Goal: Task Accomplishment & Management: Manage account settings

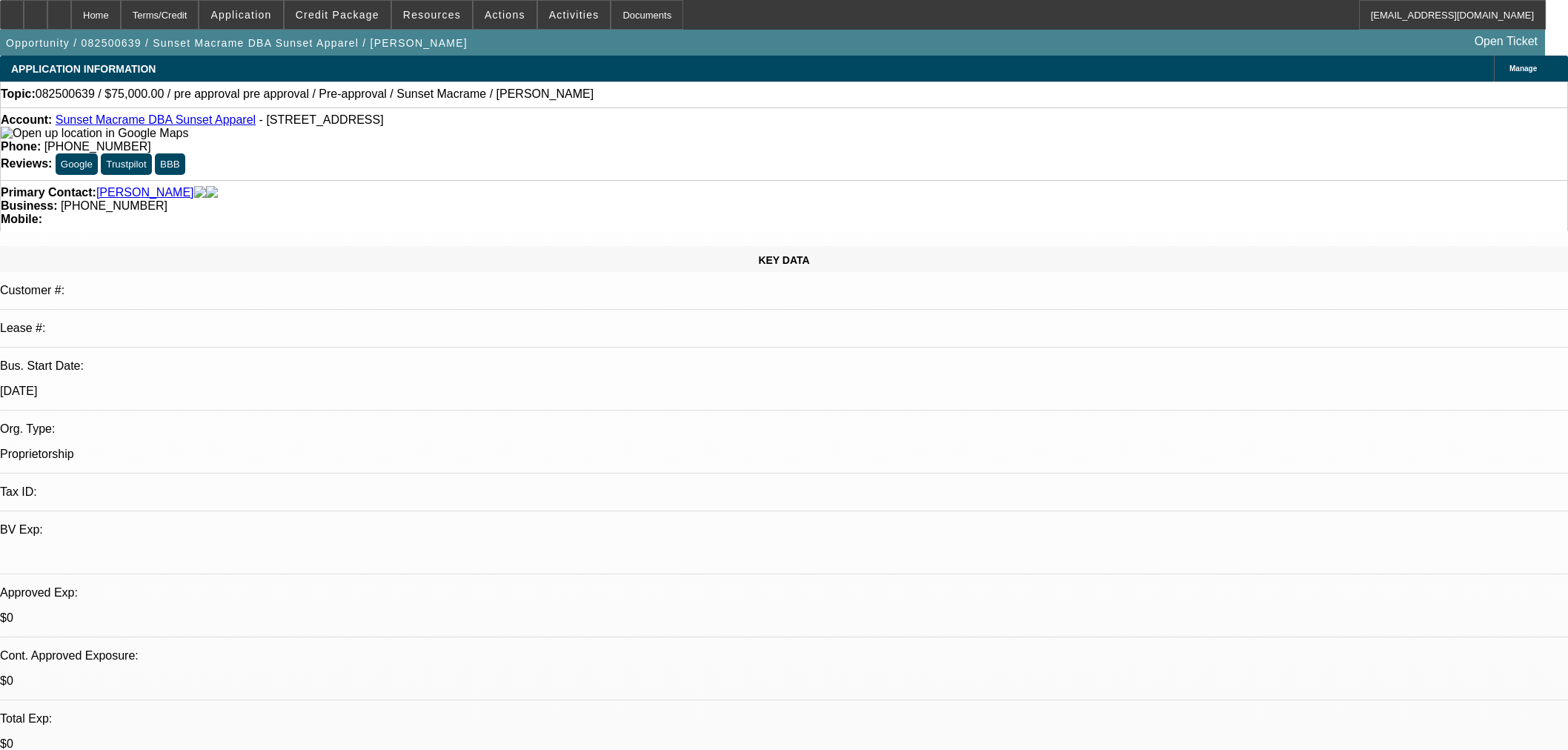
select select "0"
select select "2"
select select "0.1"
select select "4"
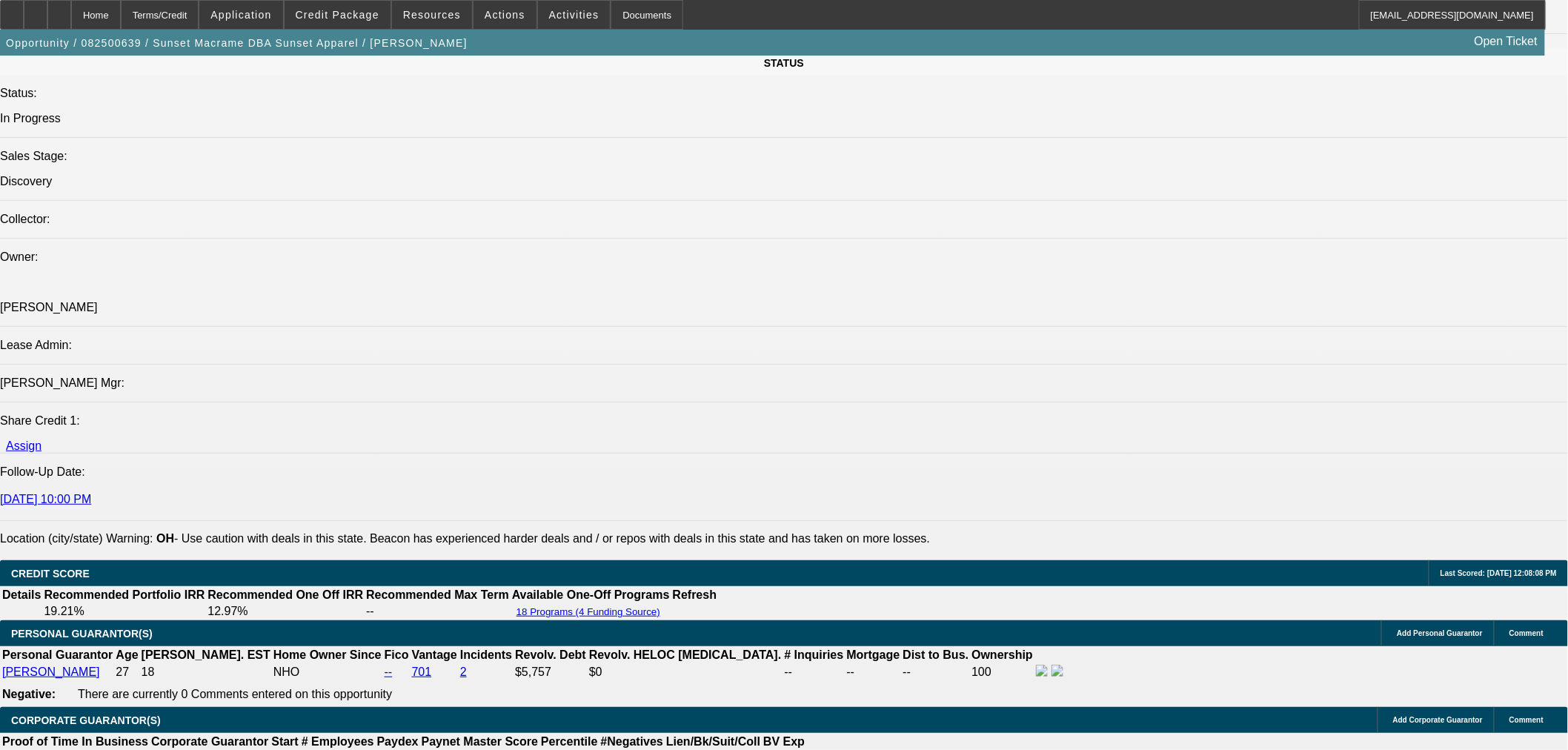
scroll to position [1812, 0]
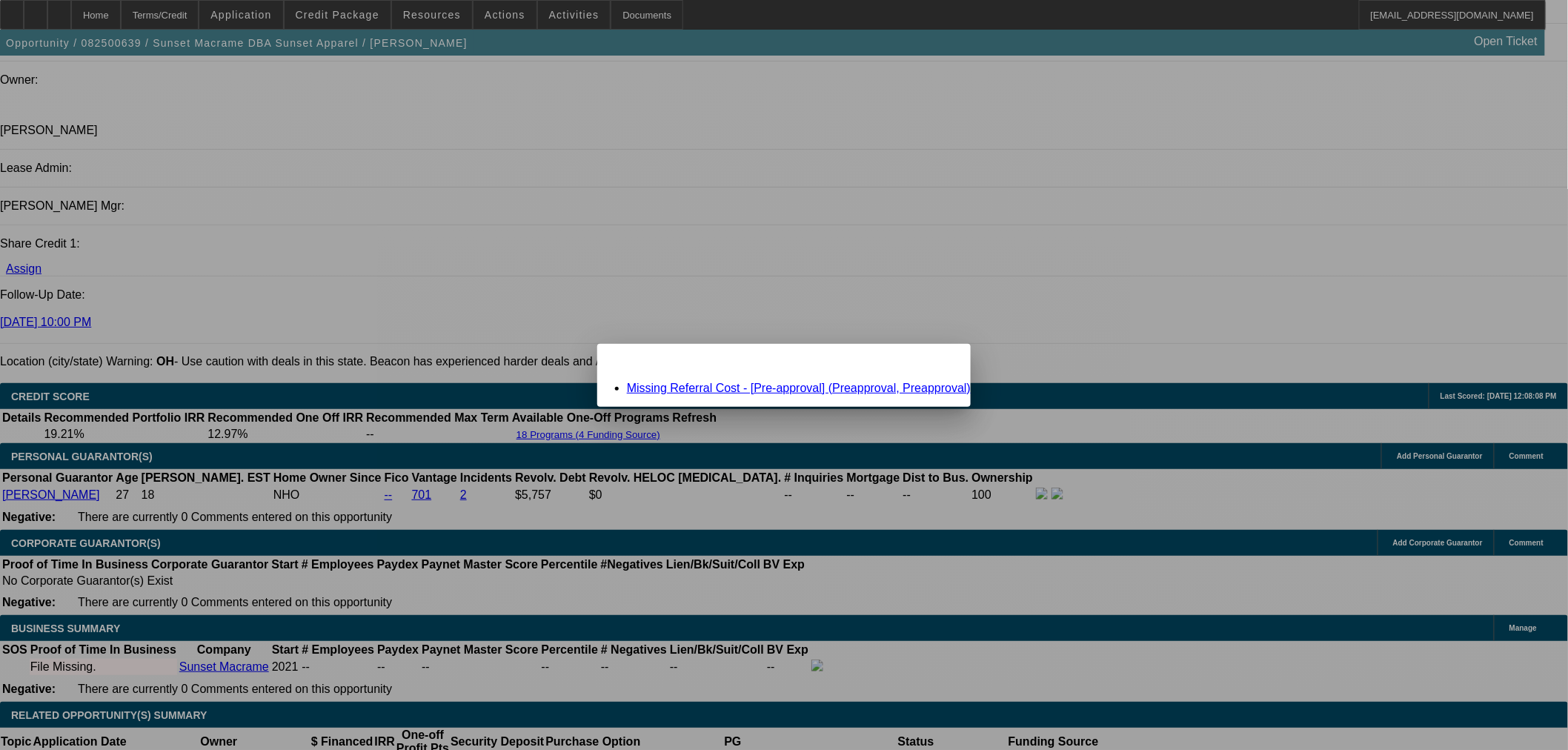
click at [820, 392] on link "Missing Referral Cost - [Pre-approval] (Preapproval, Preapproval)" at bounding box center [799, 387] width 344 height 13
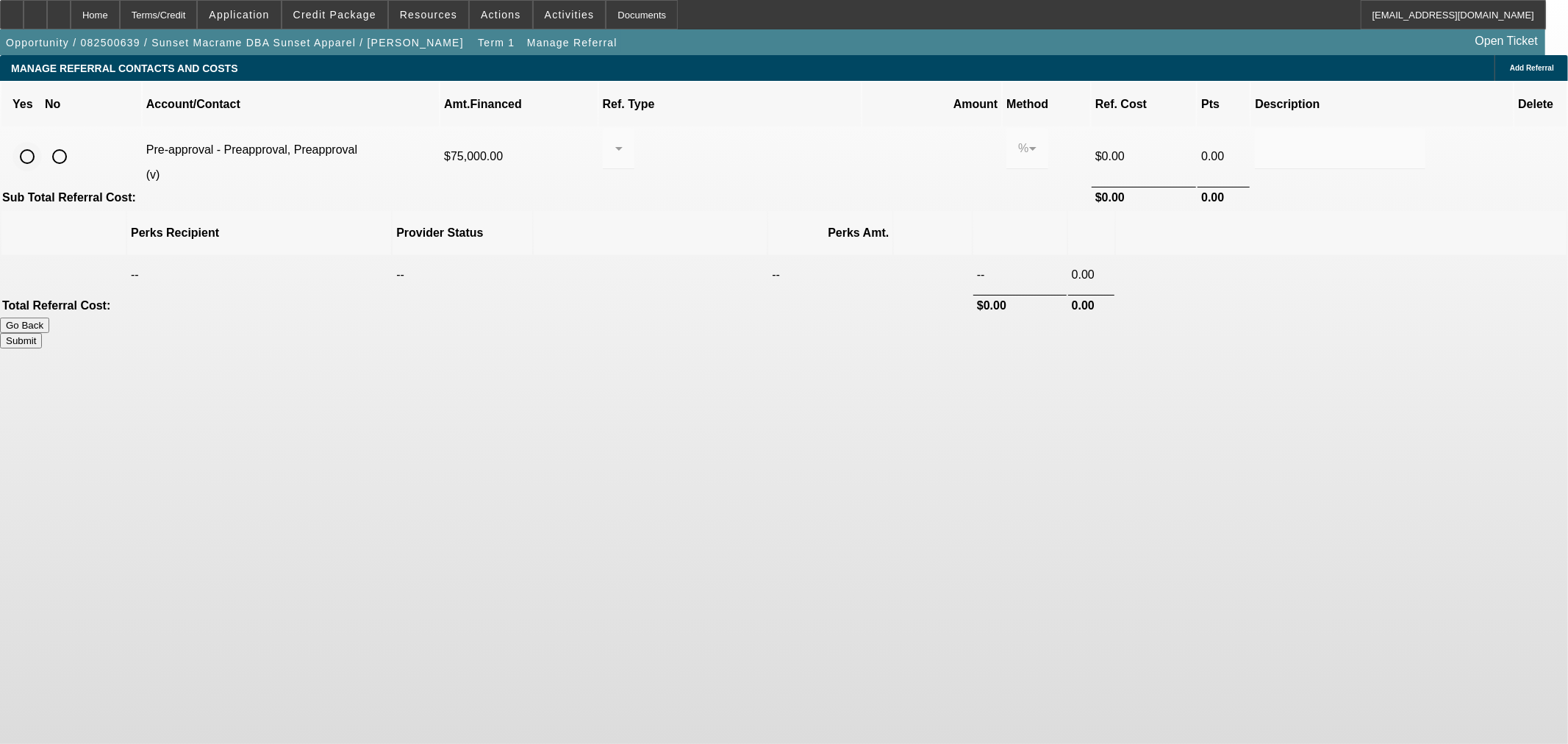
drag, startPoint x: 311, startPoint y: 134, endPoint x: 325, endPoint y: 134, distance: 14.0
click at [42, 142] on input "radio" at bounding box center [27, 156] width 30 height 30
radio input "true"
click at [74, 142] on input "radio" at bounding box center [59, 156] width 30 height 30
radio input "true"
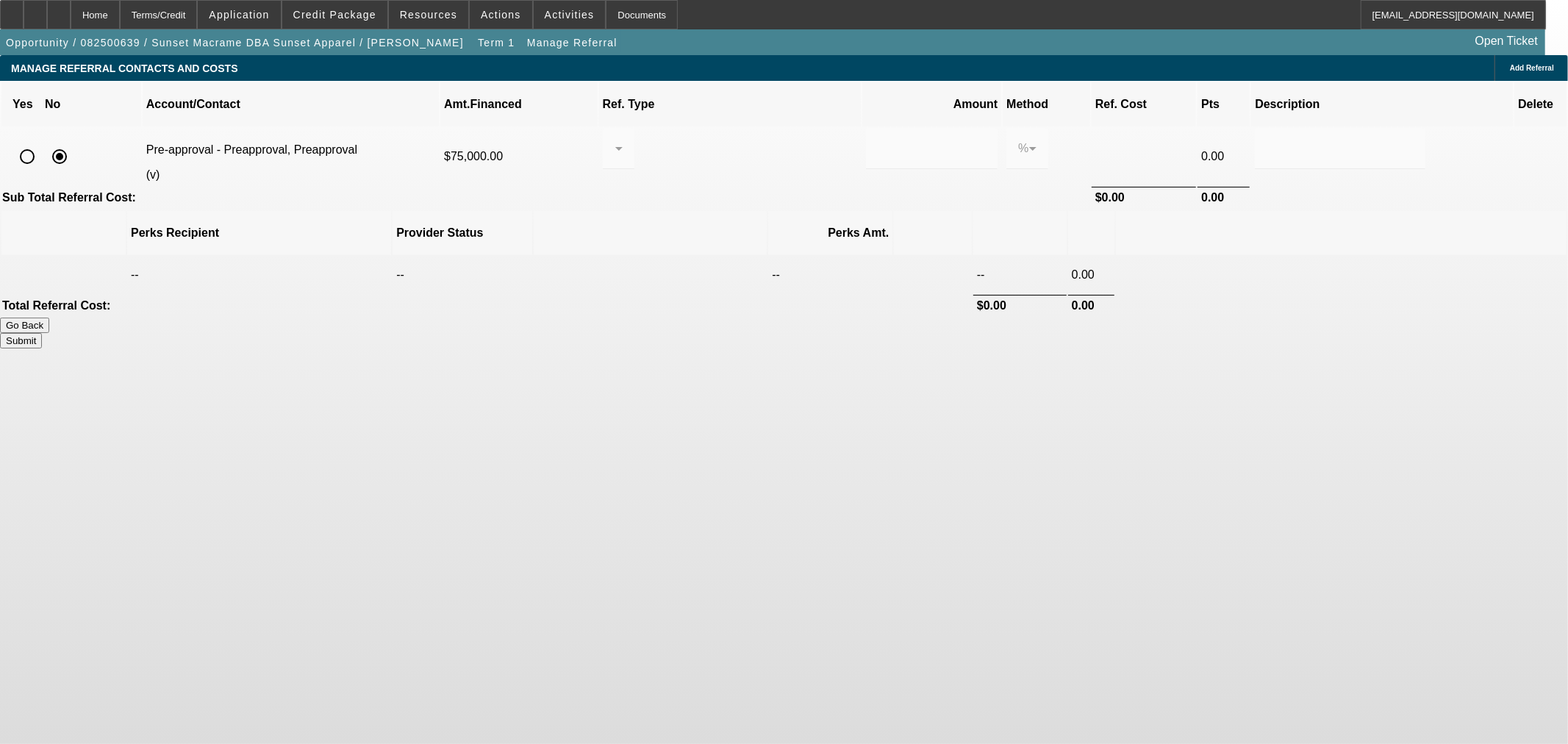
click at [42, 333] on button "Submit" at bounding box center [20, 341] width 42 height 15
type input "0.000"
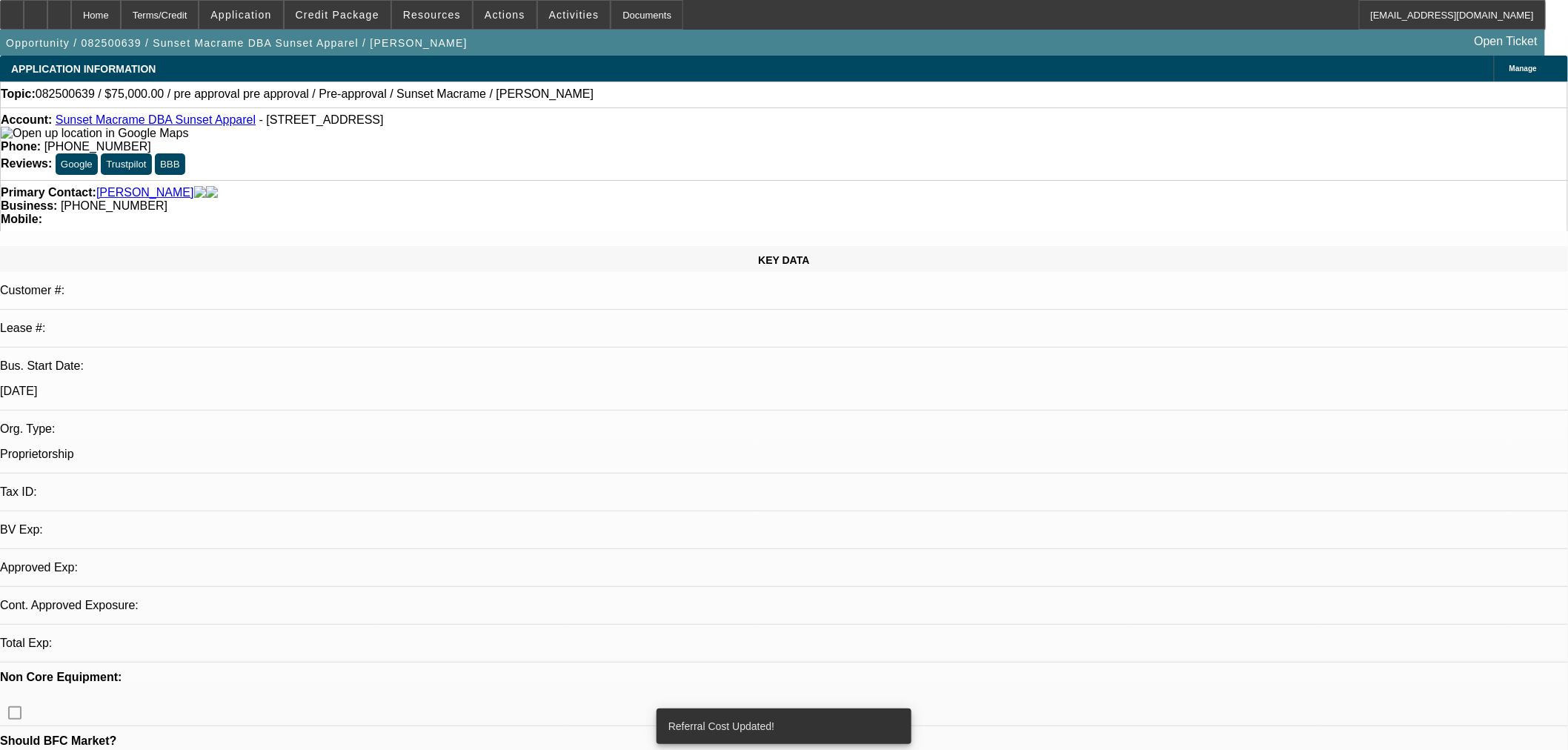
select select "0"
select select "2"
select select "0.1"
select select "4"
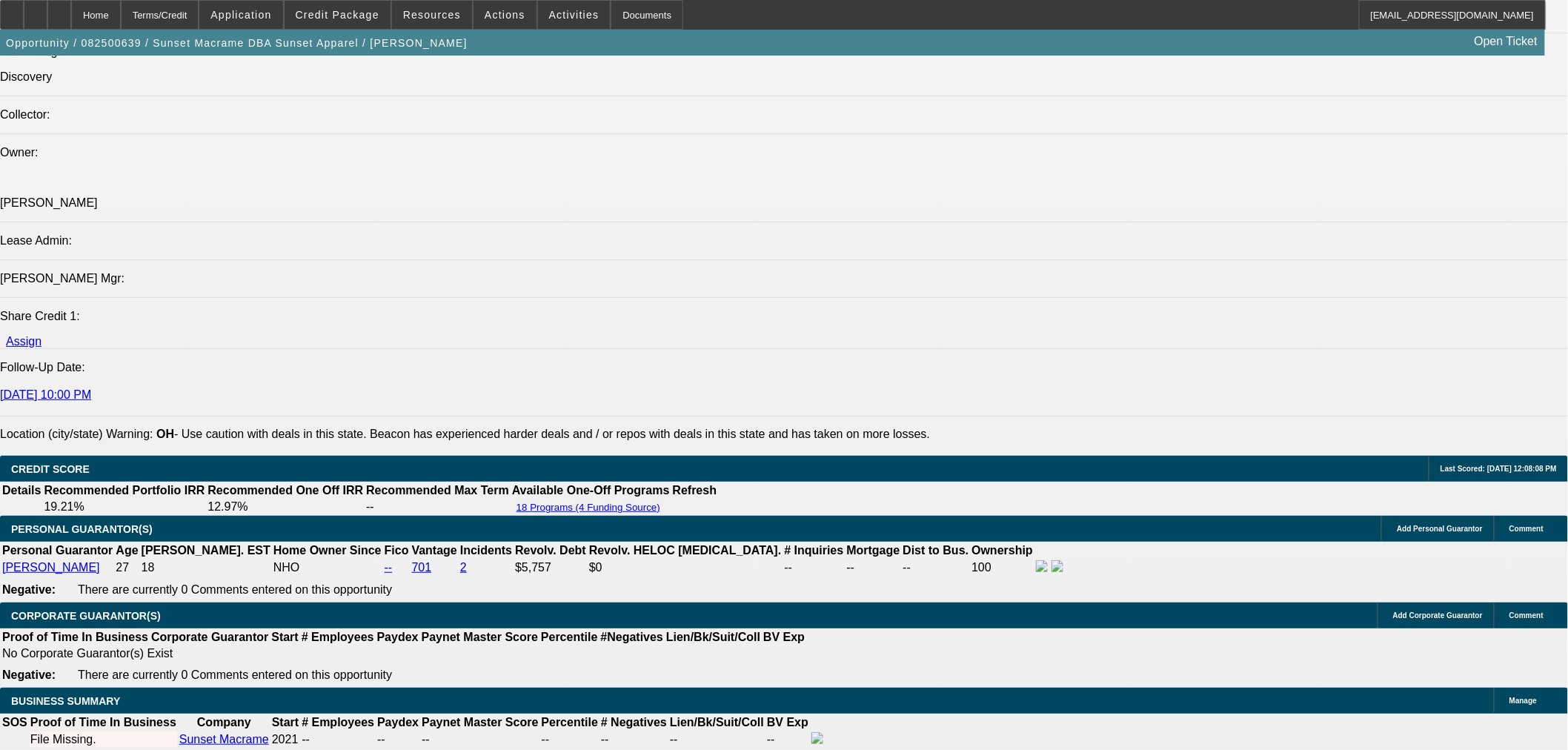
scroll to position [1894, 0]
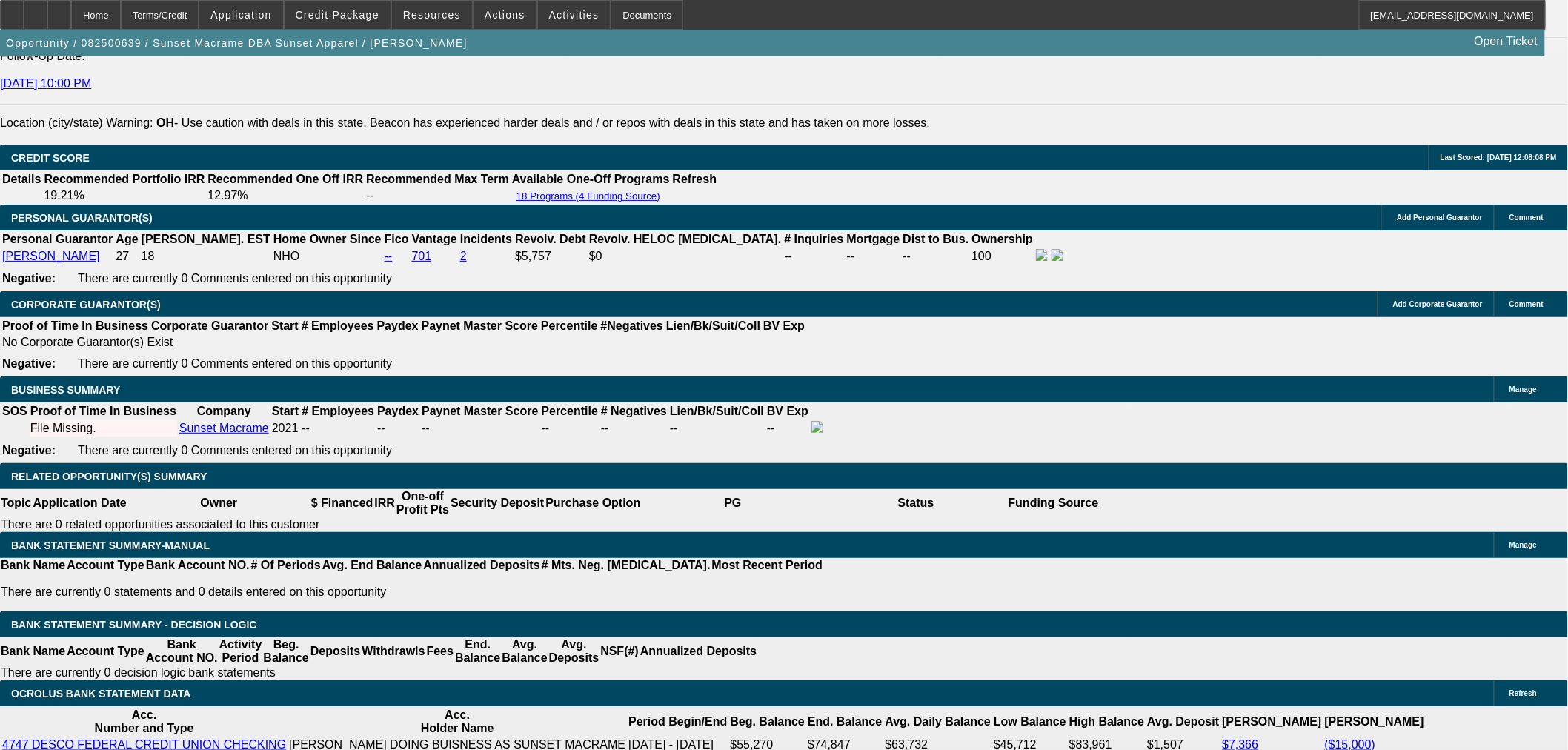
scroll to position [2141, 0]
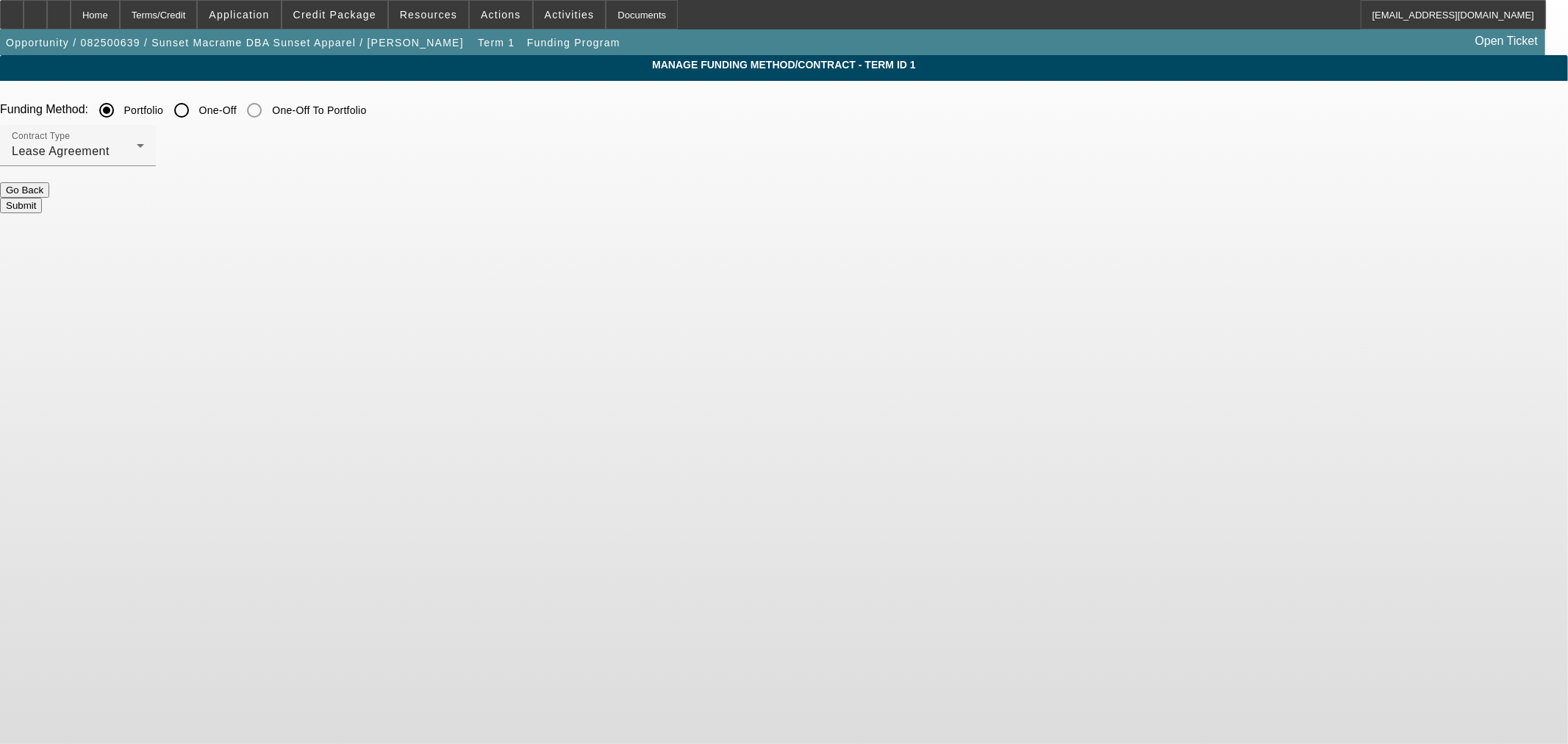
click at [196, 113] on input "One-Off" at bounding box center [181, 110] width 30 height 30
radio input "true"
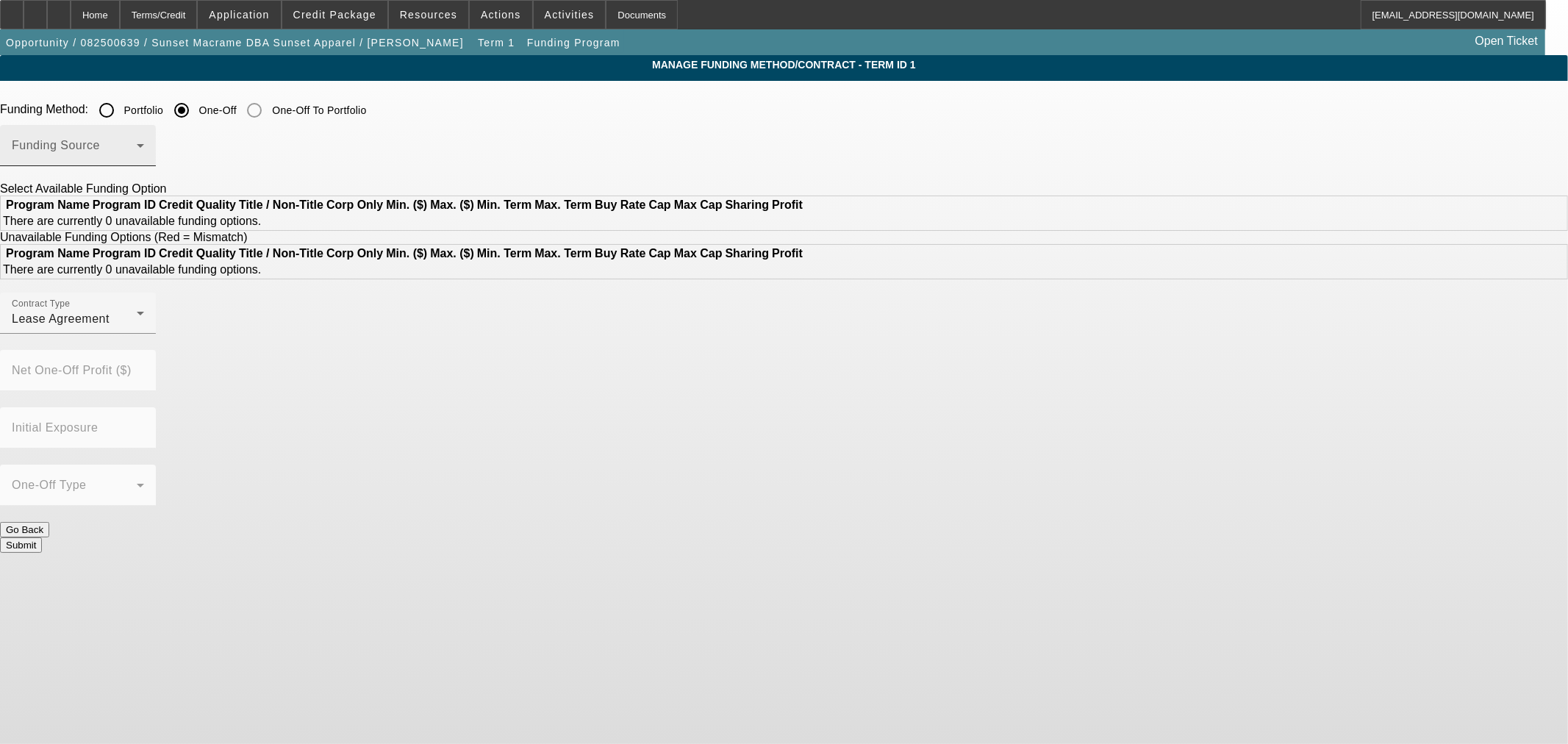
click at [137, 151] on span at bounding box center [74, 151] width 125 height 18
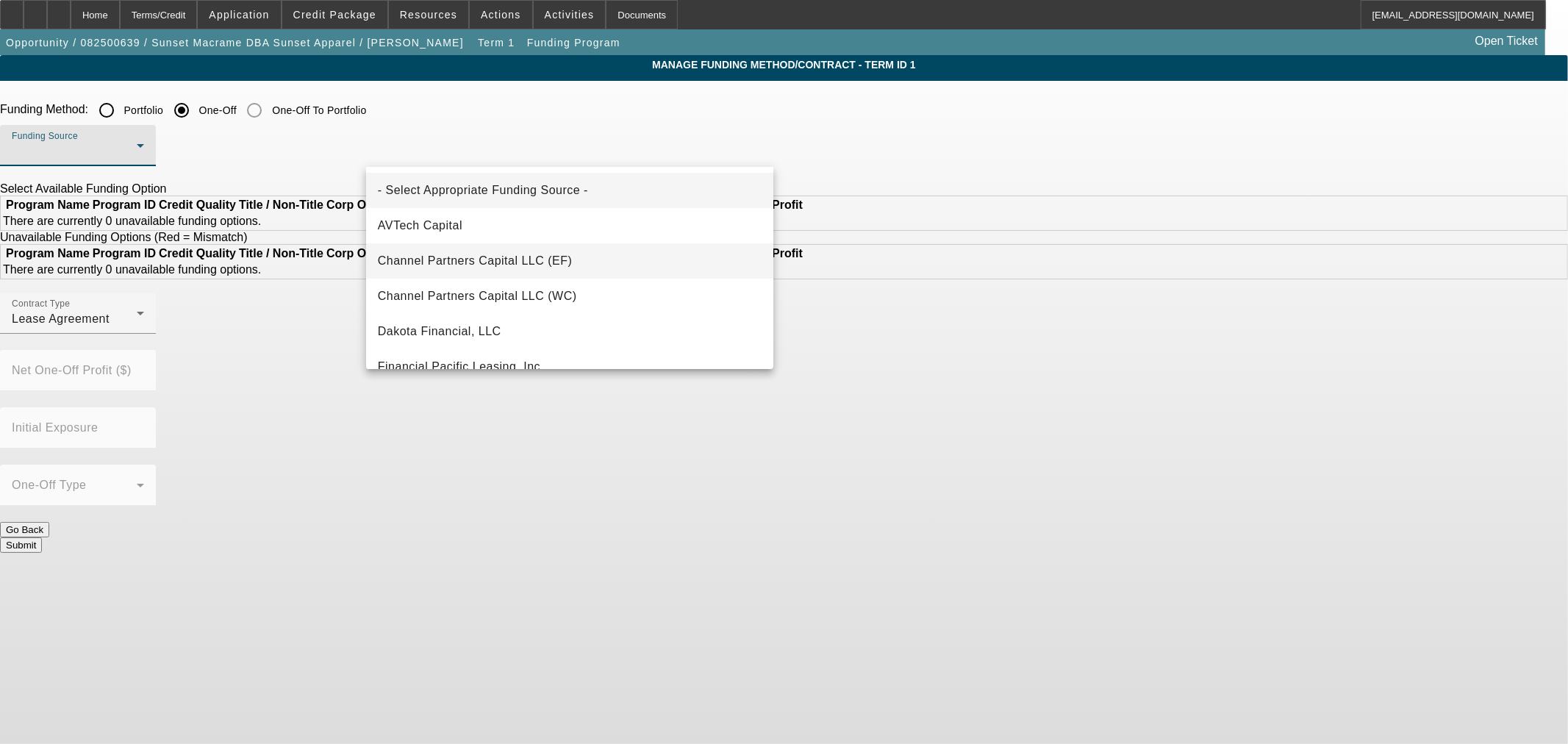
click at [558, 273] on mat-option "Channel Partners Capital LLC (EF)" at bounding box center [569, 261] width 407 height 36
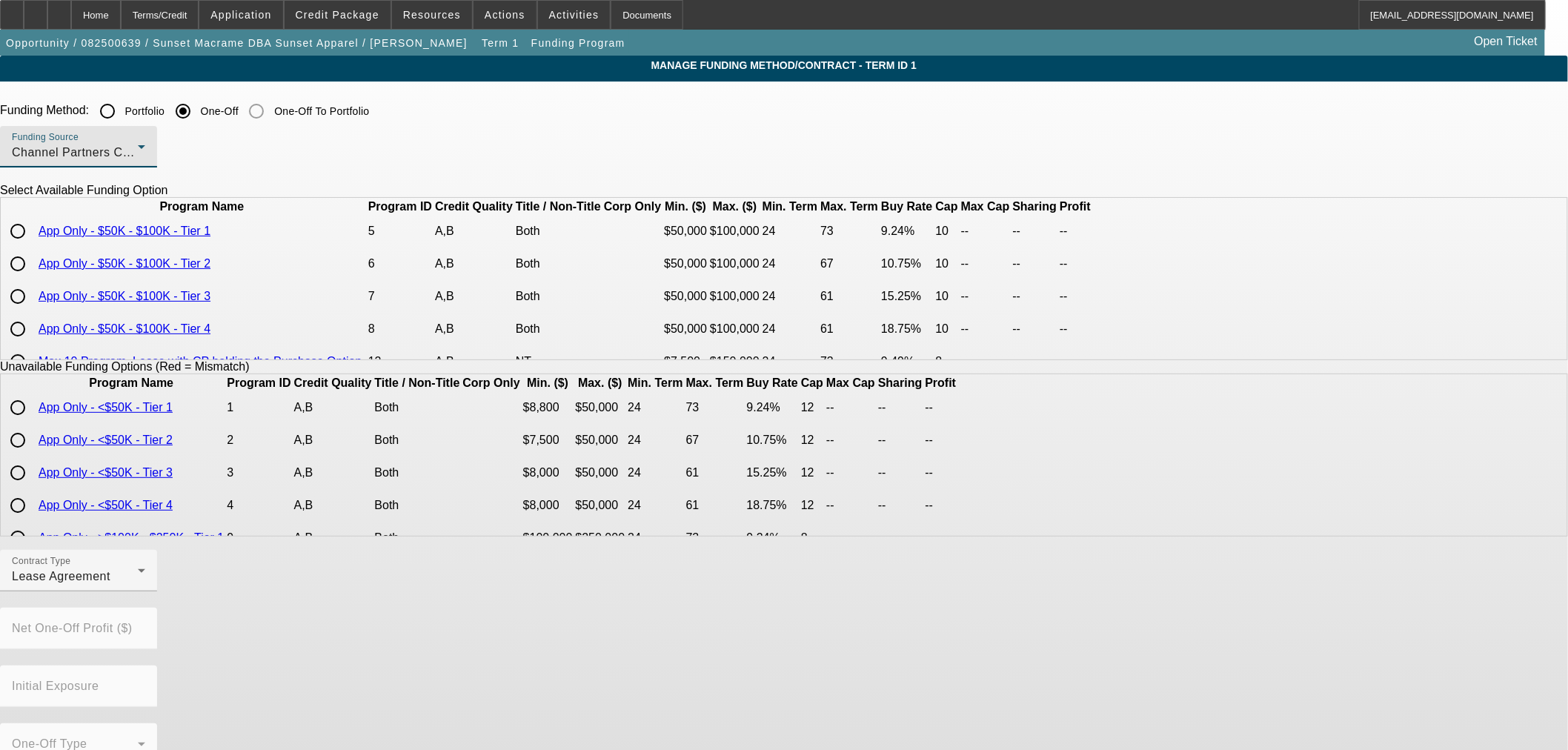
click at [33, 246] on input "radio" at bounding box center [17, 231] width 30 height 30
radio input "true"
click at [157, 601] on div at bounding box center [78, 599] width 157 height 16
click at [146, 591] on div "Contract Type Lease Agreement" at bounding box center [79, 571] width 134 height 41
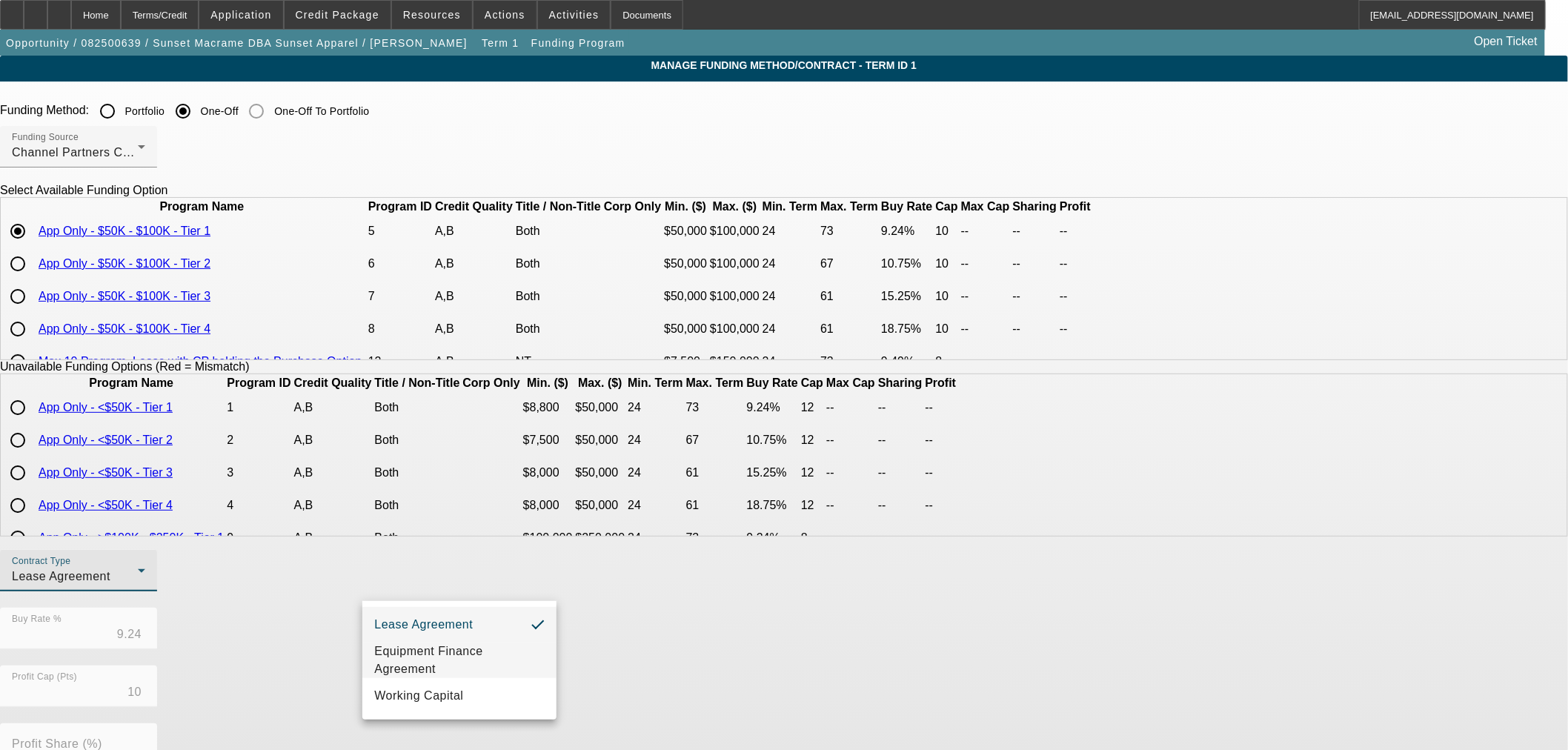
click at [482, 657] on span "Equipment Finance Agreement" at bounding box center [459, 661] width 171 height 36
drag, startPoint x: 1072, startPoint y: 689, endPoint x: 1054, endPoint y: 676, distance: 22.2
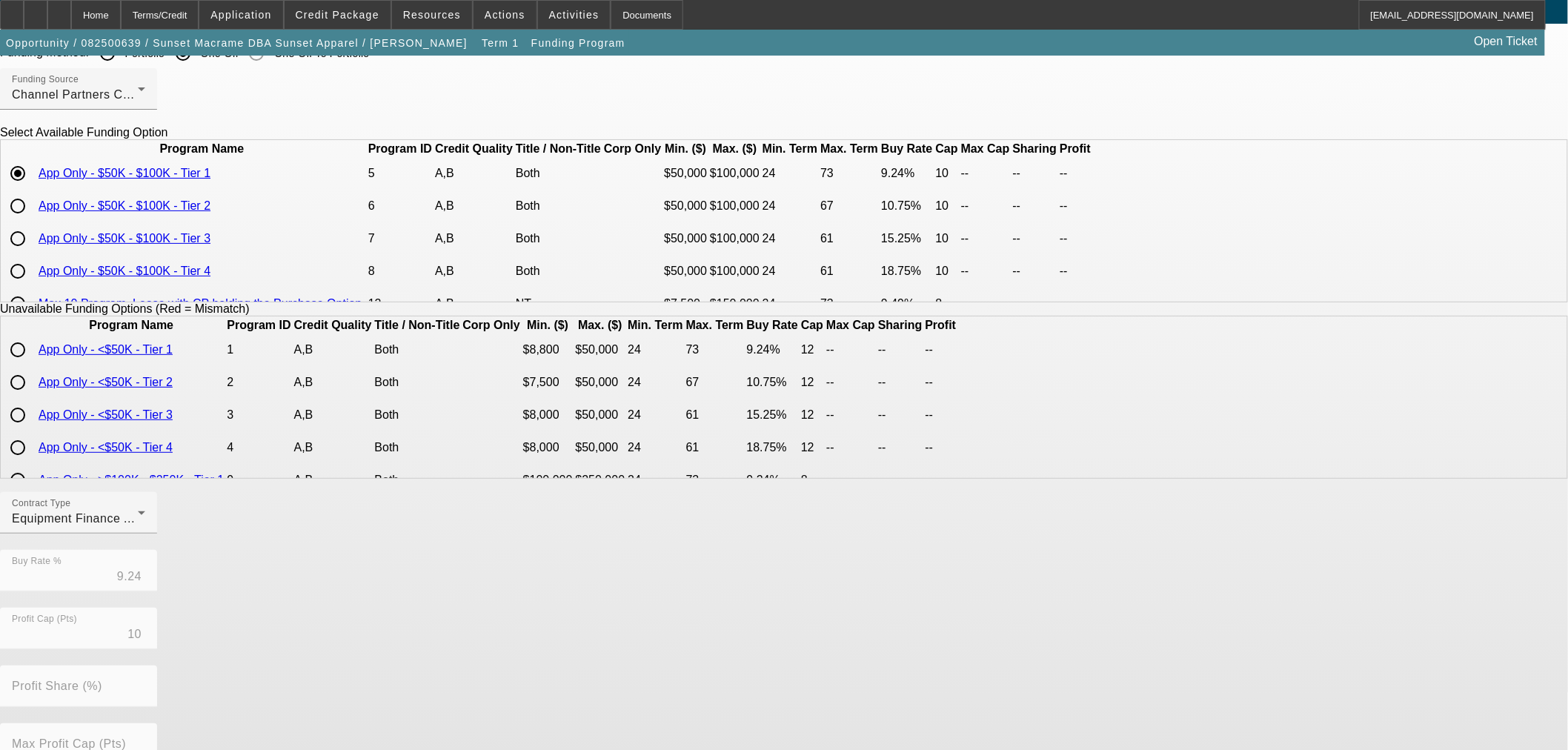
scroll to position [252, 0]
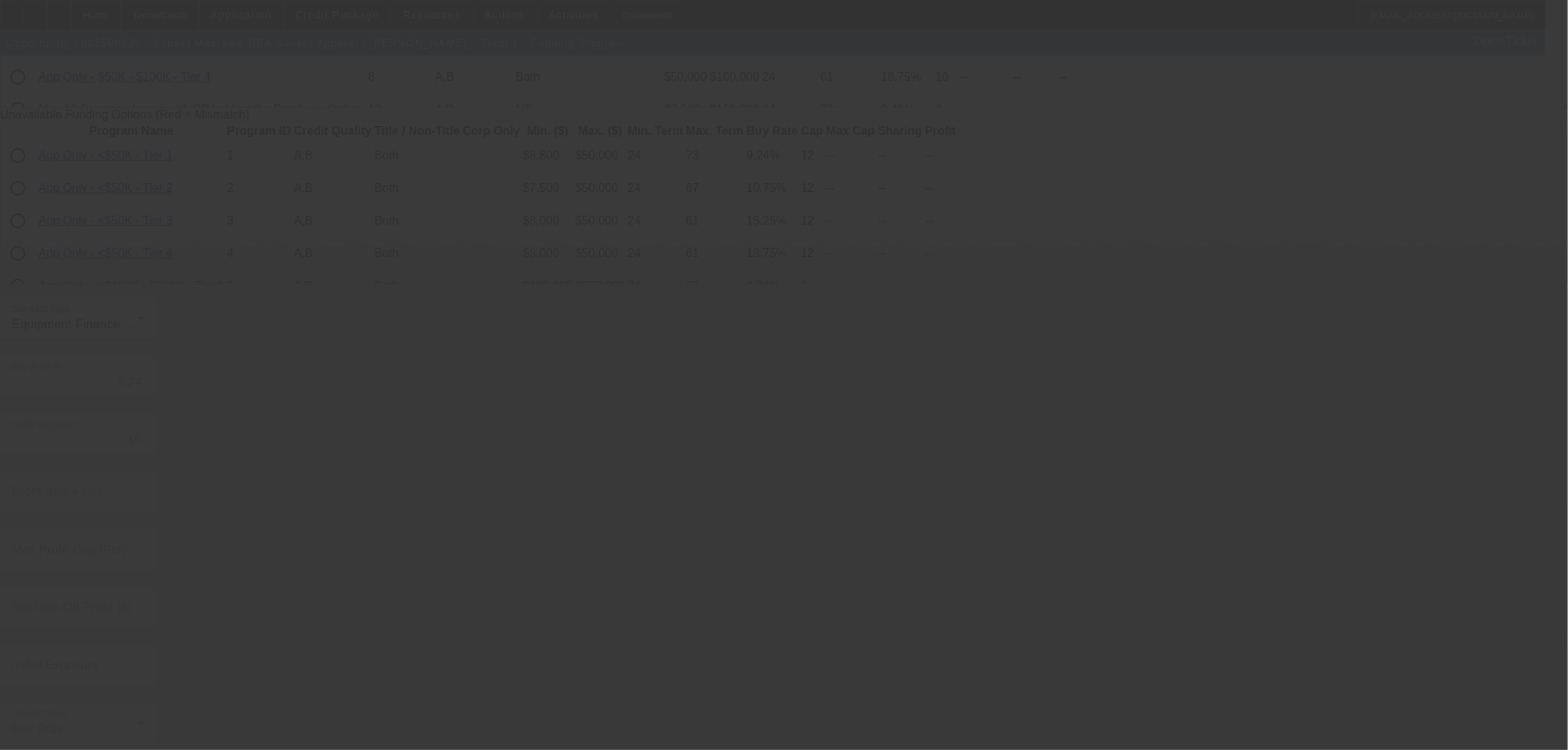
radio input "true"
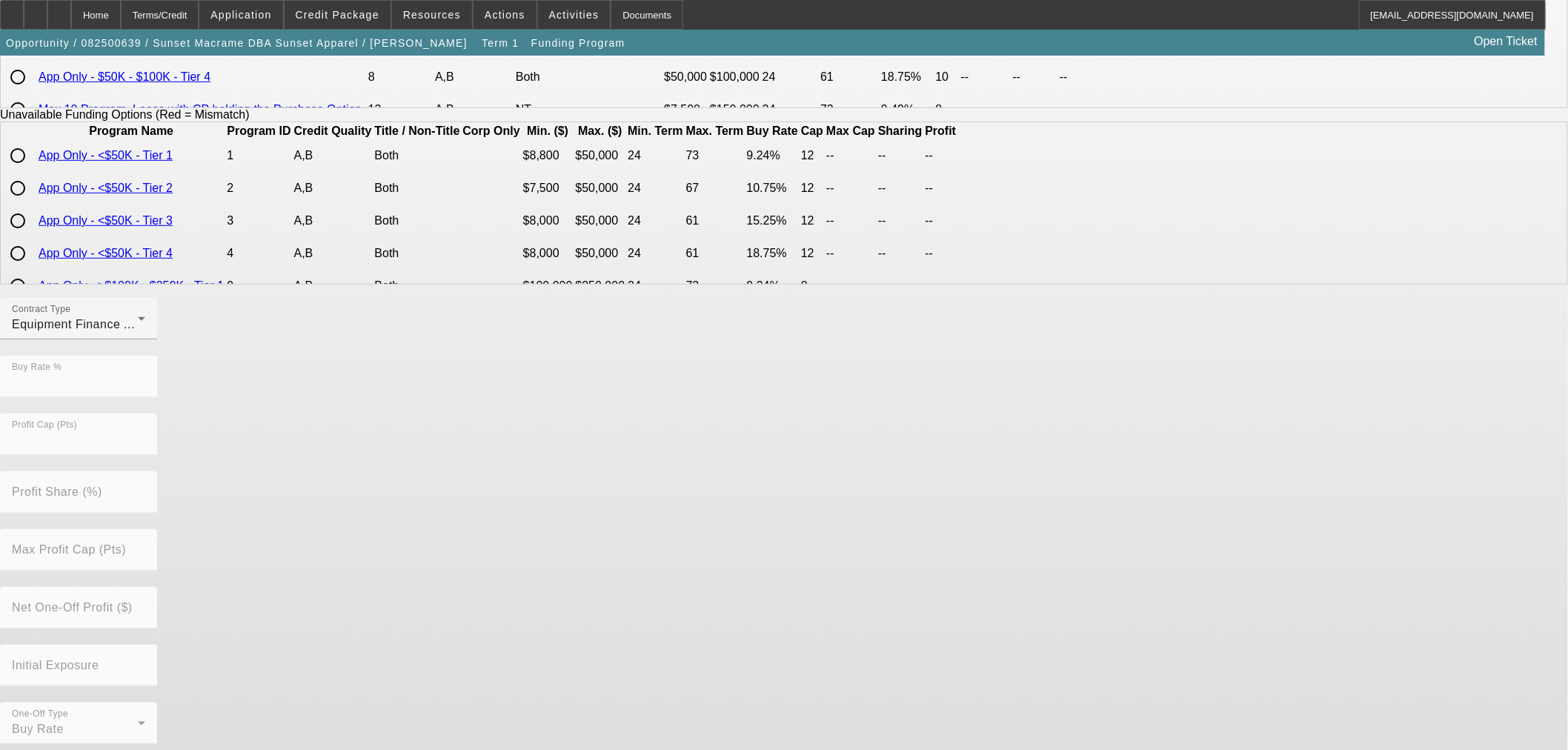
scroll to position [0, 0]
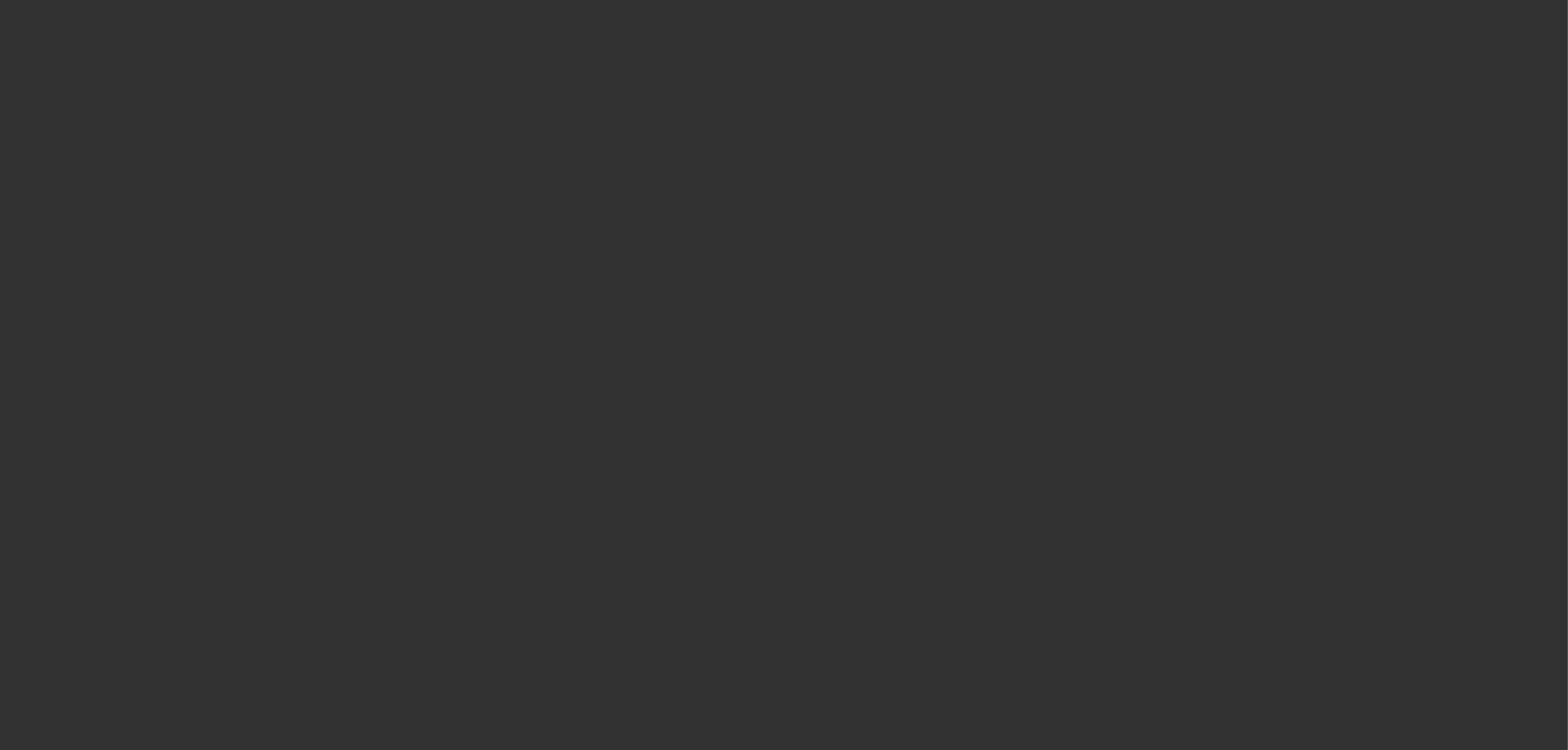
select select "0"
select select "2"
select select "0"
select select "6"
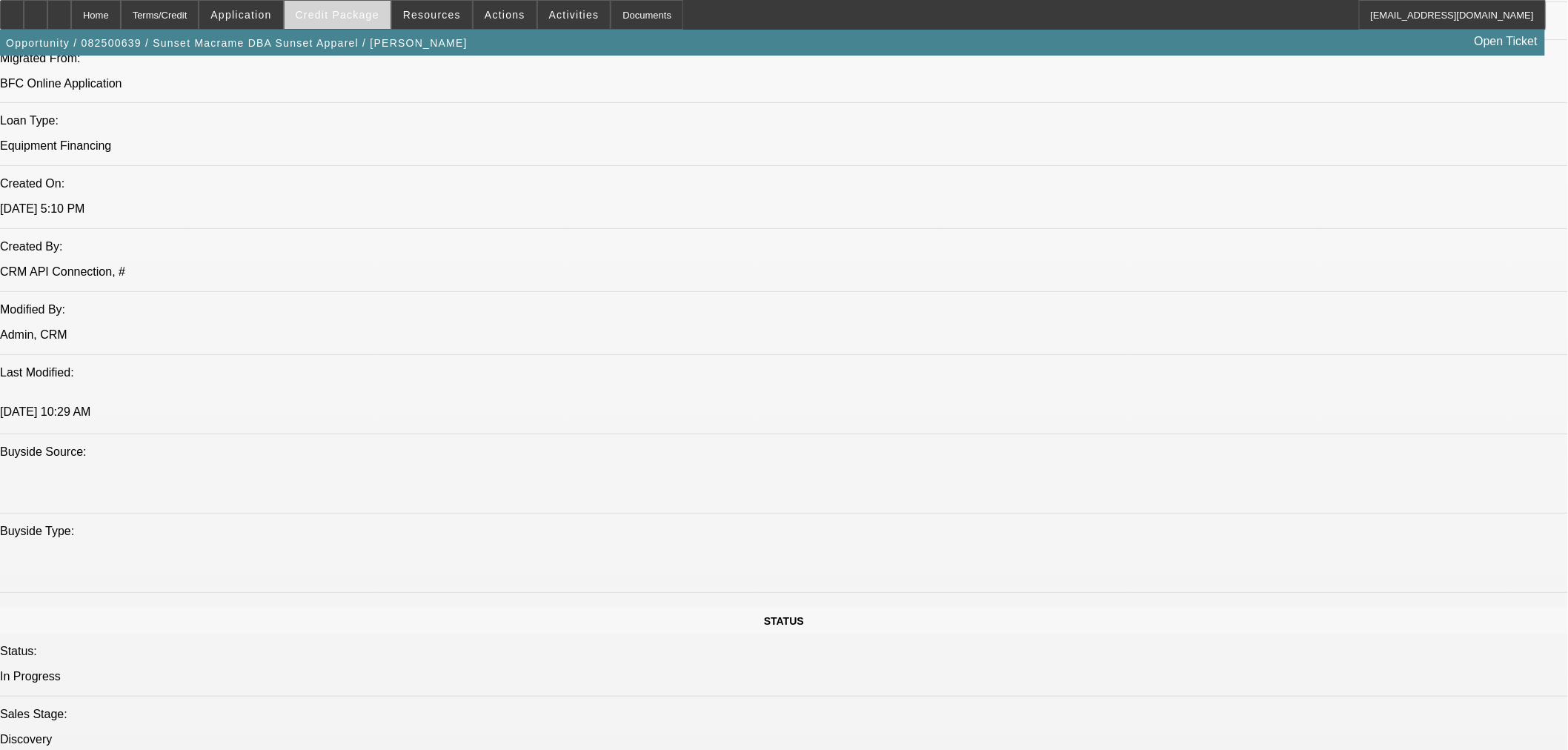
scroll to position [1058, 0]
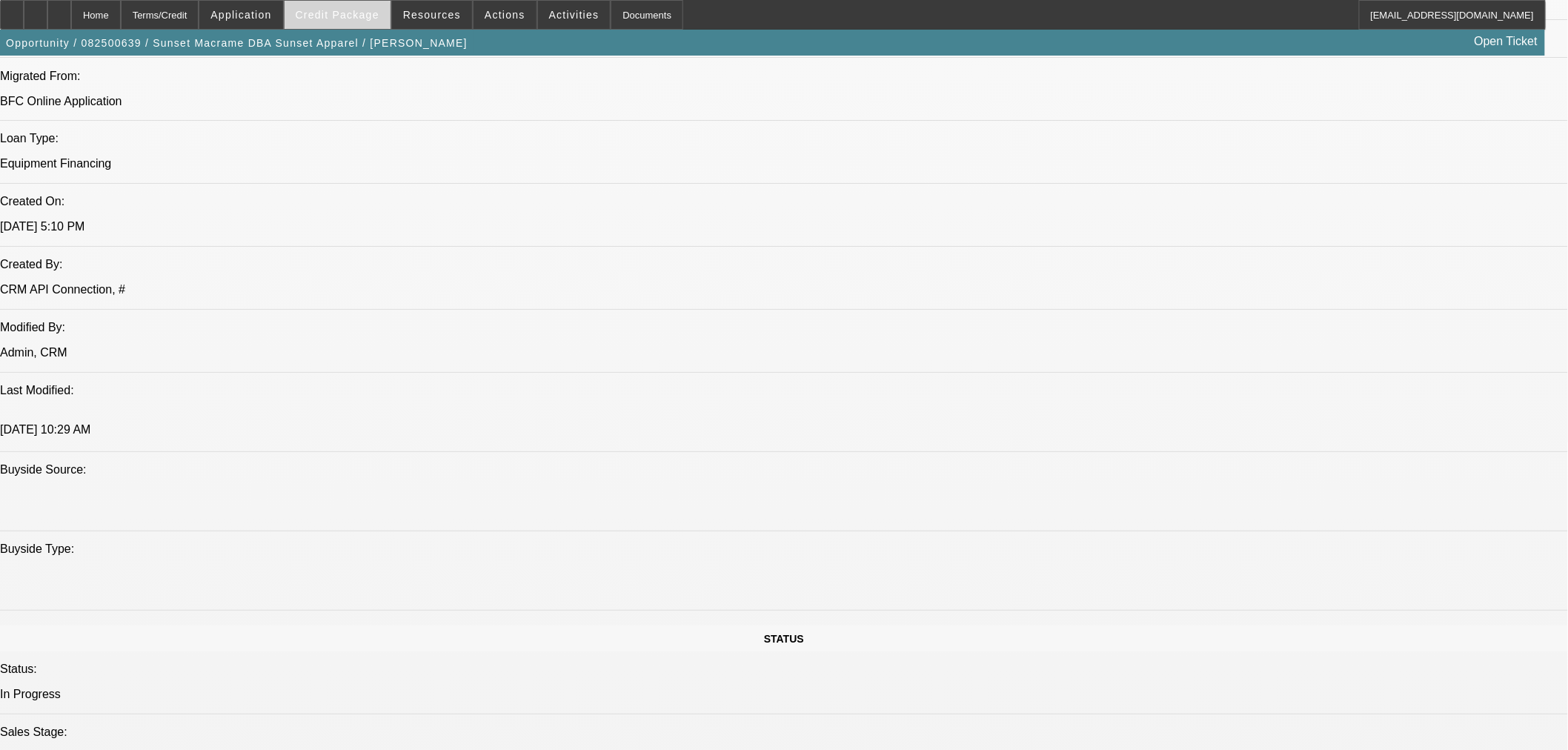
click at [380, 22] on span at bounding box center [338, 15] width 106 height 36
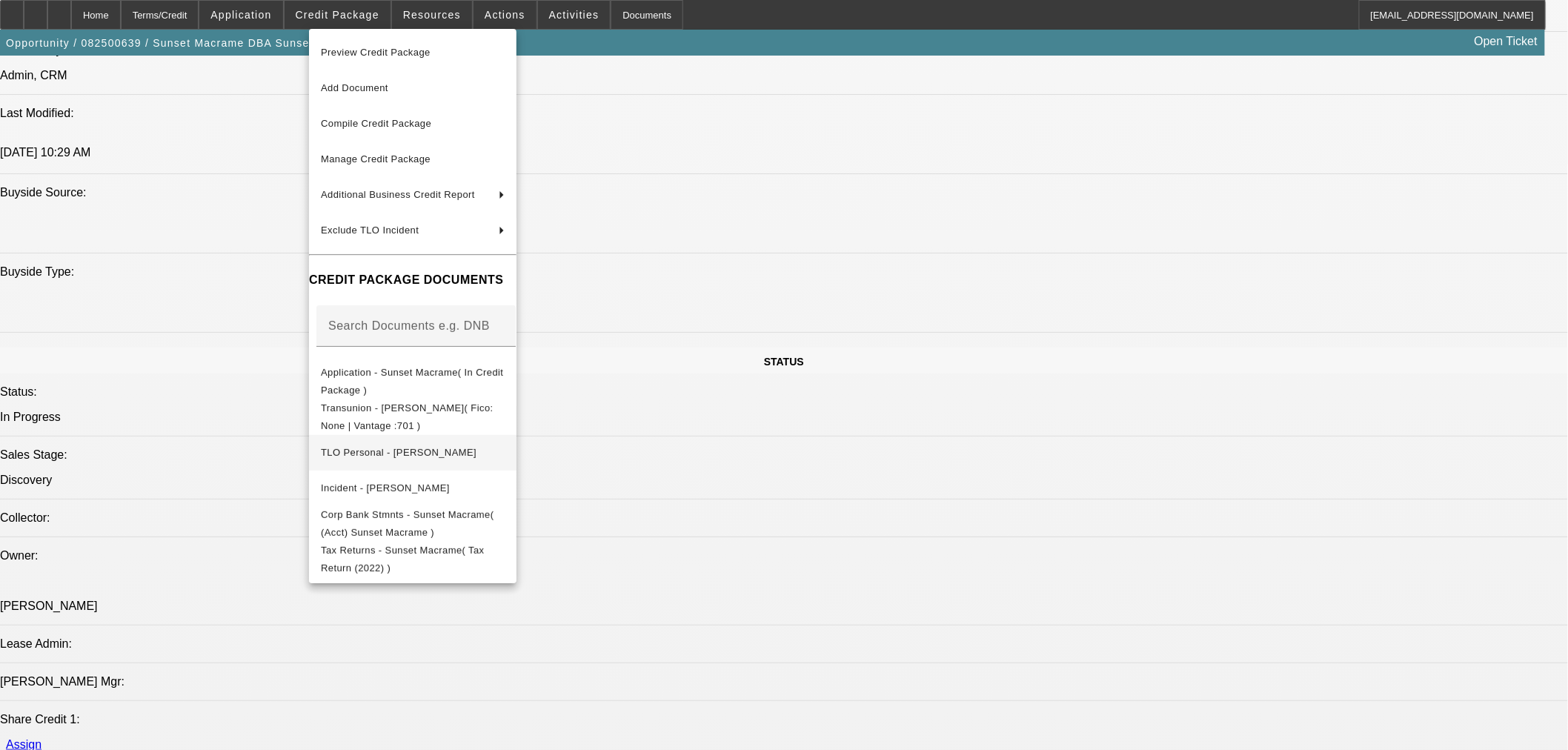
scroll to position [1470, 0]
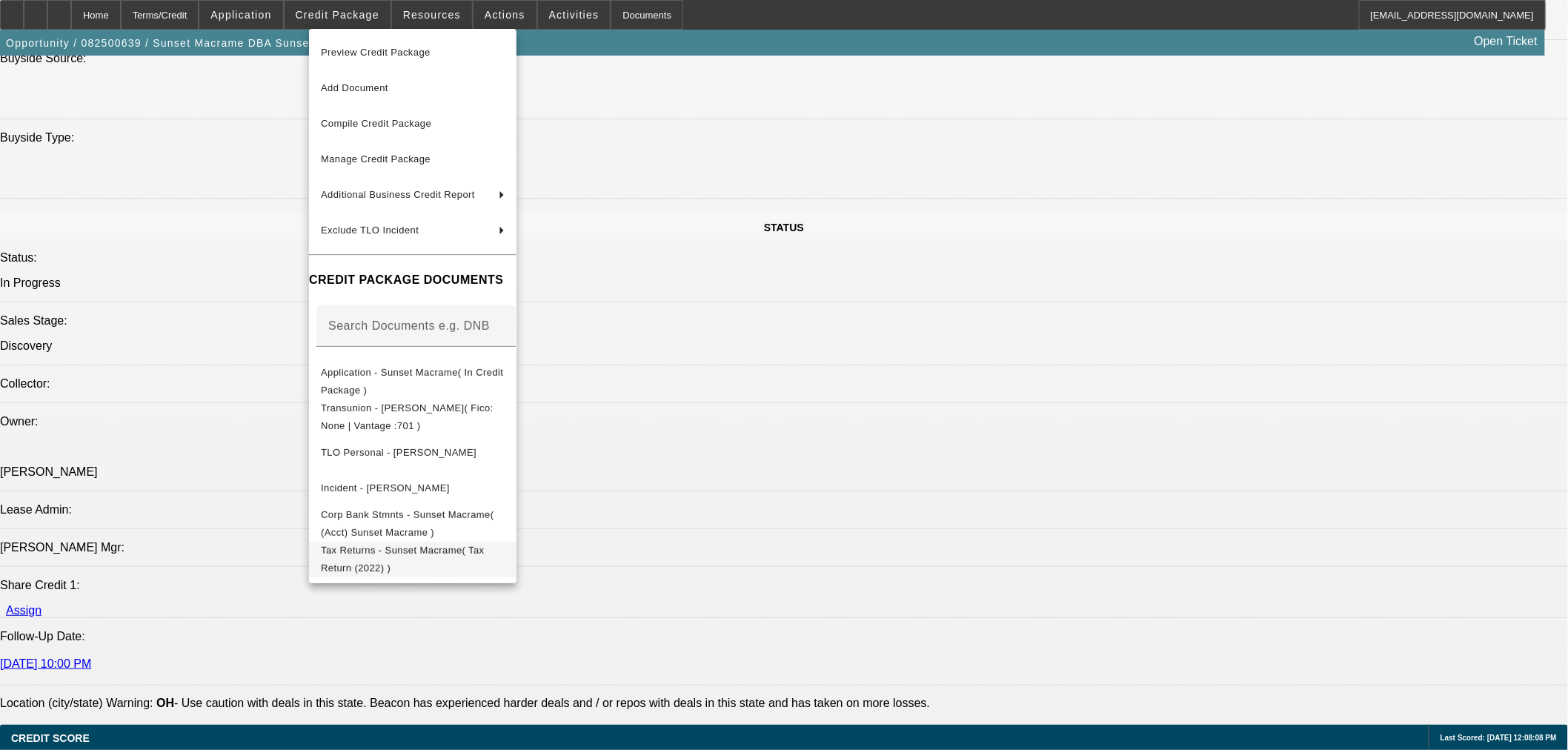
click at [453, 563] on button "Tax Returns - Sunset Macrame( Tax Return (2022) )" at bounding box center [413, 559] width 207 height 36
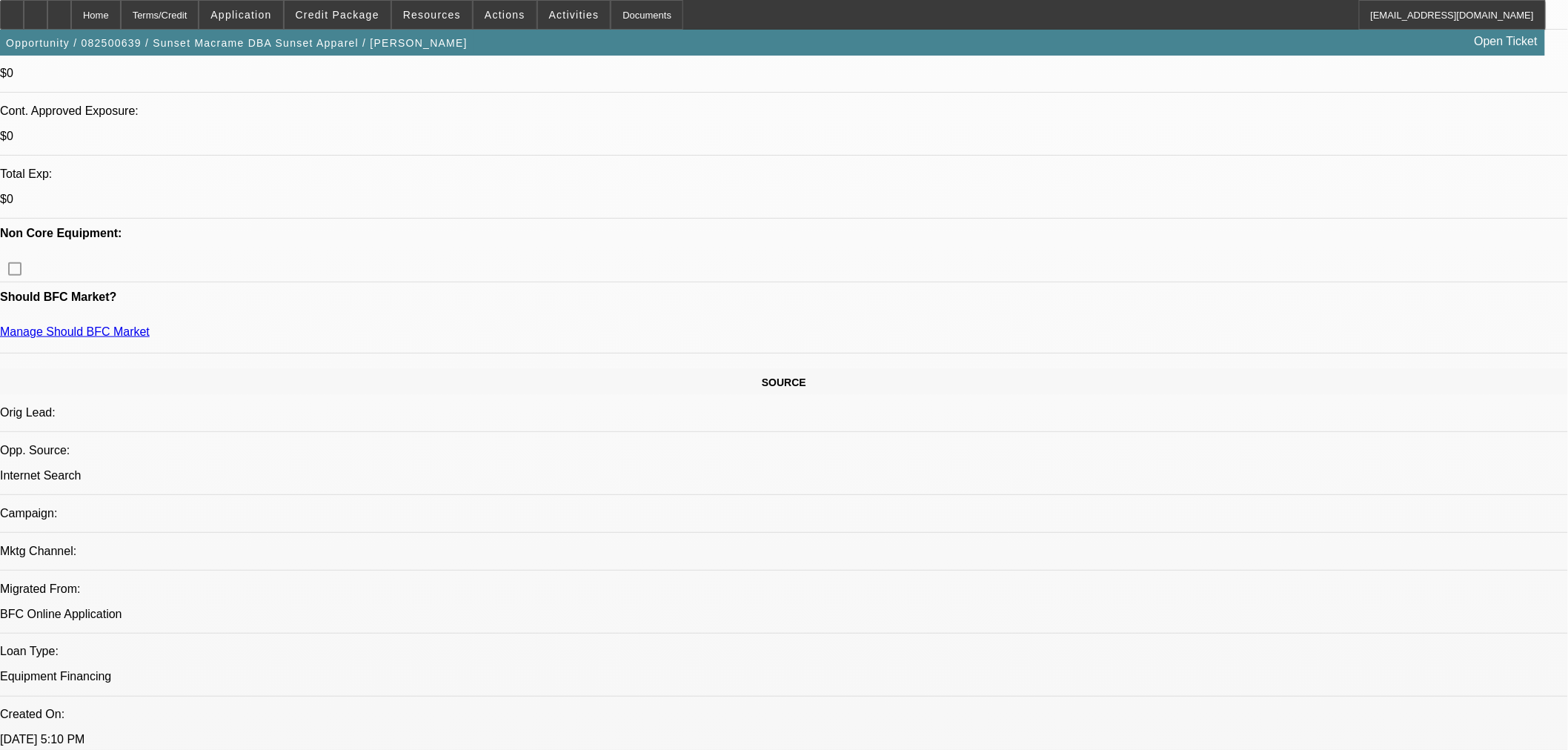
scroll to position [411, 0]
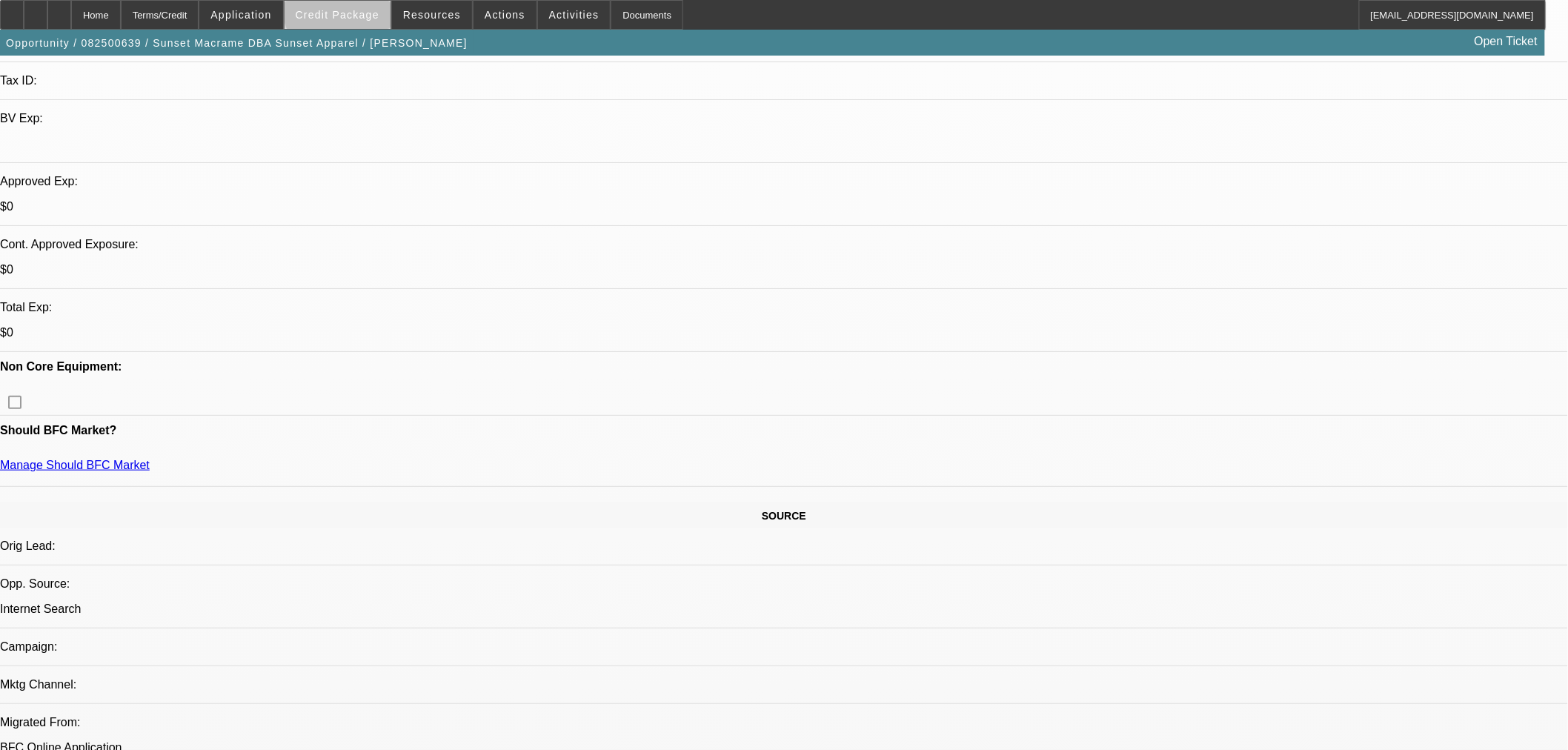
click at [368, 8] on span at bounding box center [338, 15] width 106 height 36
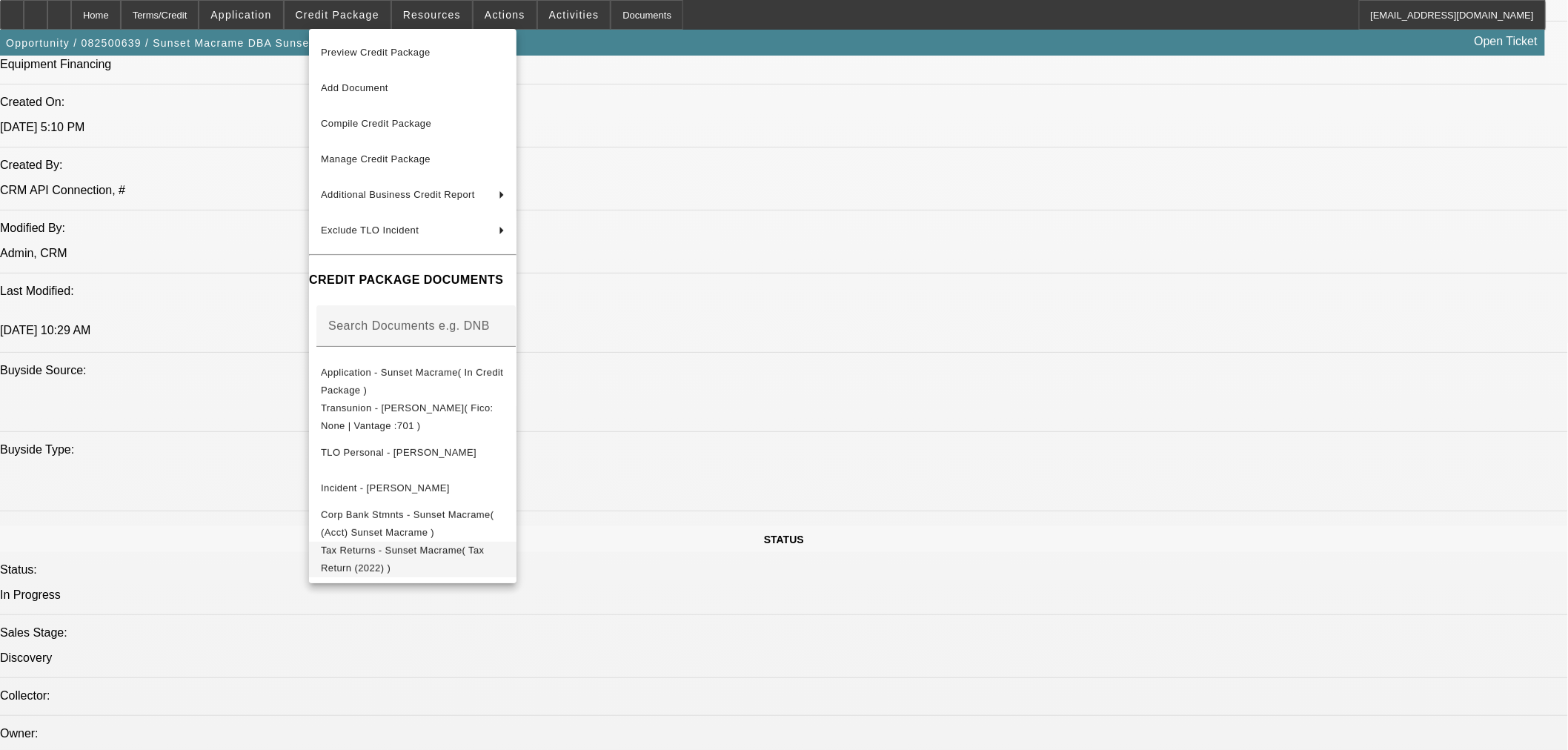
scroll to position [1235, 0]
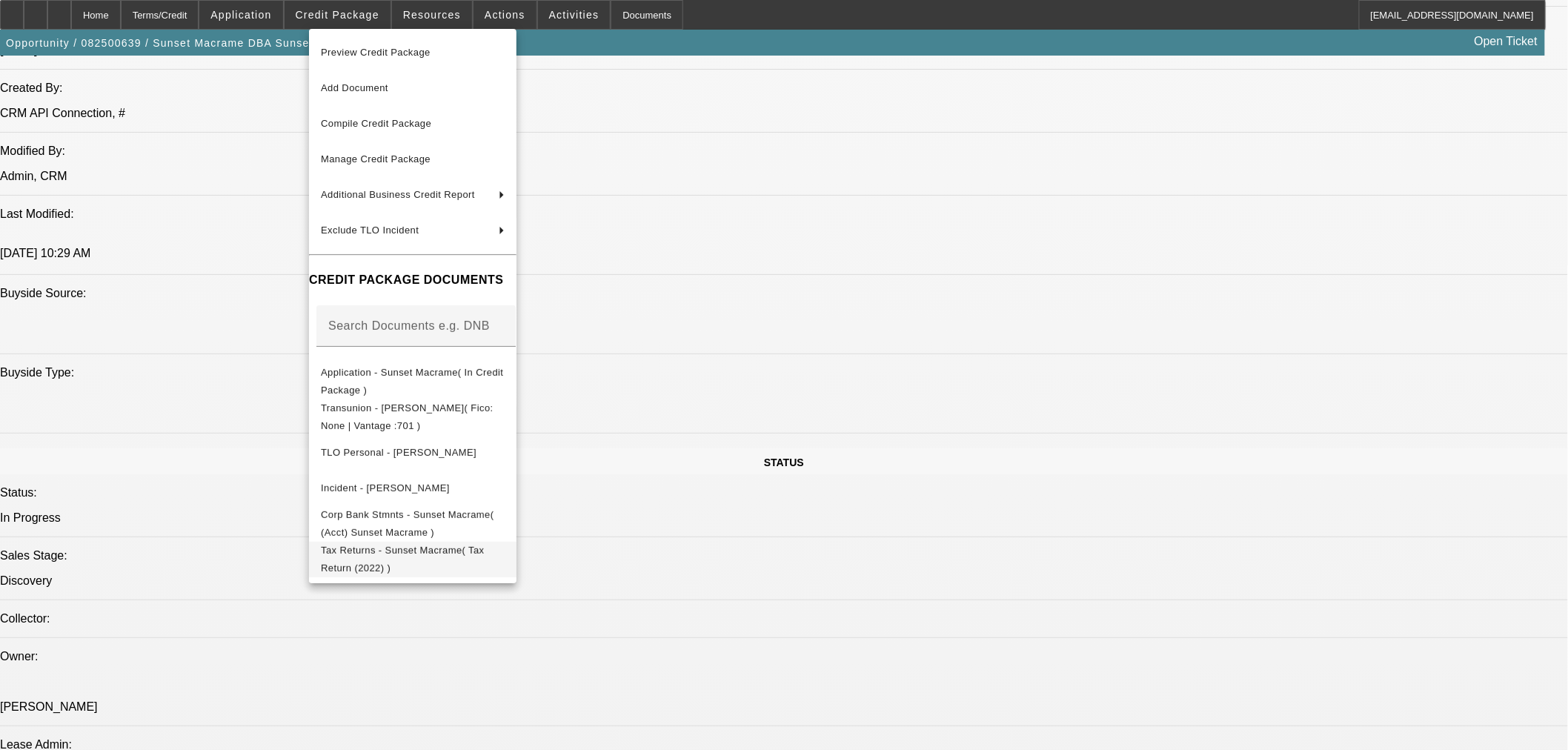
click at [473, 546] on span "Tax Returns - Sunset Macrame( Tax Return (2022) )" at bounding box center [412, 559] width 183 height 36
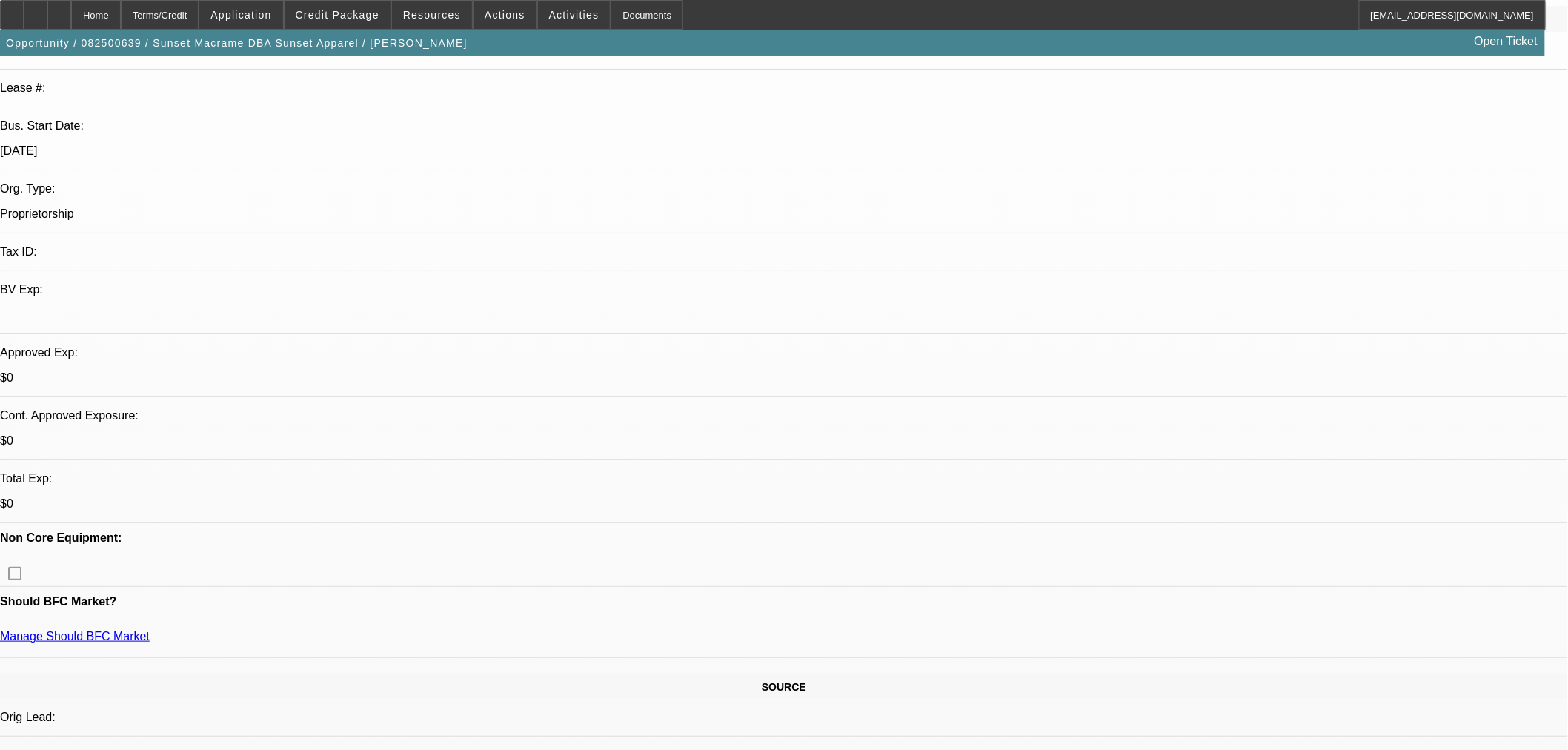
scroll to position [247, 0]
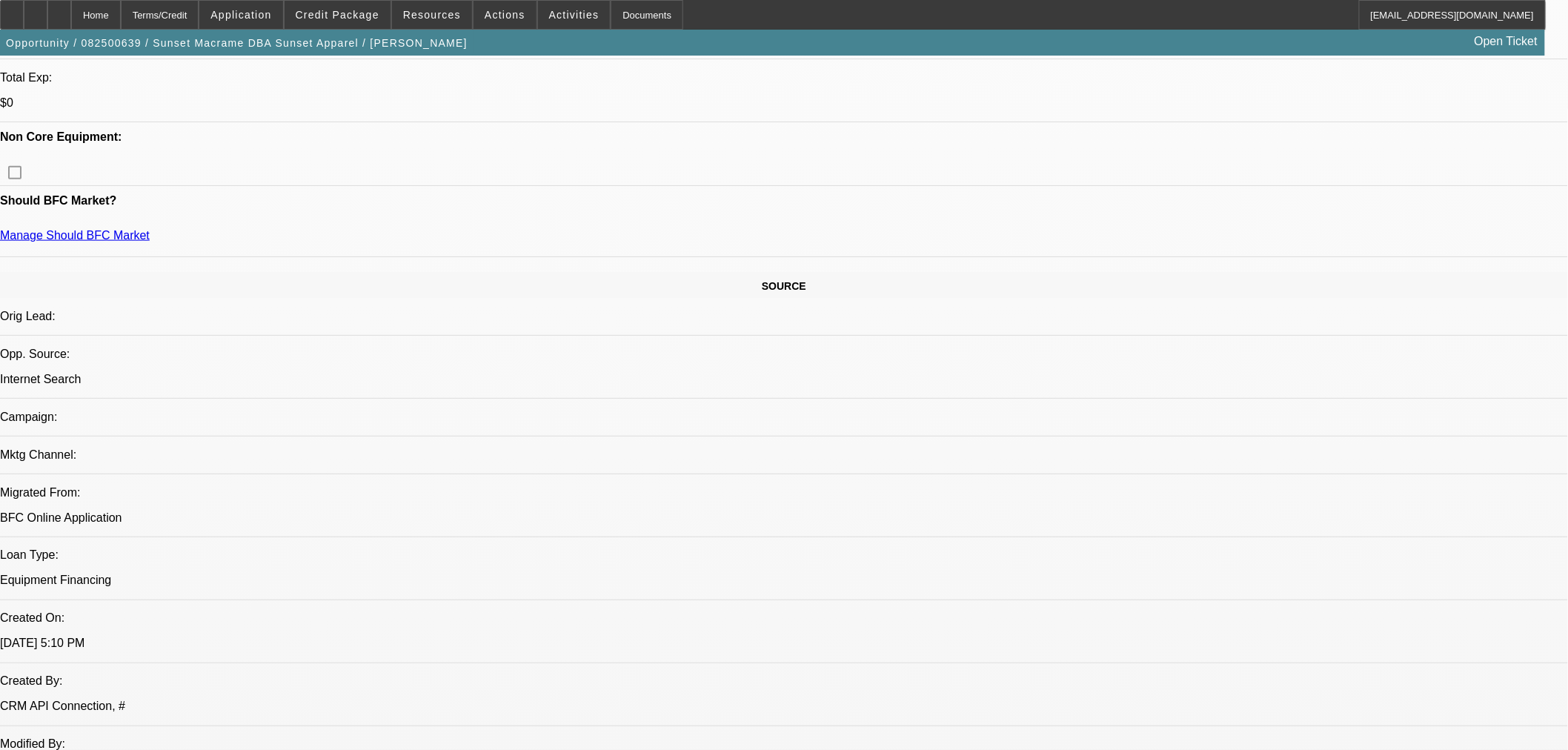
scroll to position [494, 0]
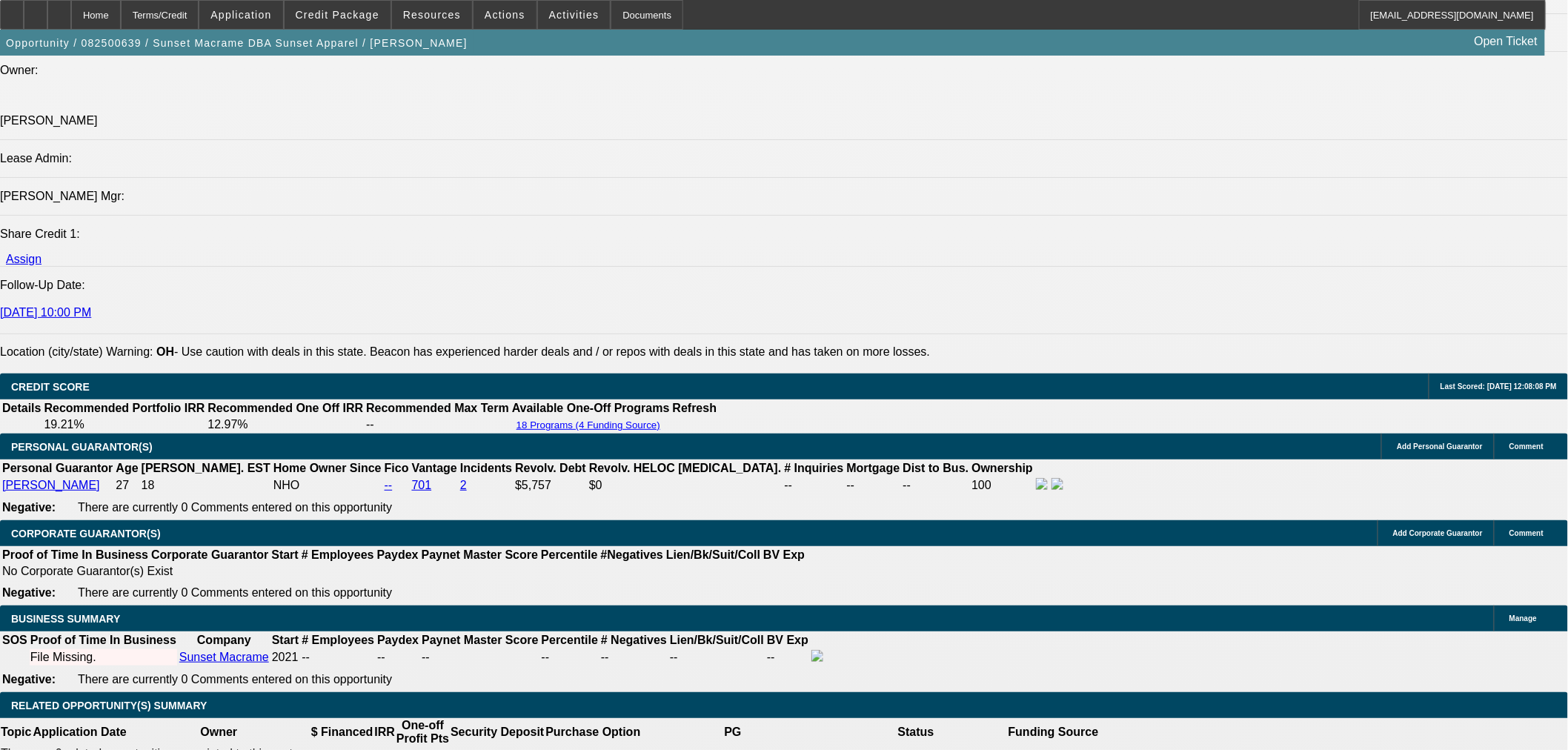
scroll to position [2059, 0]
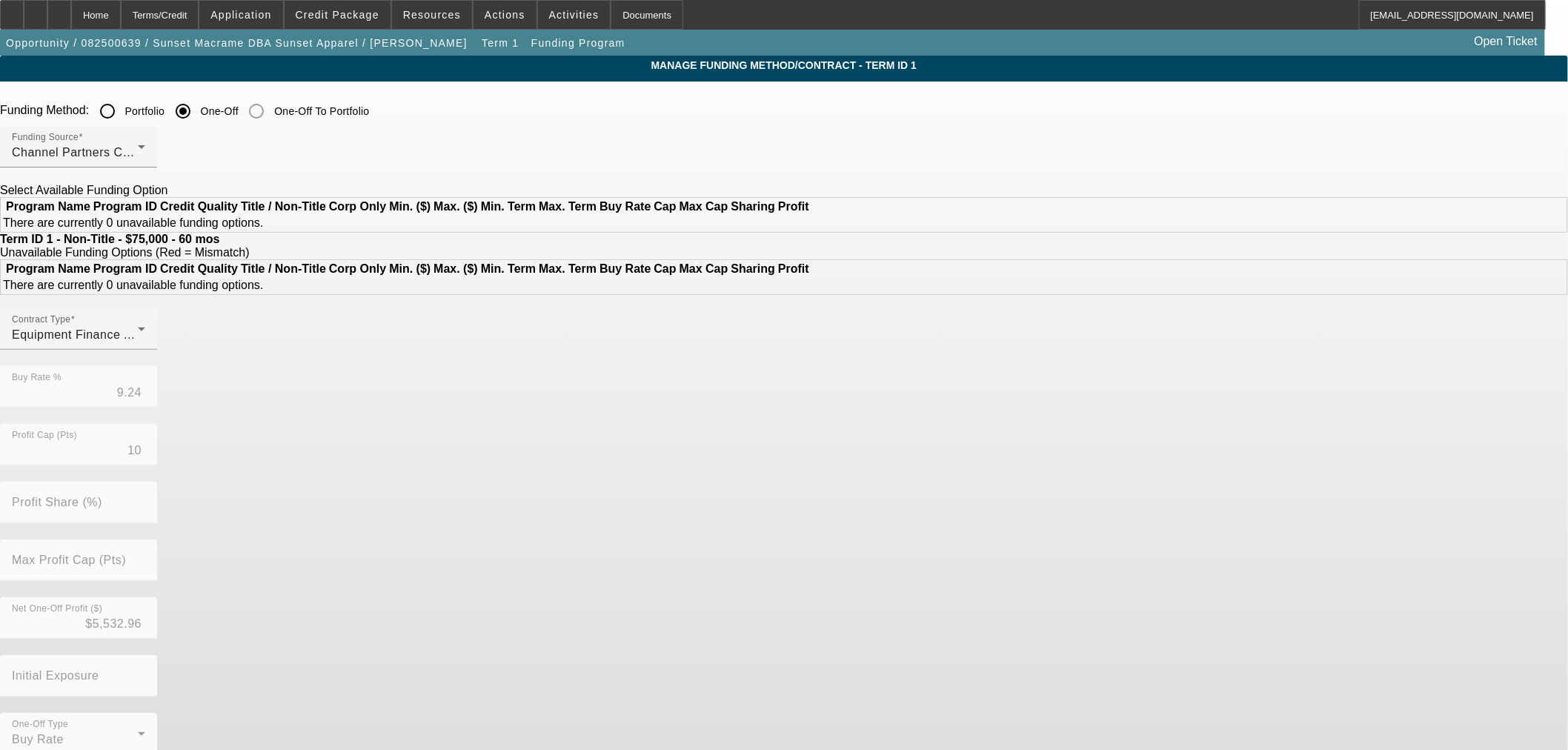
click at [157, 168] on div at bounding box center [78, 175] width 157 height 16
click at [138, 159] on div "Channel Partners Capital LLC (EF)" at bounding box center [75, 153] width 126 height 18
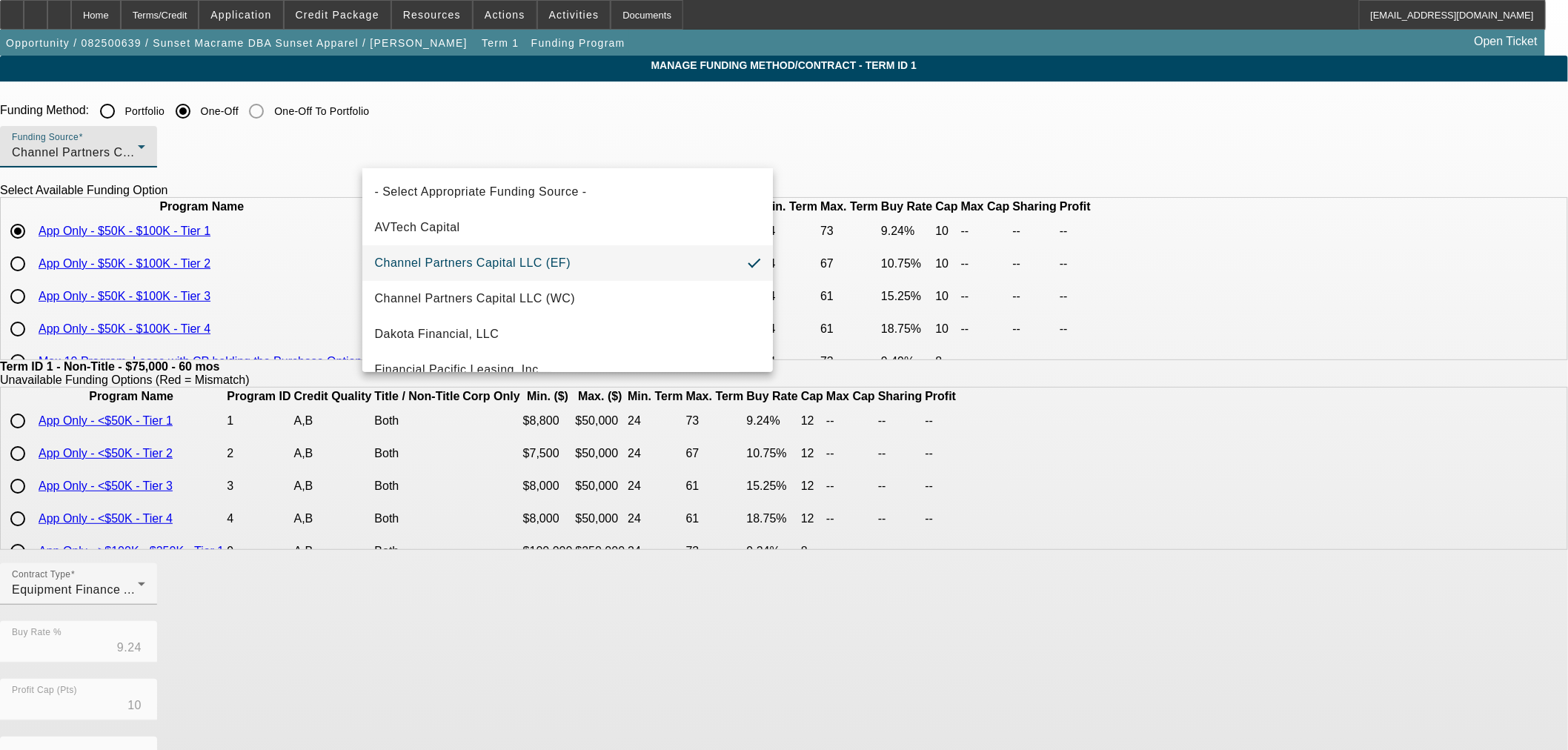
click at [480, 115] on div at bounding box center [784, 375] width 1568 height 750
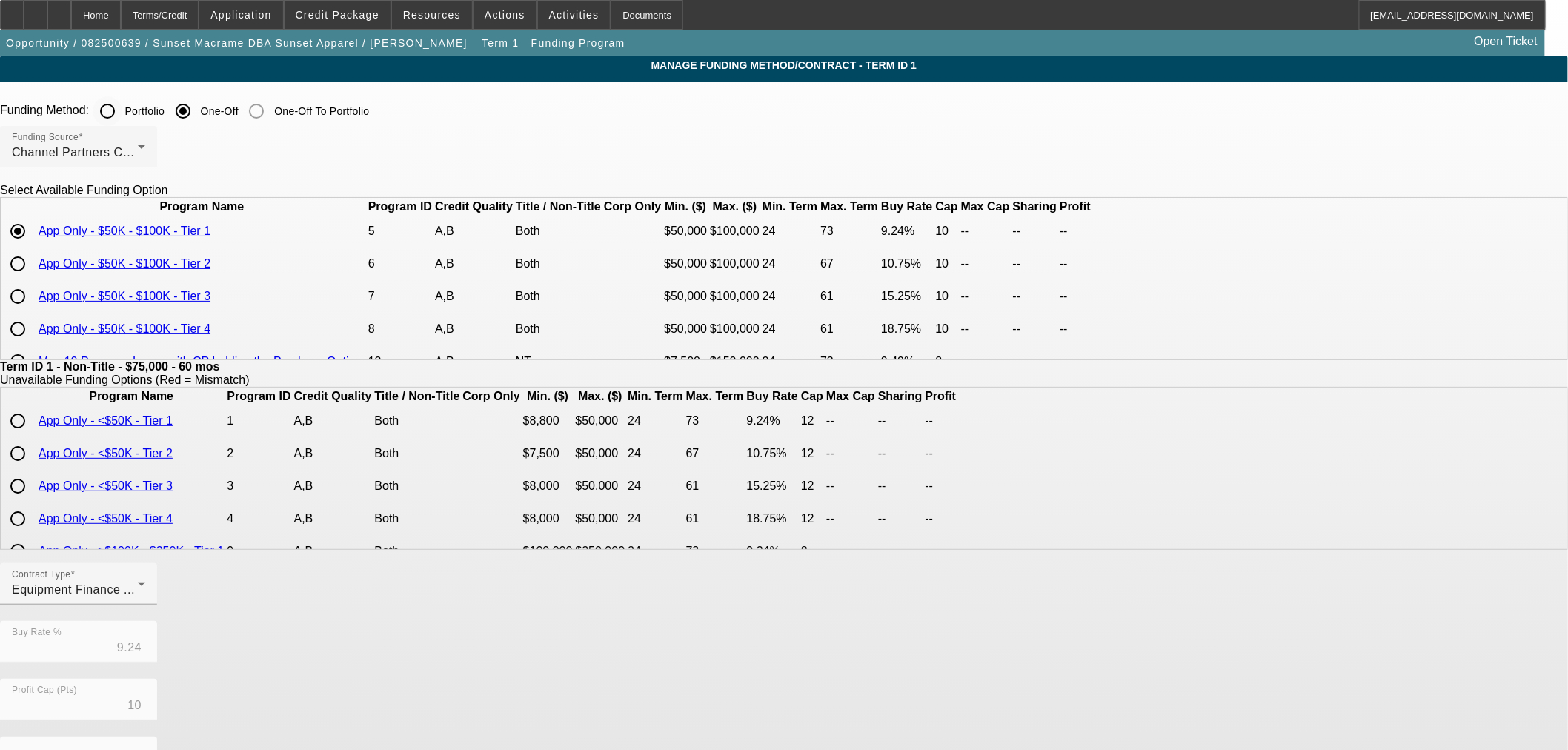
click at [123, 115] on input "Portfolio" at bounding box center [107, 111] width 30 height 30
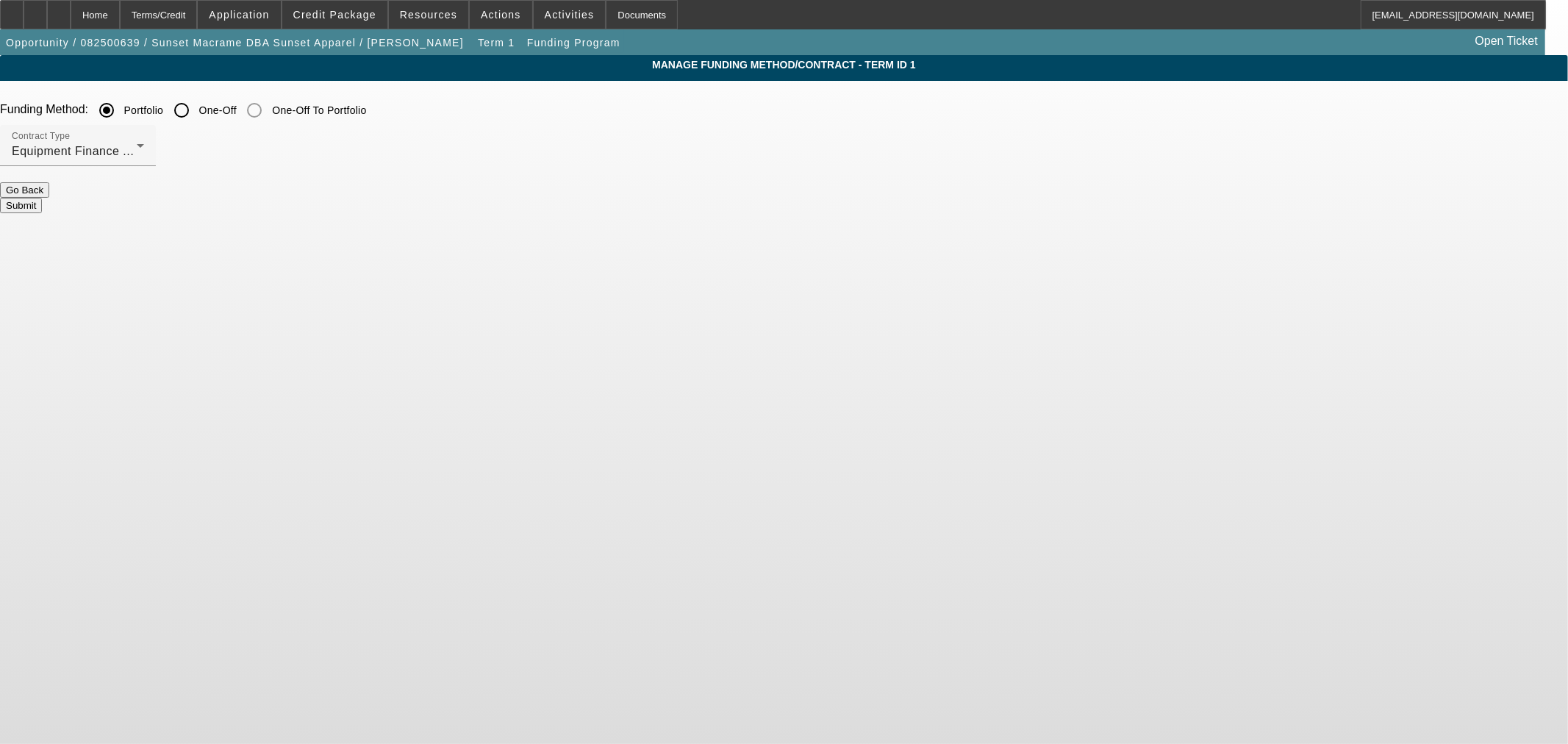
click at [42, 198] on button "Submit" at bounding box center [20, 206] width 42 height 15
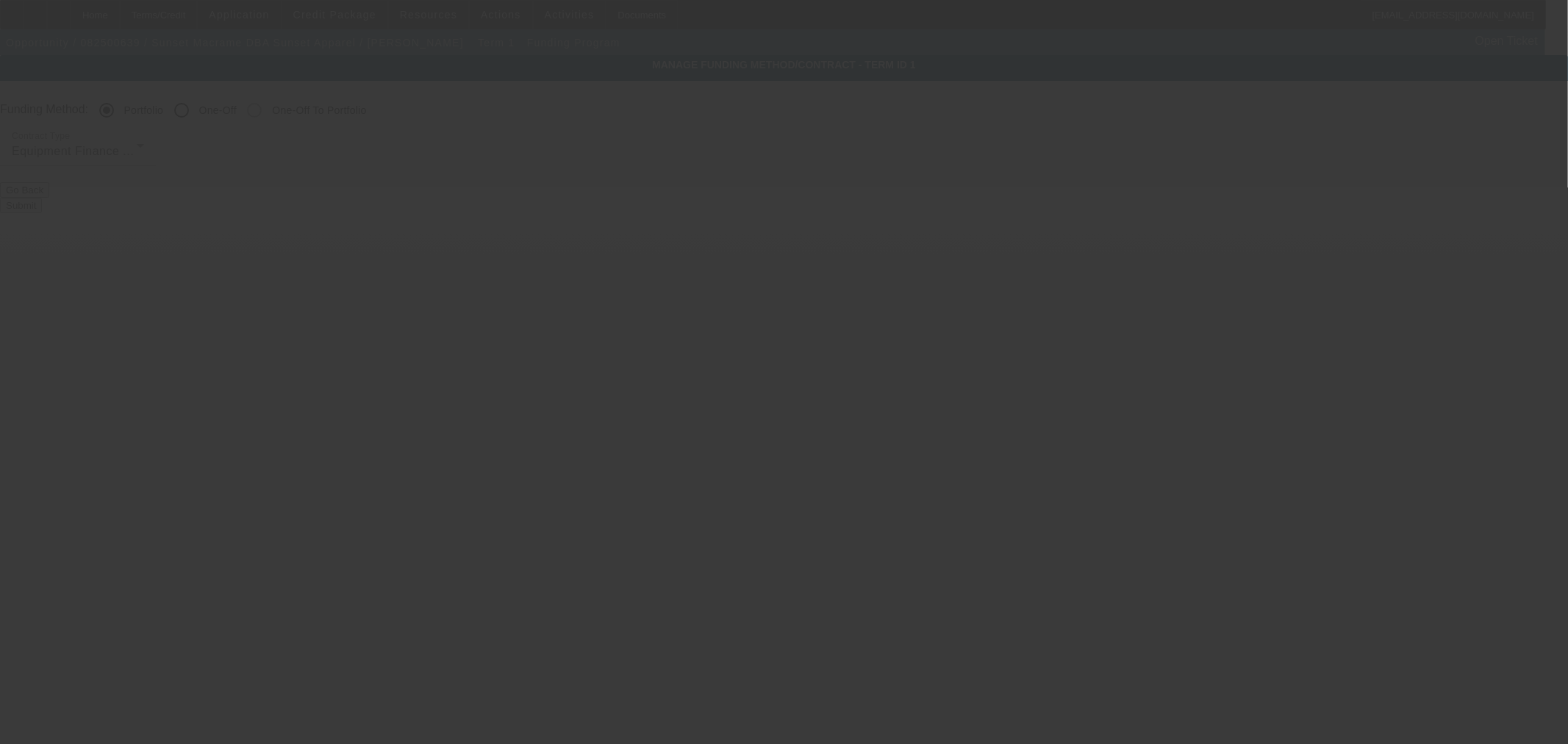
radio input "false"
radio input "true"
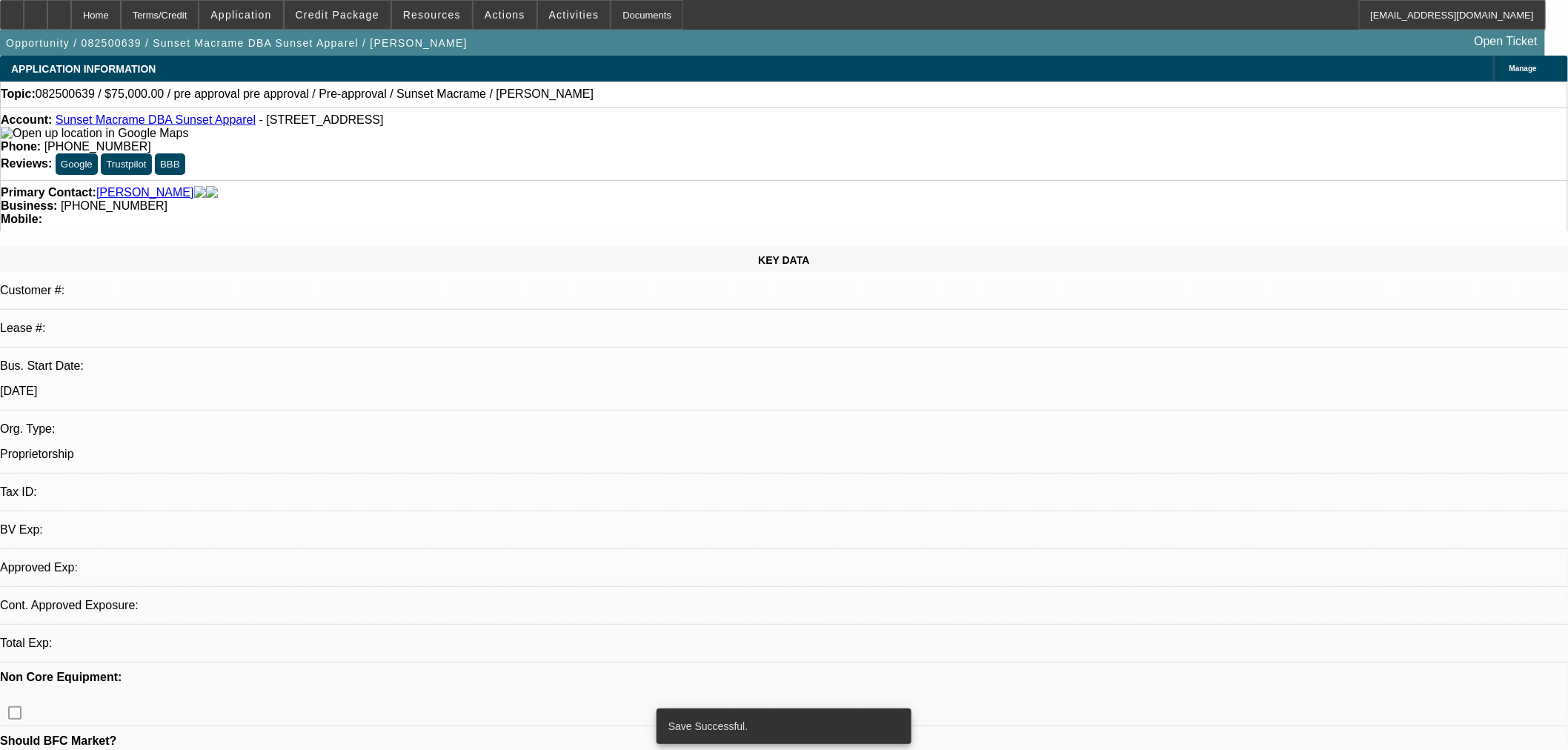
select select "0"
select select "2"
select select "0"
select select "6"
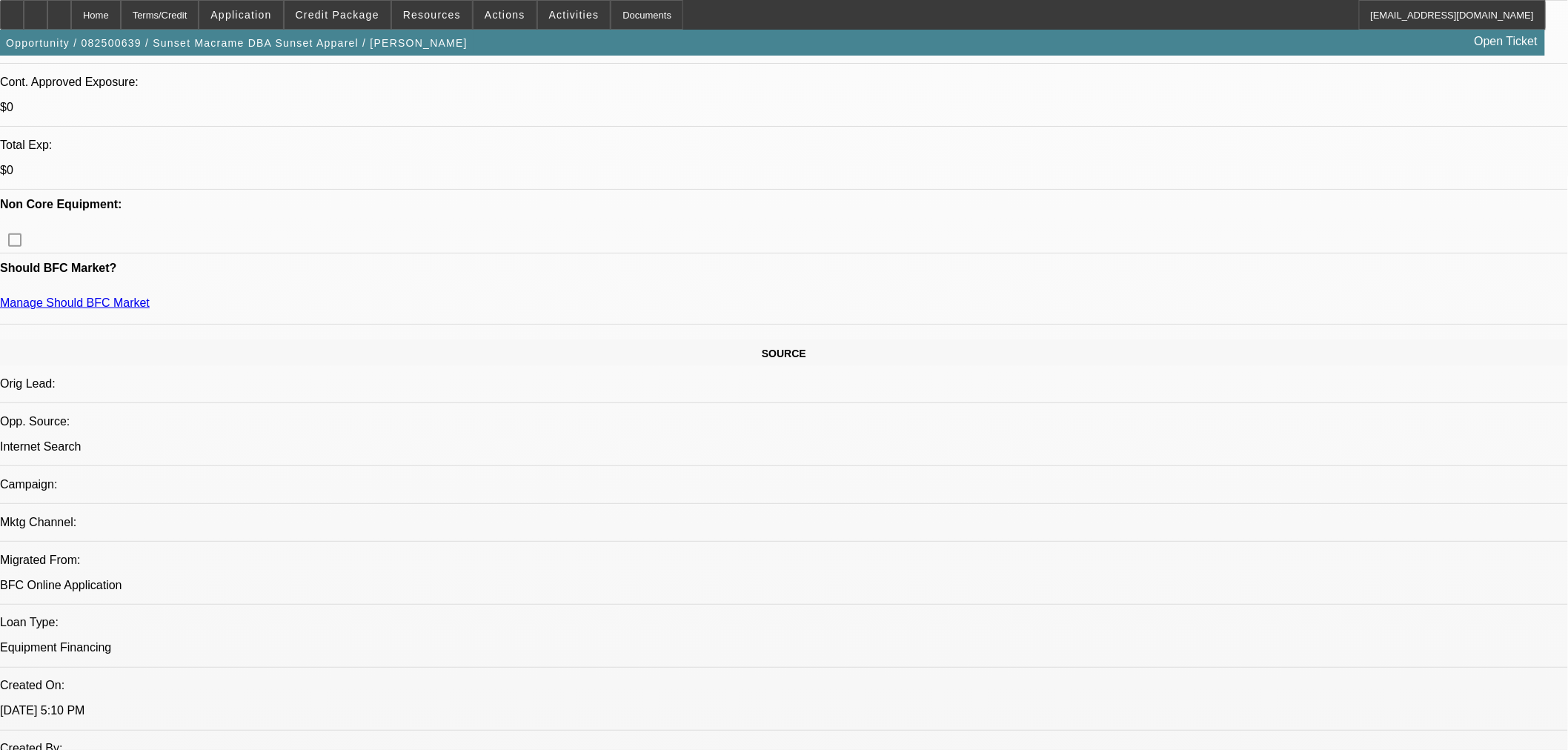
scroll to position [494, 0]
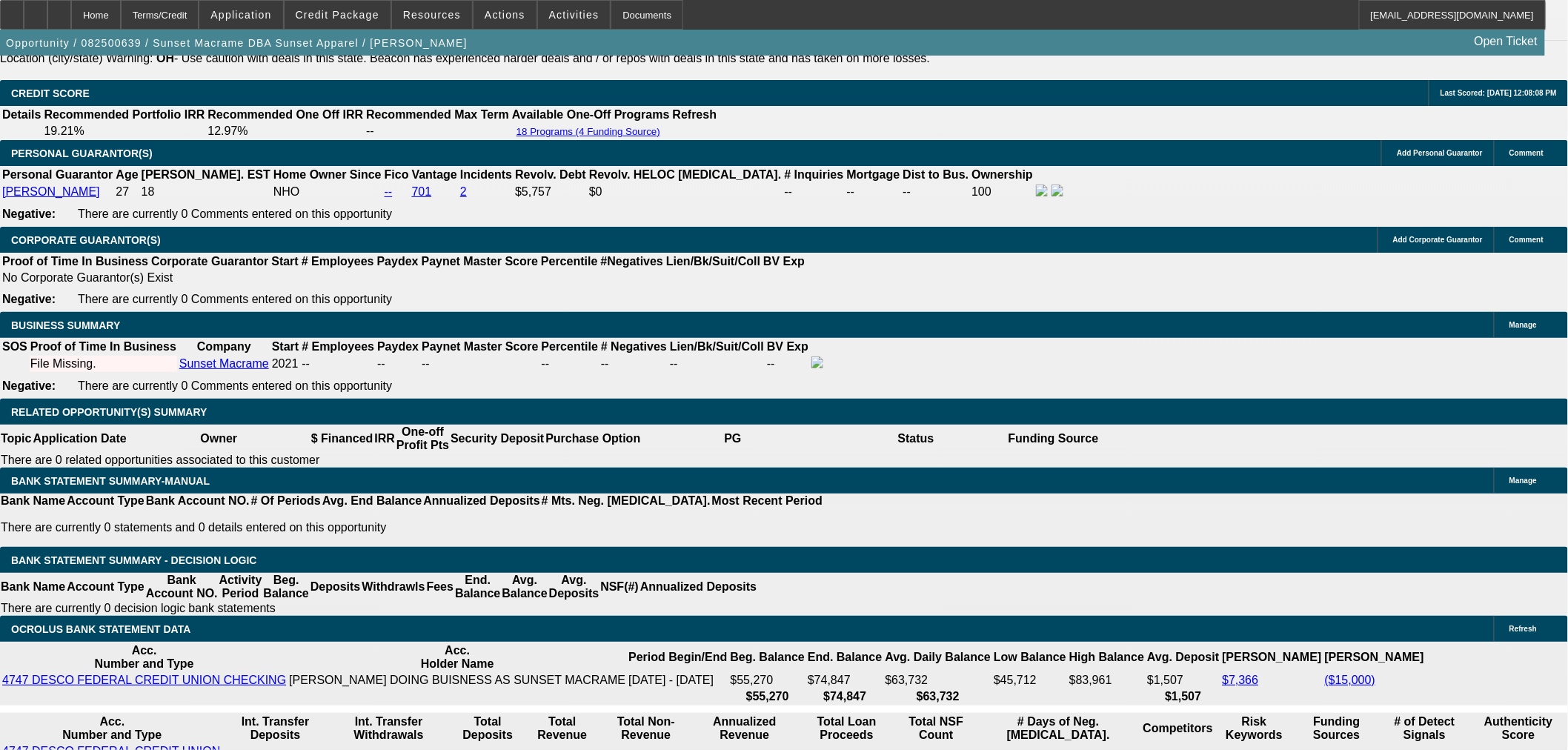
scroll to position [2141, 0]
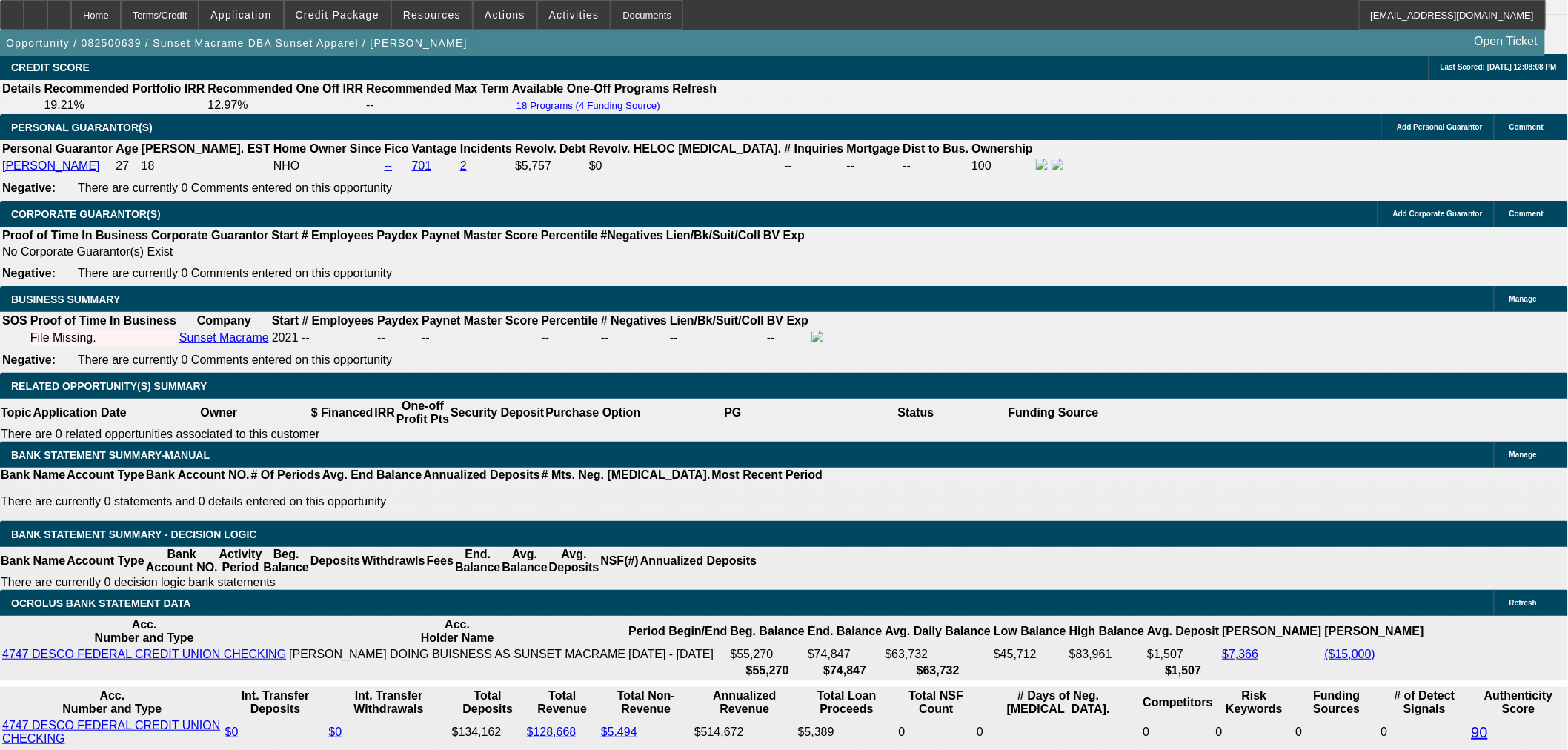
type input "UNKNOWN"
type input "1"
type input "$2,564.06"
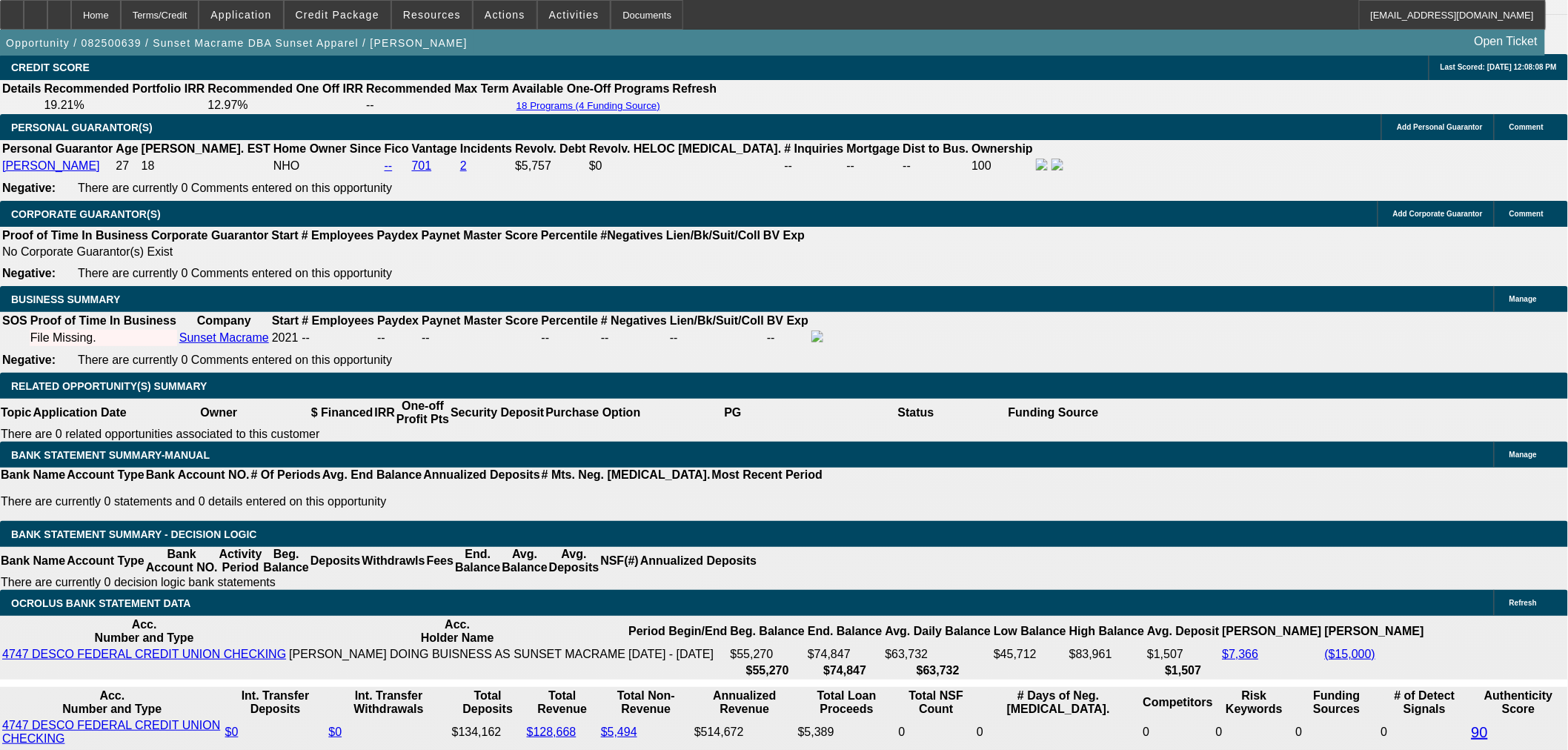
type input "$1,282.03"
type input "15"
type input "$3,568.48"
type input "$1,784.24"
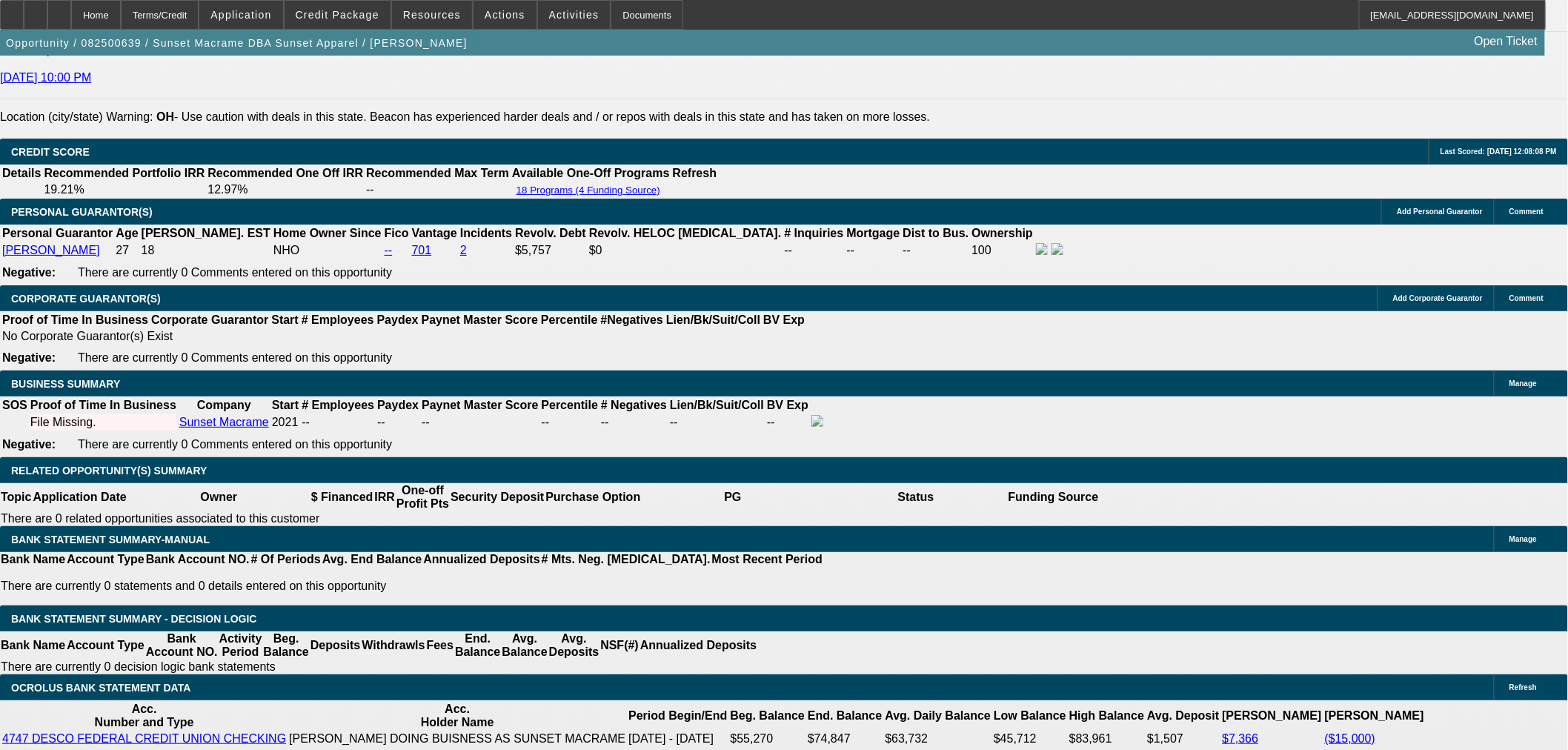
scroll to position [1977, 0]
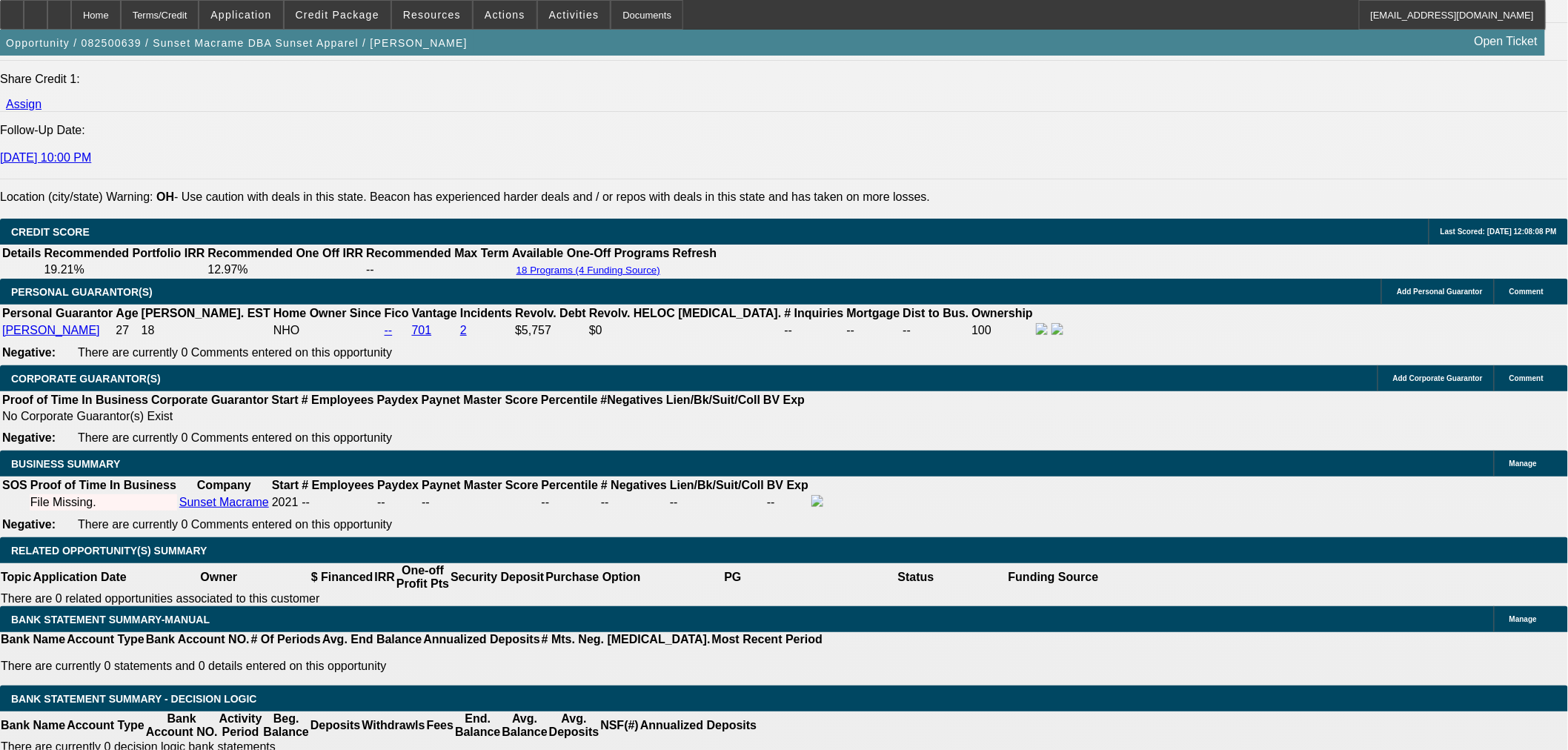
type input "15"
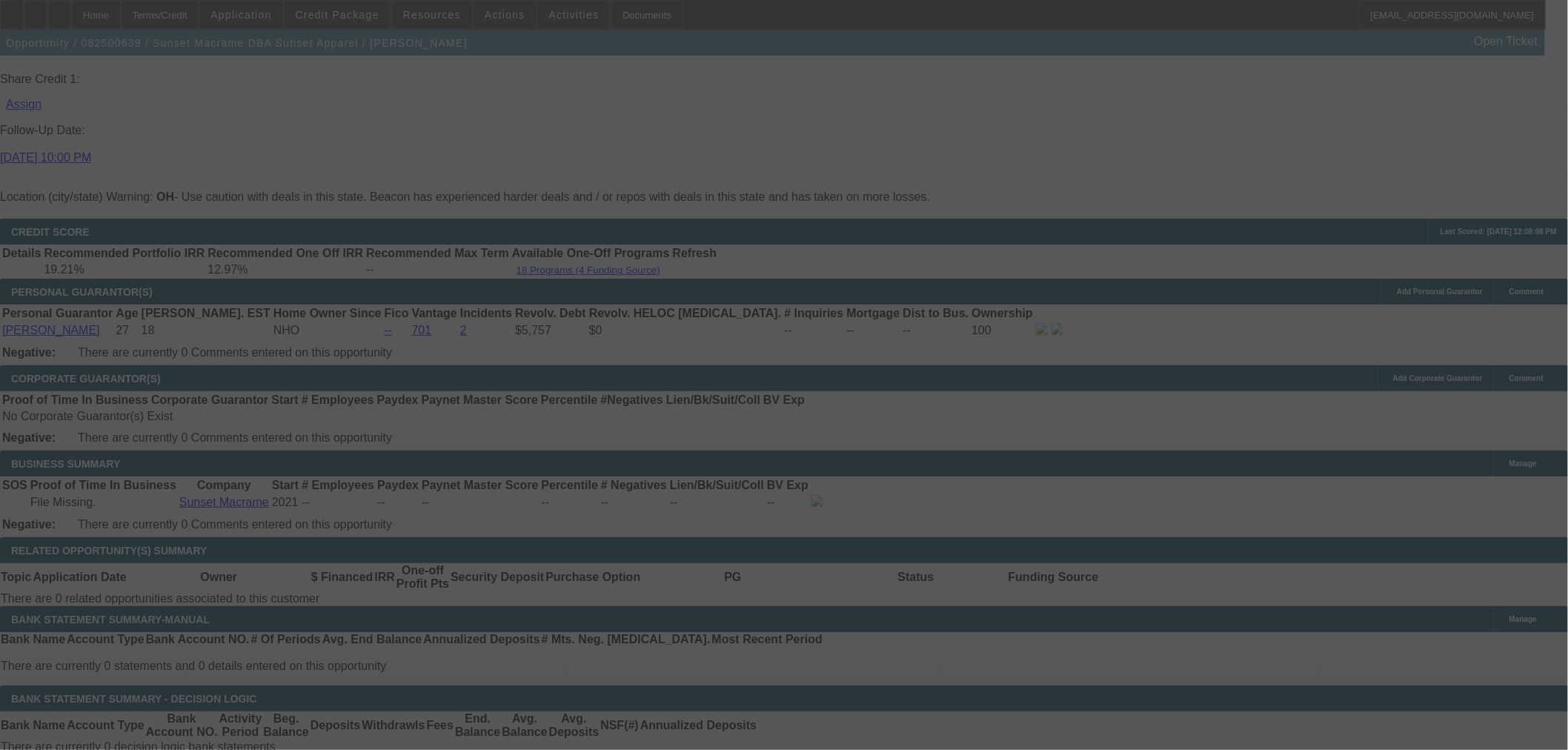
select select "0"
select select "2"
select select "0"
select select "6"
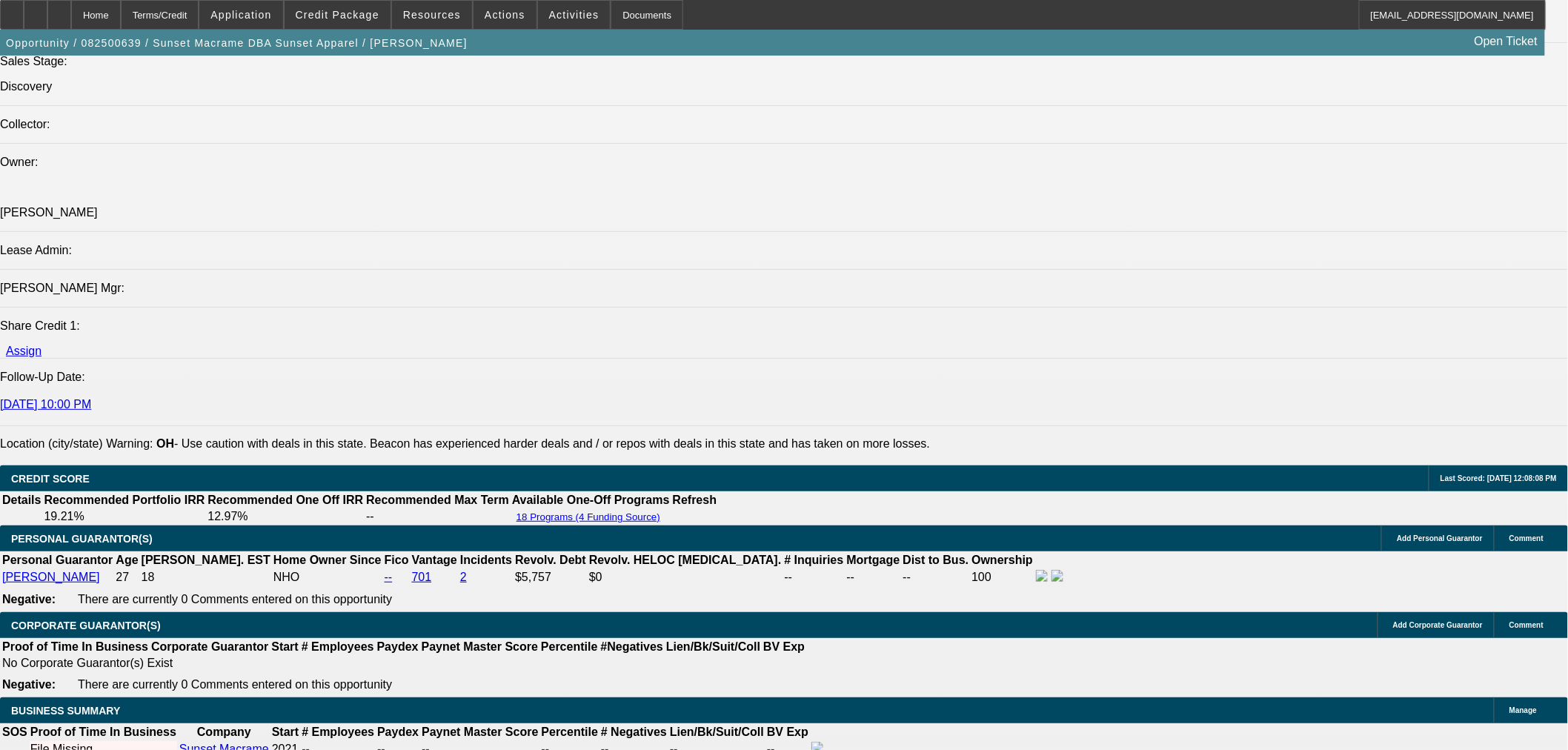
scroll to position [1565, 0]
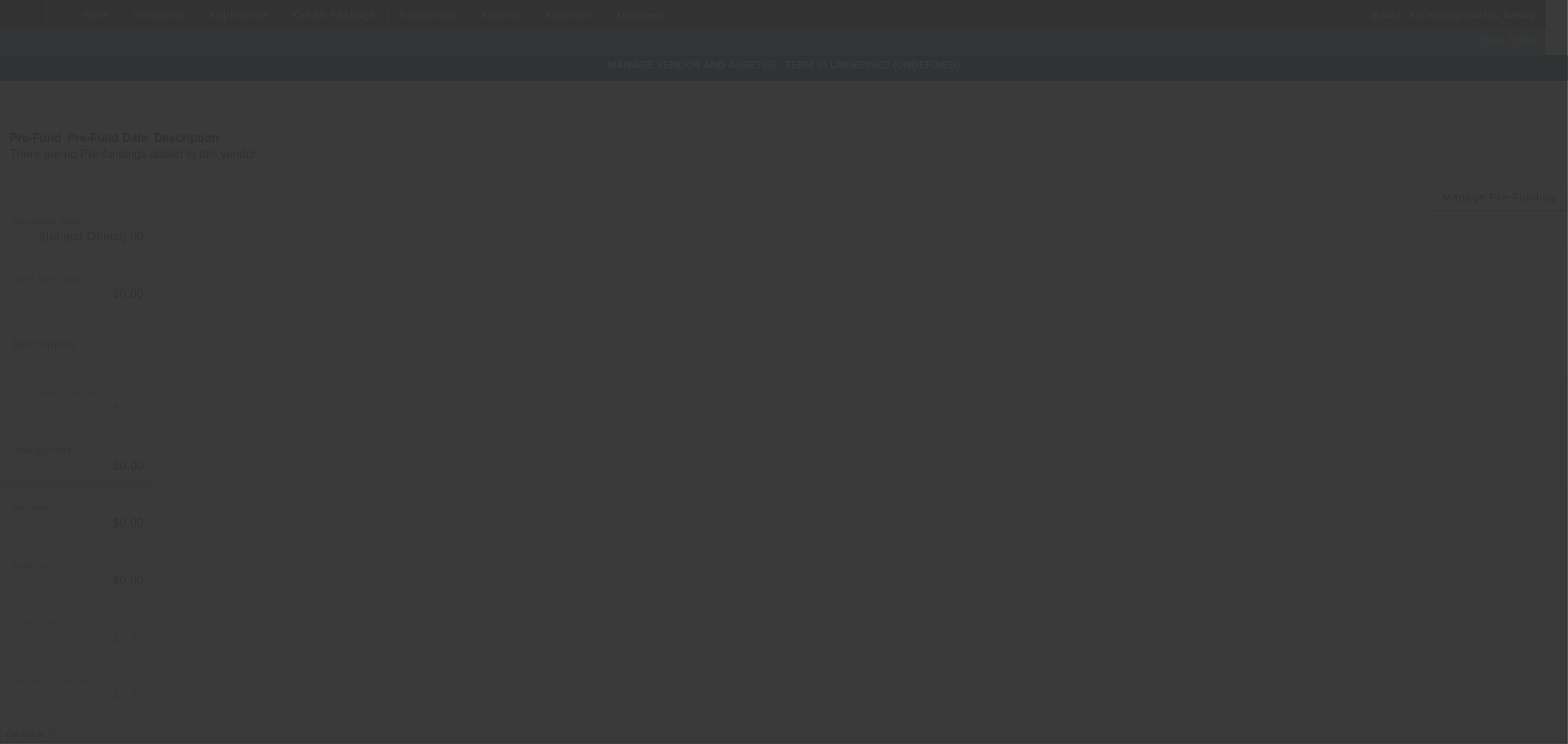
type input "$75,000.00"
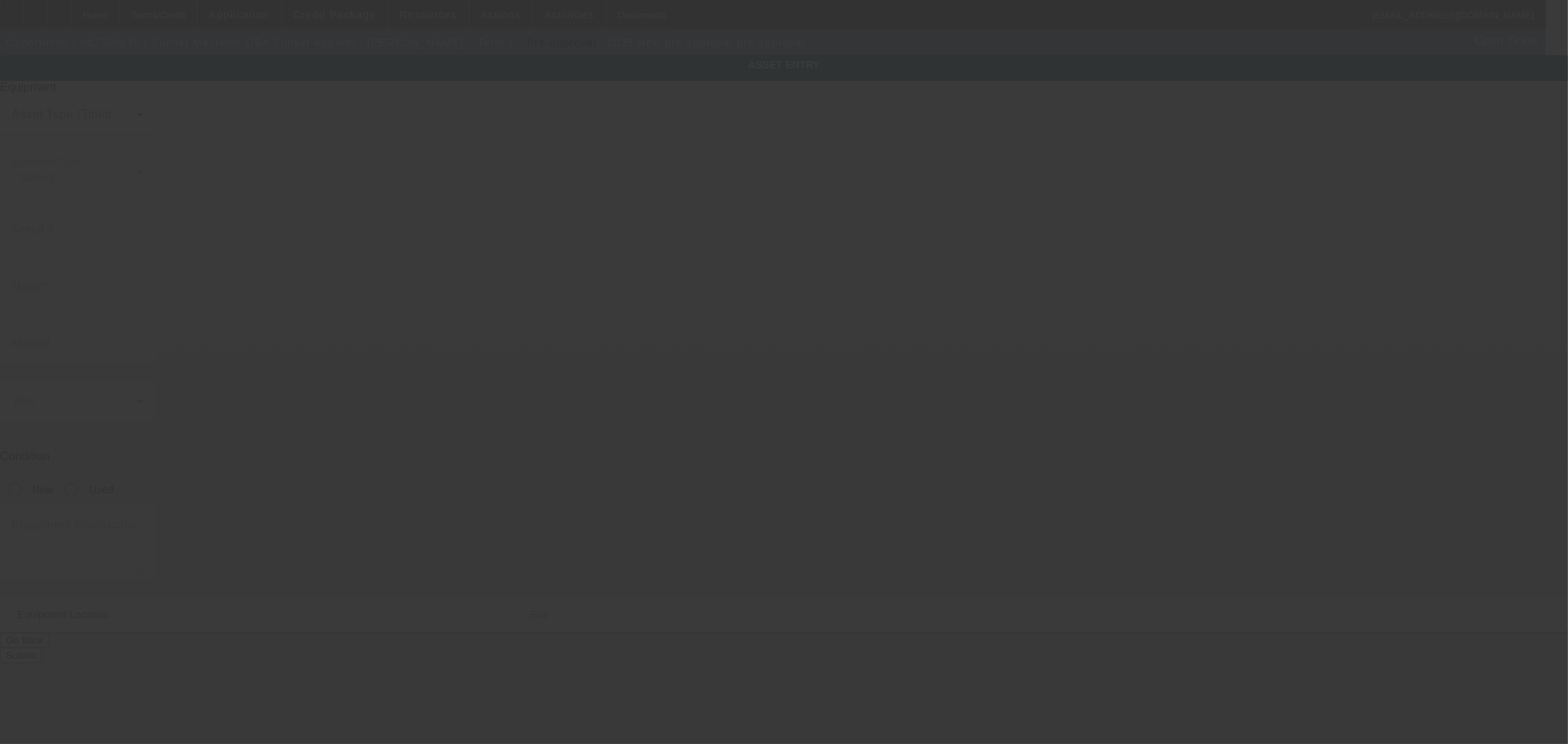
type input "pre approval"
radio input "true"
type textarea "BAi Embroidery Machines"
type input "524 High Street"
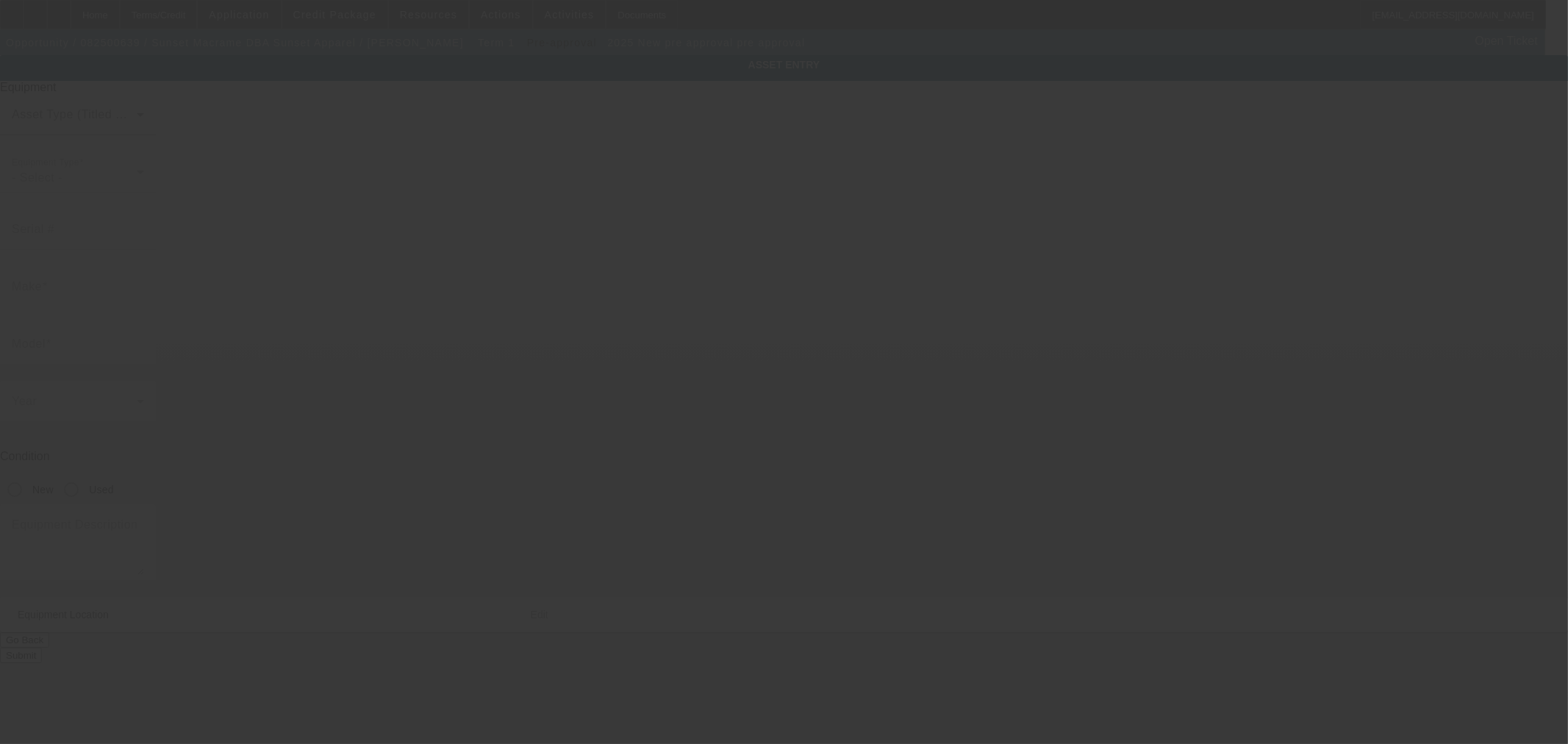
type input "Minford"
type input "45653"
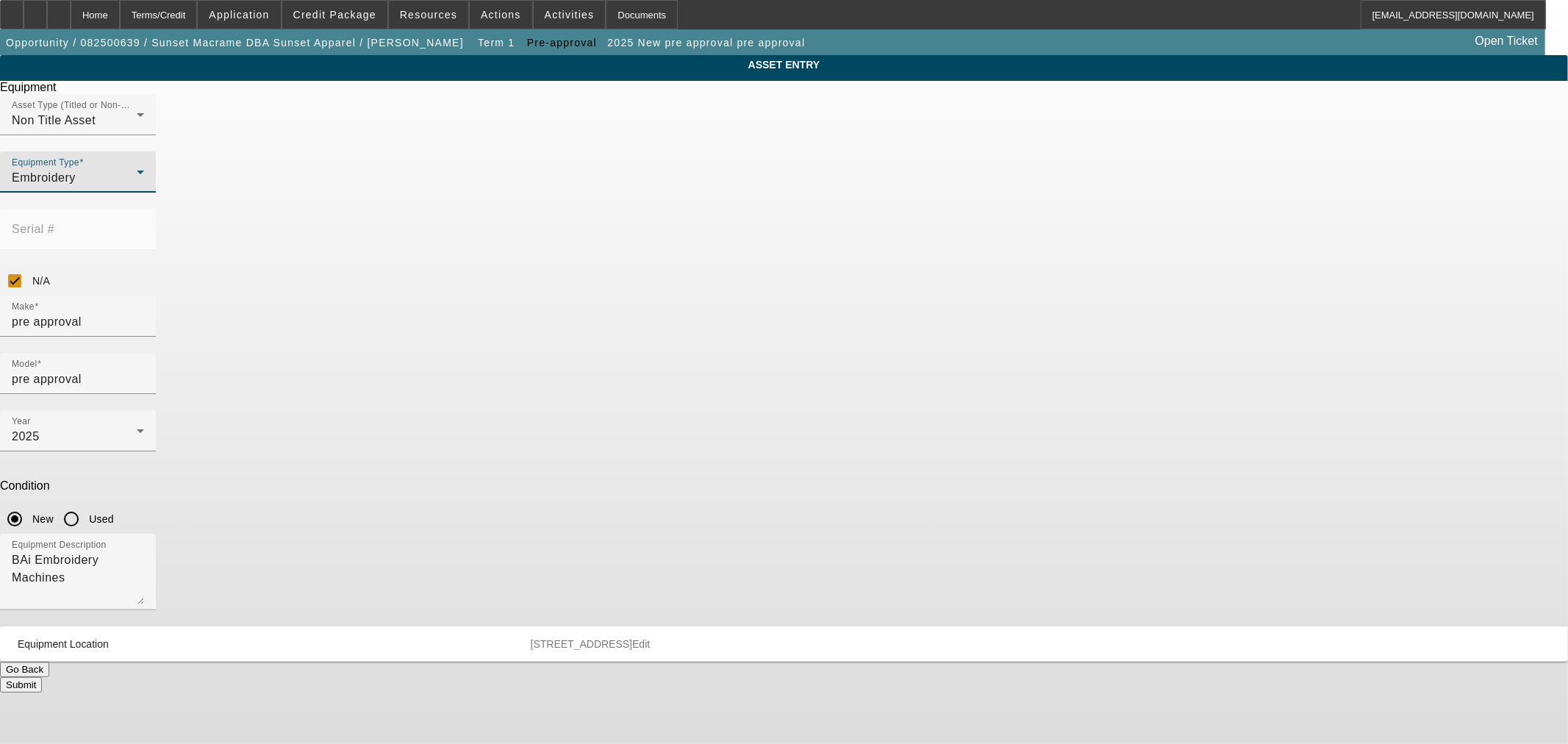
click at [76, 184] on span "Embroidery" at bounding box center [43, 178] width 64 height 13
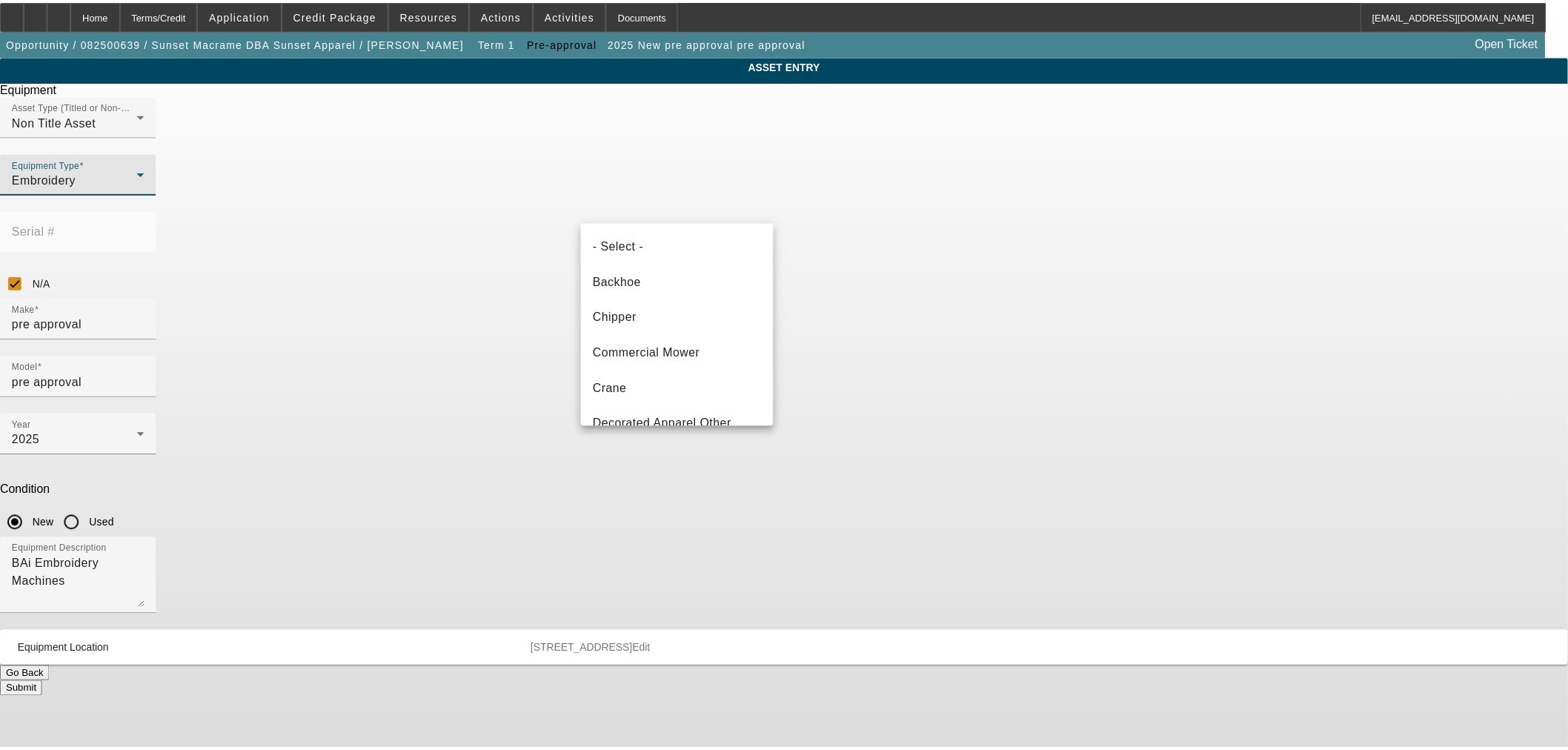
scroll to position [86, 0]
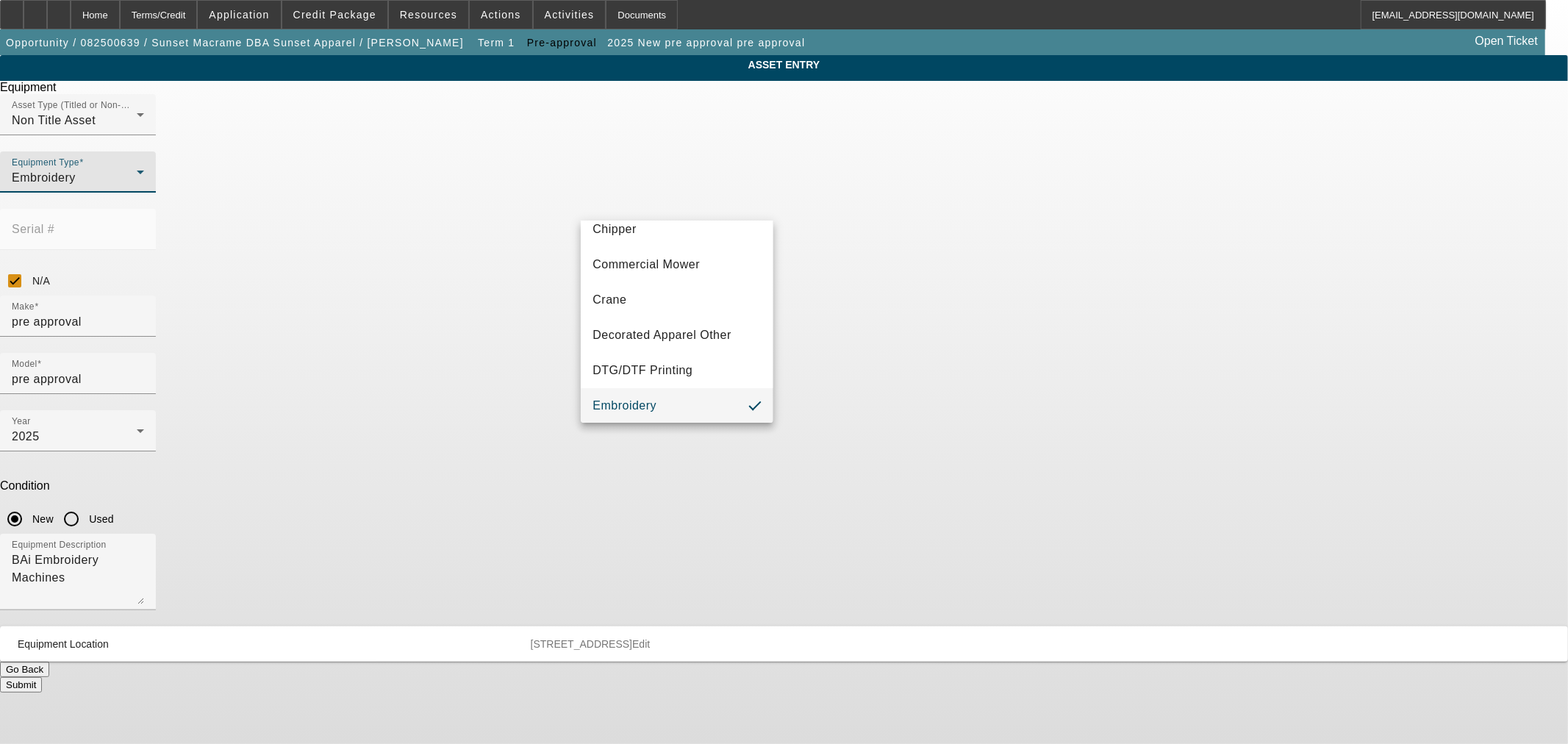
click at [687, 190] on div at bounding box center [784, 372] width 1568 height 744
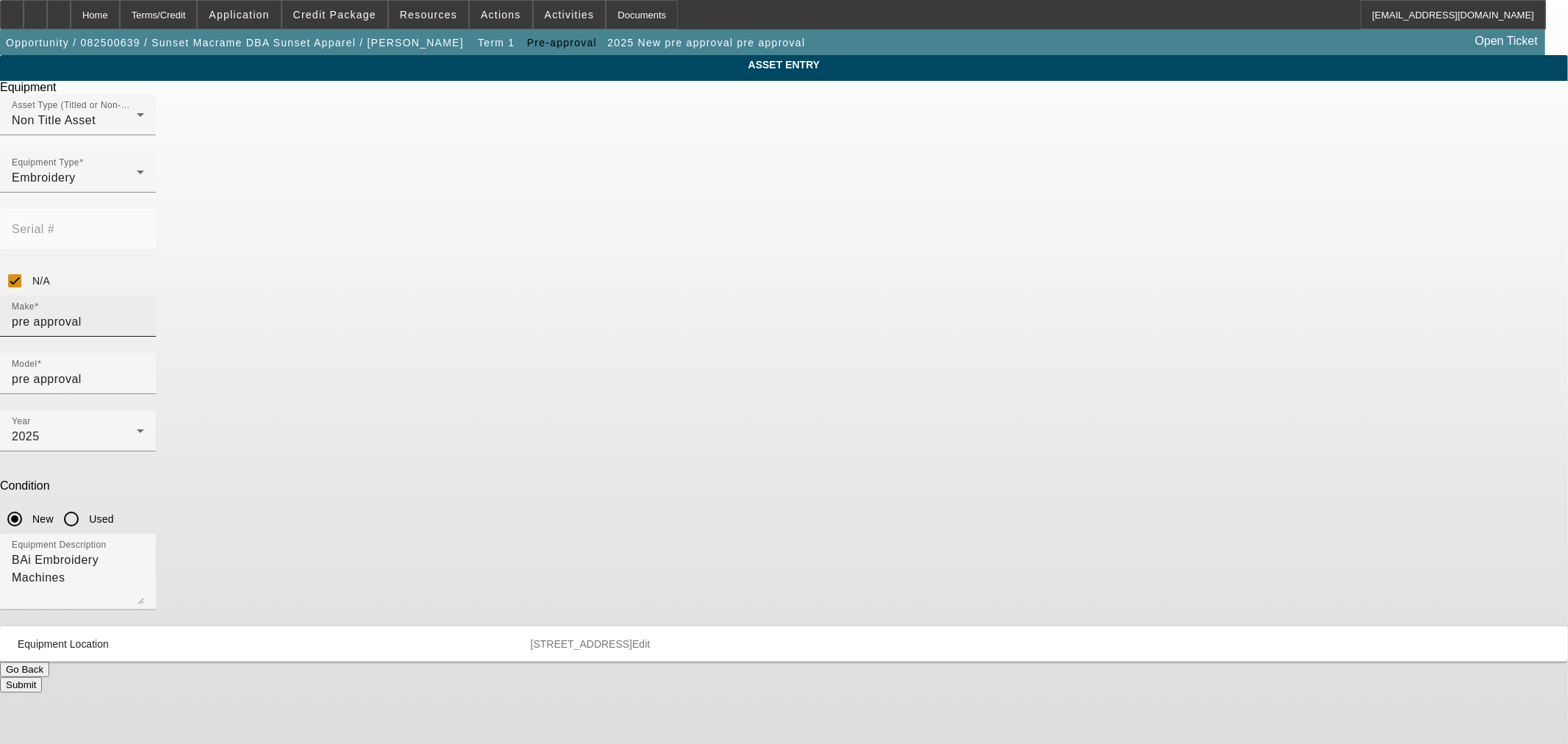
click at [144, 313] on input "pre approval" at bounding box center [78, 321] width 133 height 18
type input "Bai"
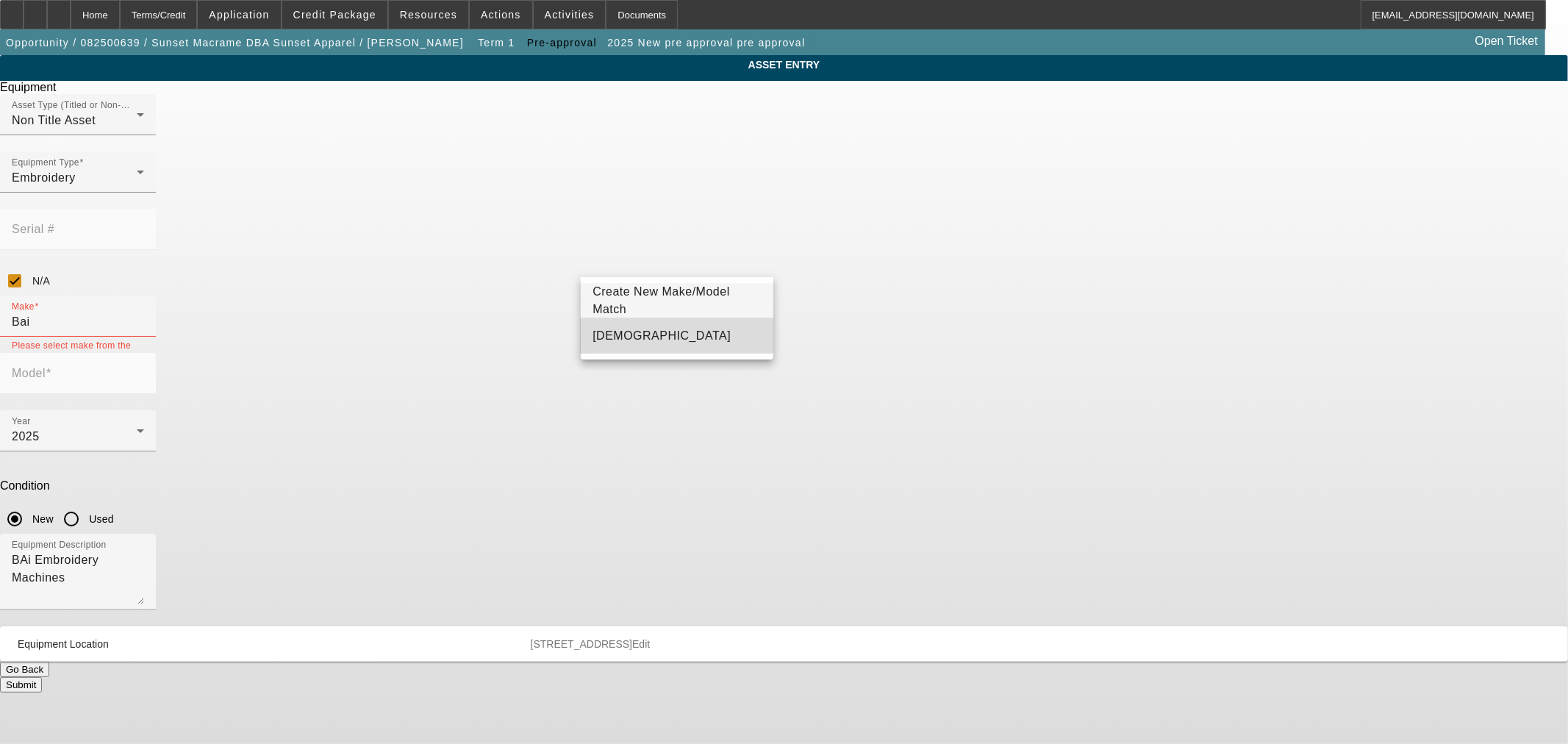
click at [637, 332] on mat-option "BAi" at bounding box center [676, 336] width 192 height 36
type input "BAi"
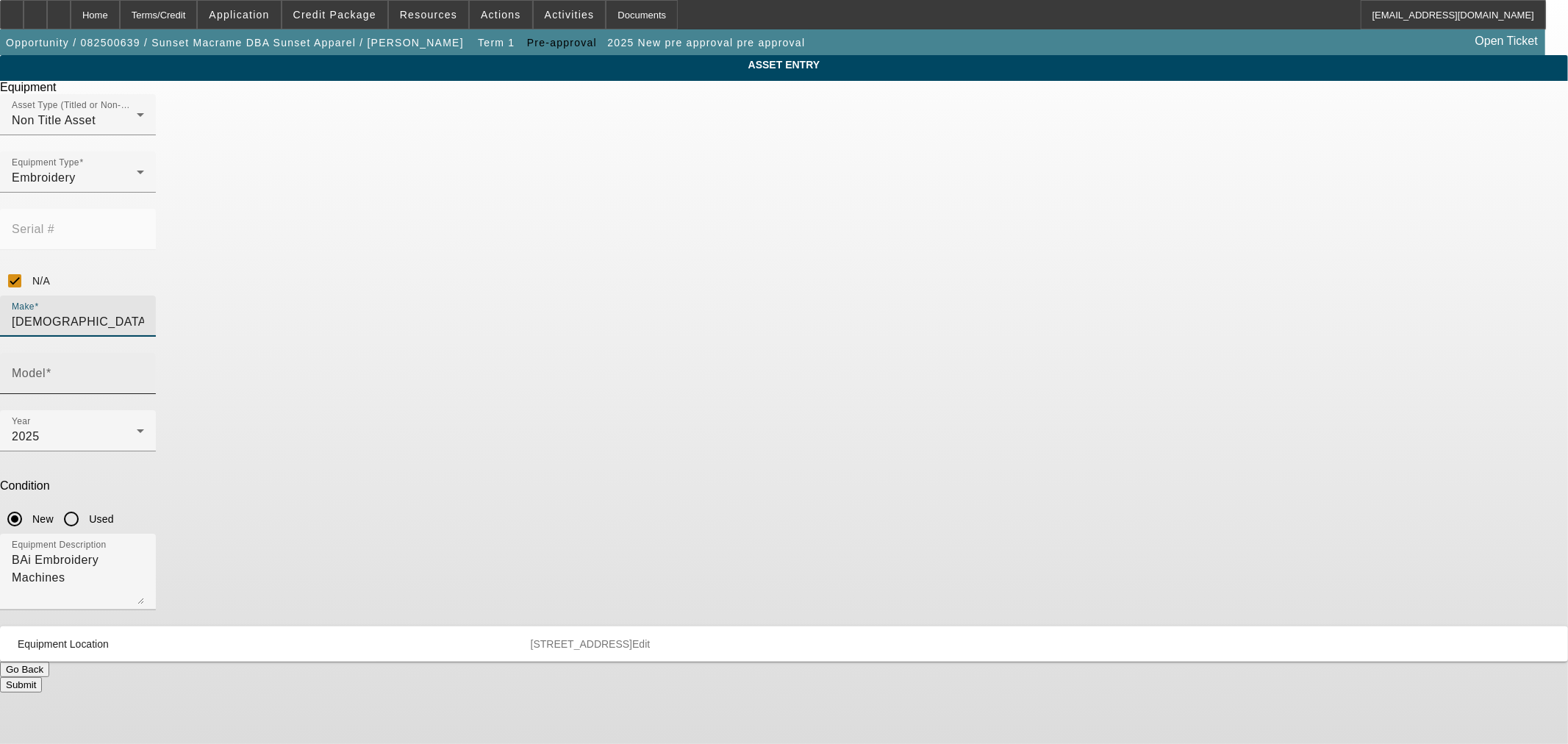
click at [144, 371] on input "Model" at bounding box center [78, 379] width 133 height 18
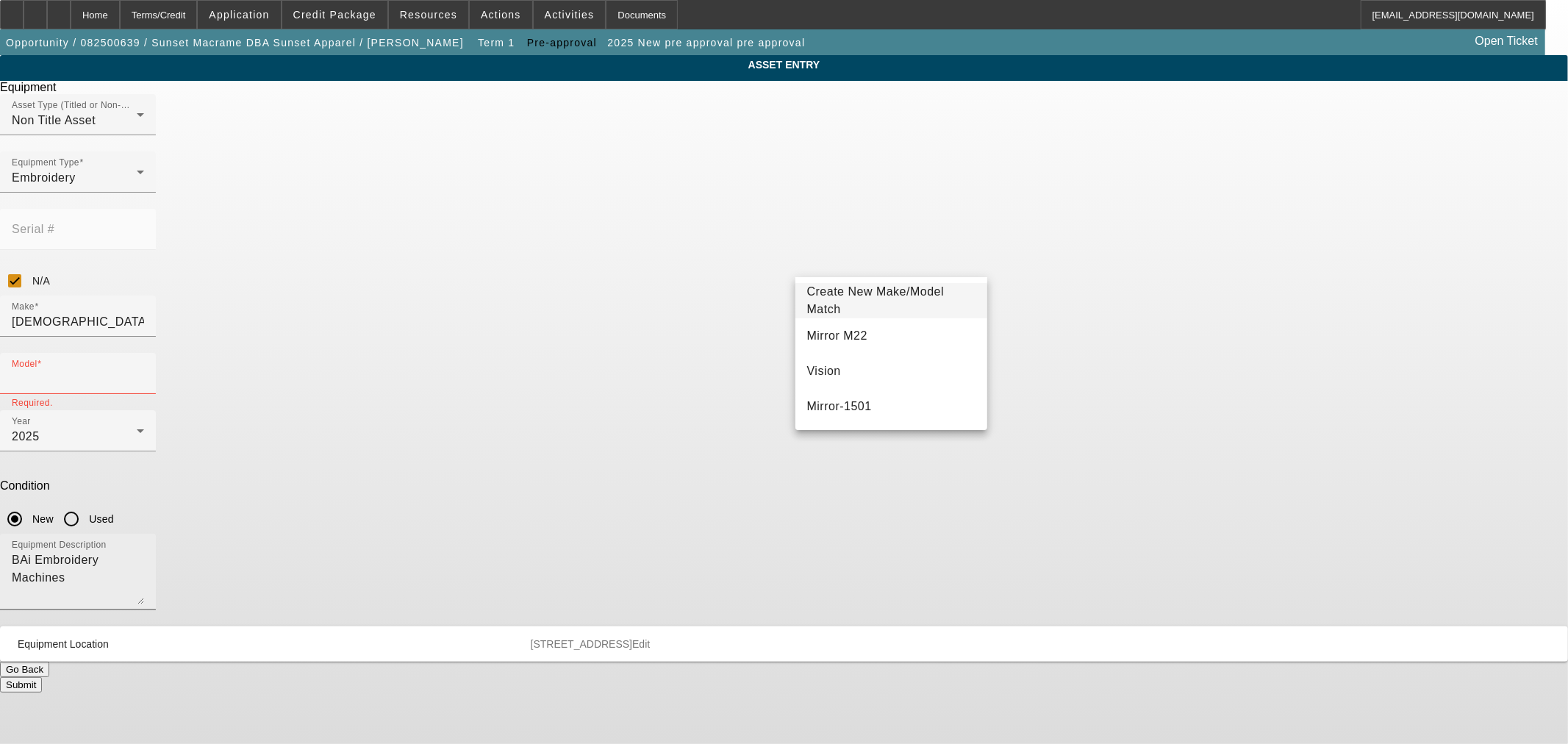
drag, startPoint x: 857, startPoint y: 335, endPoint x: 849, endPoint y: 385, distance: 50.6
click at [857, 335] on mat-option "Mirror M22" at bounding box center [892, 336] width 192 height 36
type input "Mirror M22"
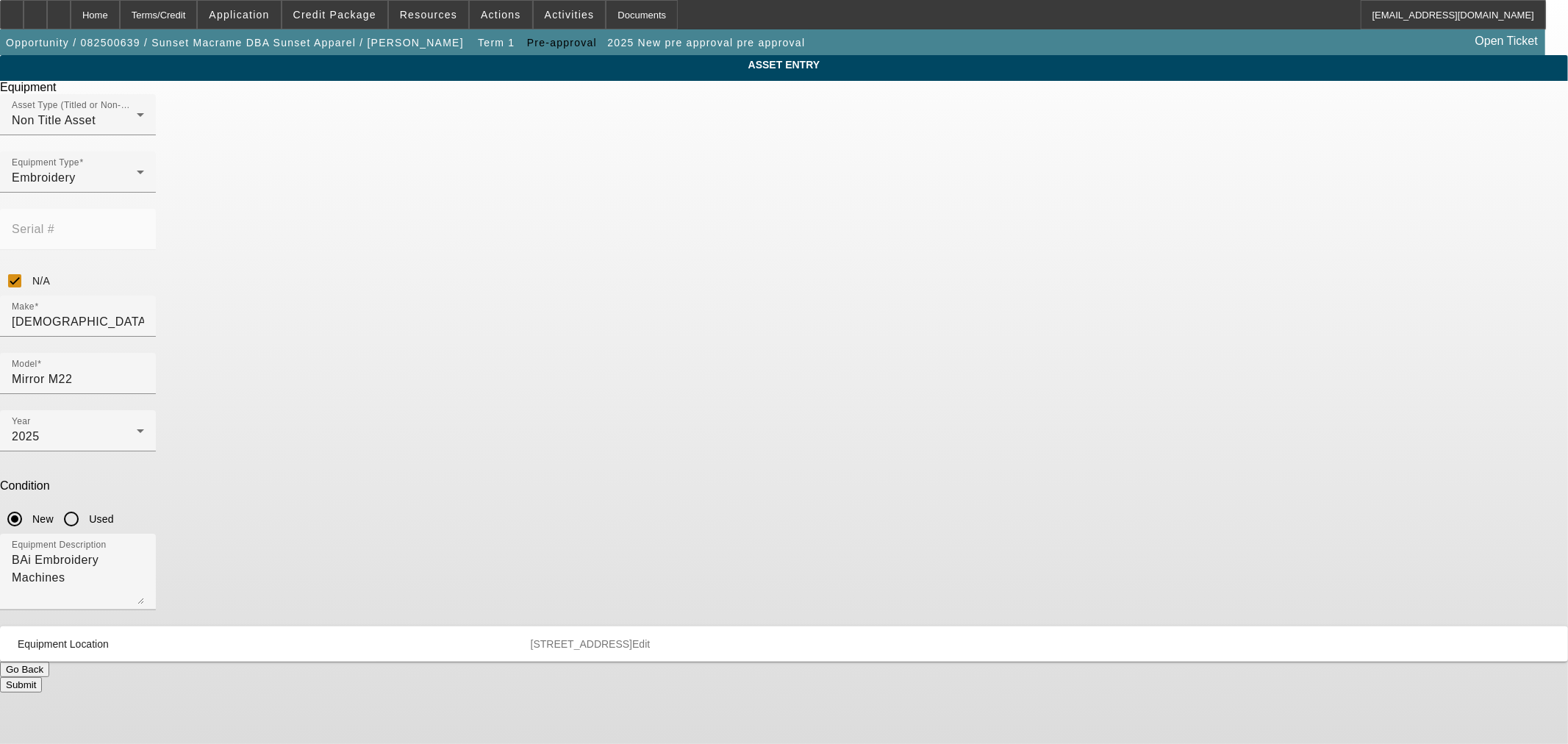
click at [42, 678] on button "Submit" at bounding box center [20, 685] width 42 height 15
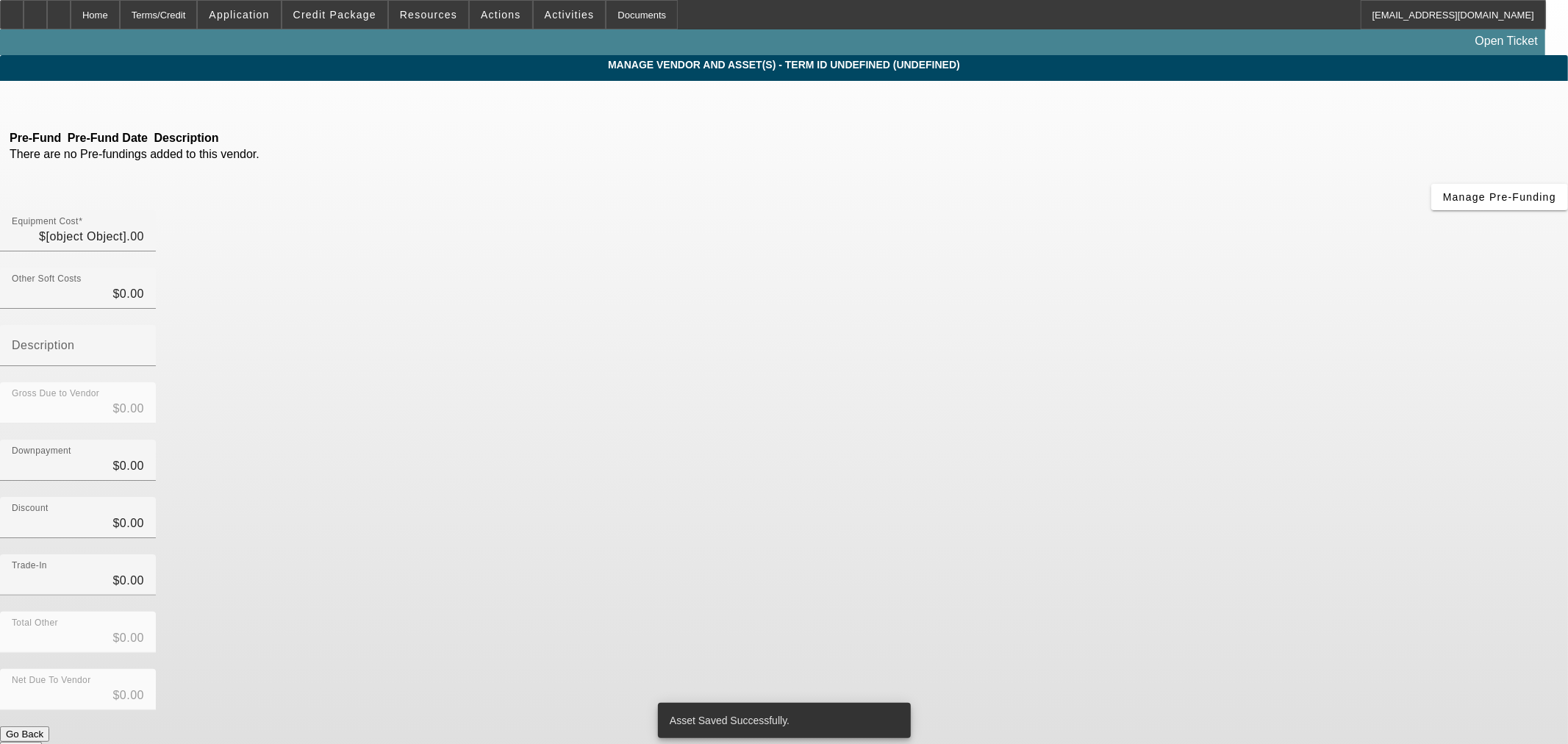
type input "$75,000.00"
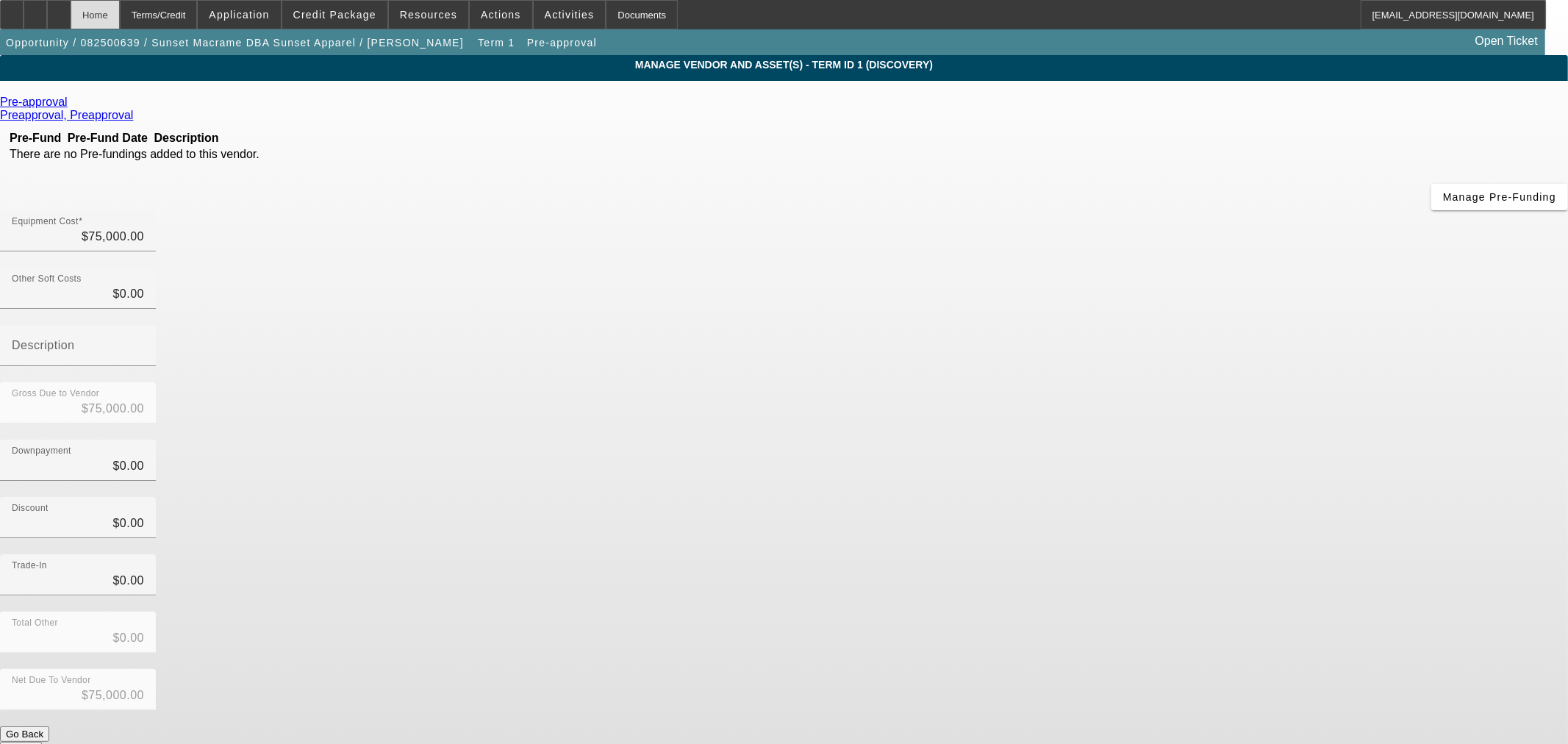
click at [120, 17] on div "Home" at bounding box center [95, 14] width 49 height 30
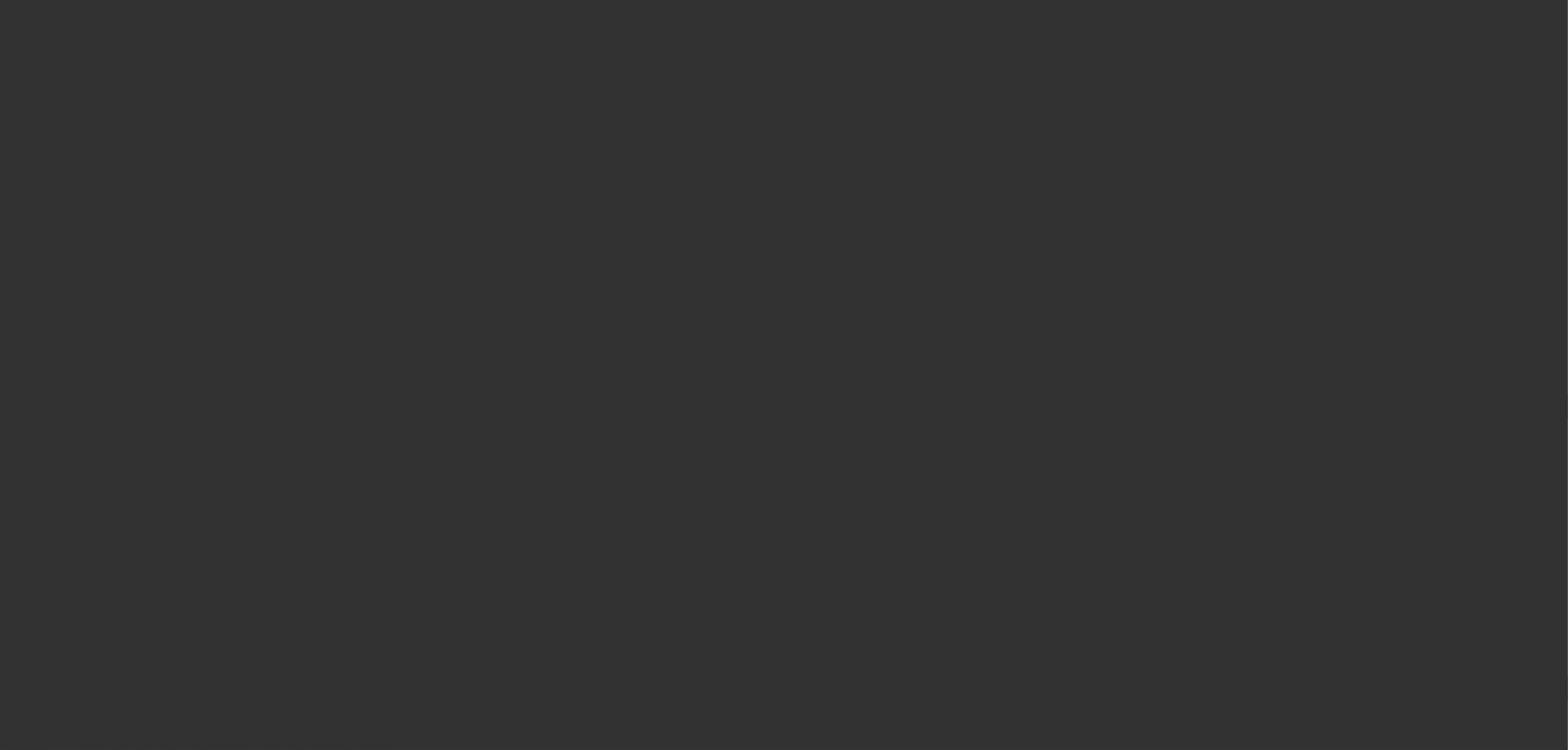
select select "0"
select select "2"
select select "0"
select select "6"
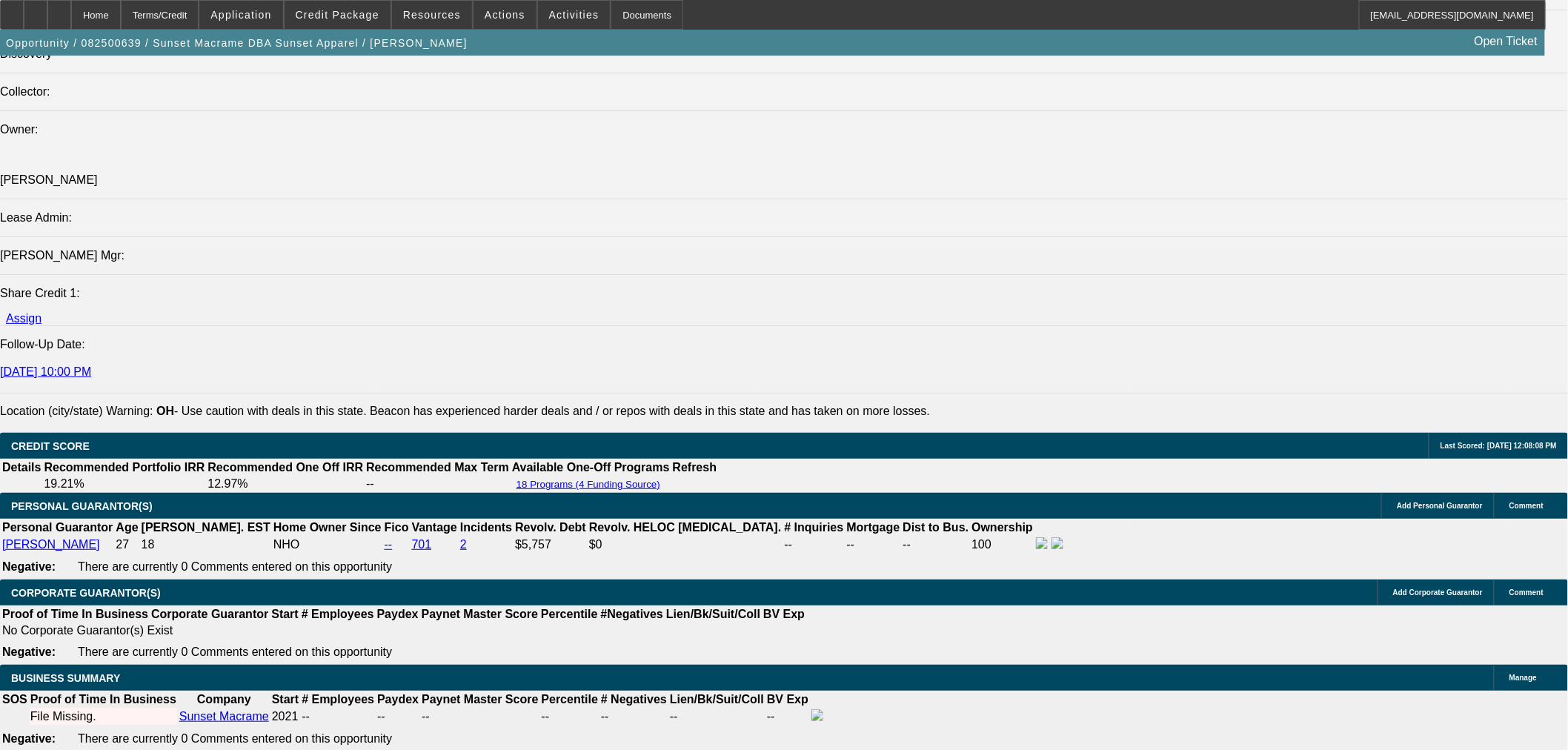
scroll to position [1894, 0]
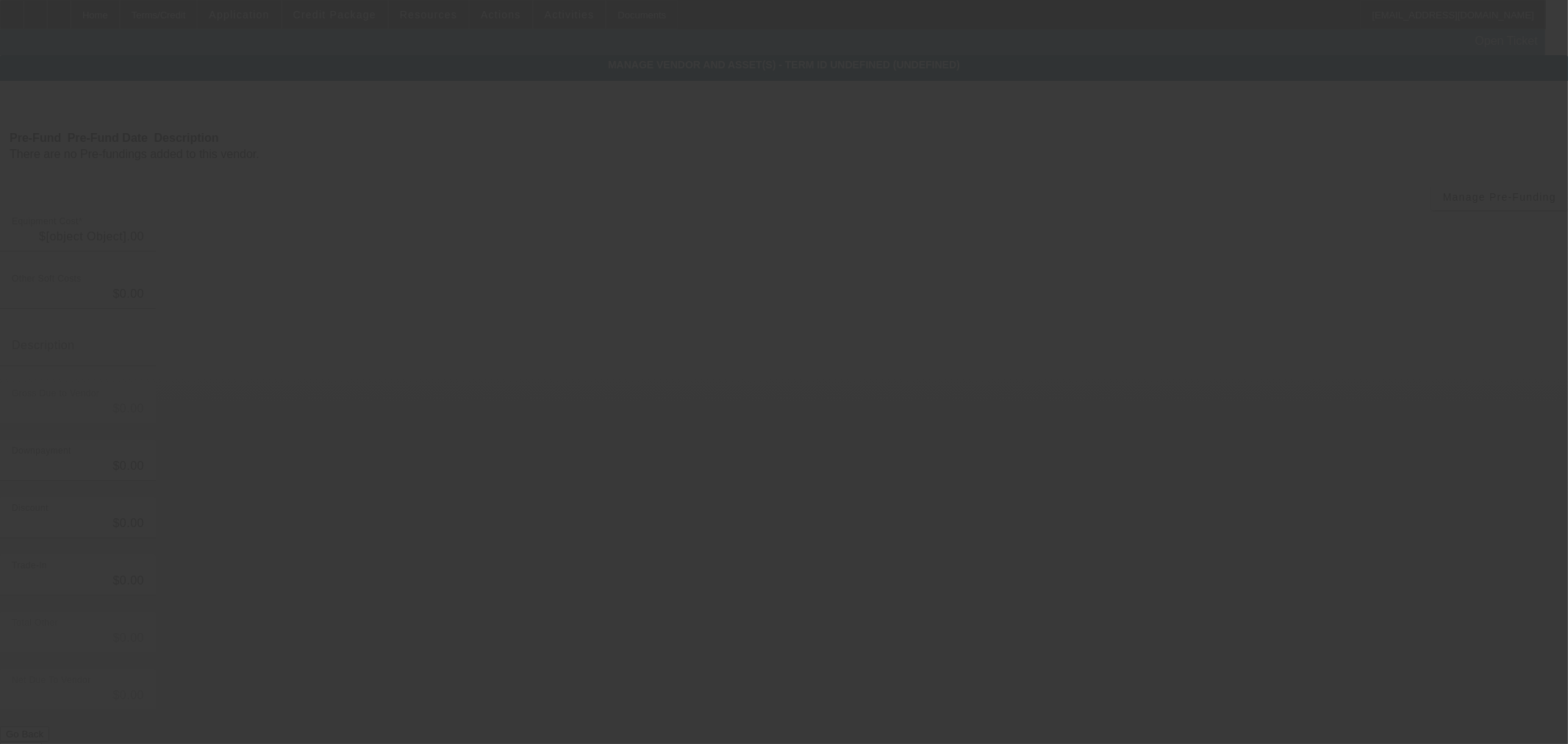
type input "$75,000.00"
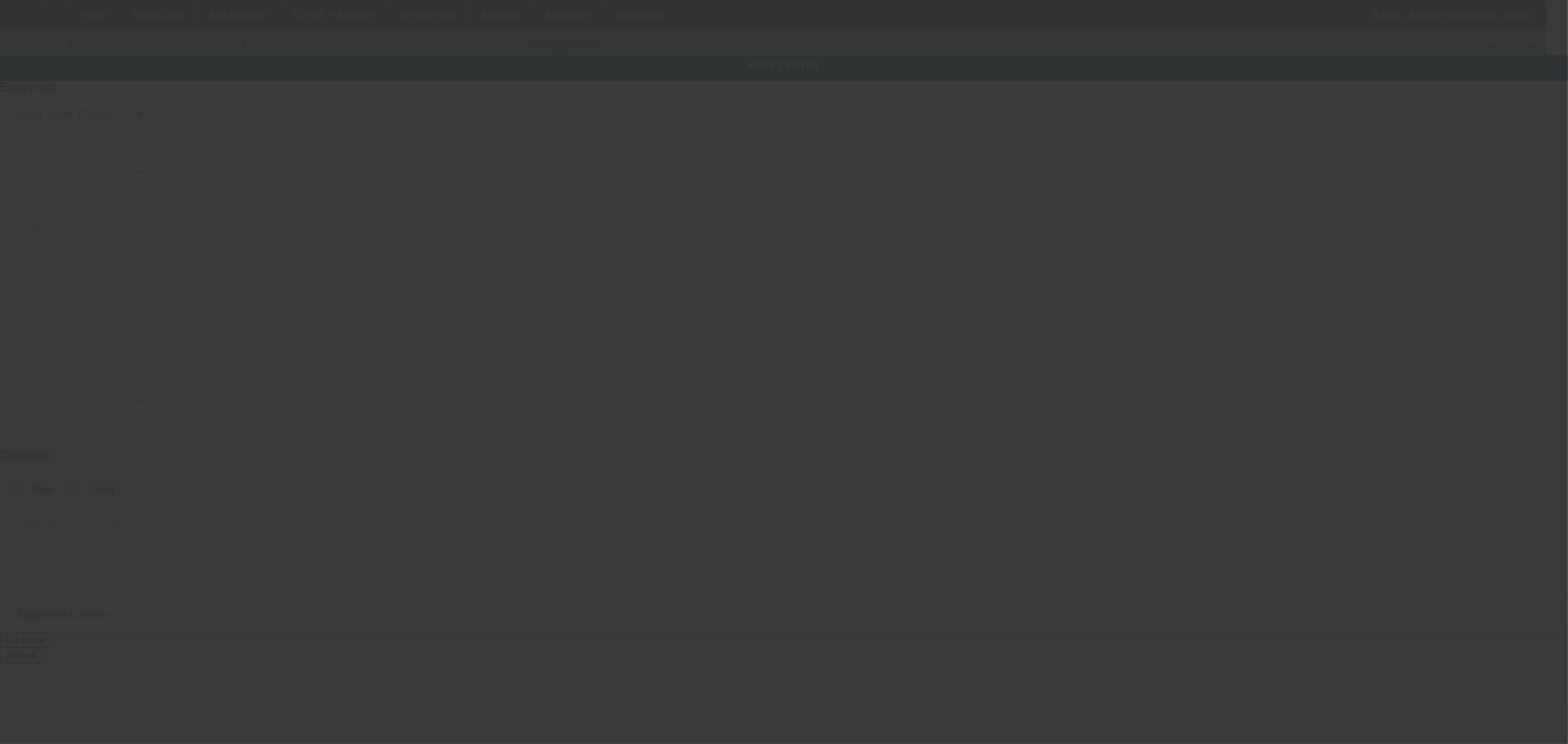
type input "BAi"
type input "Mirror M22"
radio input "true"
type textarea "BAi Embroidery Machines"
type input "524 High Street"
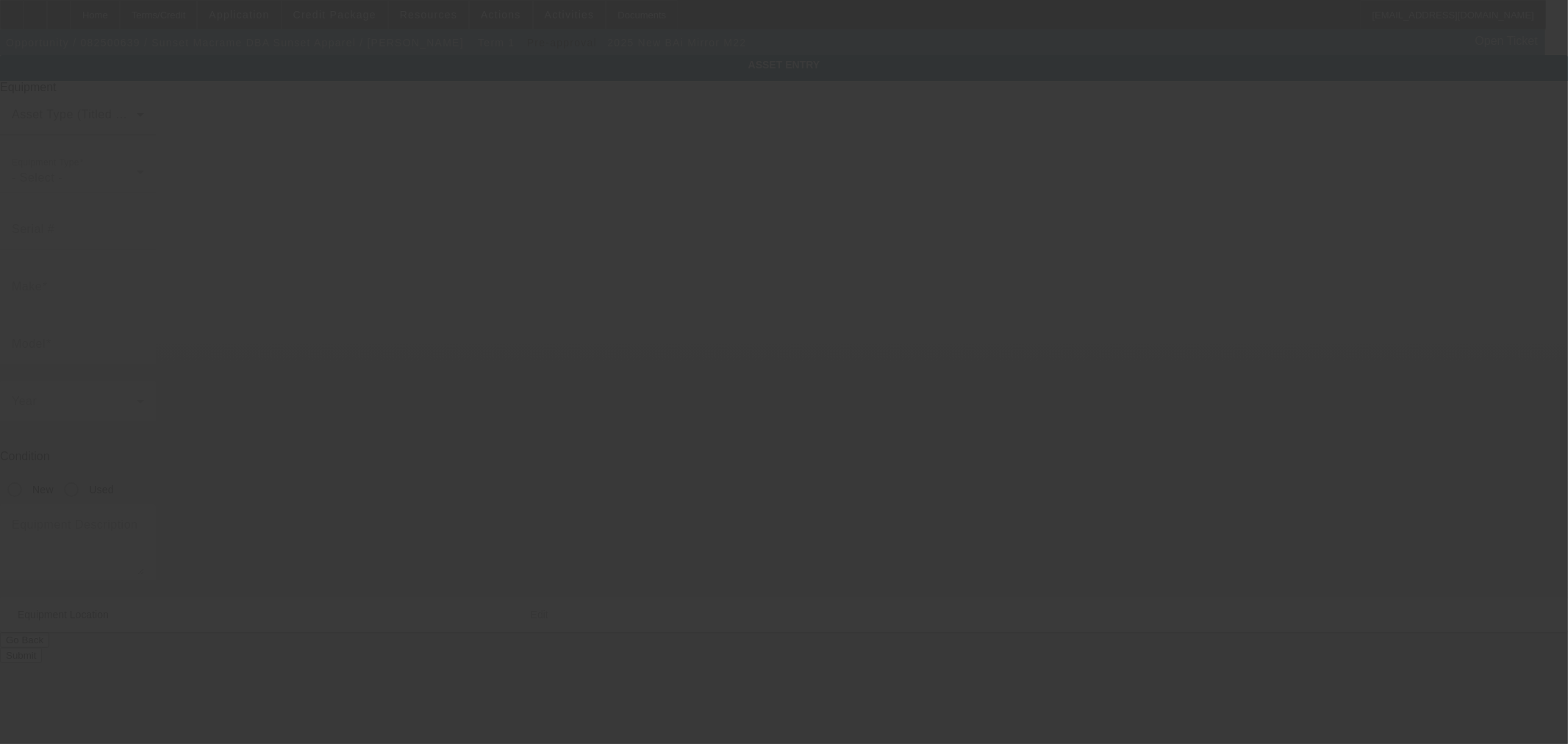
type input "Minford"
type input "45653"
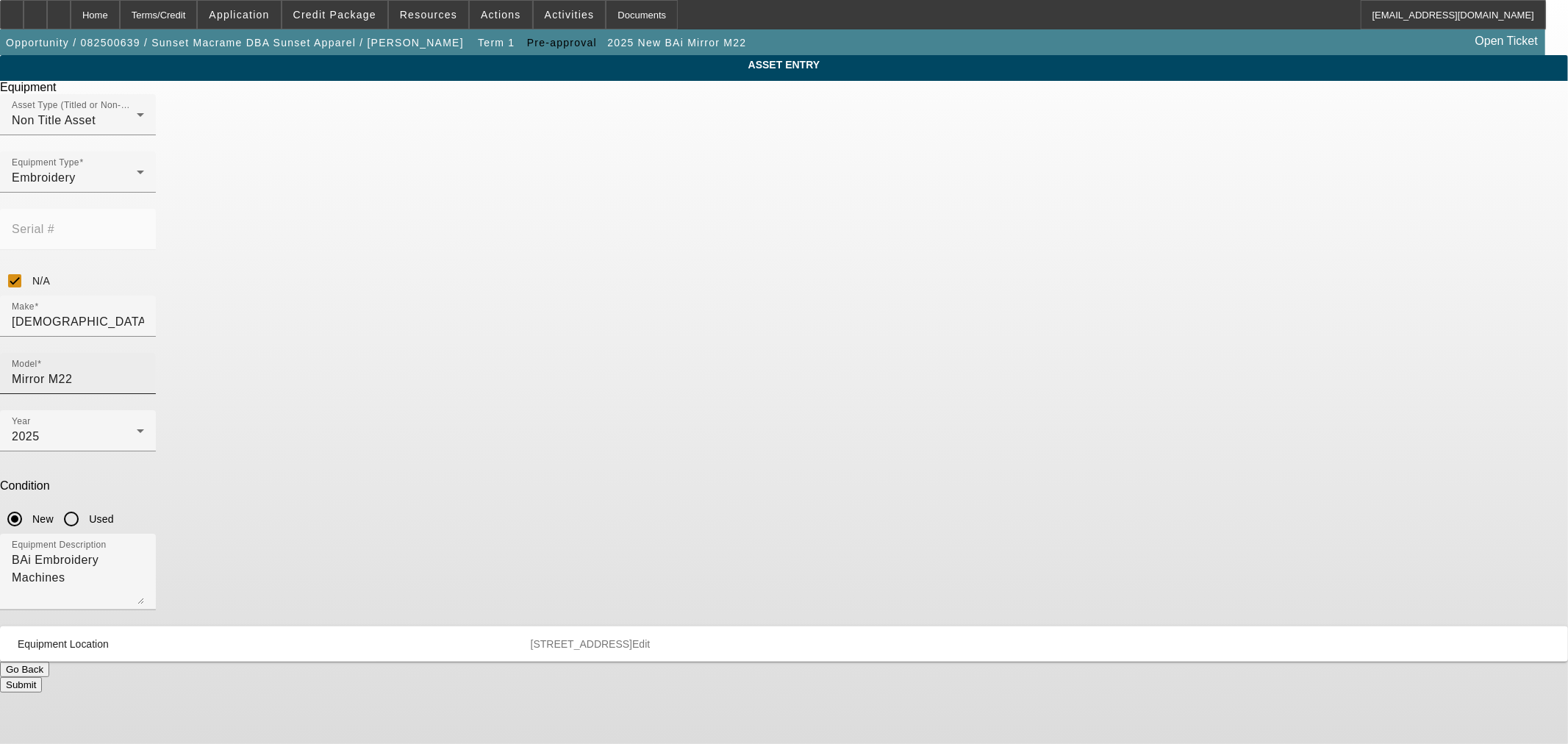
click at [144, 371] on input "Mirror M22" at bounding box center [78, 379] width 133 height 18
drag, startPoint x: 841, startPoint y: 346, endPoint x: 892, endPoint y: 260, distance: 100.0
click at [936, 272] on body "Home Terms/Credit Application Credit Package Resources Actions Activities Docum…" at bounding box center [784, 372] width 1568 height 744
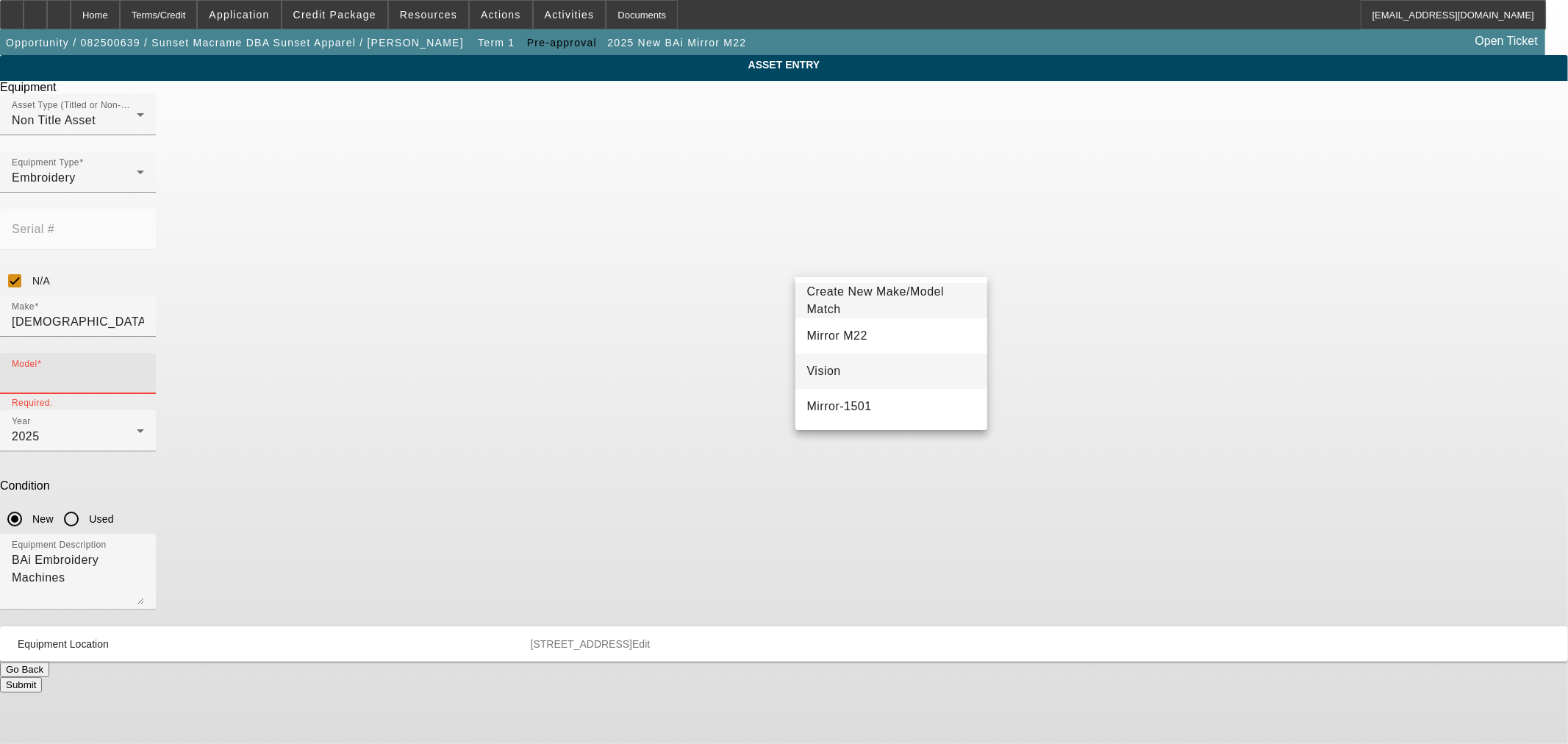
click at [846, 368] on mat-option "Vision" at bounding box center [892, 372] width 192 height 36
type input "Vision"
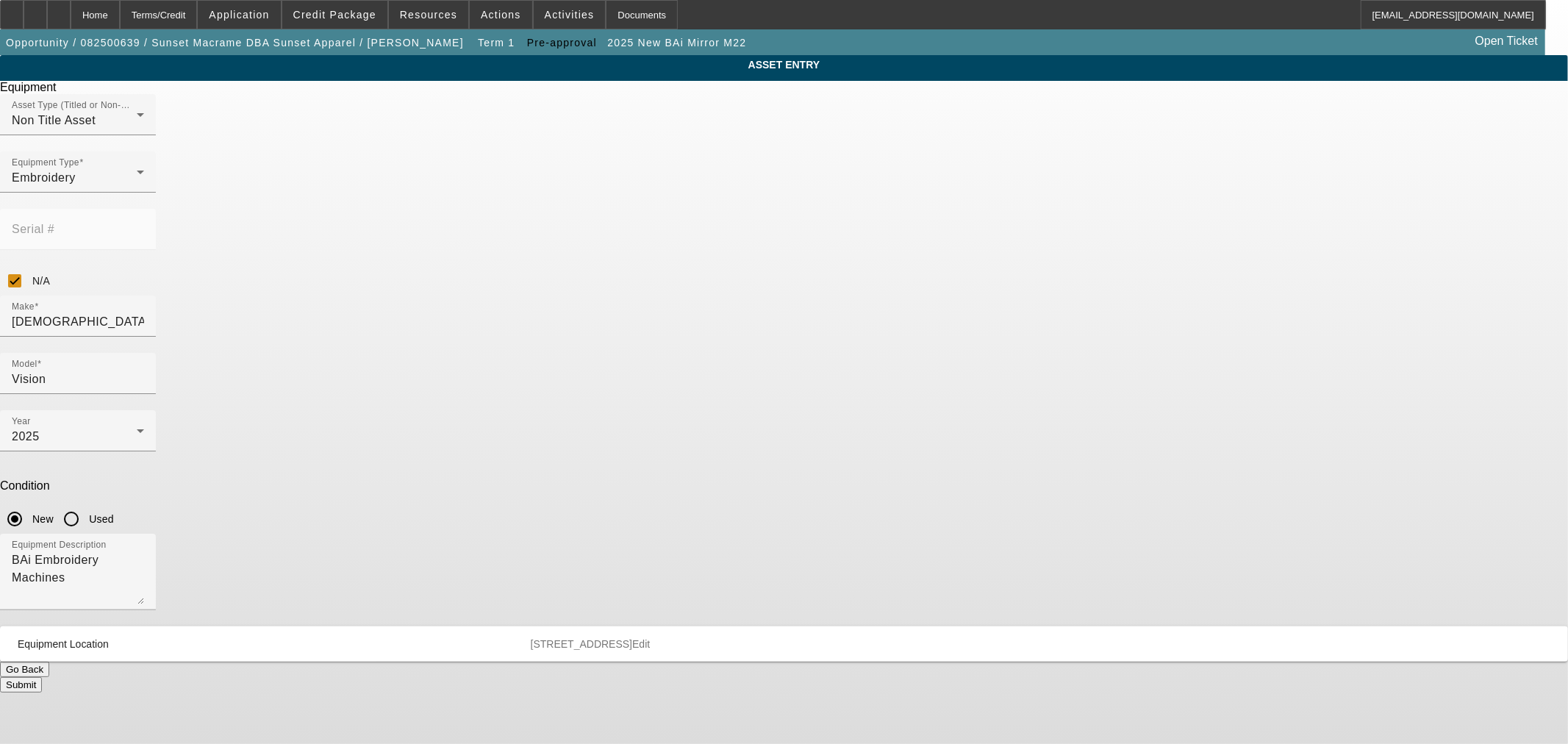
click at [42, 678] on button "Submit" at bounding box center [20, 685] width 42 height 15
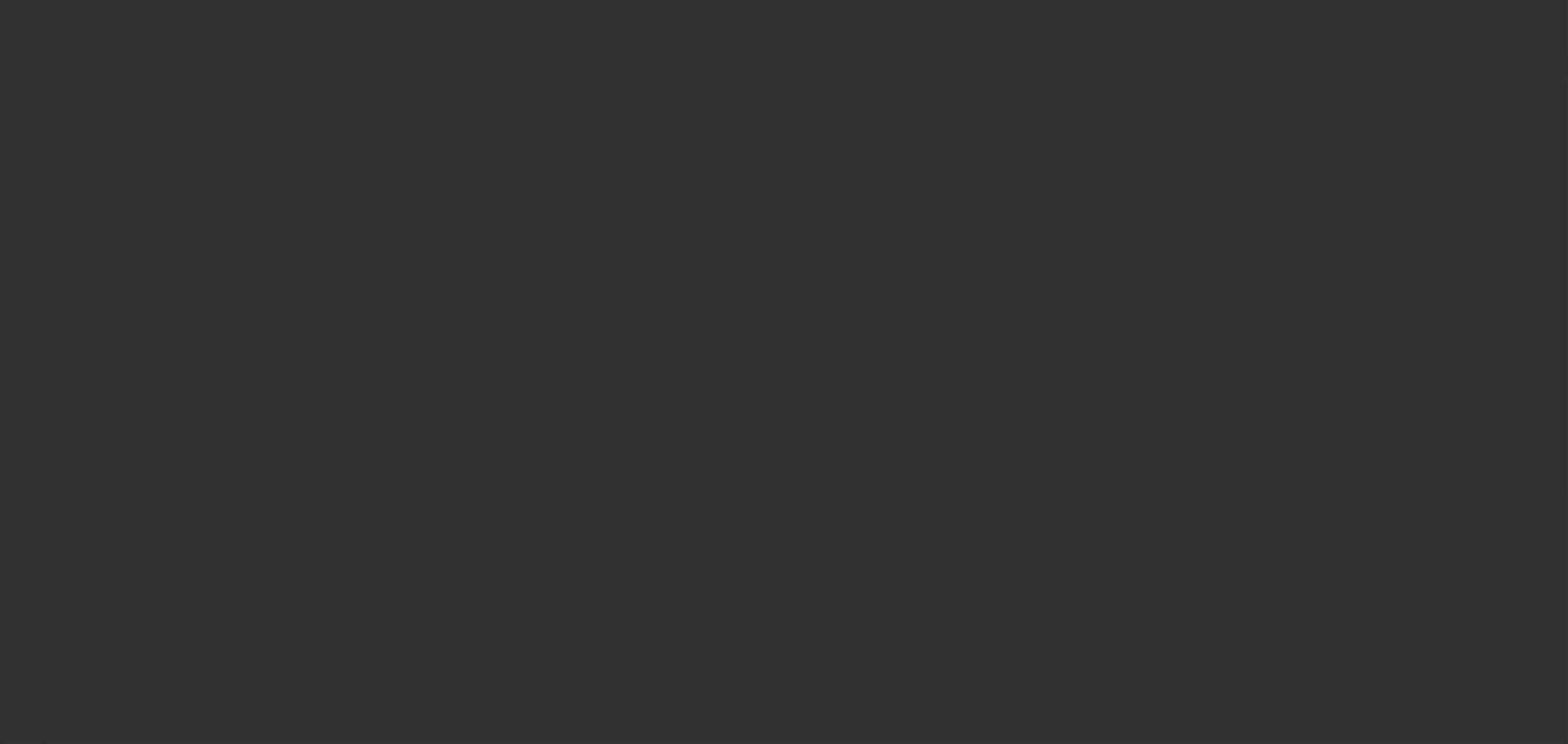
type input "$75,000.00"
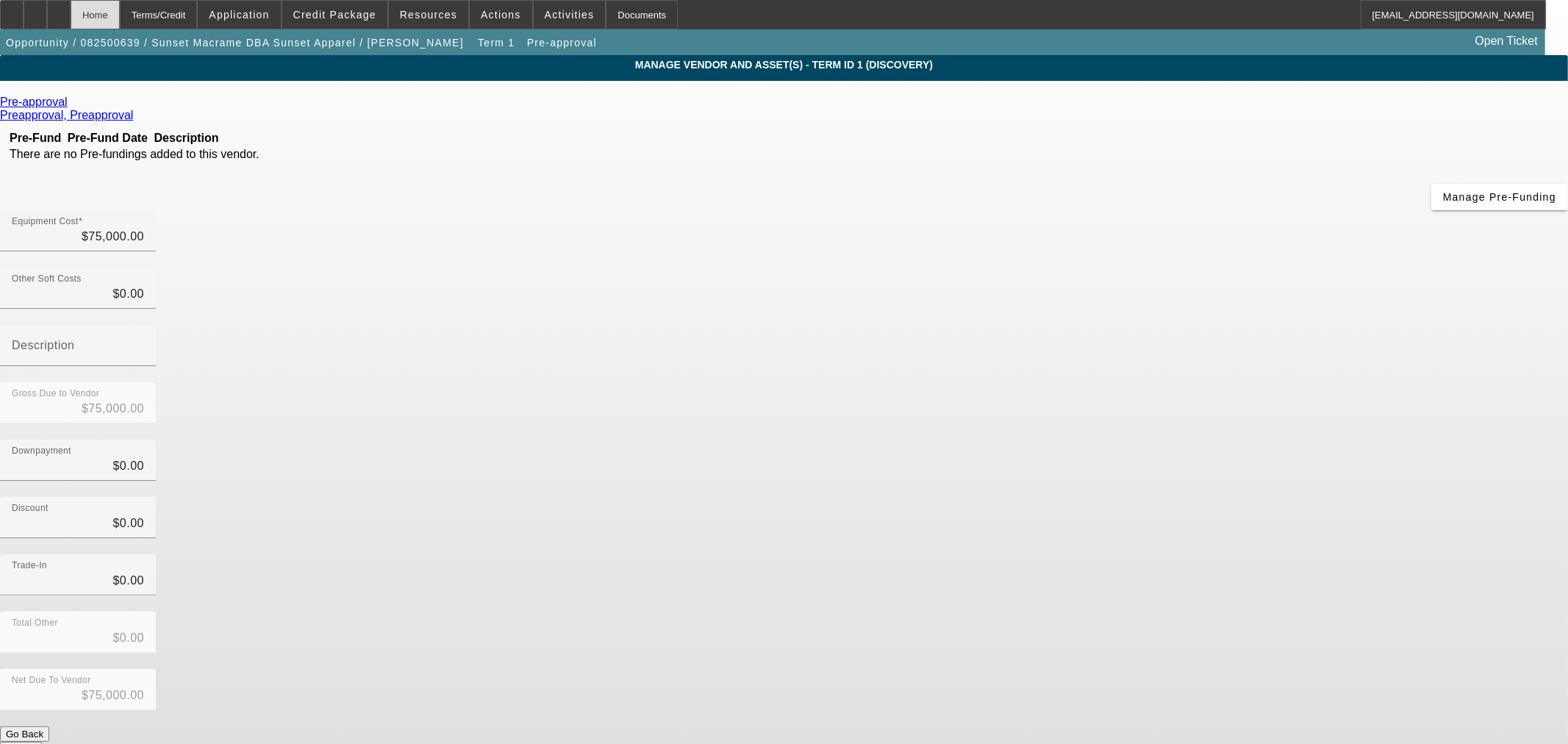
click at [120, 16] on div "Home" at bounding box center [95, 14] width 49 height 30
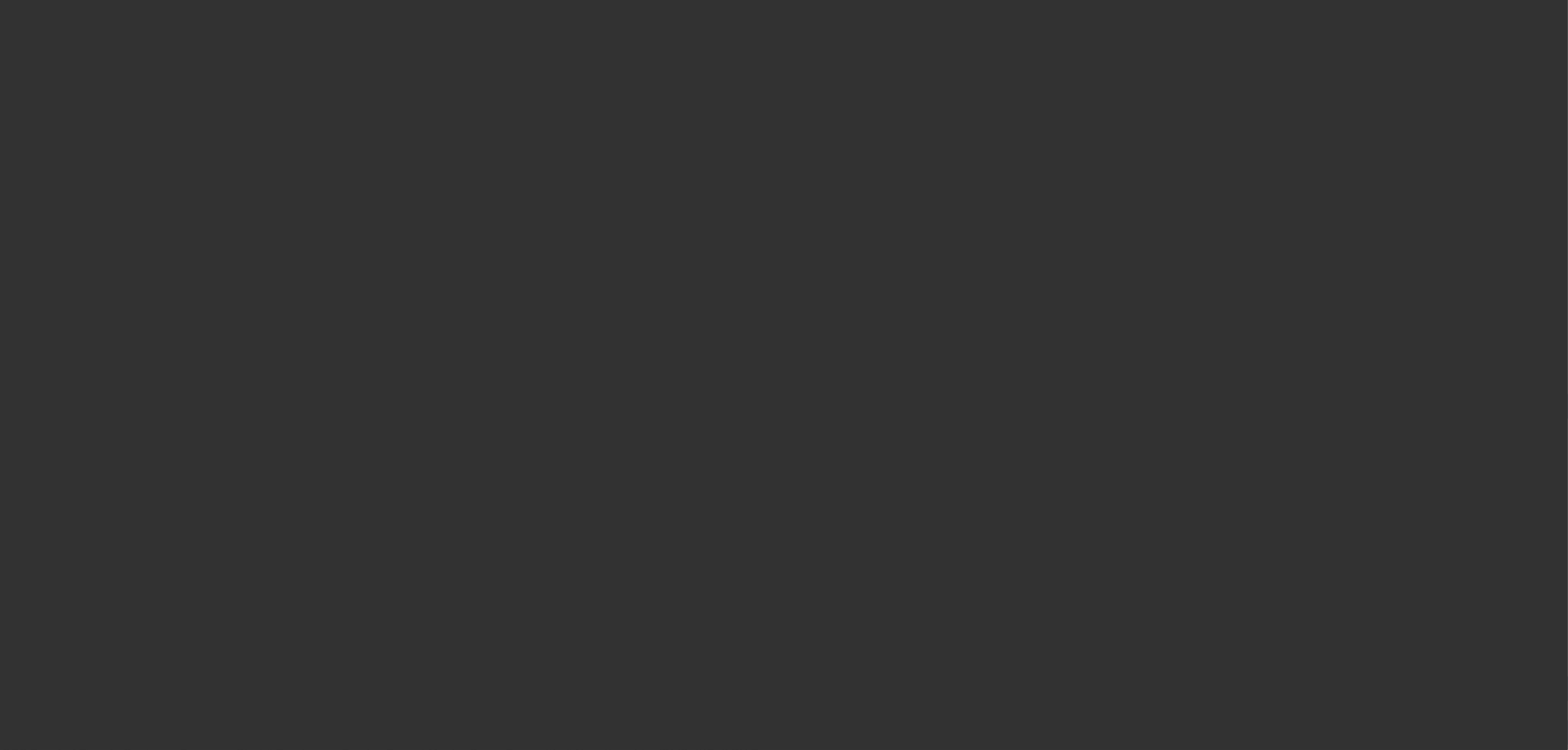
click at [87, 16] on div at bounding box center [784, 375] width 1568 height 750
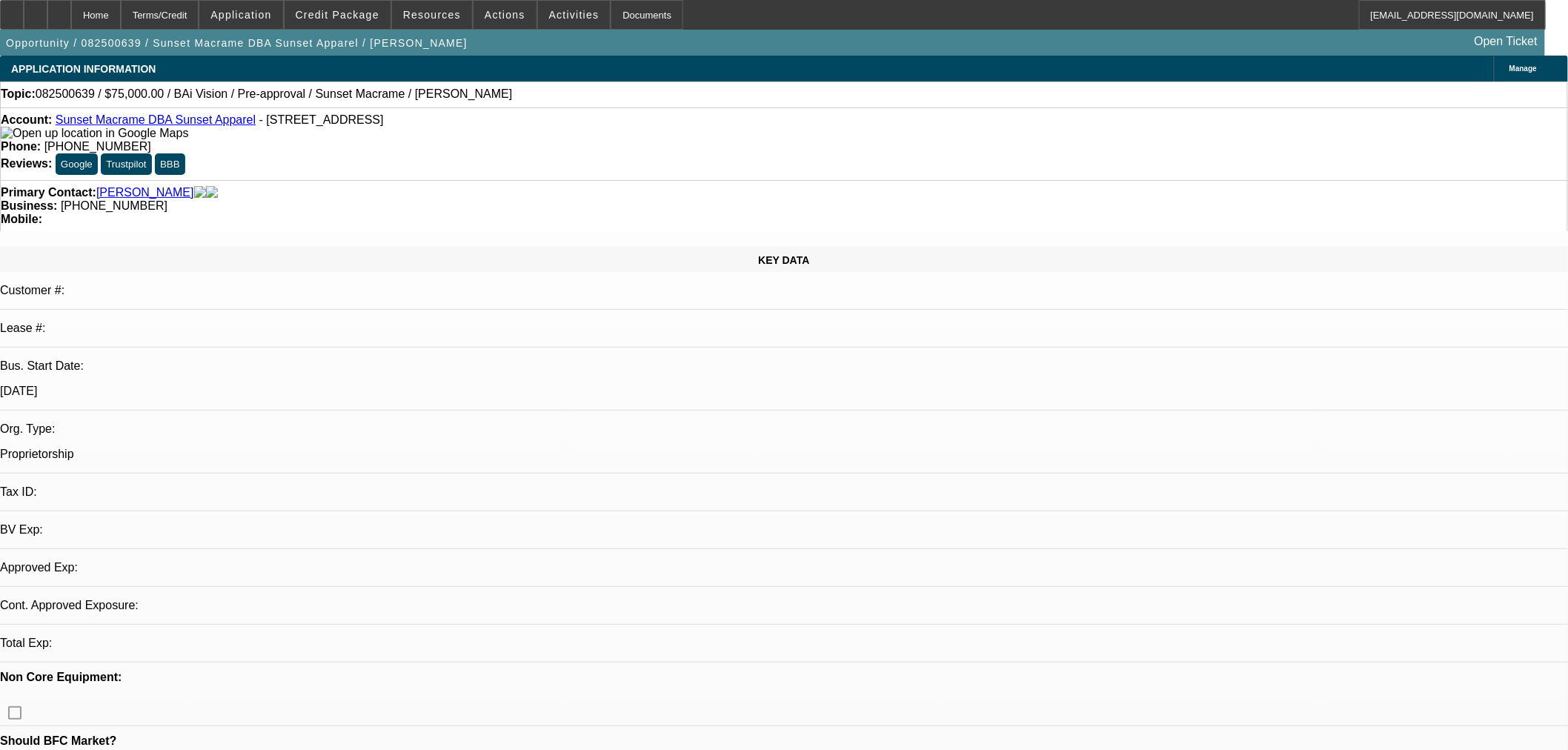
select select "0"
select select "2"
select select "0"
select select "6"
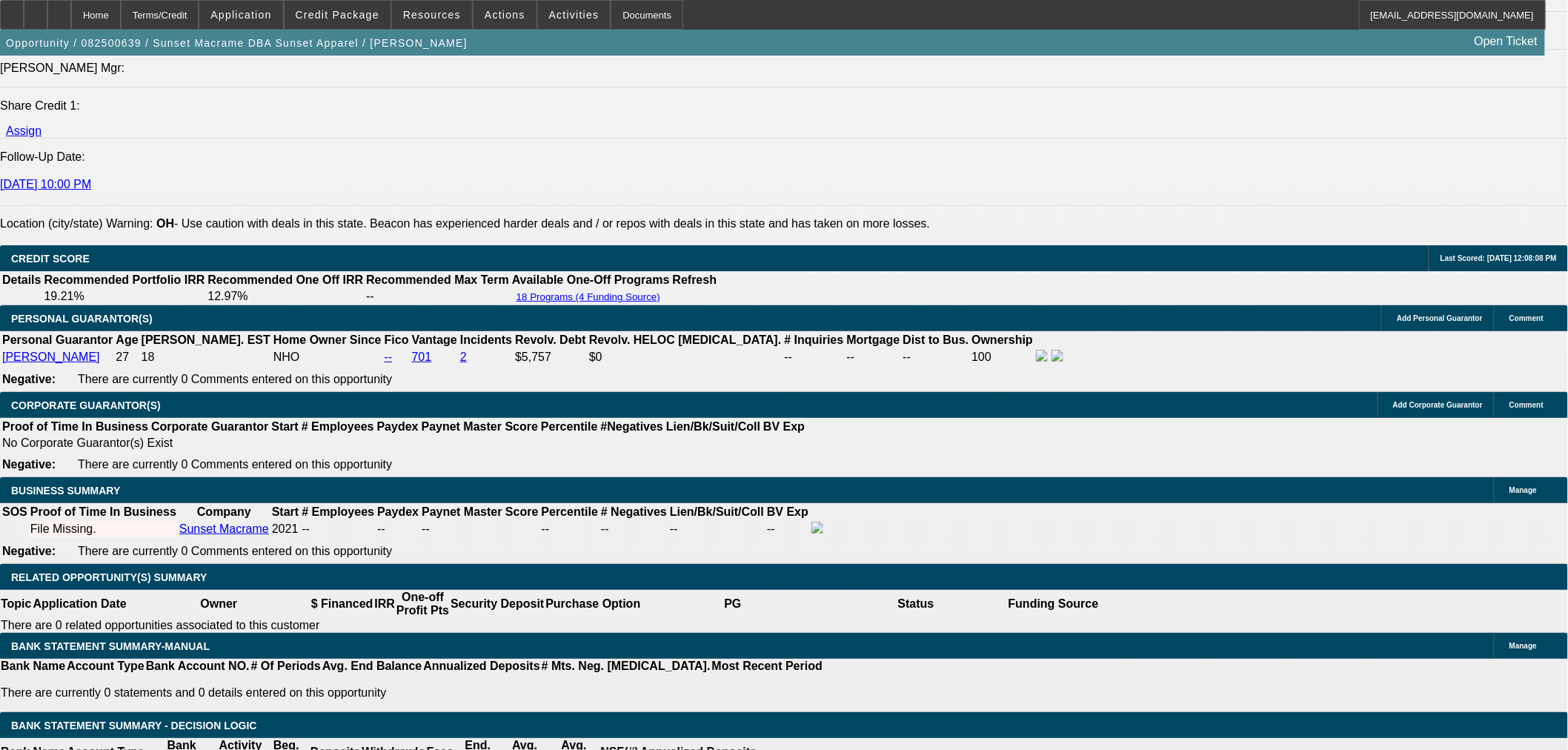
scroll to position [1977, 0]
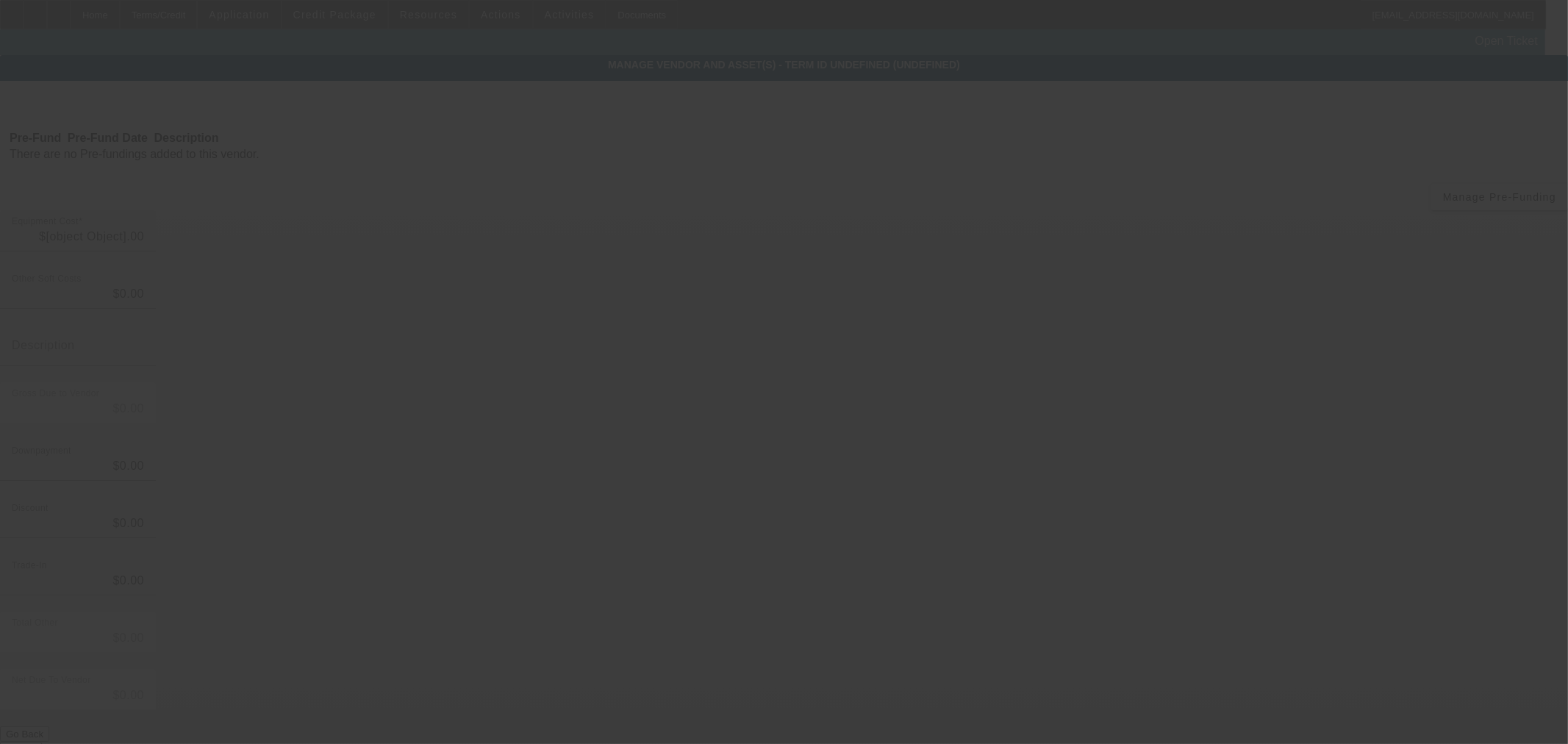
type input "$75,000.00"
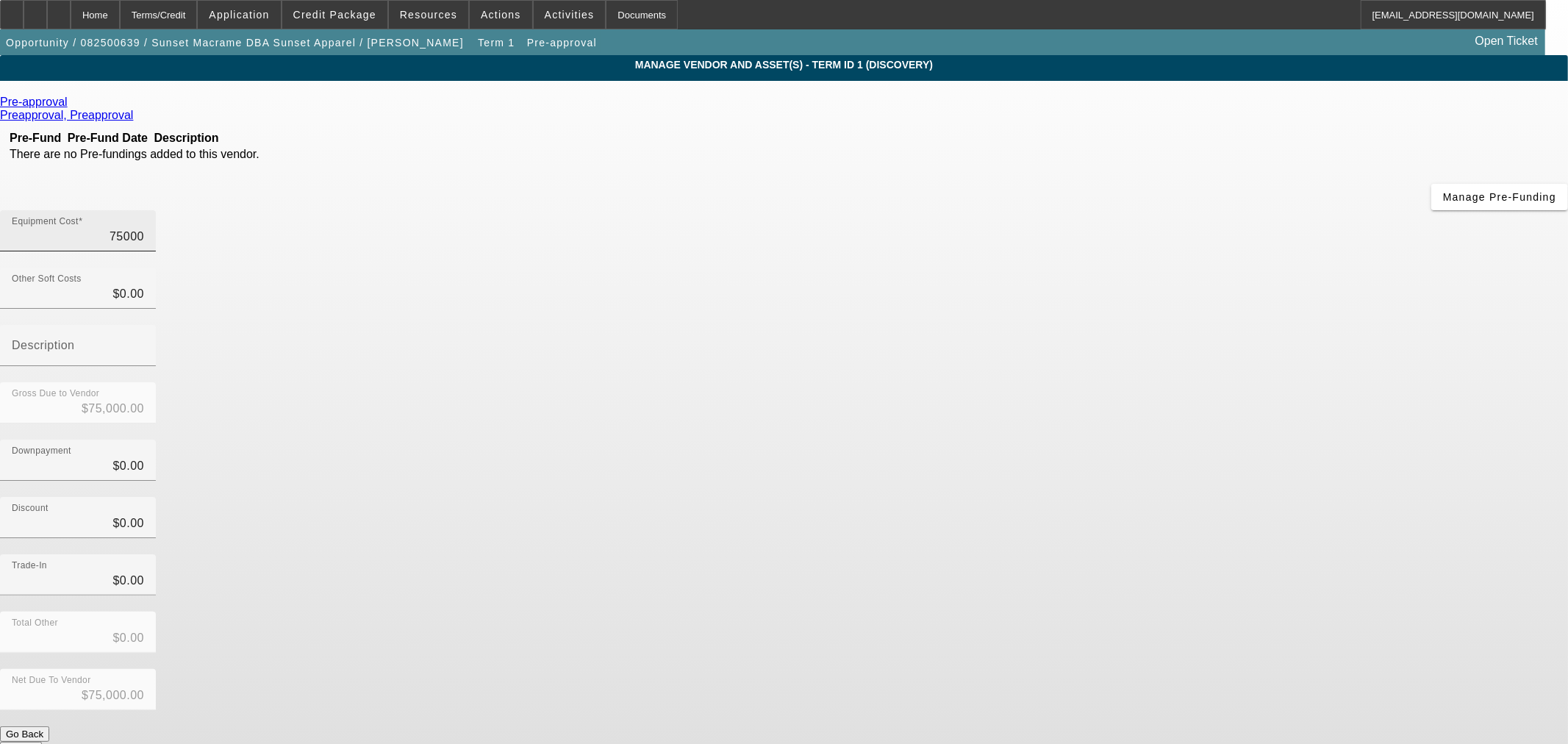
click at [144, 228] on input "75000" at bounding box center [78, 236] width 133 height 18
type input "5"
type input "$5.00"
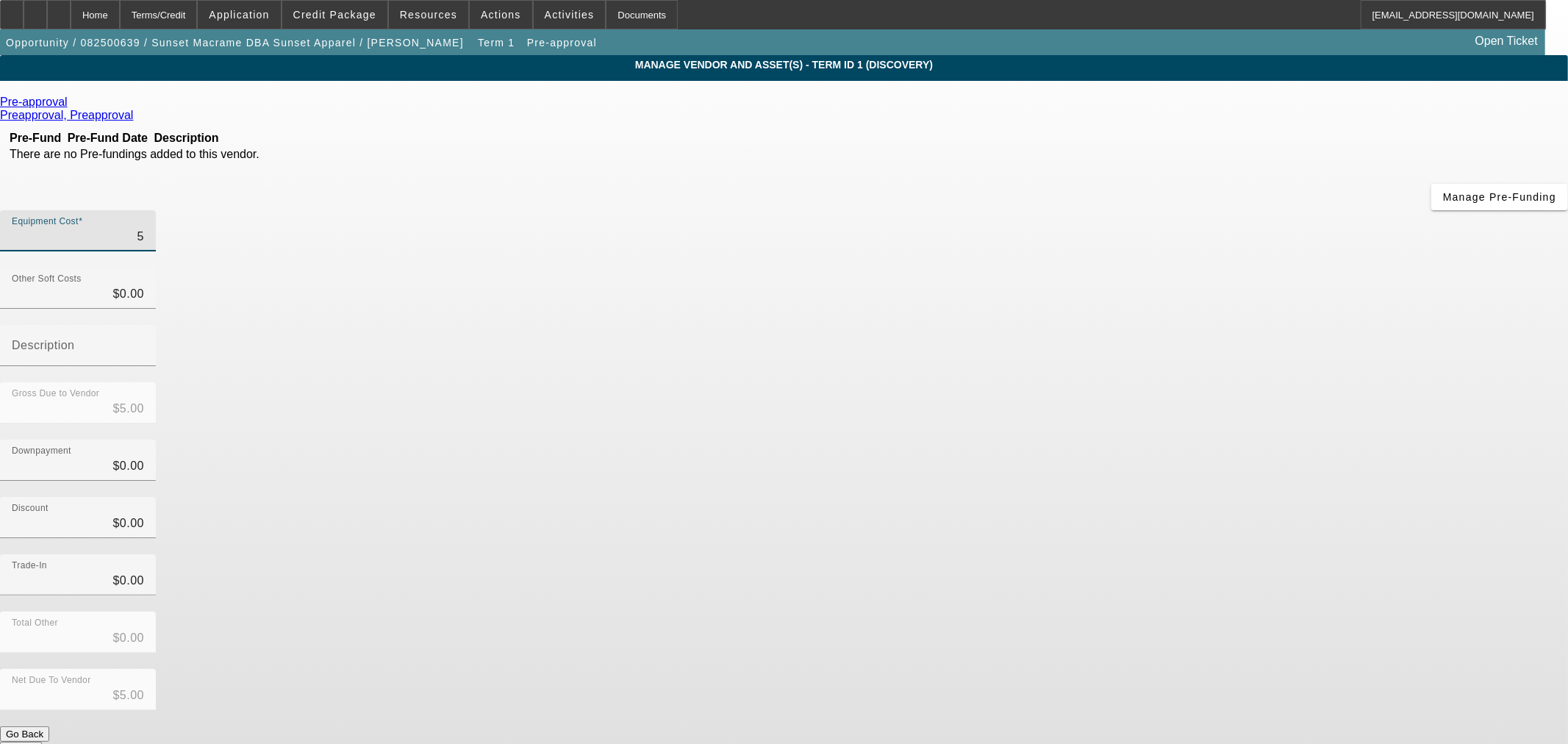
type input "55"
type input "$55.00"
type input "550"
type input "$550.00"
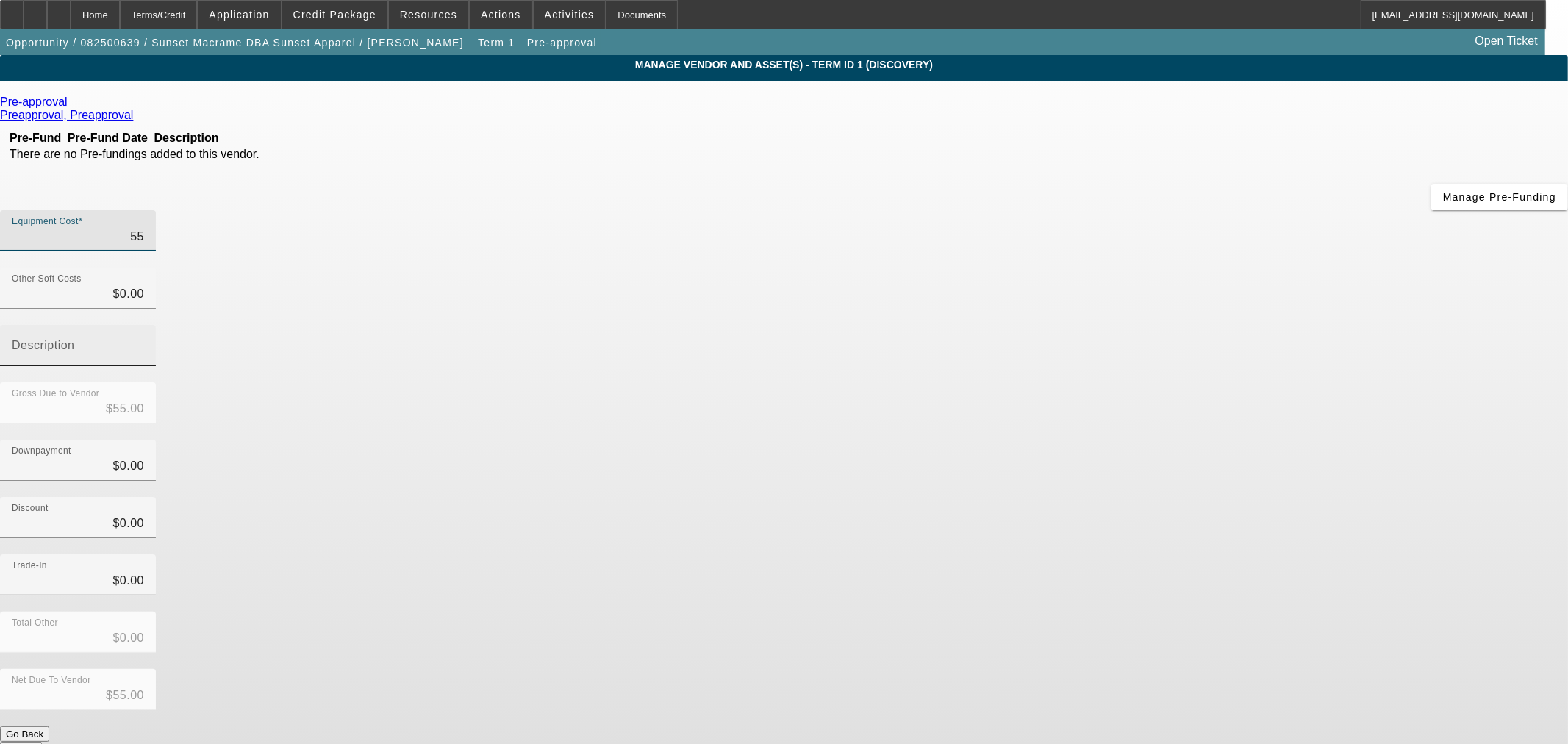
type input "$550.00"
type input "5500"
type input "$5,500.00"
type input "55000"
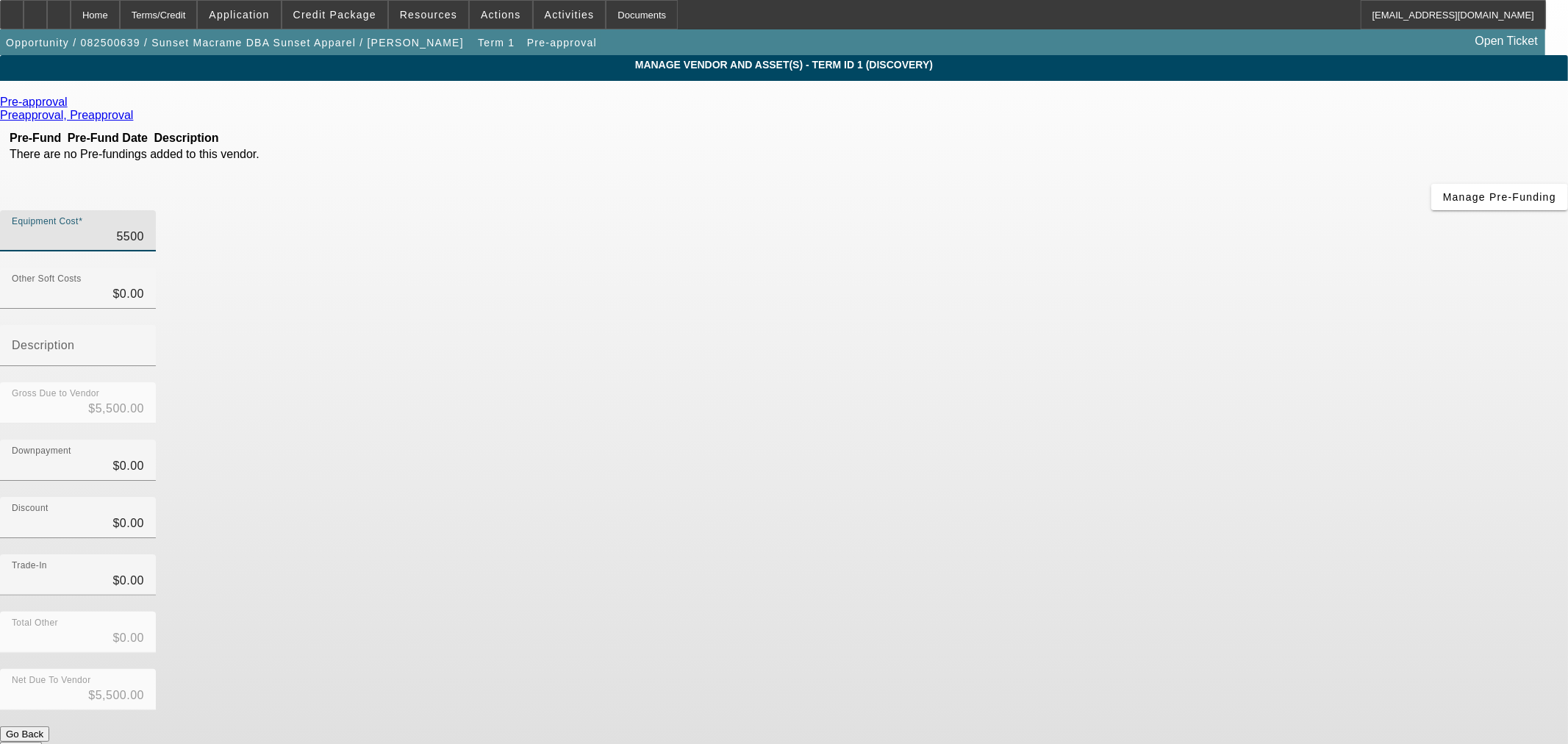
type input "$55,000.00"
click at [1099, 440] on div "Downpayment $0.00" at bounding box center [784, 468] width 1568 height 57
click at [1096, 669] on div "Net Due To Vendor $55,000.00" at bounding box center [784, 697] width 1568 height 57
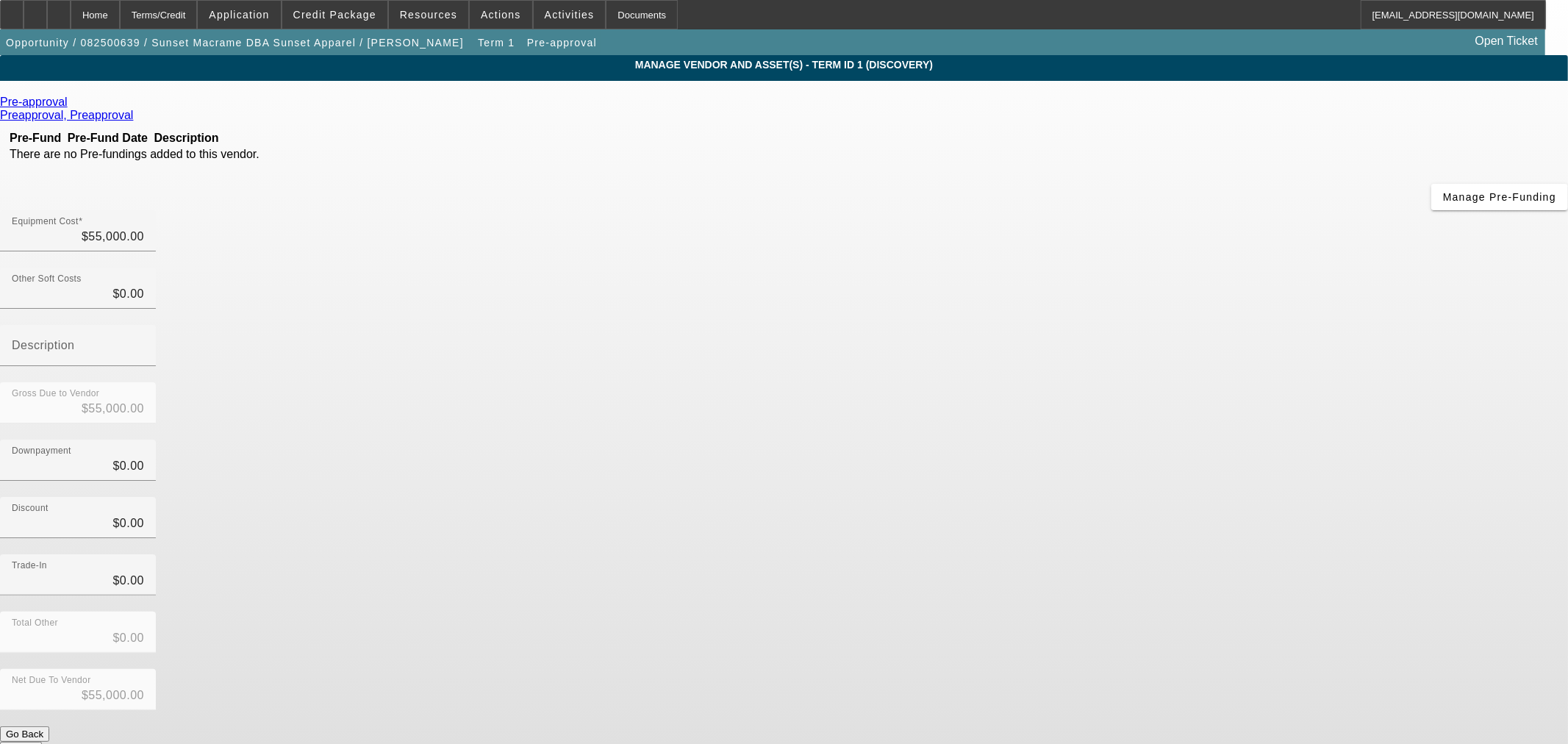
click at [42, 742] on button "Submit" at bounding box center [20, 750] width 42 height 15
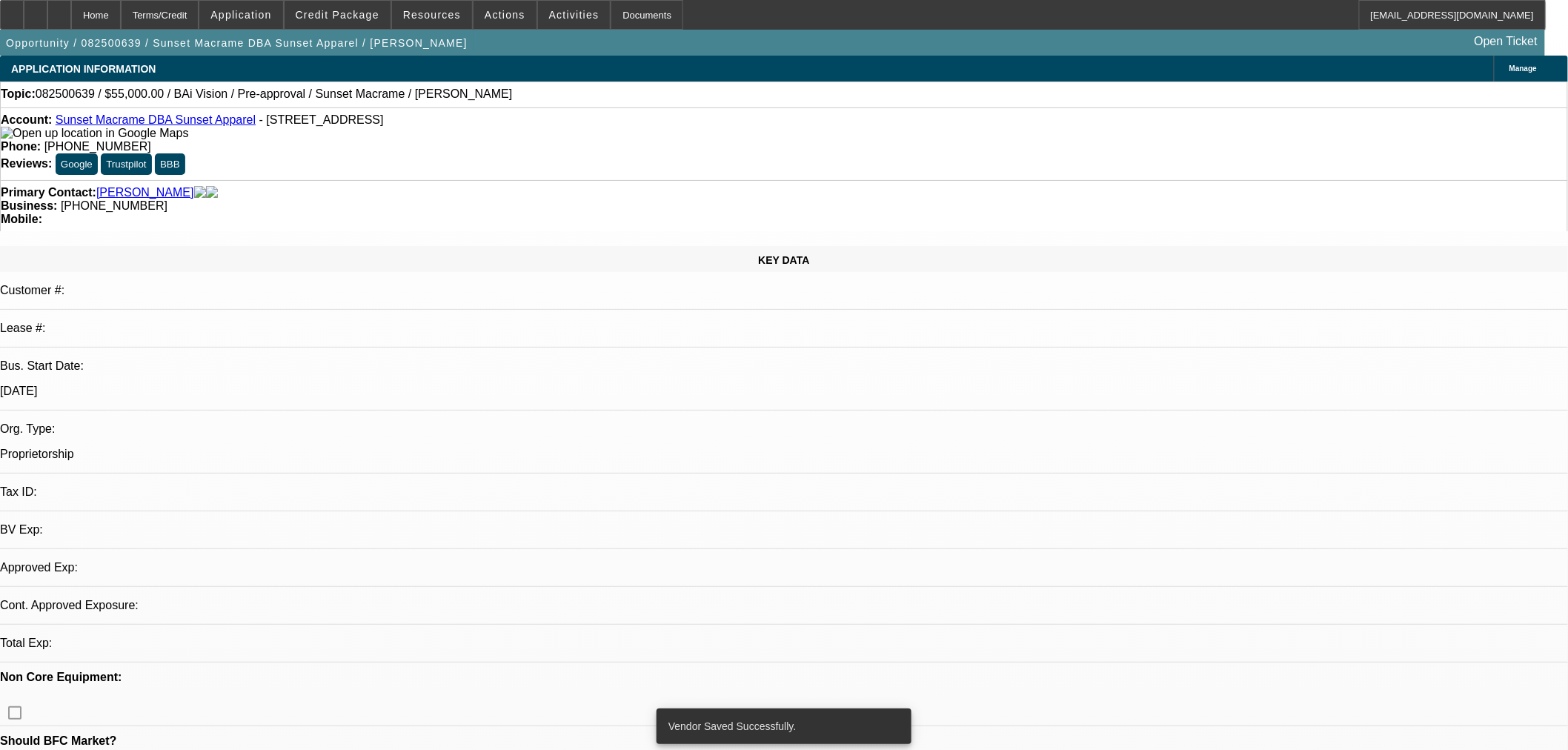
select select "0"
select select "2"
select select "0"
select select "6"
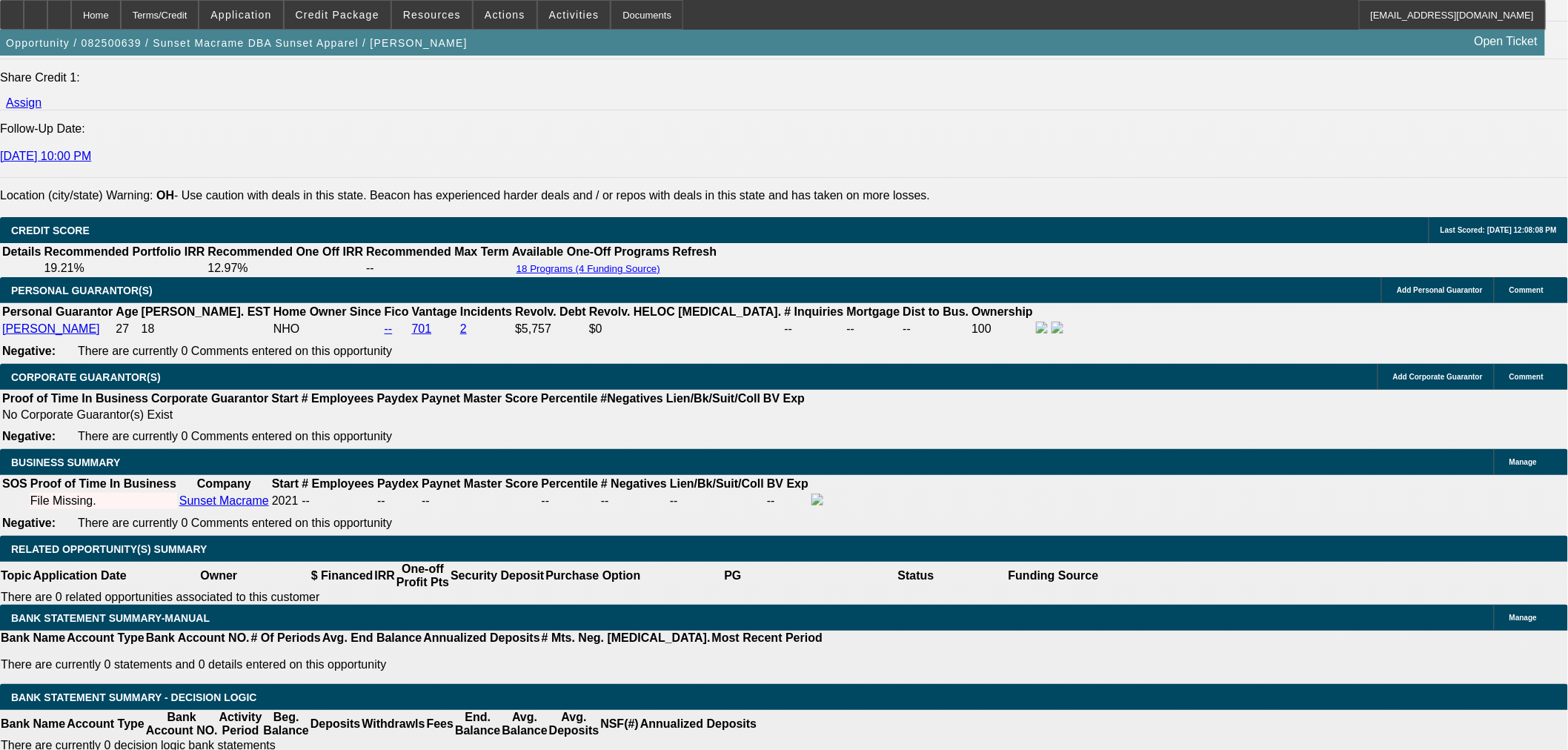
scroll to position [1977, 0]
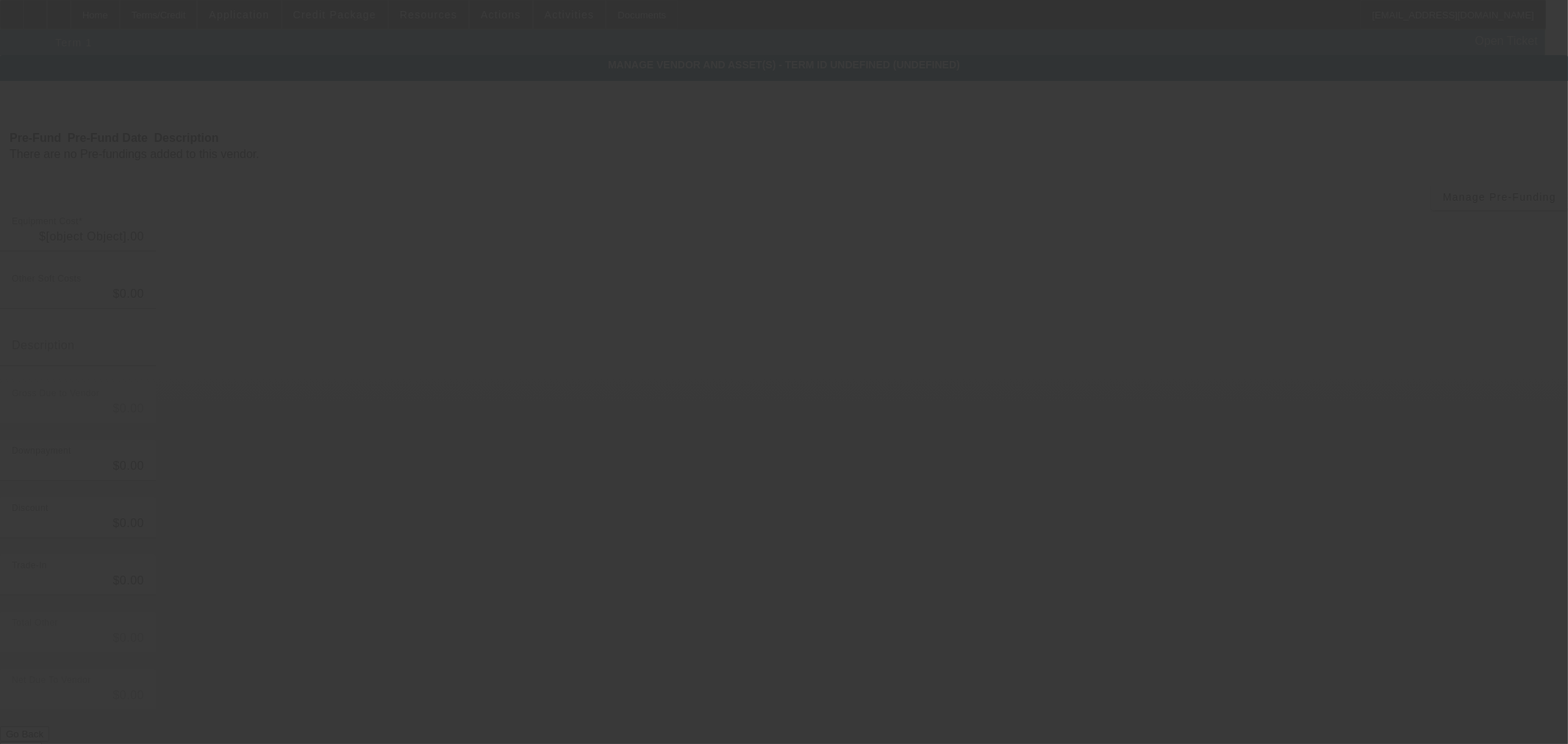
type input "$55,000.00"
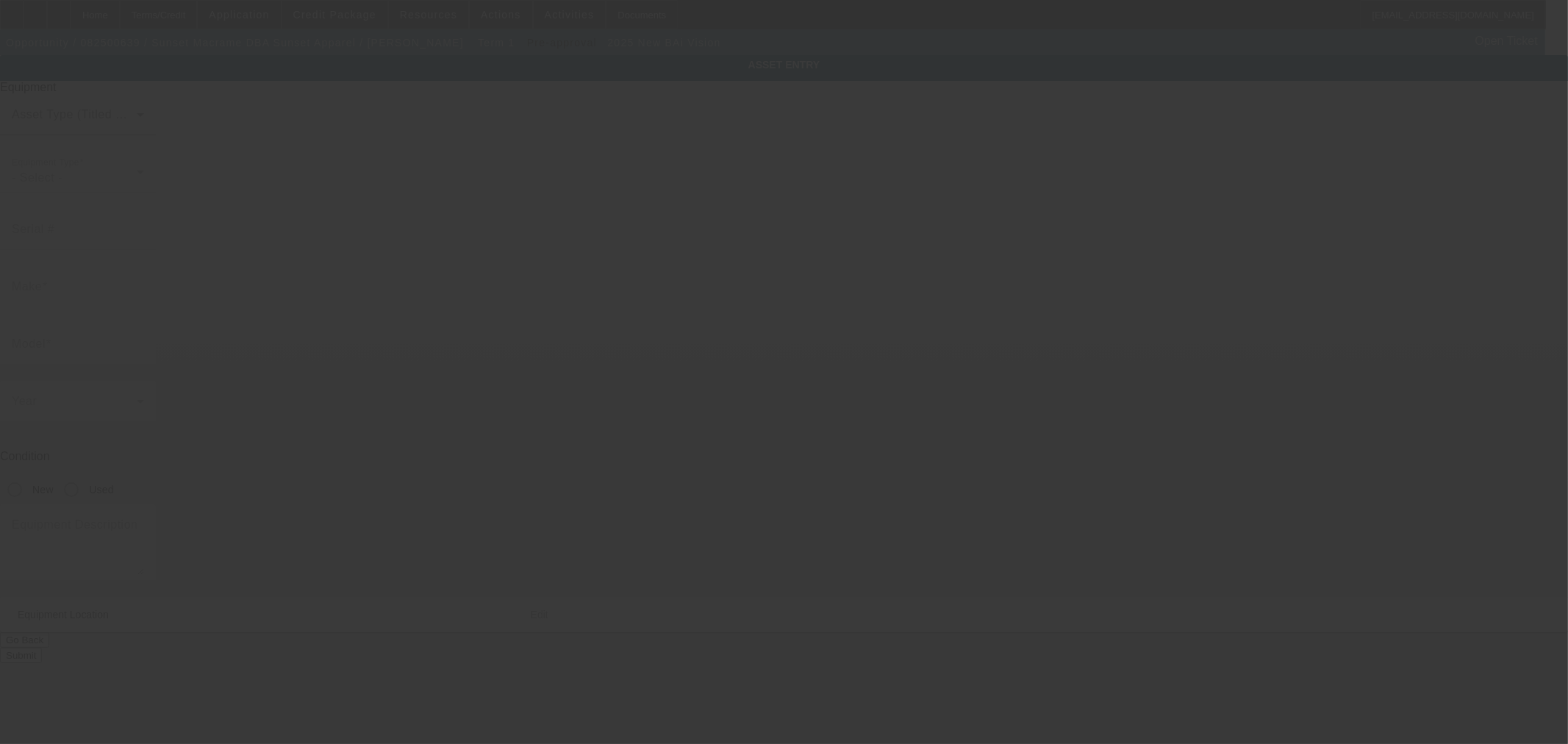
type input "BAi"
type input "Vision"
radio input "true"
type textarea "BAi Embroidery Machines"
type input "524 High Street"
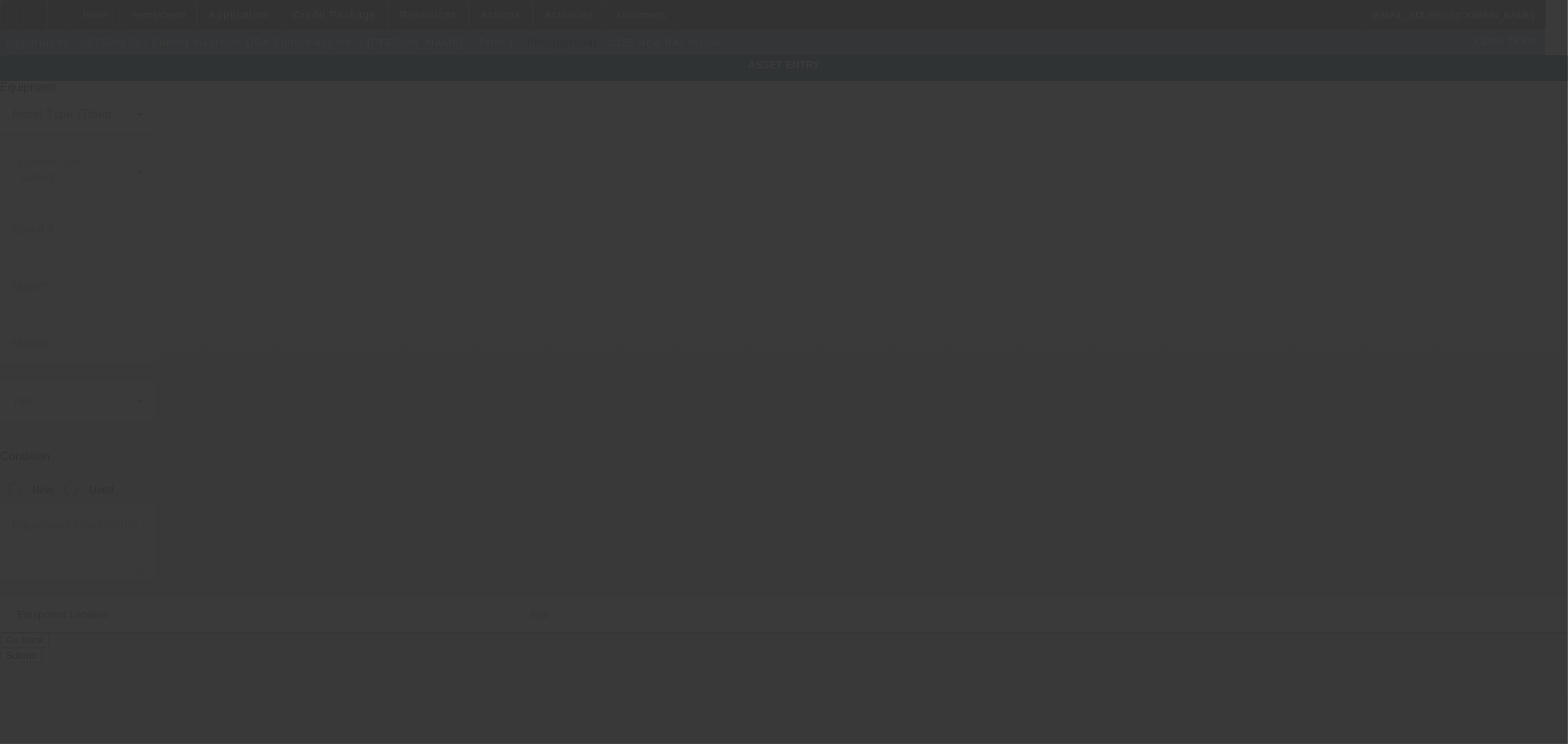
type input "Minford"
type input "45653"
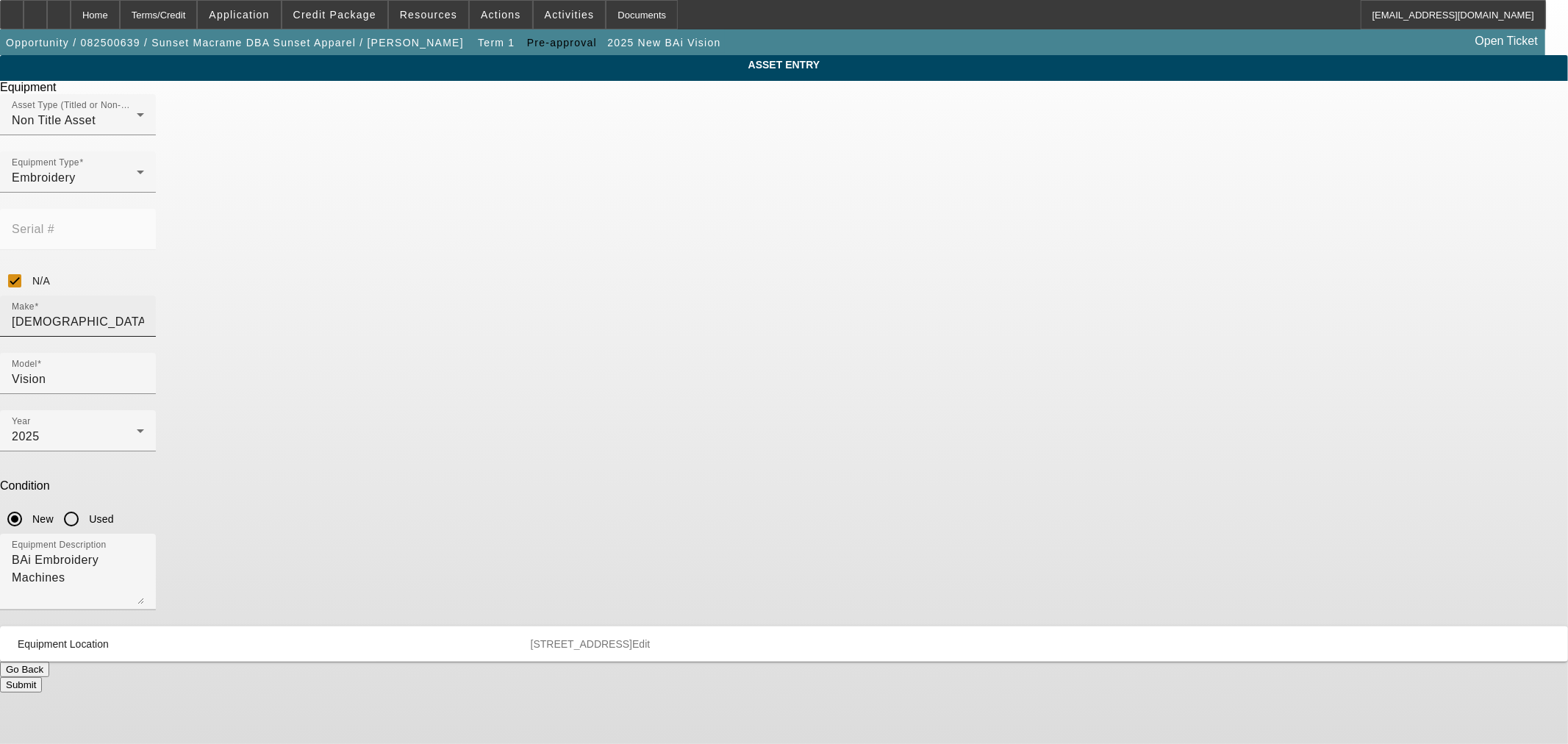
click at [144, 296] on div "Make BAi" at bounding box center [78, 316] width 133 height 41
click at [144, 313] on input "BAi" at bounding box center [78, 321] width 133 height 18
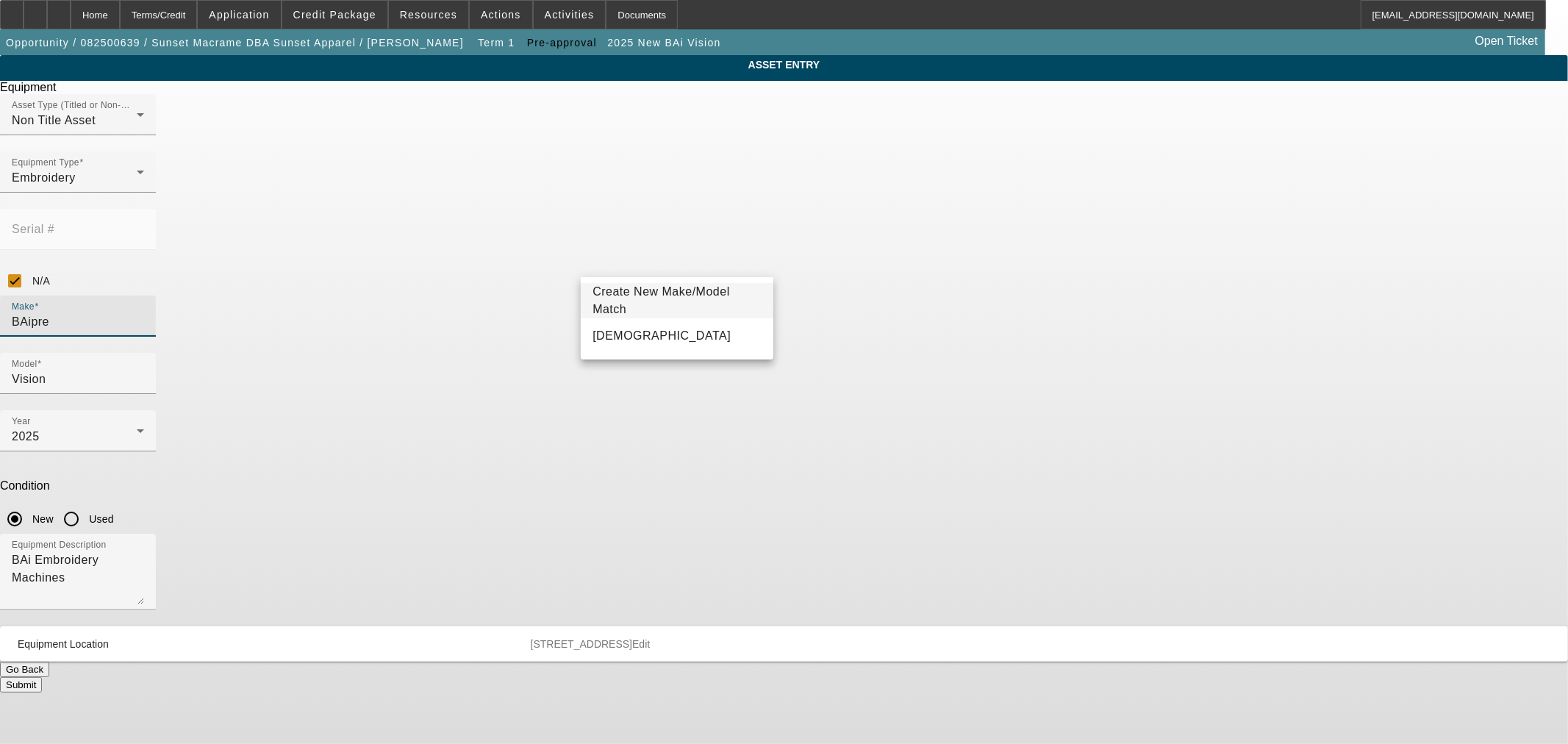
click at [144, 313] on input "BAipre" at bounding box center [78, 321] width 133 height 18
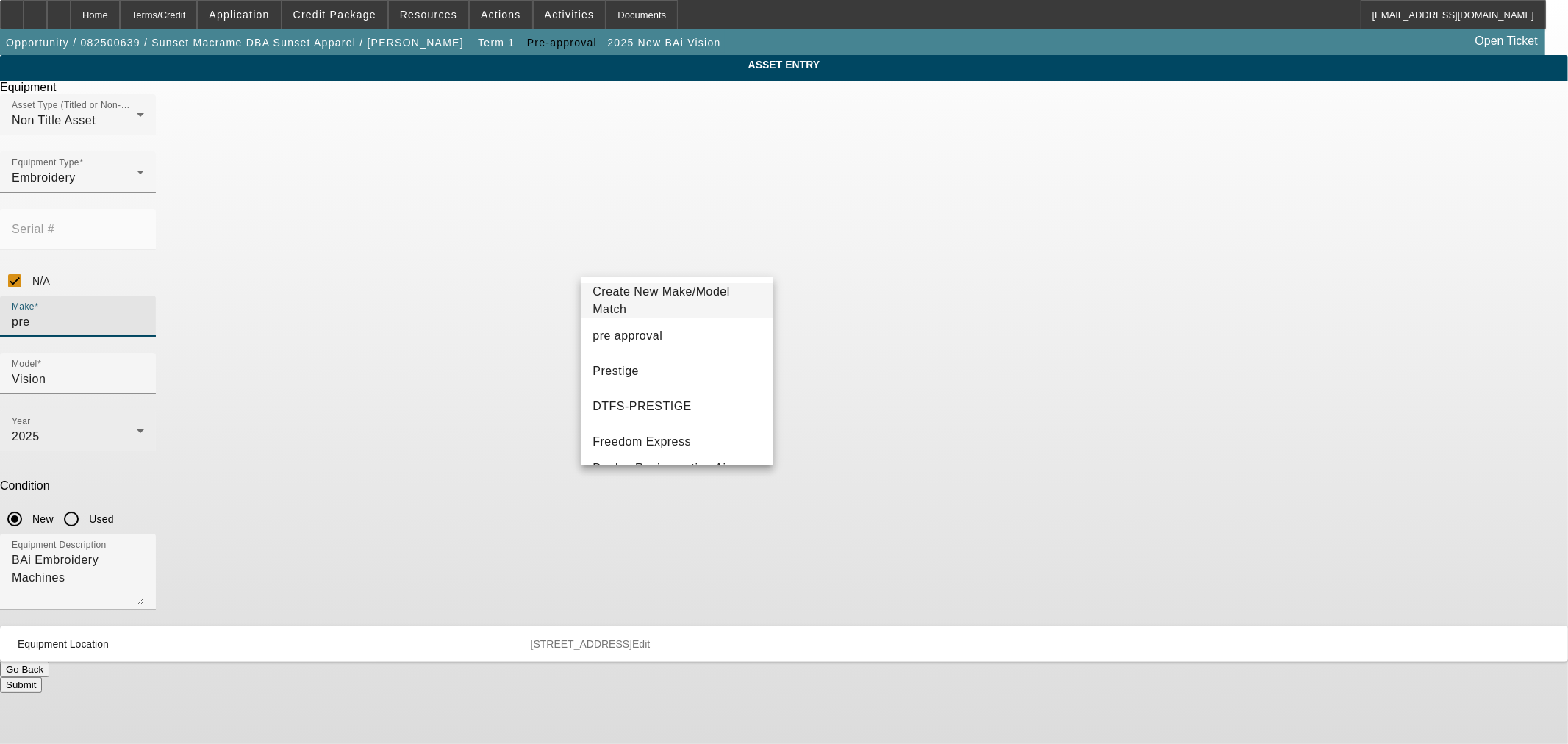
type input "pre"
click at [665, 333] on mat-option "pre approval" at bounding box center [676, 336] width 192 height 36
type input "pre approval"
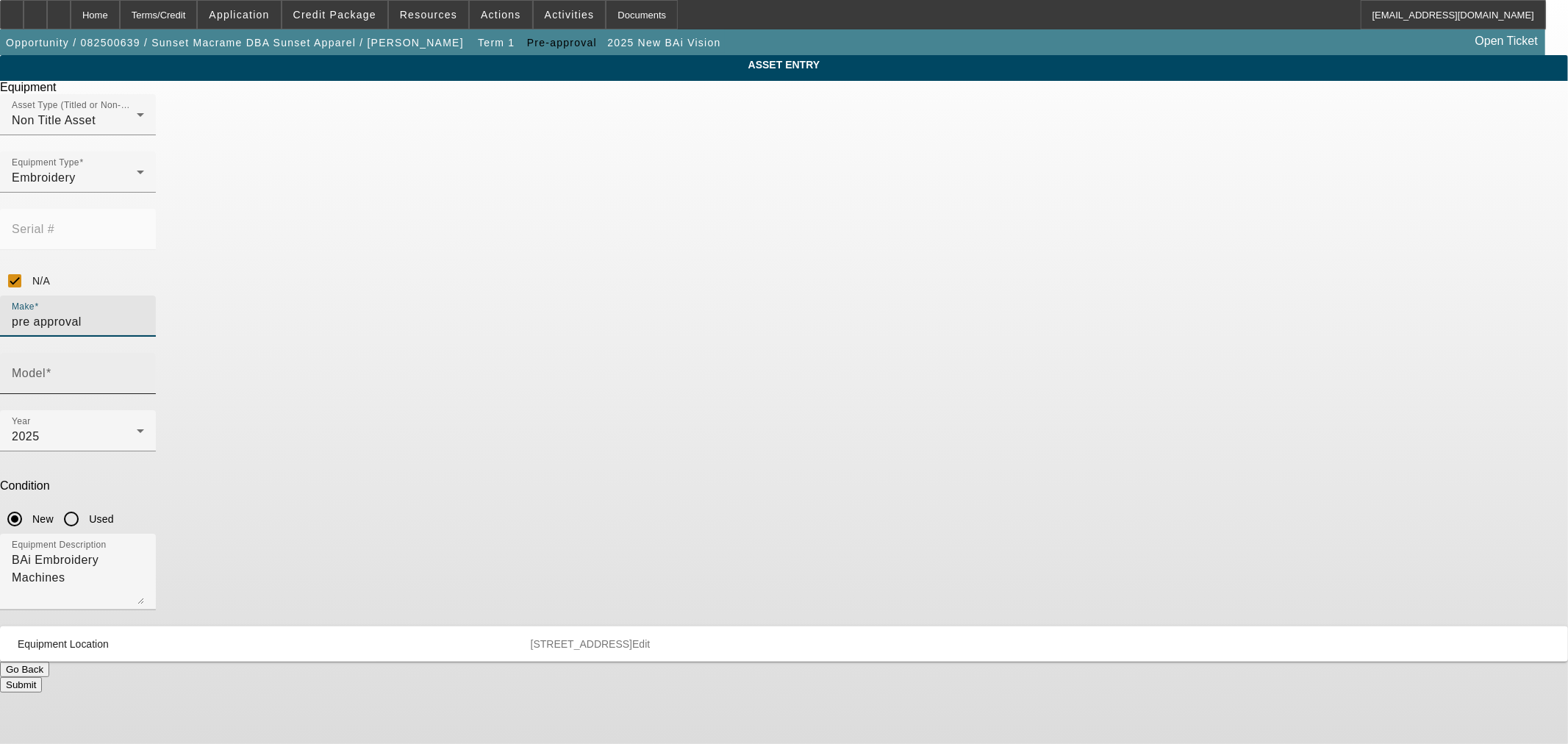
click at [144, 371] on input "Model" at bounding box center [78, 379] width 133 height 18
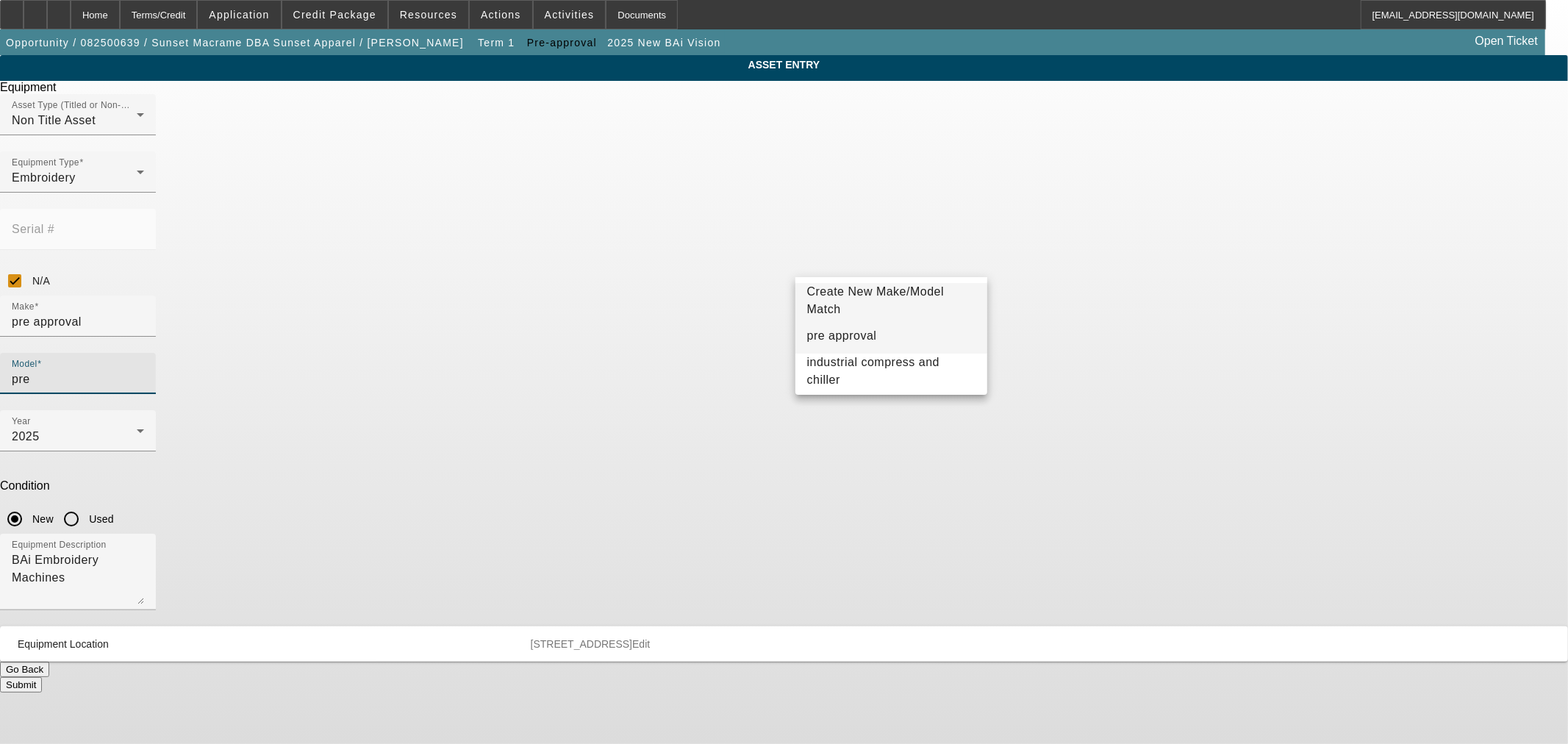
click at [856, 325] on mat-option "pre approval" at bounding box center [892, 336] width 192 height 36
type input "pre approval"
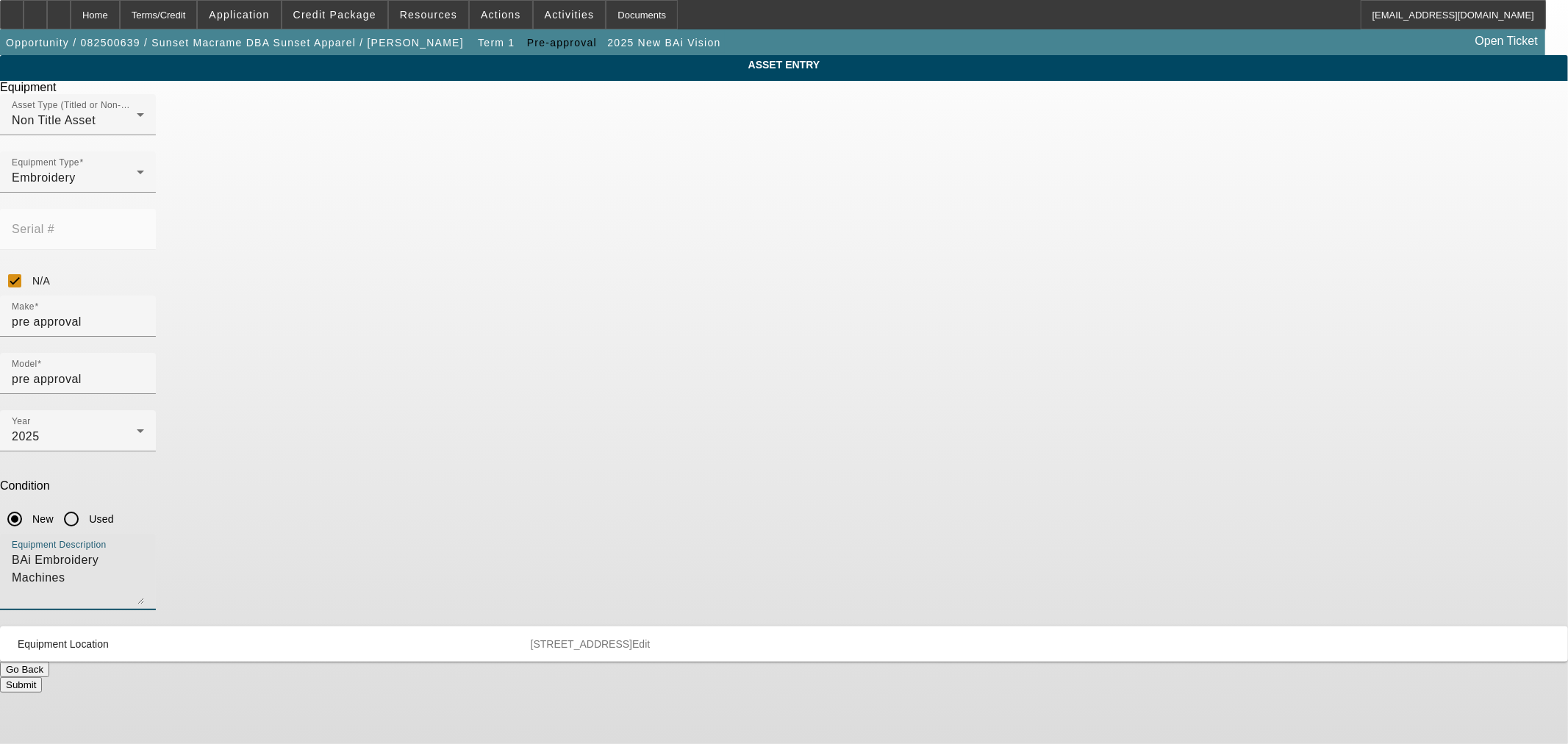
drag, startPoint x: 792, startPoint y: 388, endPoint x: 593, endPoint y: 362, distance: 200.7
click at [144, 534] on div "Equipment Description BAi Embroidery Machines" at bounding box center [78, 572] width 133 height 77
click at [144, 552] on textarea "BAi Embroidery Machines" at bounding box center [78, 578] width 133 height 53
drag, startPoint x: 612, startPoint y: 372, endPoint x: 552, endPoint y: 371, distance: 60.0
click at [552, 371] on div "ASSET ENTRY Delete asset Equipment Asset Type (Titled or Non-Titled) Non Title …" at bounding box center [784, 374] width 1568 height 638
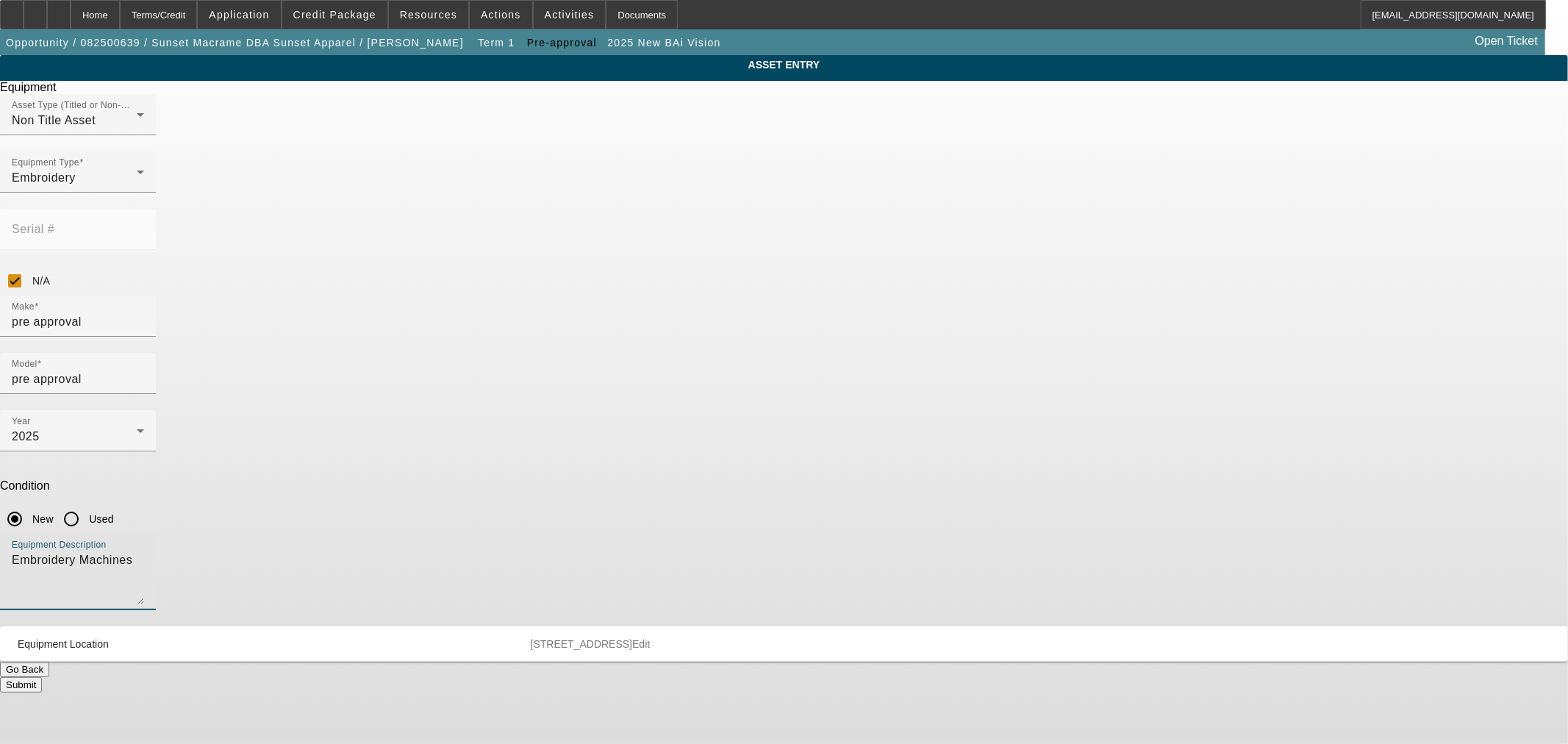
type textarea "Embroidery Machines"
click at [42, 678] on button "Submit" at bounding box center [20, 685] width 42 height 15
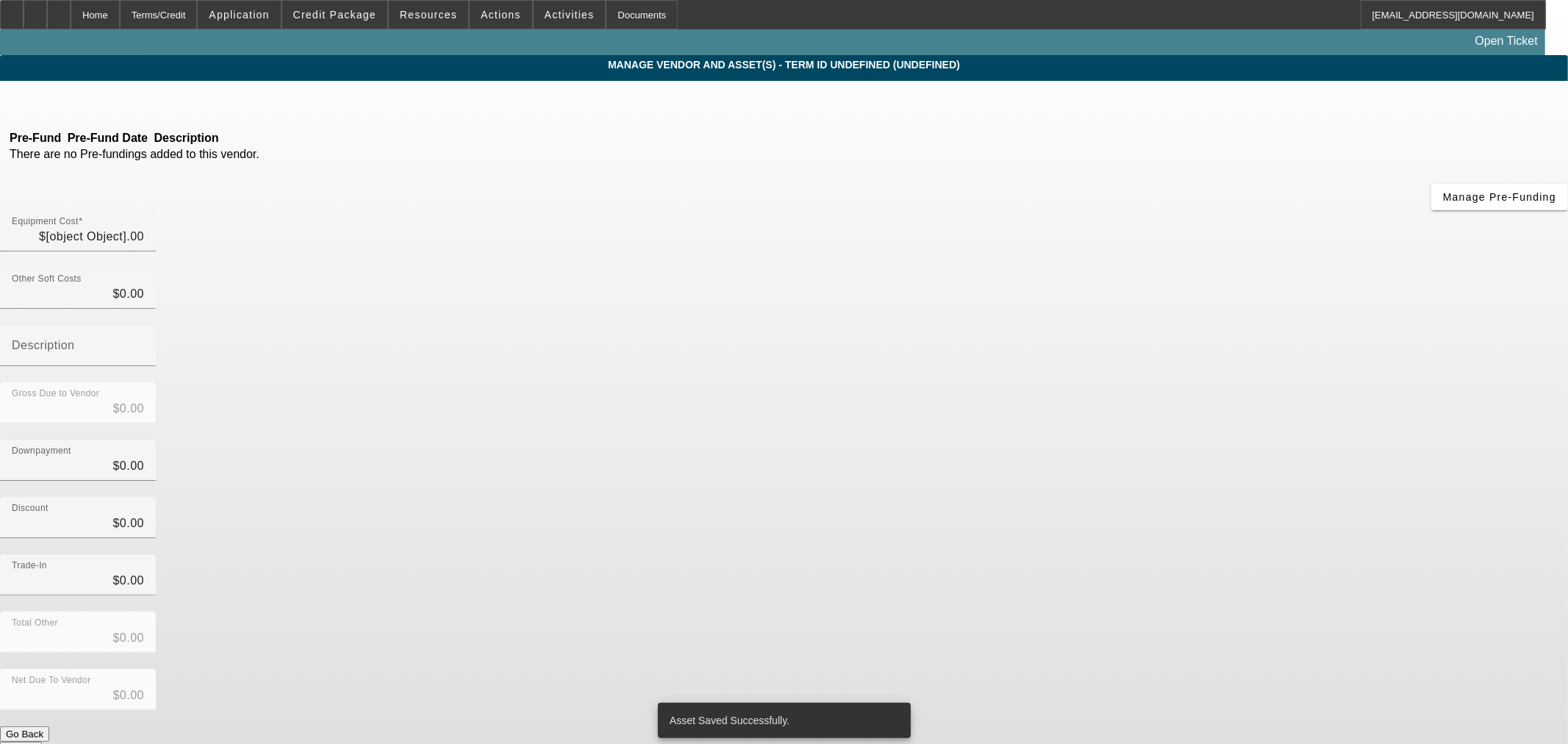
type input "$55,000.00"
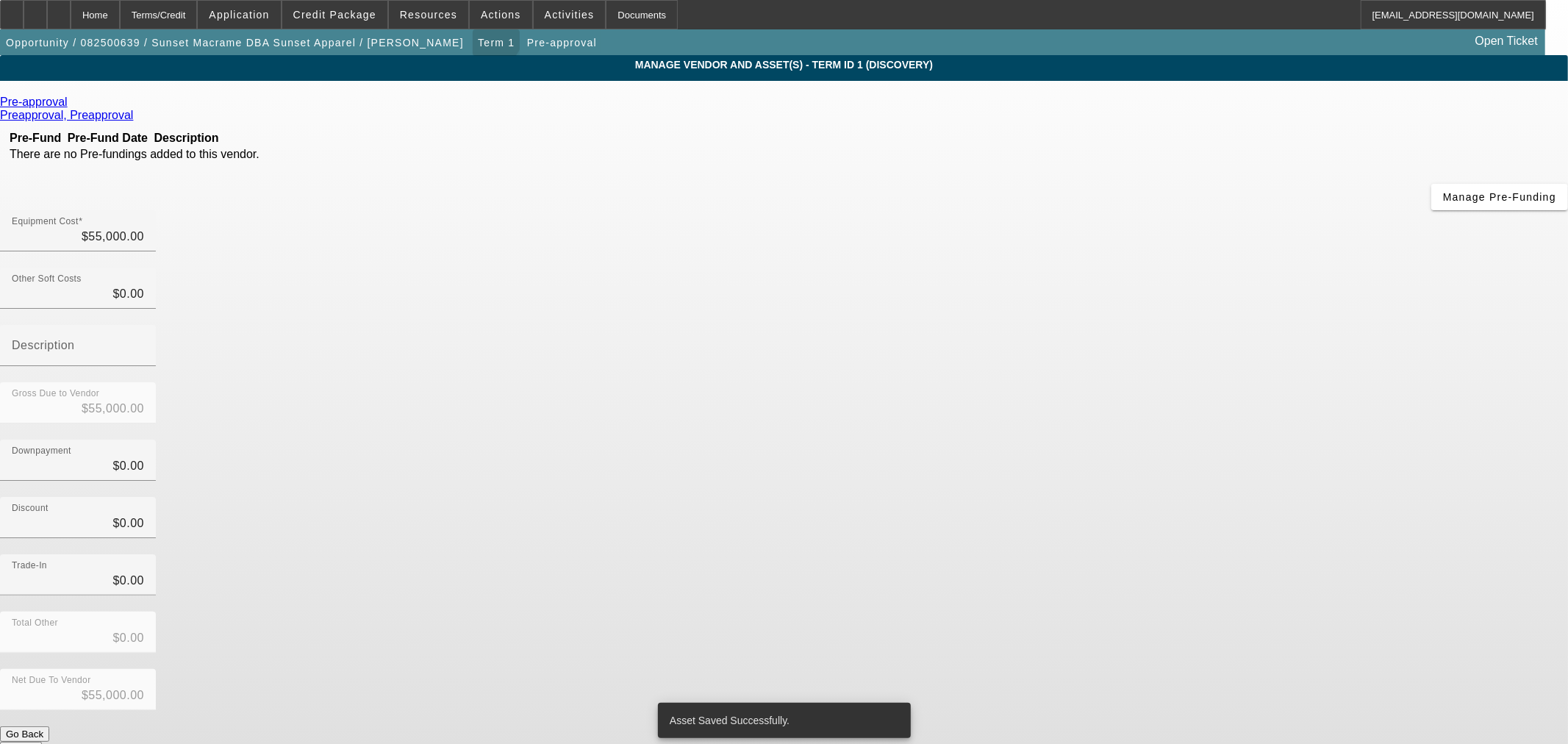
click at [473, 30] on span "button" at bounding box center [495, 43] width 47 height 36
click at [365, 22] on span at bounding box center [335, 15] width 105 height 36
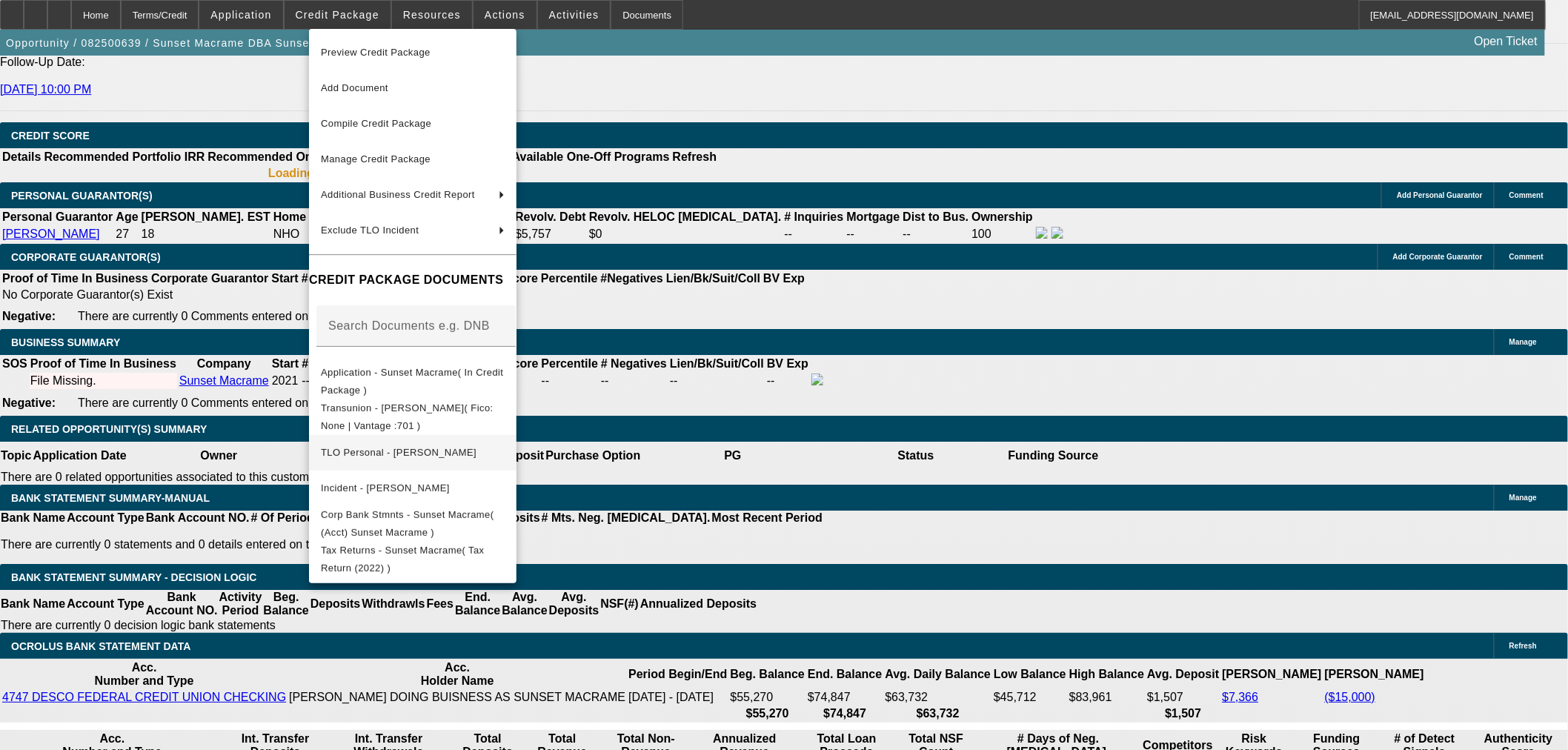
select select "0"
select select "2"
select select "0"
select select "6"
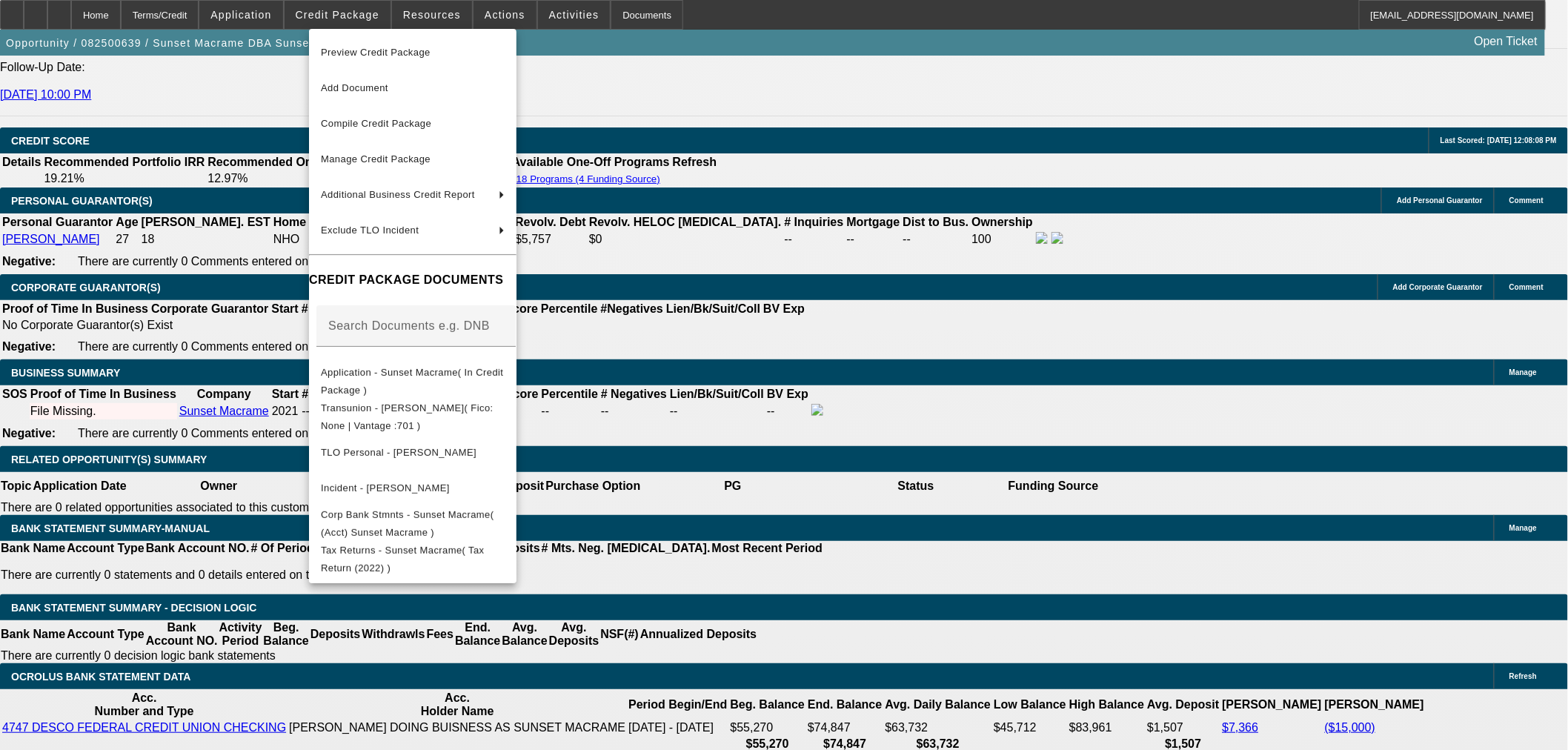
scroll to position [2091, 0]
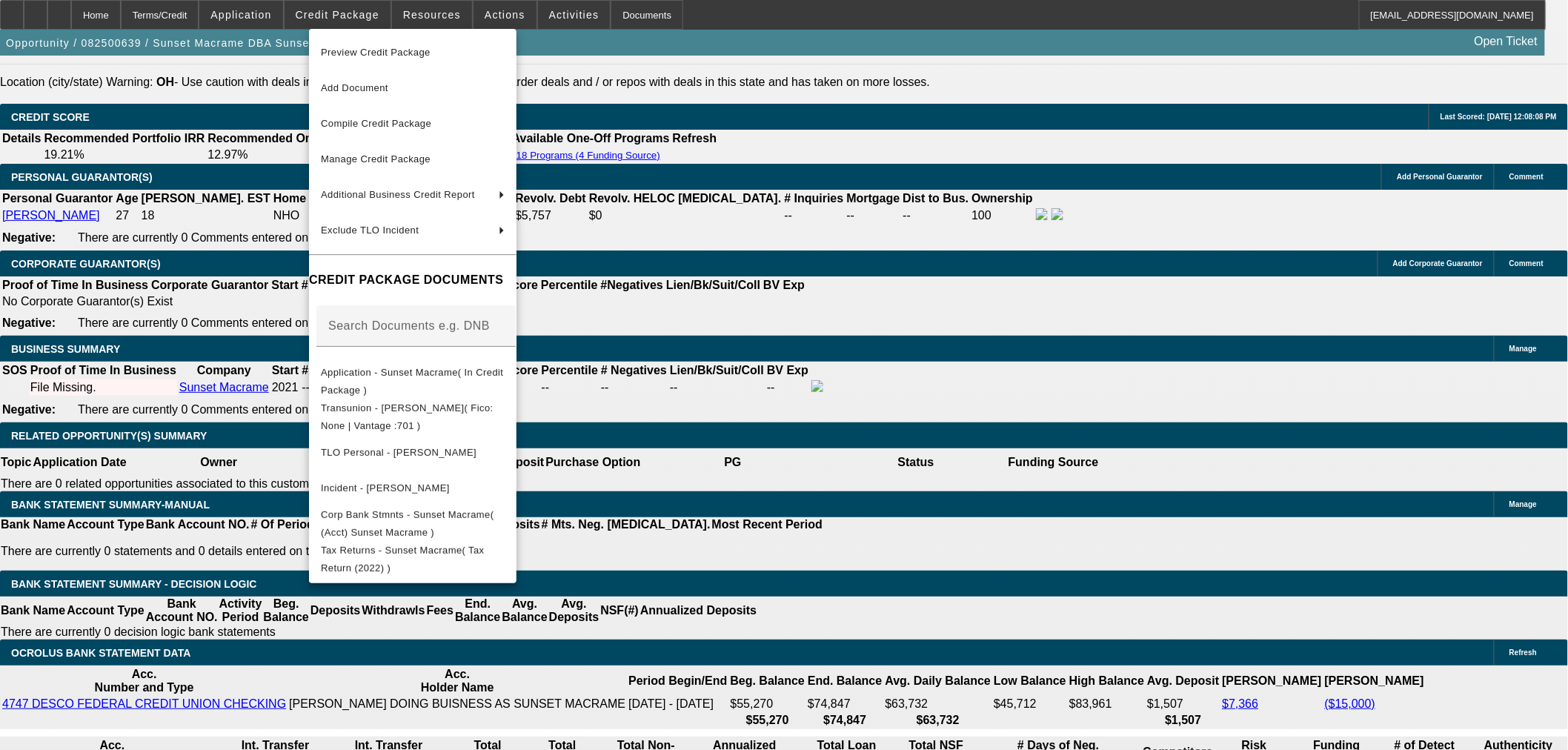
click at [750, 510] on div at bounding box center [784, 375] width 1568 height 750
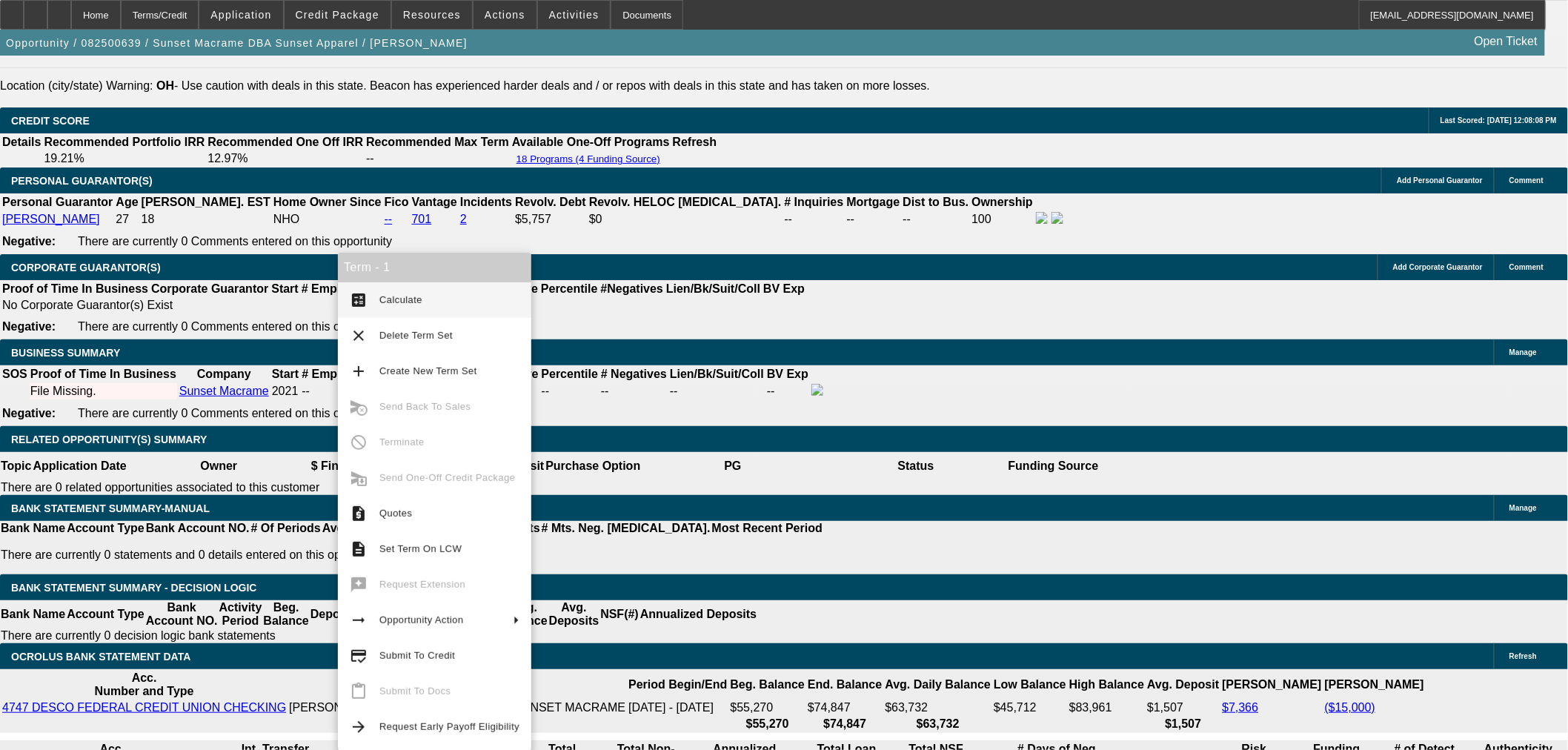
scroll to position [2174, 0]
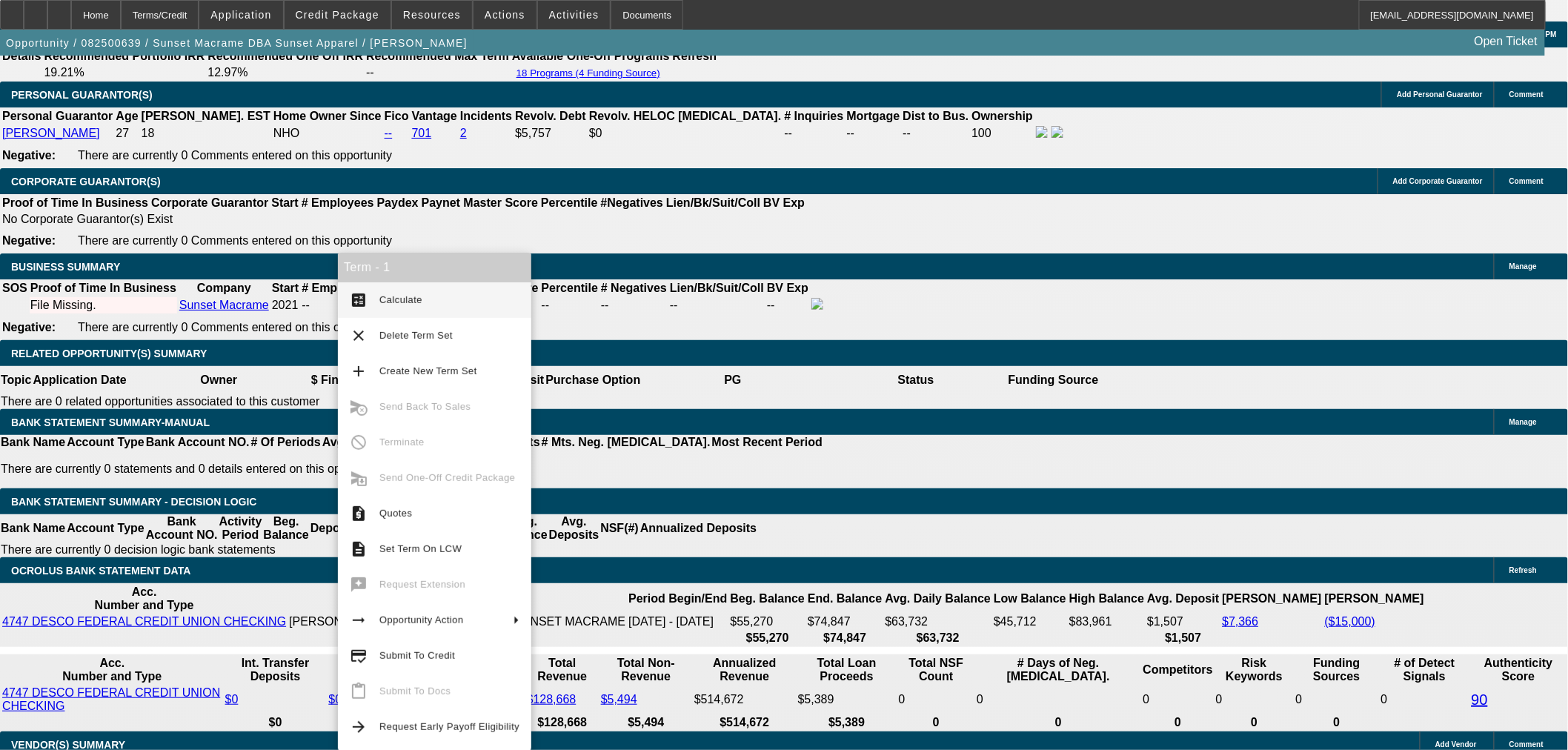
drag, startPoint x: 709, startPoint y: 585, endPoint x: 687, endPoint y: 402, distance: 184.3
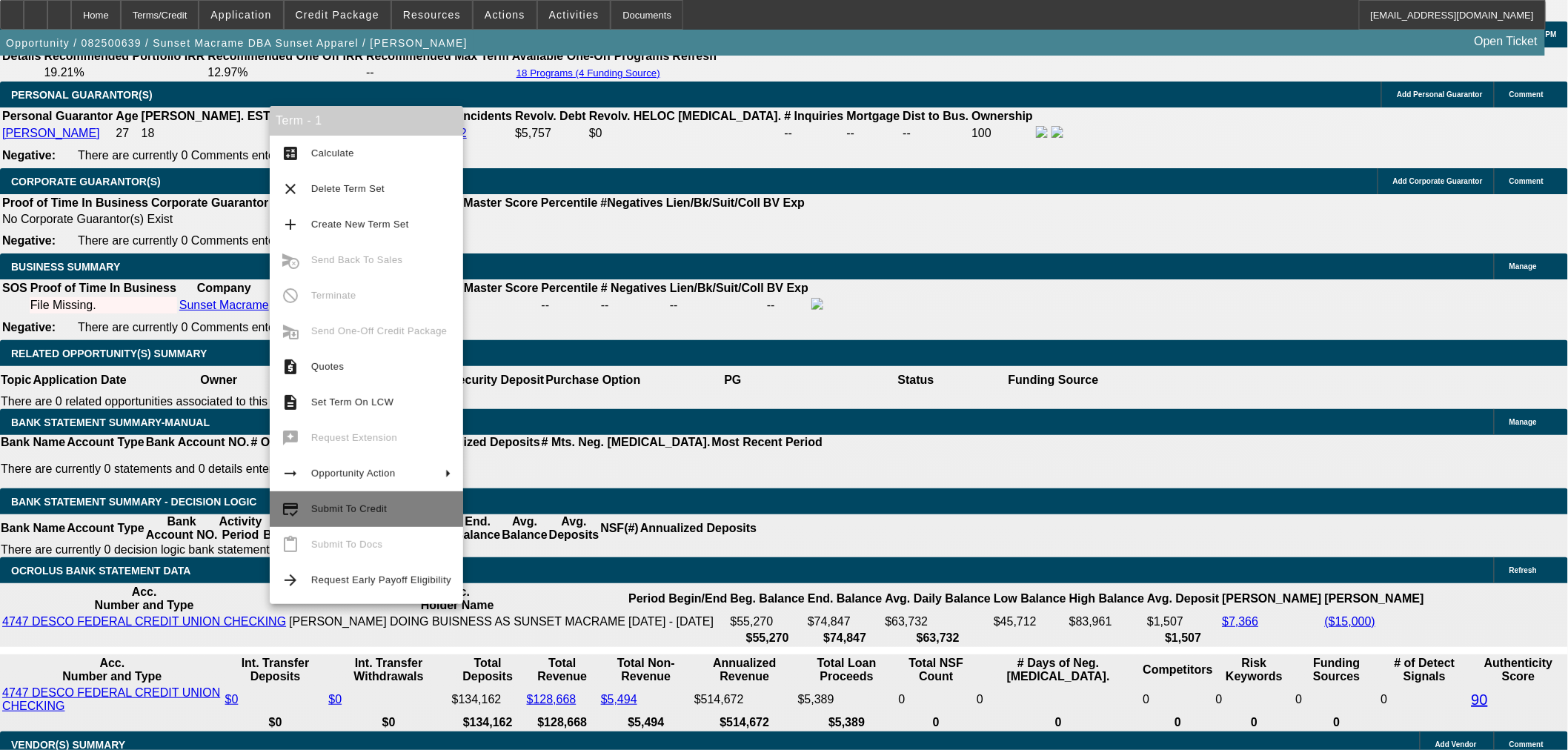
click at [397, 495] on button "credit_score Submit To Credit" at bounding box center [367, 509] width 194 height 36
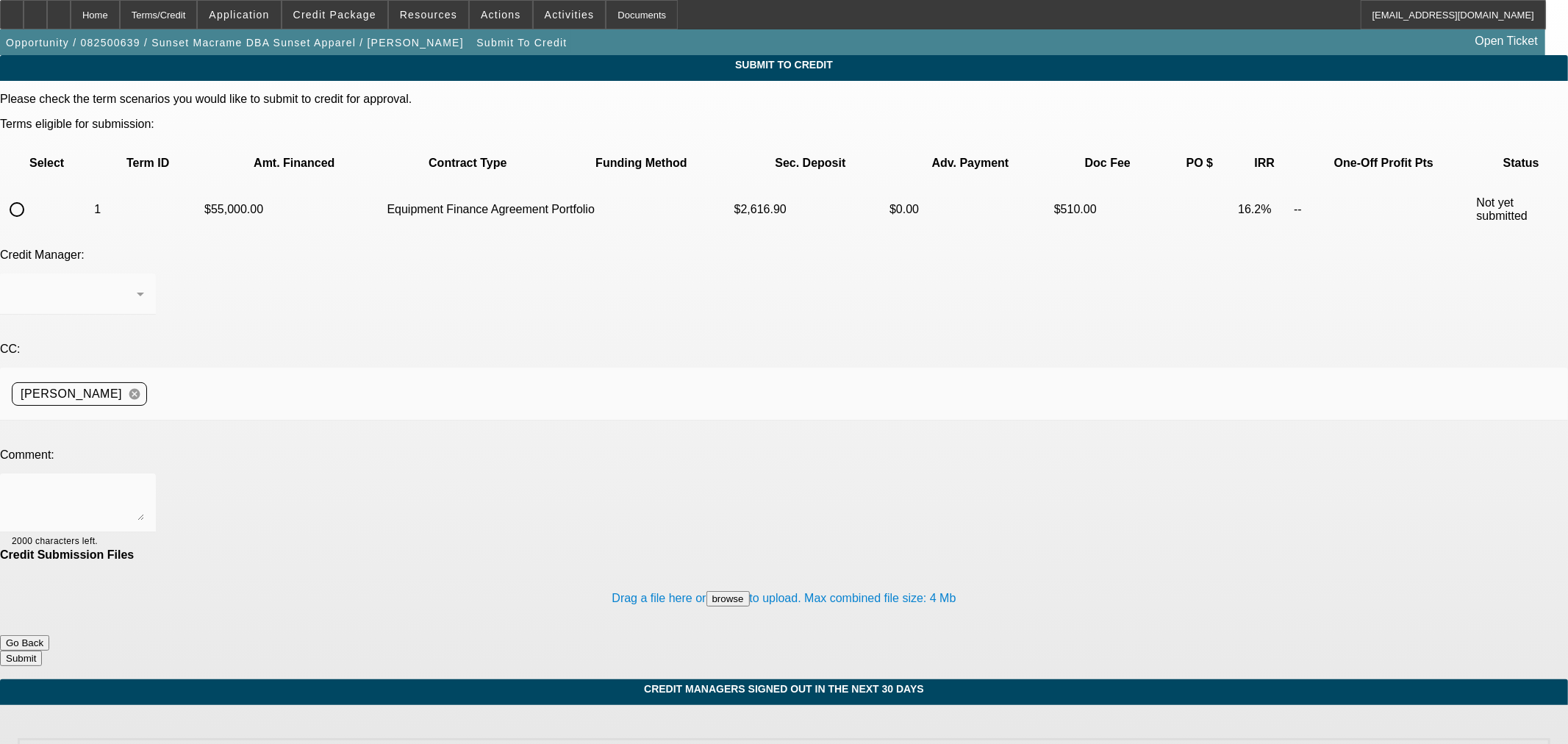
click at [31, 195] on input "radio" at bounding box center [17, 209] width 30 height 30
radio input "true"
click at [137, 286] on div "Arida, George" at bounding box center [74, 294] width 125 height 18
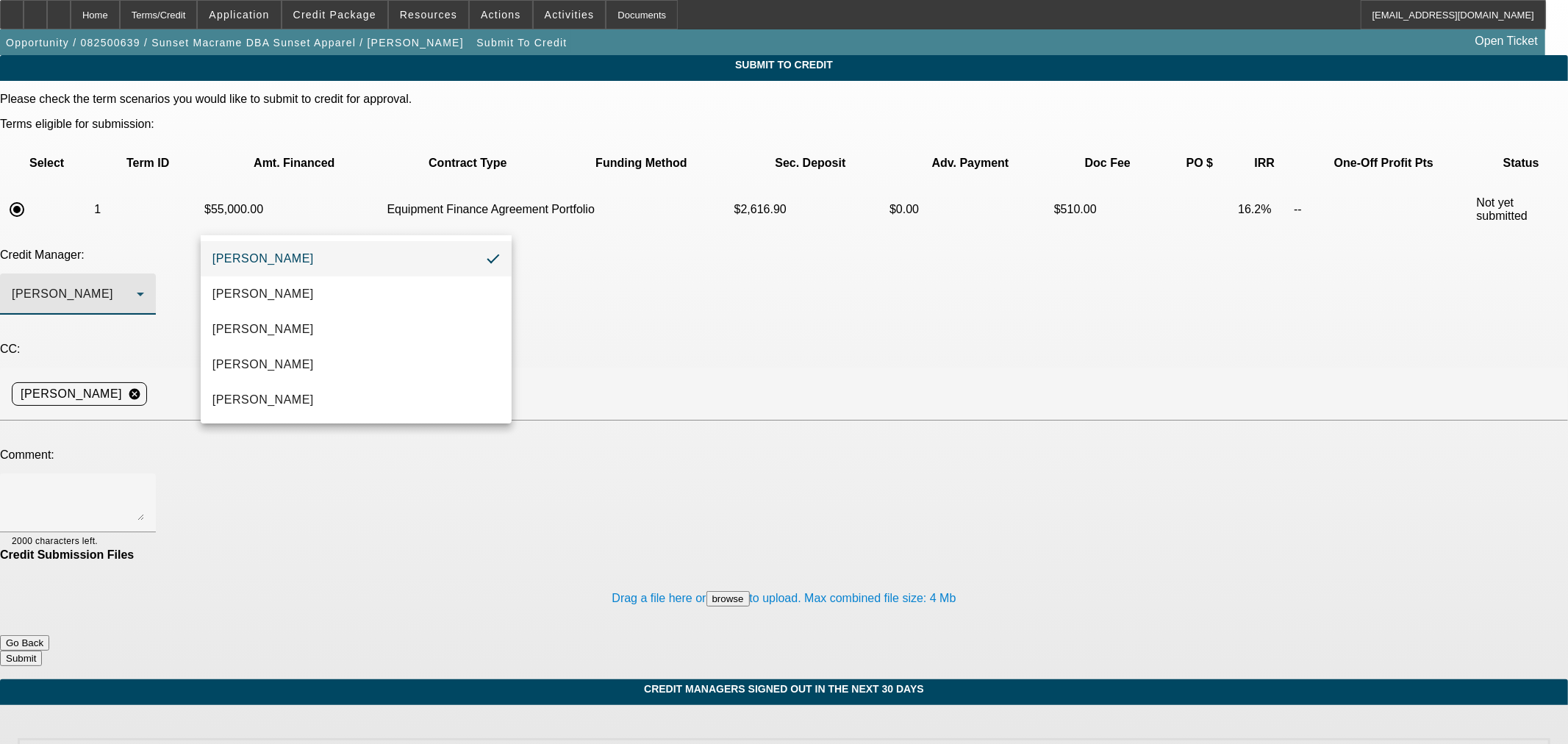
click at [581, 188] on div at bounding box center [784, 372] width 1568 height 744
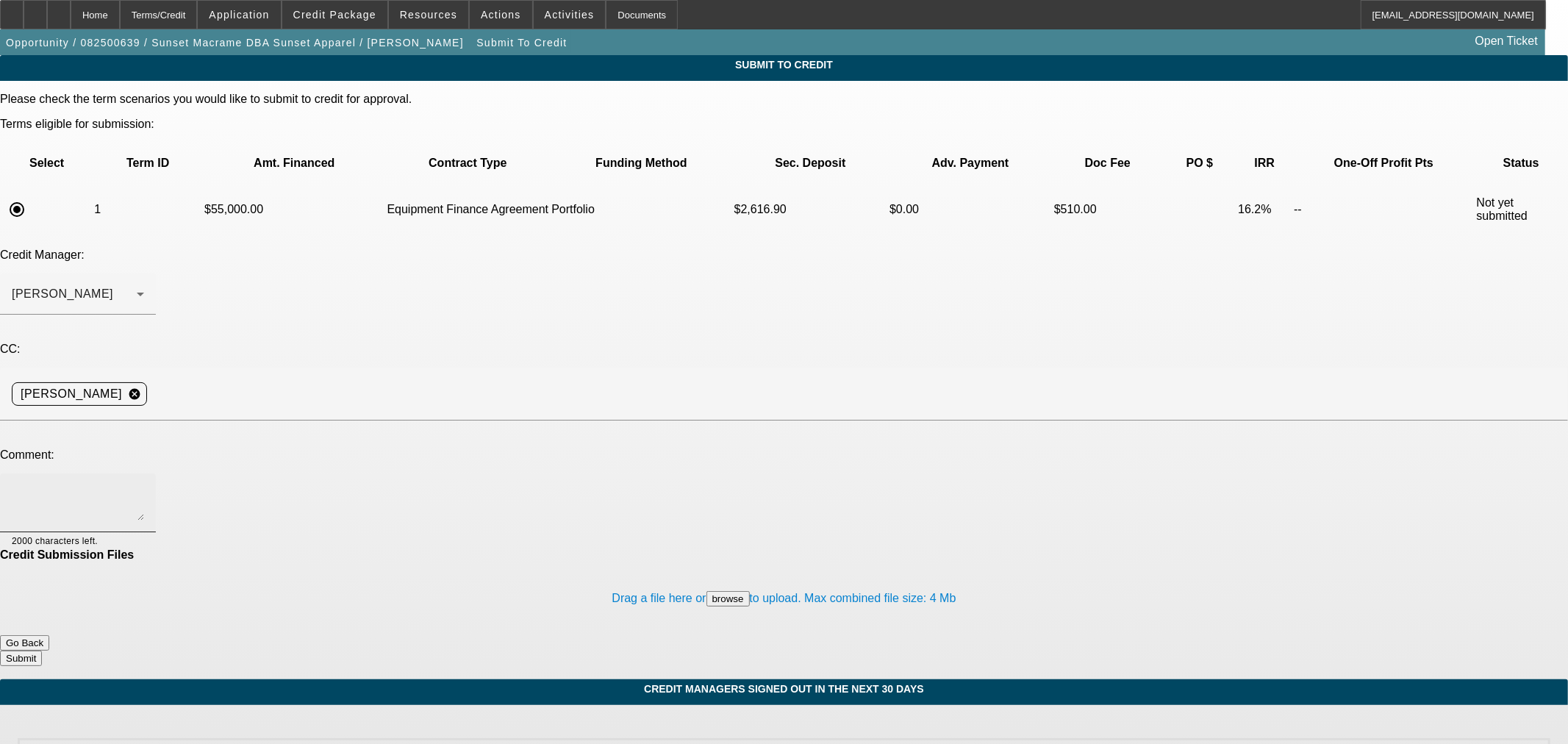
click at [144, 474] on div at bounding box center [78, 503] width 133 height 59
paste textarea "Keri Morris started Sunset Macrame as a sole proprietorship in 2022 and is look…"
type textarea "Hi George - Keri Morris started Sunset Macrame as a sole proprietorship in 2022…"
click at [991, 574] on form "Please check the term scenarios you would like to submit to credit for approval…" at bounding box center [784, 386] width 1568 height 587
click at [42, 650] on button "Submit" at bounding box center [20, 658] width 42 height 15
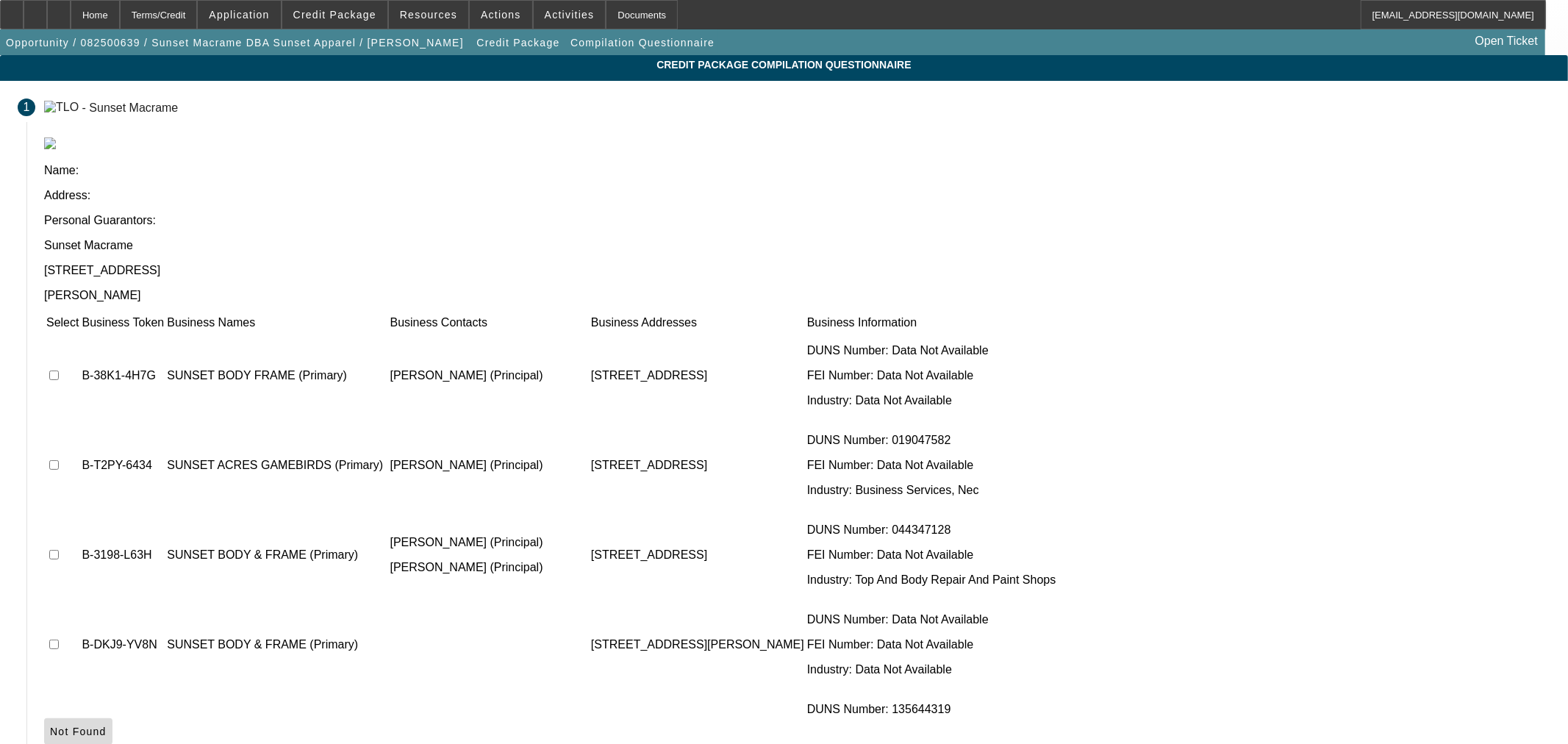
click at [106, 726] on span "Not Found" at bounding box center [78, 732] width 57 height 12
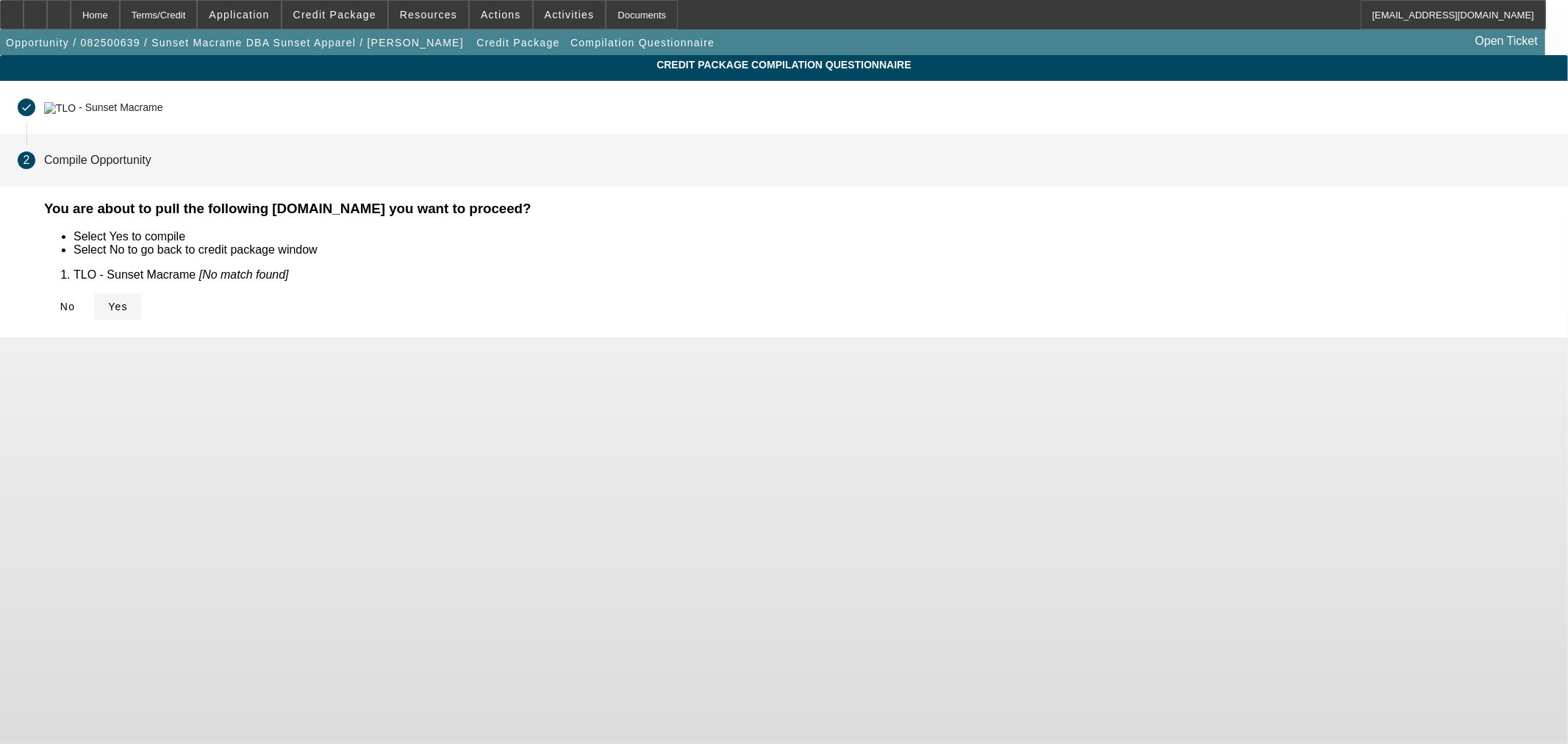
click at [141, 313] on span at bounding box center [117, 307] width 47 height 36
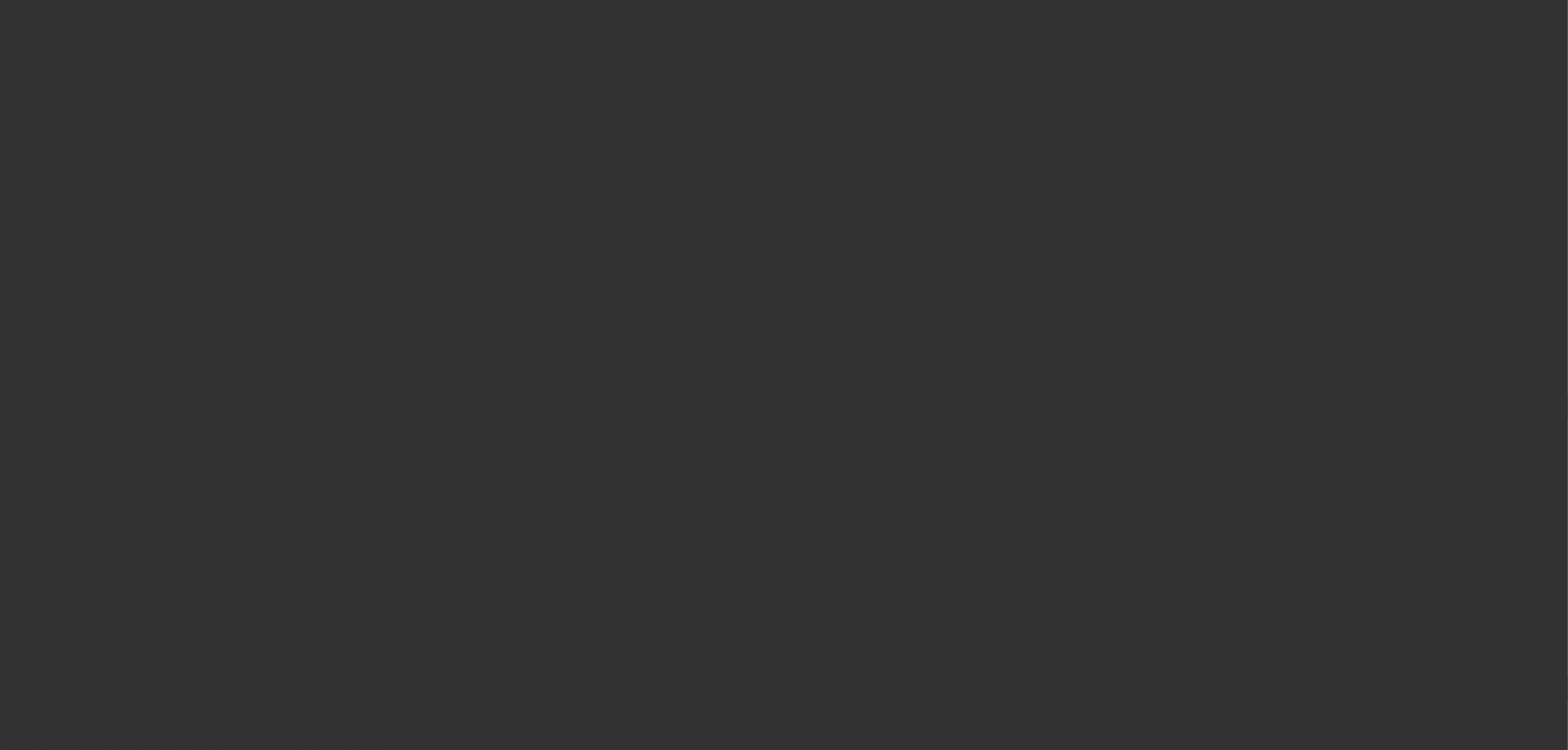
select select "0"
select select "2"
select select "0"
select select "6"
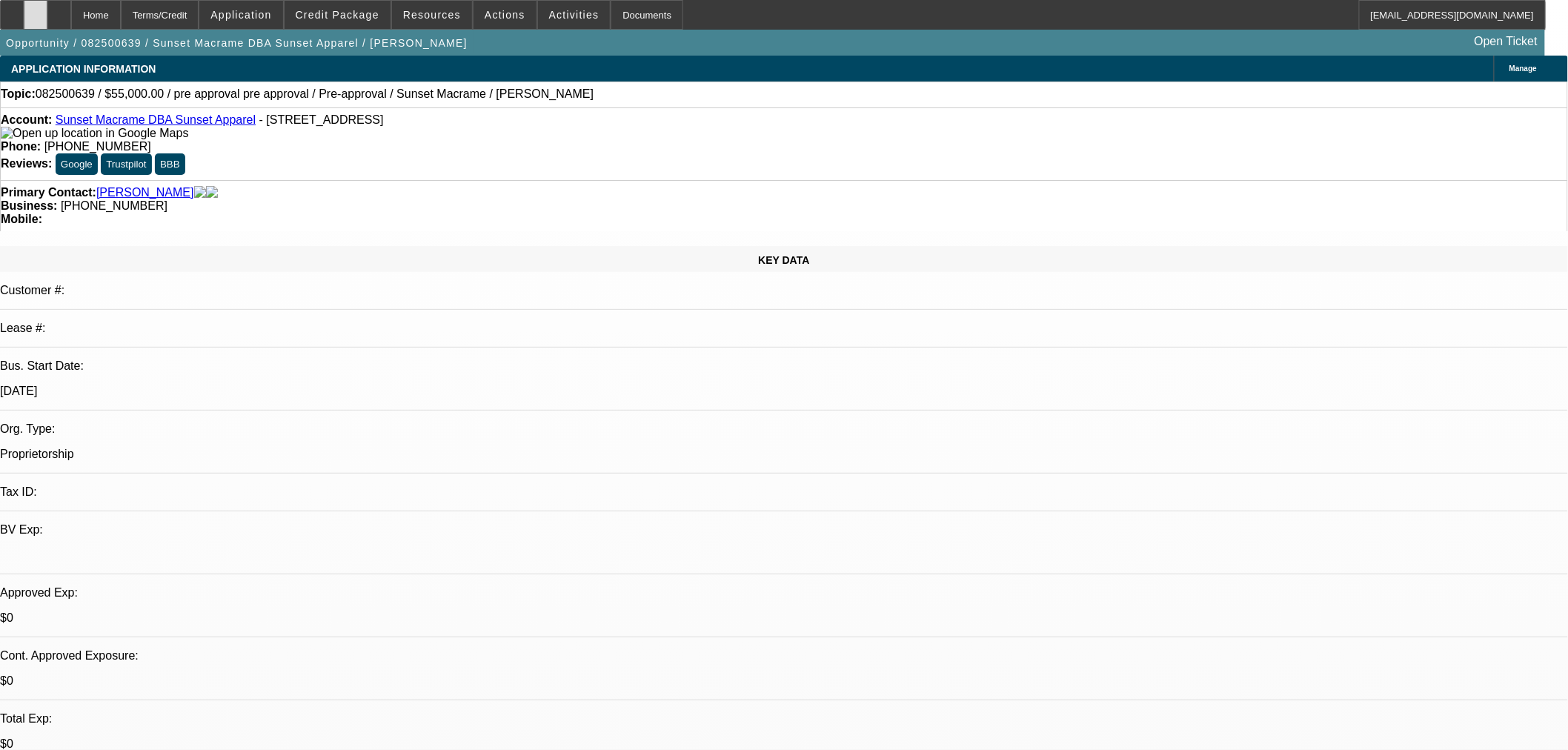
click at [47, 6] on div at bounding box center [36, 15] width 24 height 30
click at [71, 21] on div at bounding box center [59, 15] width 24 height 30
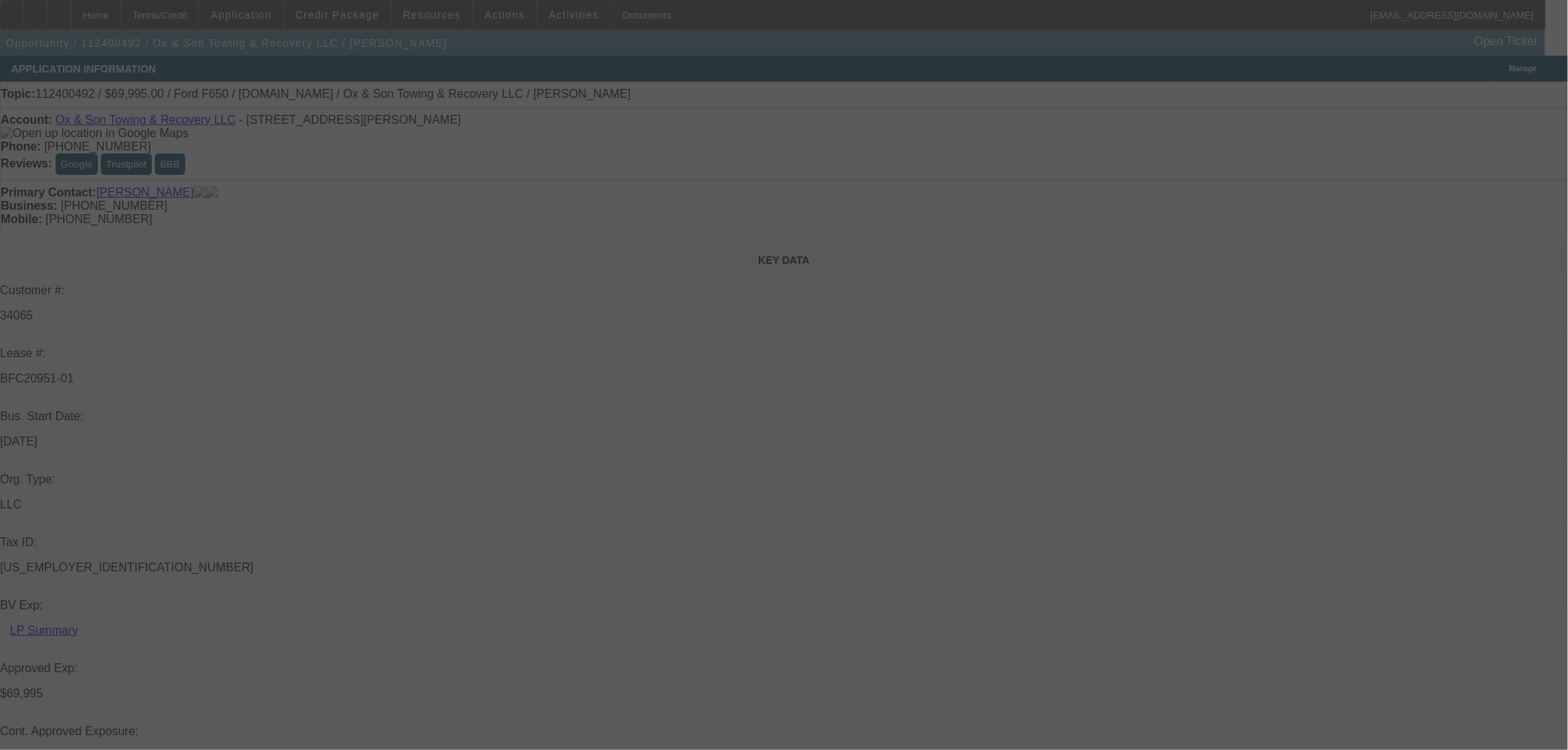
click at [1445, 93] on div at bounding box center [784, 375] width 1568 height 750
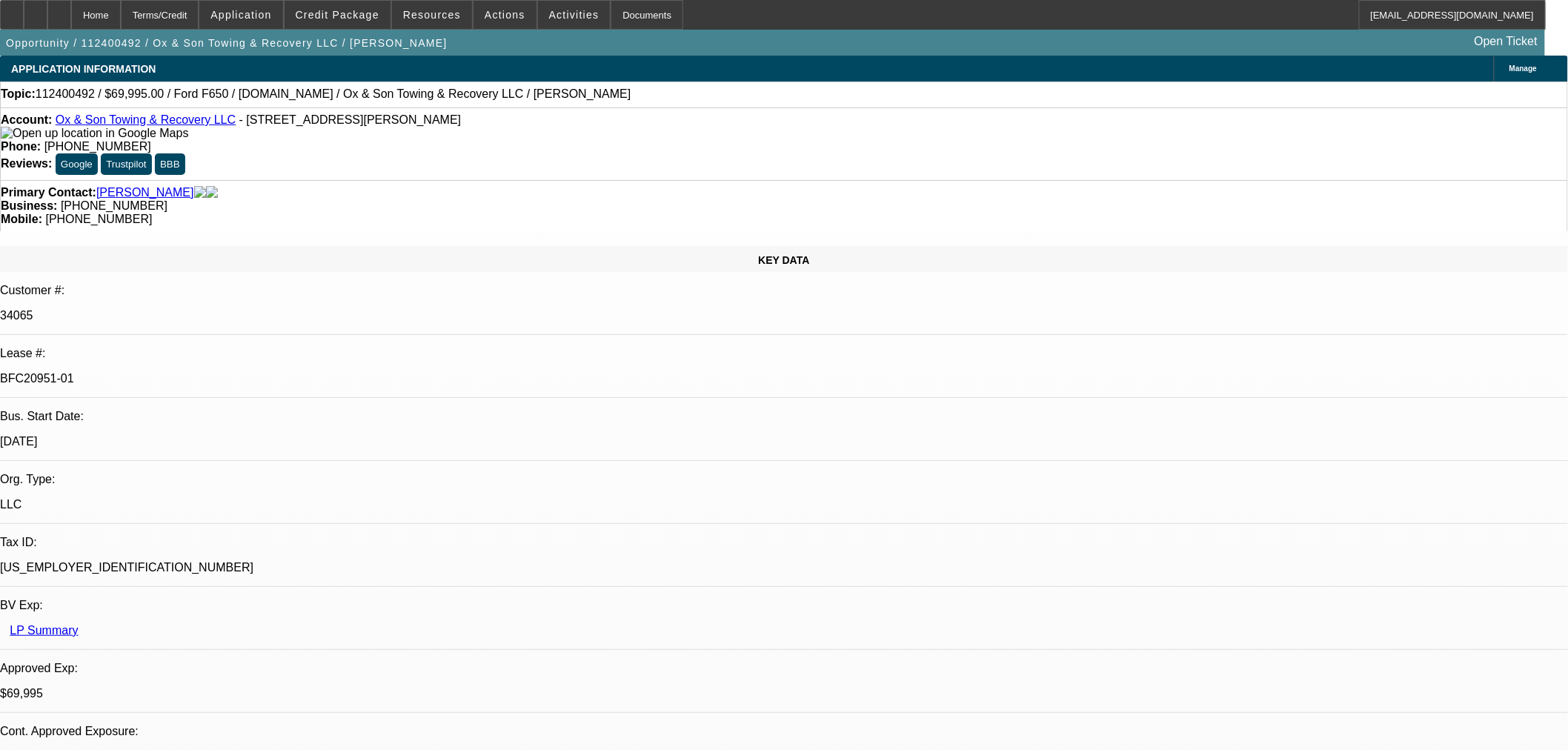
select select "0"
select select "3"
select select "0"
select select "6"
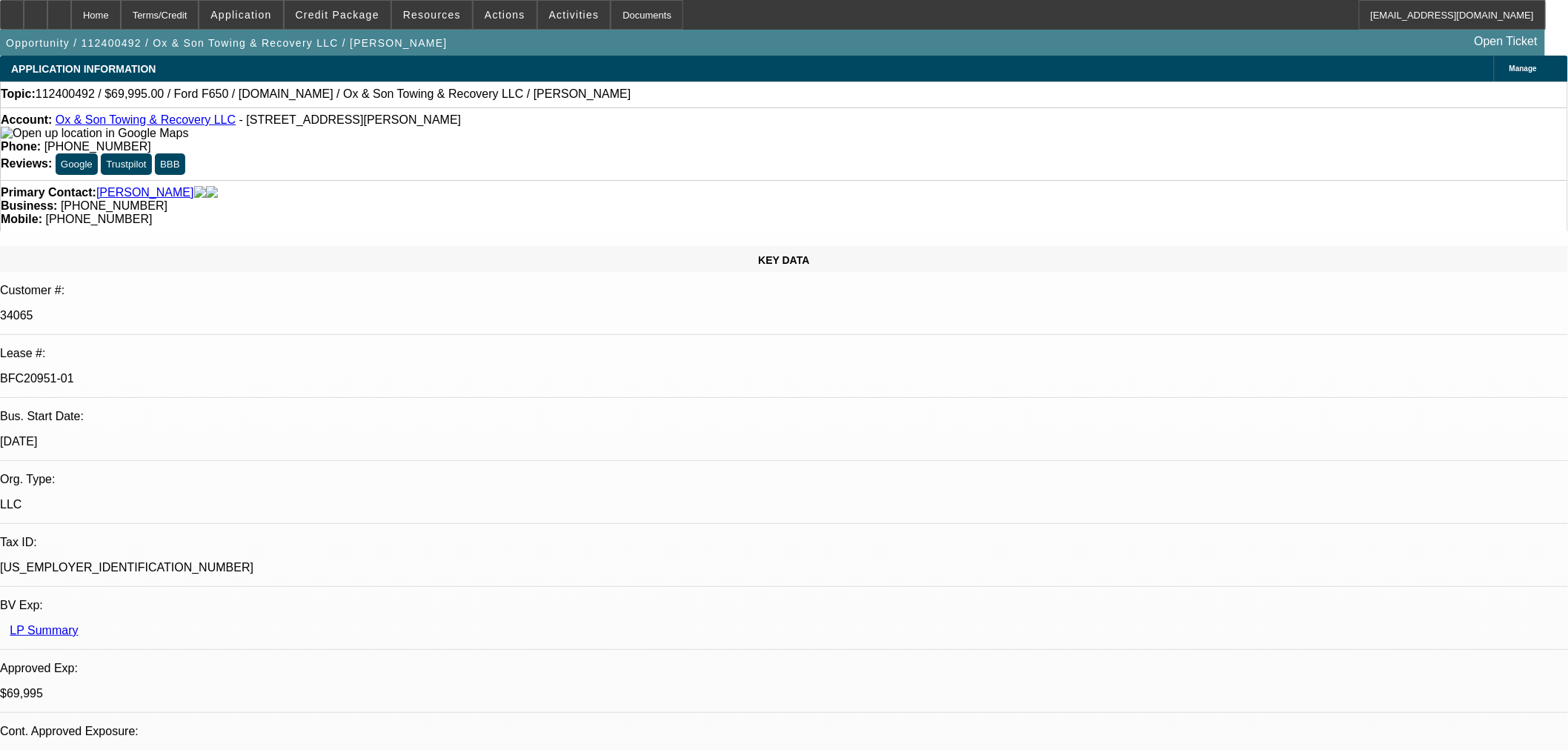
select select "0"
select select "3"
select select "0"
select select "6"
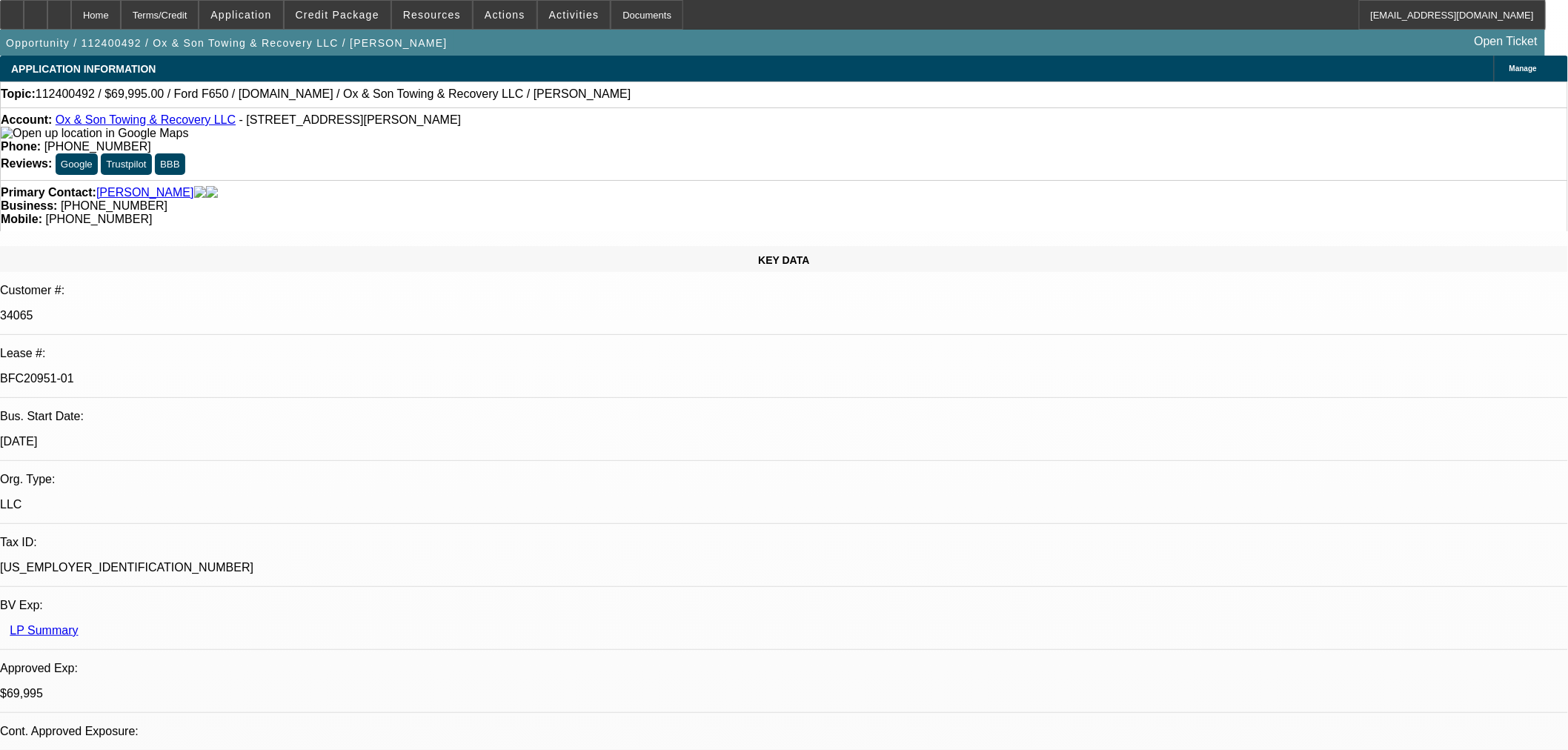
select select "0"
select select "3"
select select "0"
select select "6"
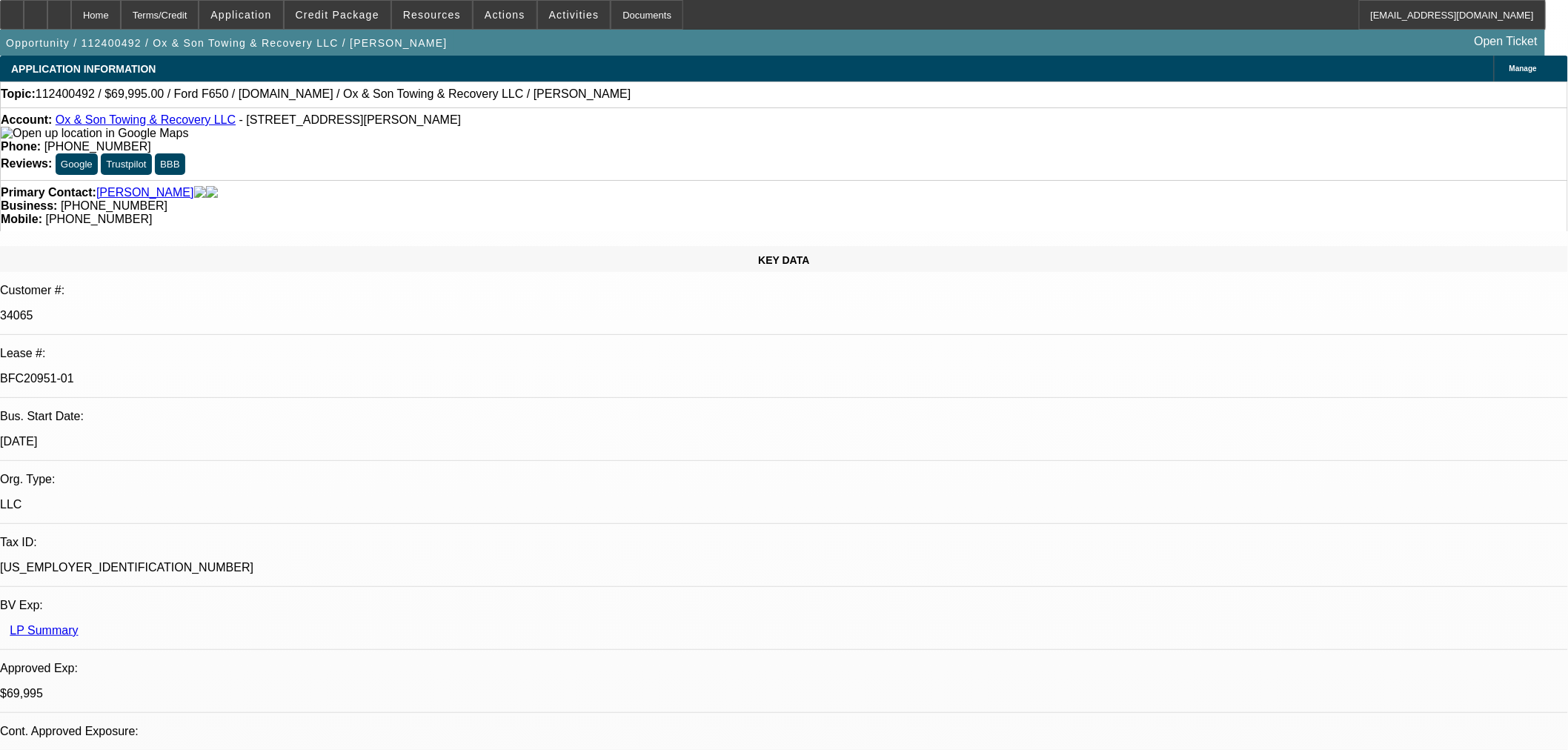
select select "0"
select select "3"
select select "0"
select select "6"
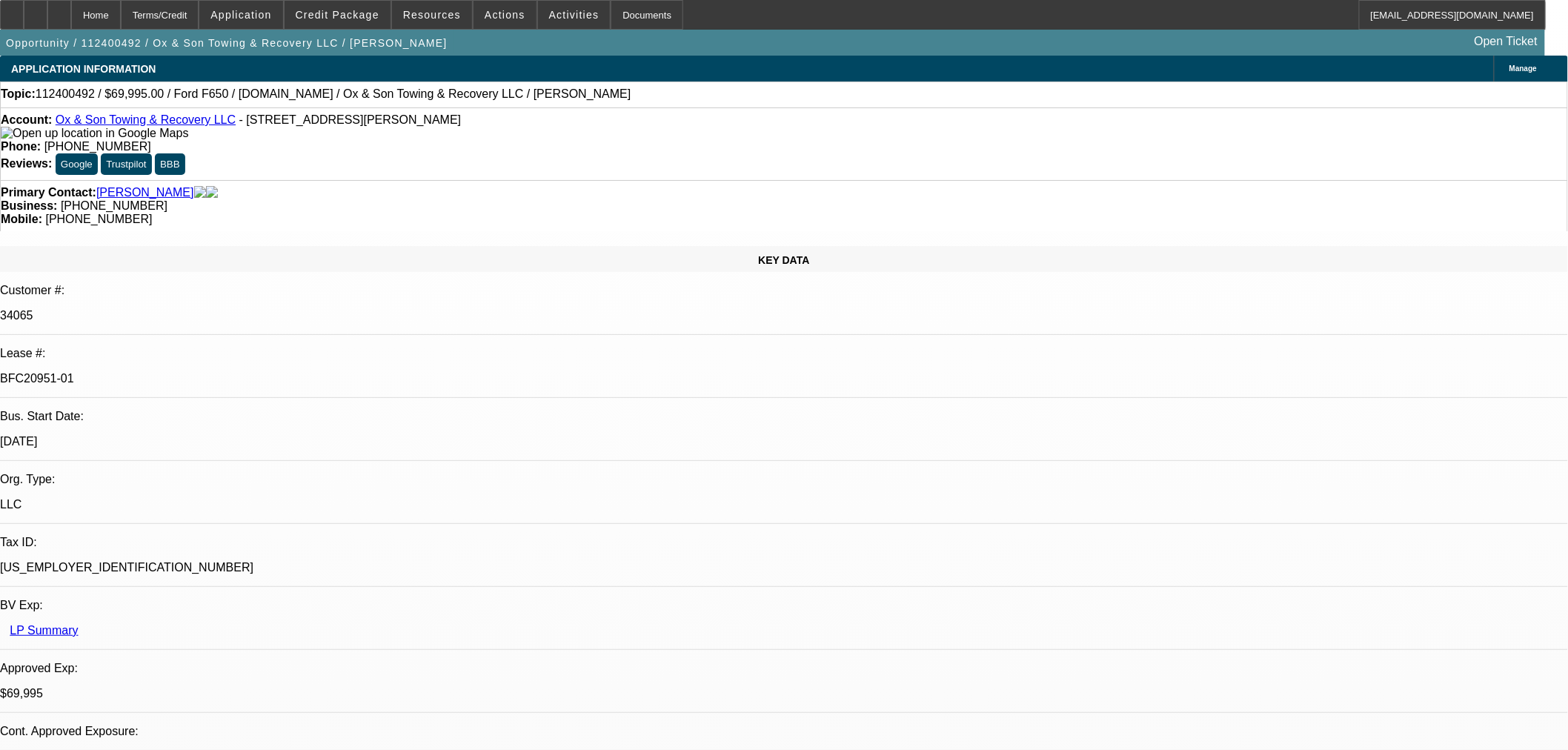
scroll to position [148, 0]
drag, startPoint x: 1113, startPoint y: 134, endPoint x: 1058, endPoint y: 132, distance: 55.0
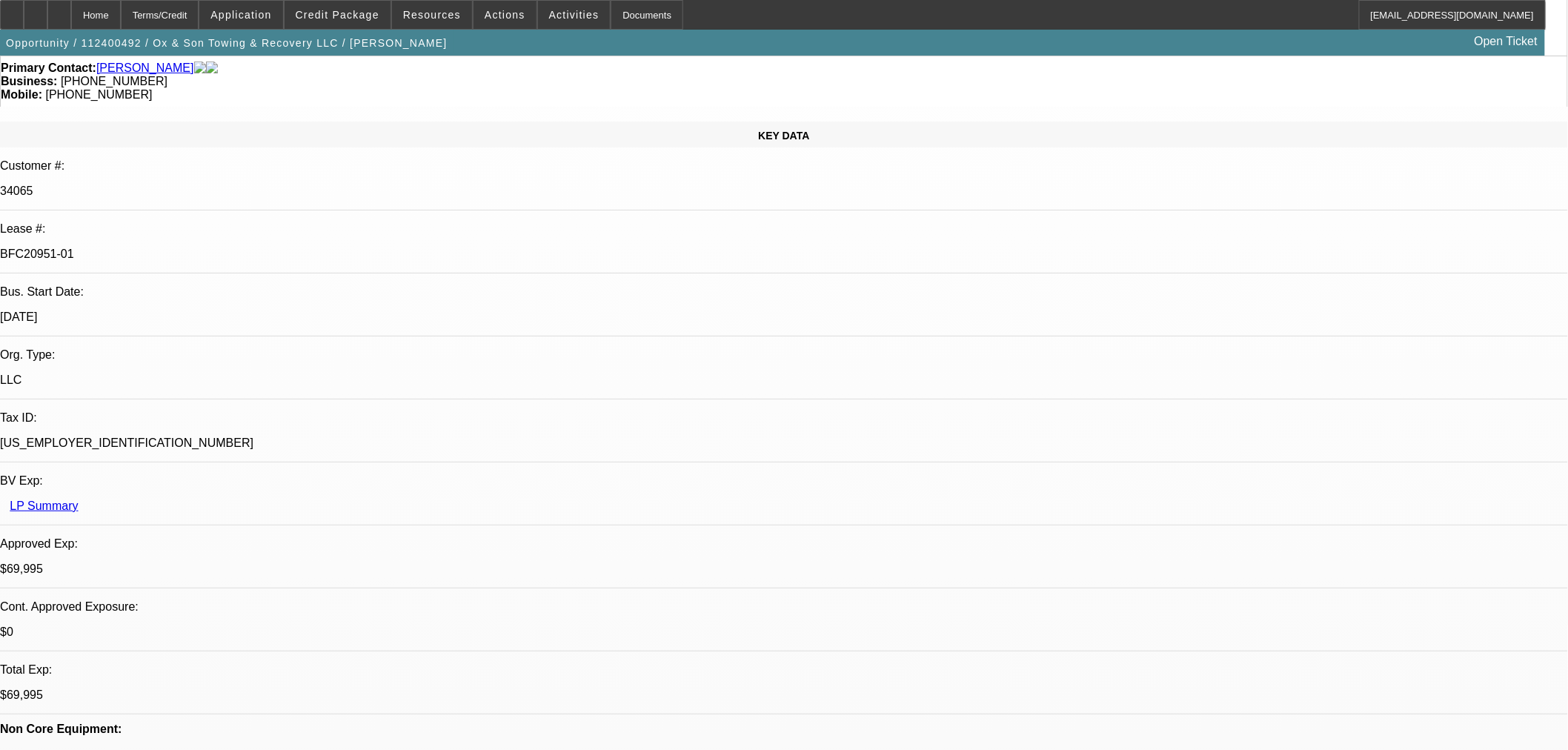
scroll to position [247, 0]
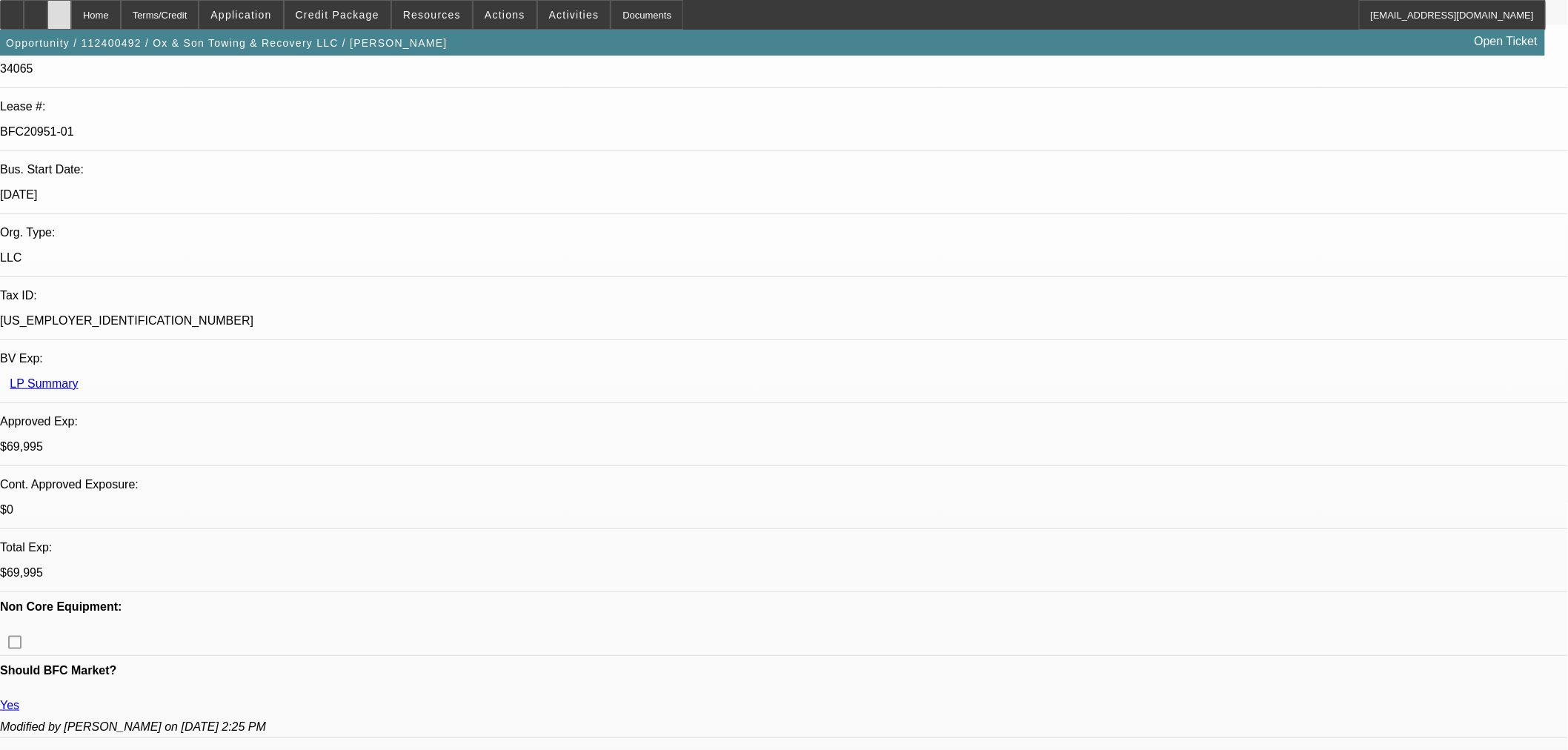
click at [71, 16] on div at bounding box center [59, 15] width 24 height 30
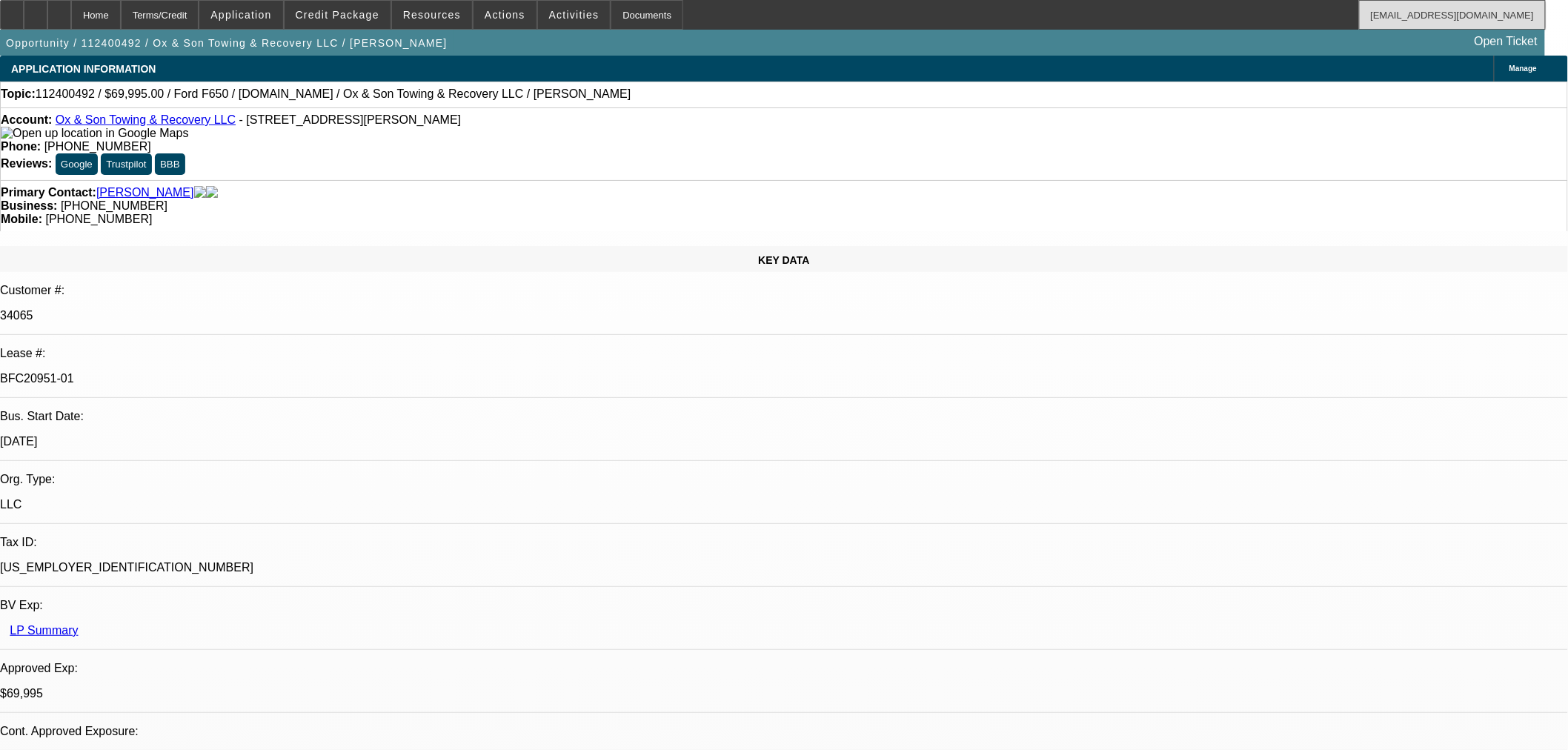
select select "0"
select select "3"
select select "0"
select select "6"
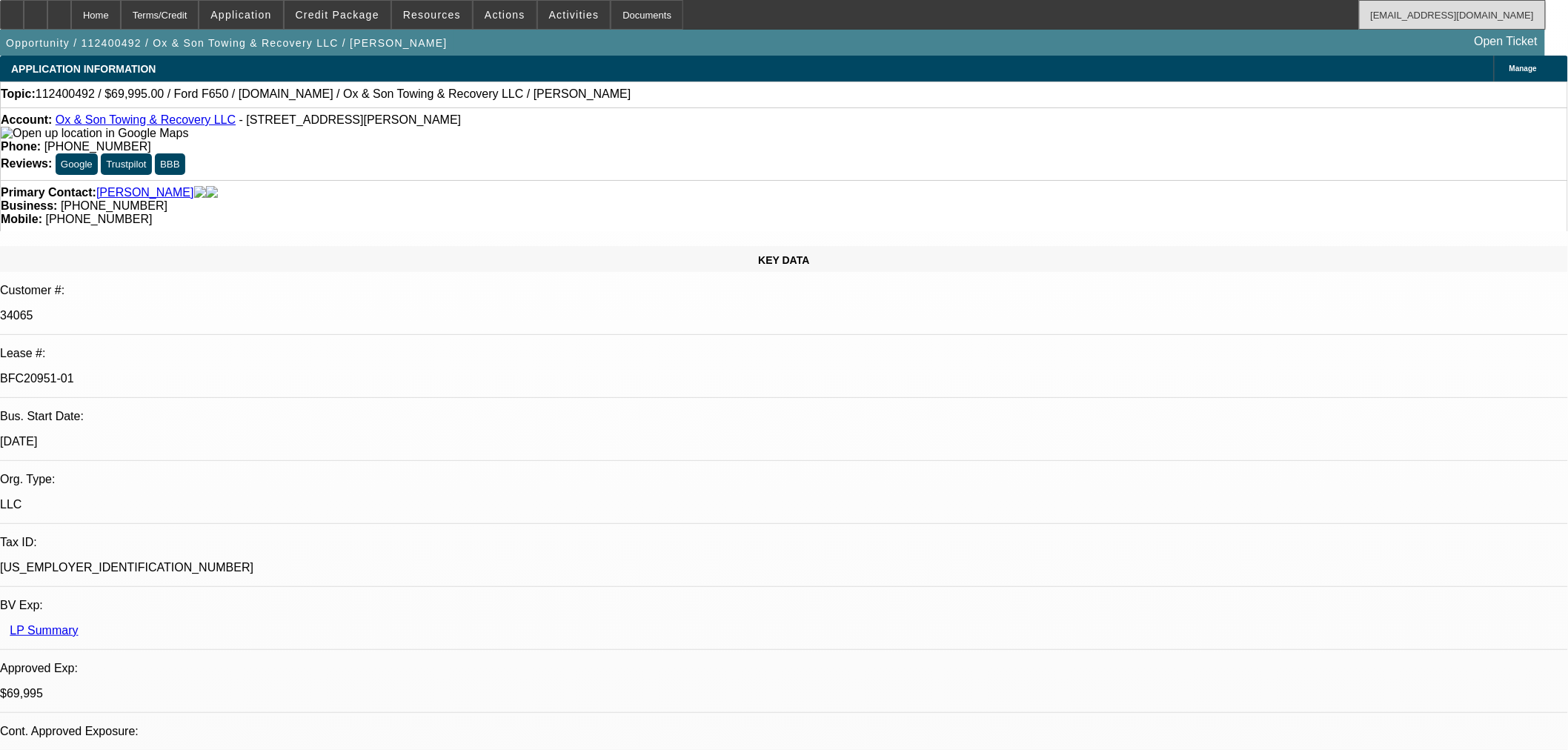
select select "0"
select select "3"
select select "0"
select select "6"
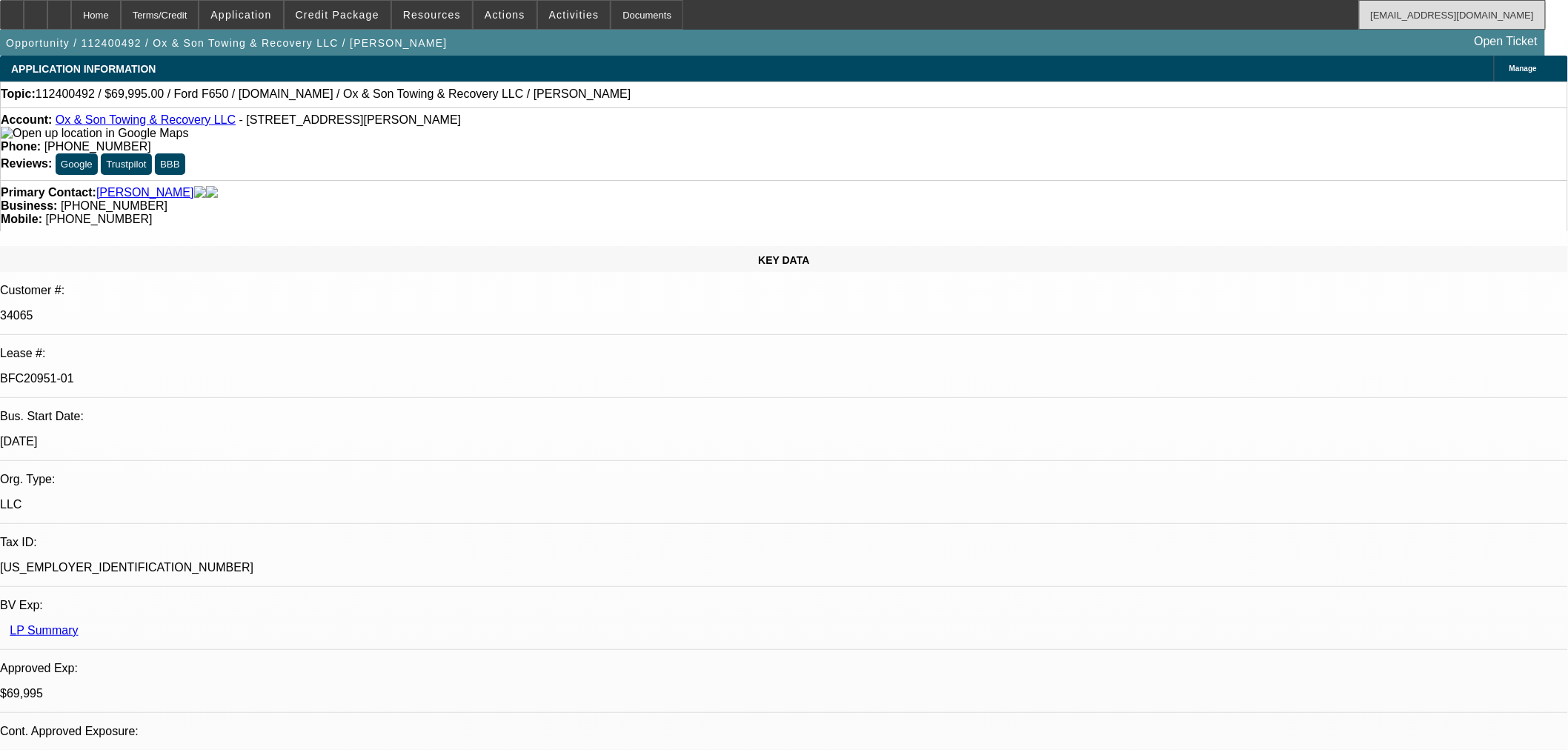
select select "0"
select select "3"
select select "0"
select select "6"
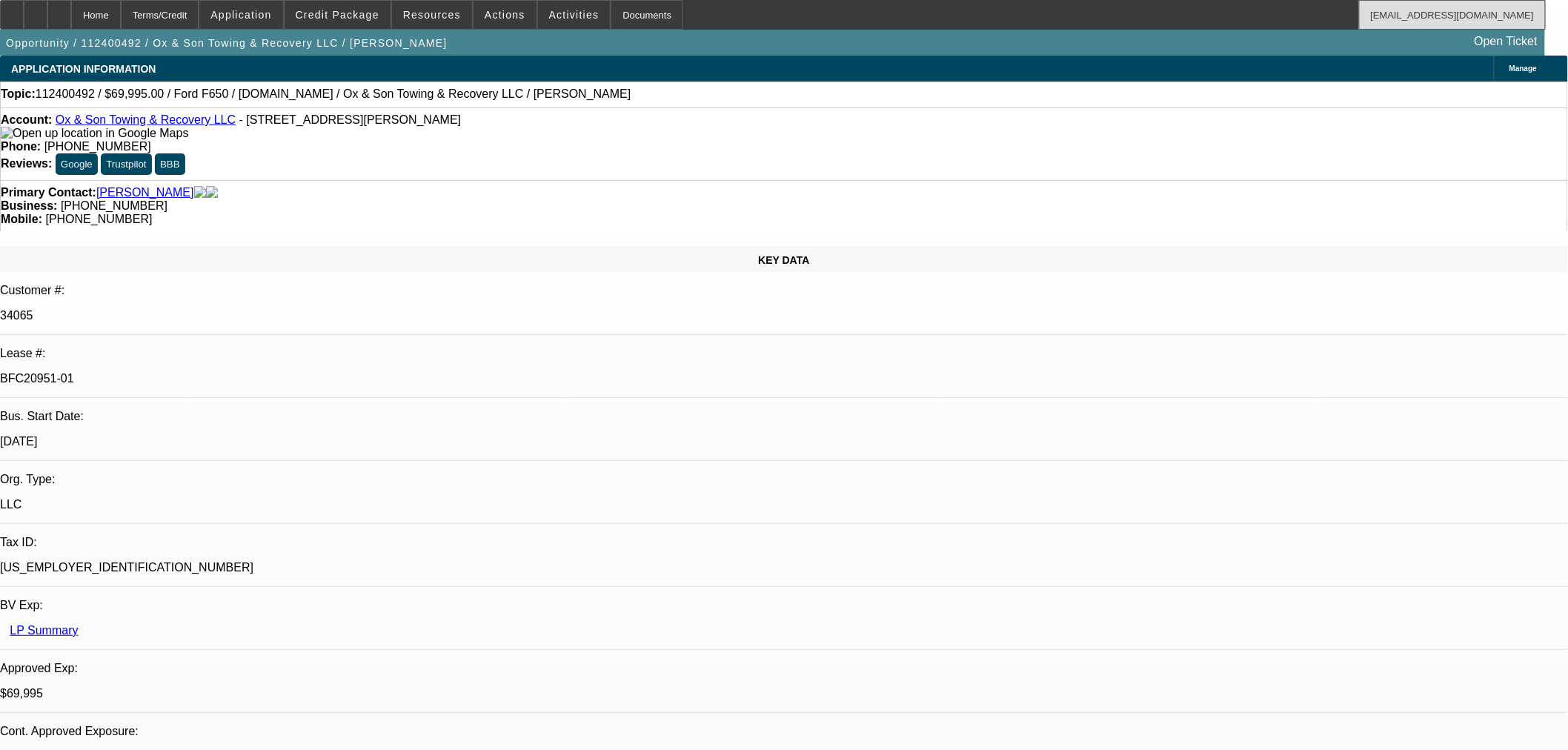
select select "0"
select select "3"
select select "0"
select select "6"
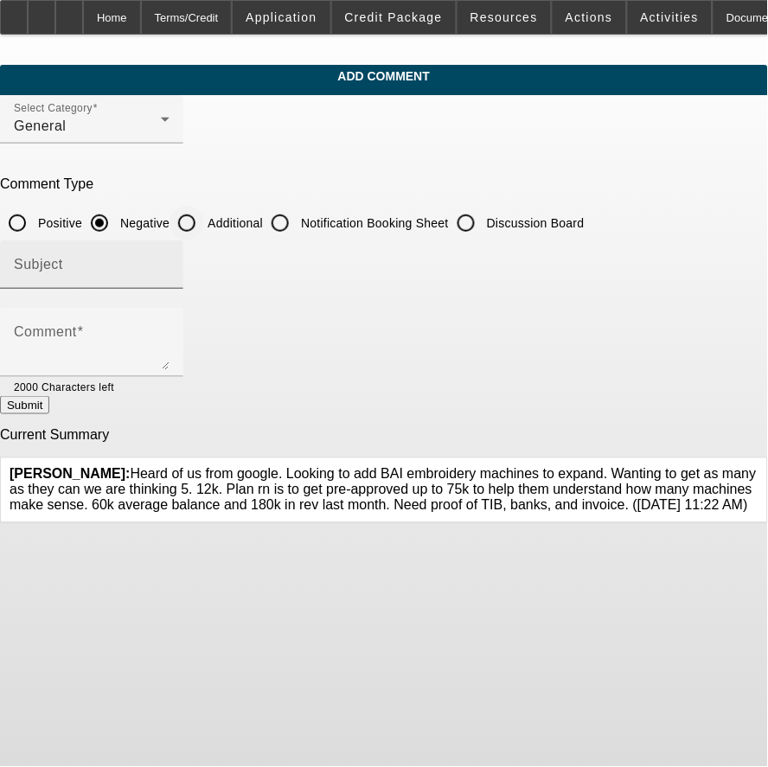
drag, startPoint x: 274, startPoint y: 232, endPoint x: 272, endPoint y: 240, distance: 9.0
click at [204, 234] on input "Additional" at bounding box center [187, 223] width 35 height 35
radio input "true"
click at [170, 246] on div "Subject" at bounding box center [92, 264] width 156 height 48
click at [170, 263] on input "Subject" at bounding box center [92, 271] width 156 height 21
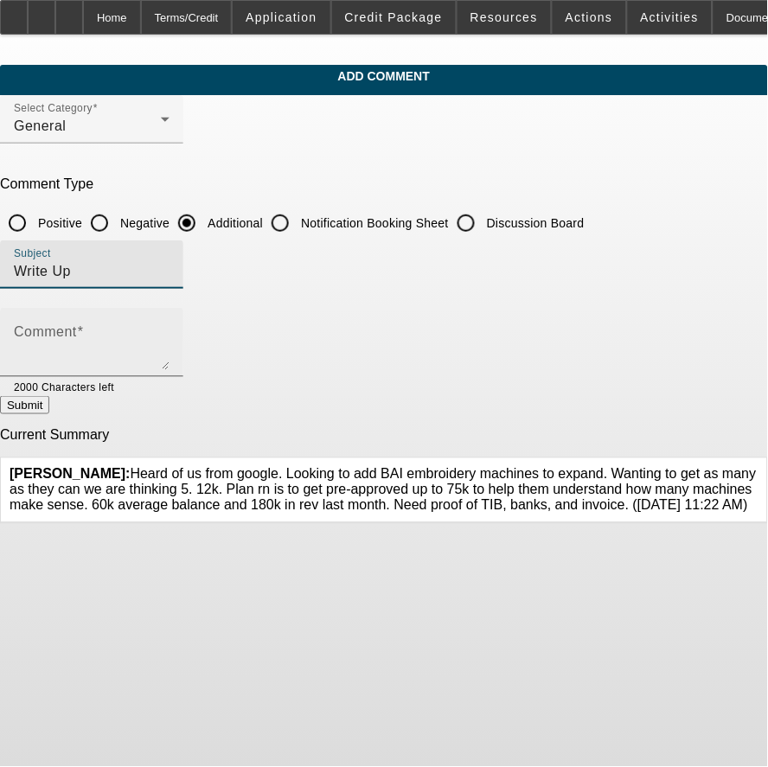
type input "Write Up"
drag, startPoint x: 87, startPoint y: 336, endPoint x: 96, endPoint y: 332, distance: 9.3
click at [95, 333] on div "Comment" at bounding box center [91, 342] width 183 height 69
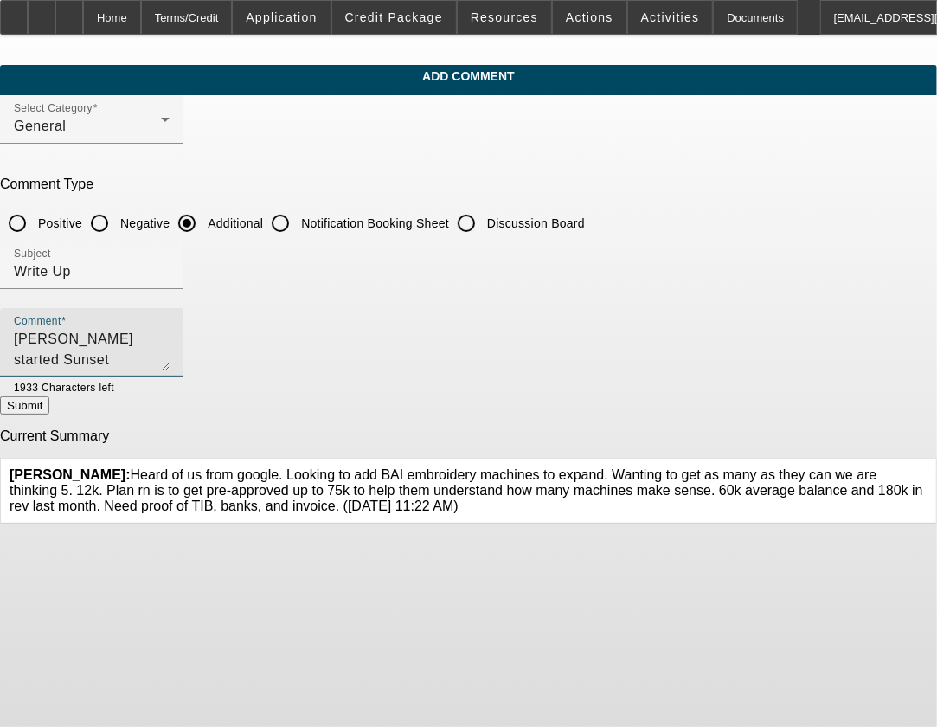
click at [170, 336] on textarea "Keri Morris started Sunset Macrame in 2022 and is looking to add a" at bounding box center [92, 350] width 156 height 42
click at [170, 337] on textarea "Keri Morris started Sunset Macrame in 2022 and is looking to add a" at bounding box center [92, 350] width 156 height 42
click at [170, 320] on div "Comment Keri Morris started Sunset Macrame as a sole propiertiship in 2022 and …" at bounding box center [92, 342] width 156 height 69
click at [170, 337] on textarea "Keri Morris started Sunset Macrame as a sole propiertiship in 2022 and is looki…" at bounding box center [92, 350] width 156 height 42
click at [170, 334] on textarea "Keri Morris started Sunset Macrame as a sole proprietorship in 2022 and is look…" at bounding box center [92, 350] width 156 height 42
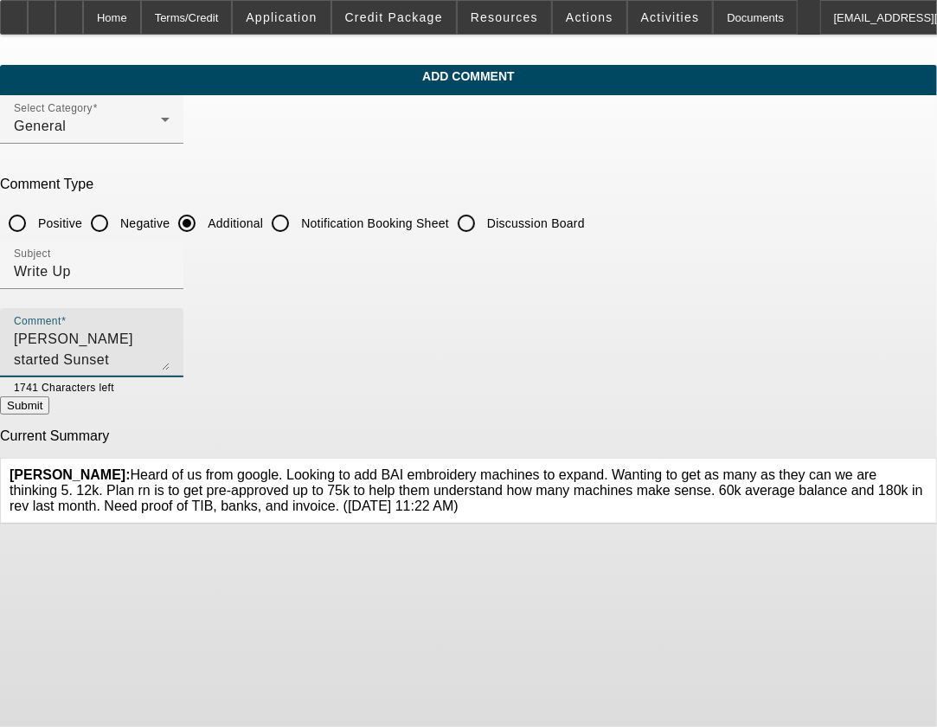
click at [170, 333] on textarea "Keri Morris started Sunset Macrame as a sole proprietorship in 2022 and is look…" at bounding box center [92, 350] width 156 height 42
click at [170, 343] on textarea "Keri Morris started Sunset Macrame as a sole proprietorship in 2022 and is look…" at bounding box center [92, 350] width 156 height 42
click at [170, 349] on textarea "Keri Morris started Sunset Macrame as a sole proprietorship in 2022 and is look…" at bounding box center [92, 350] width 156 height 42
type textarea "Keri Morris started Sunset Macrame as a sole proprietorship in 2022 and is look…"
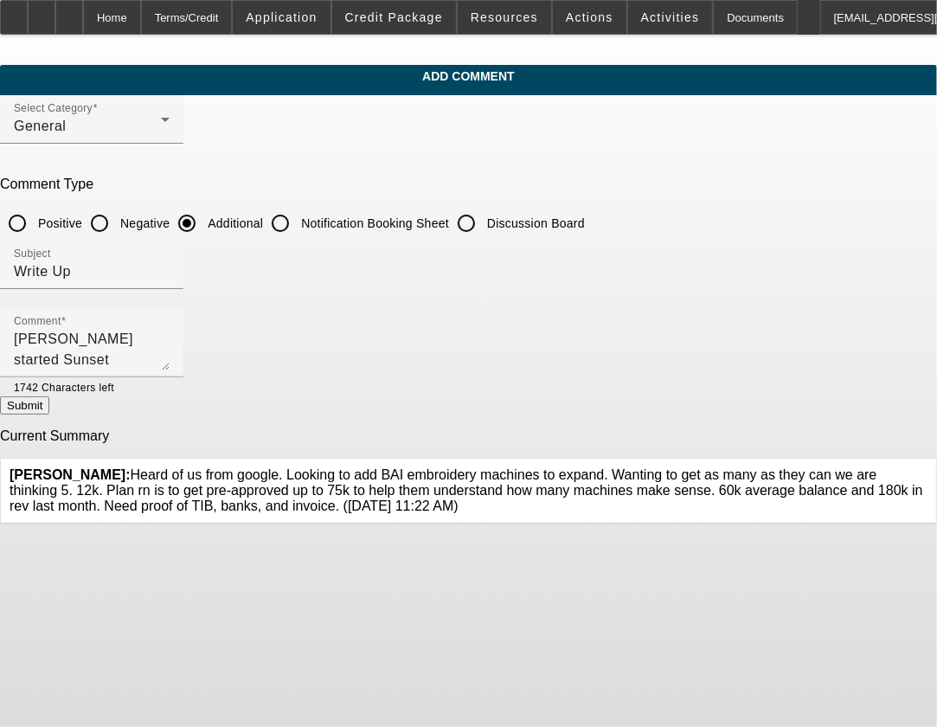
click at [49, 400] on button "Submit" at bounding box center [24, 405] width 49 height 18
radio input "true"
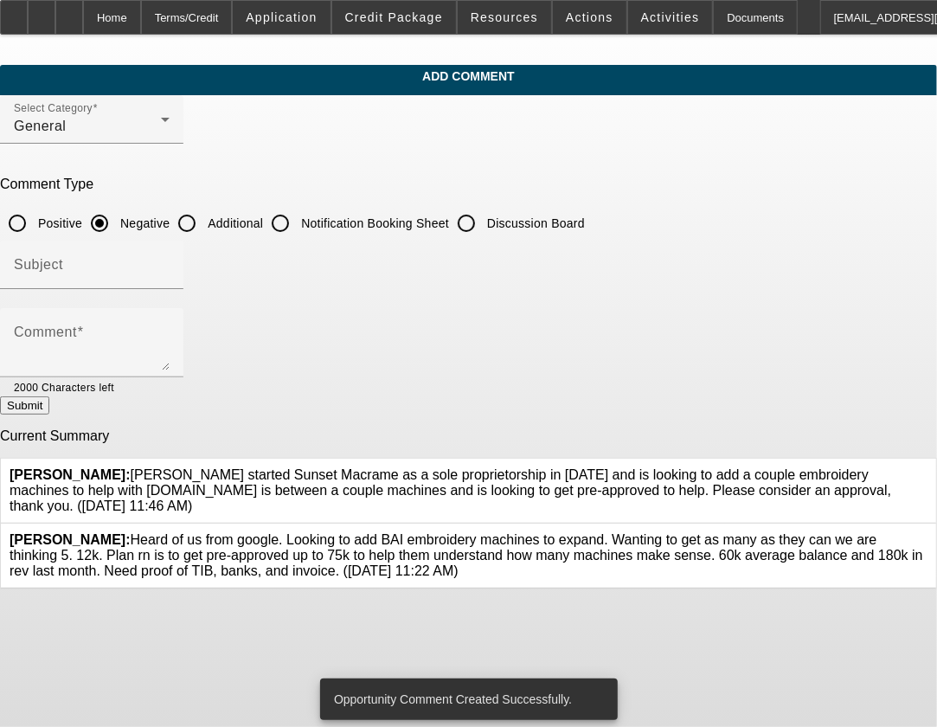
drag, startPoint x: 541, startPoint y: 554, endPoint x: 159, endPoint y: 522, distance: 382.8
click at [159, 532] on div "Leach, Ethan: Heard of us from google. Looking to add BAI embroidery machines t…" at bounding box center [469, 555] width 918 height 47
copy span "Heard of us from google. Looking to add BAI embroidery machines to expand. Want…"
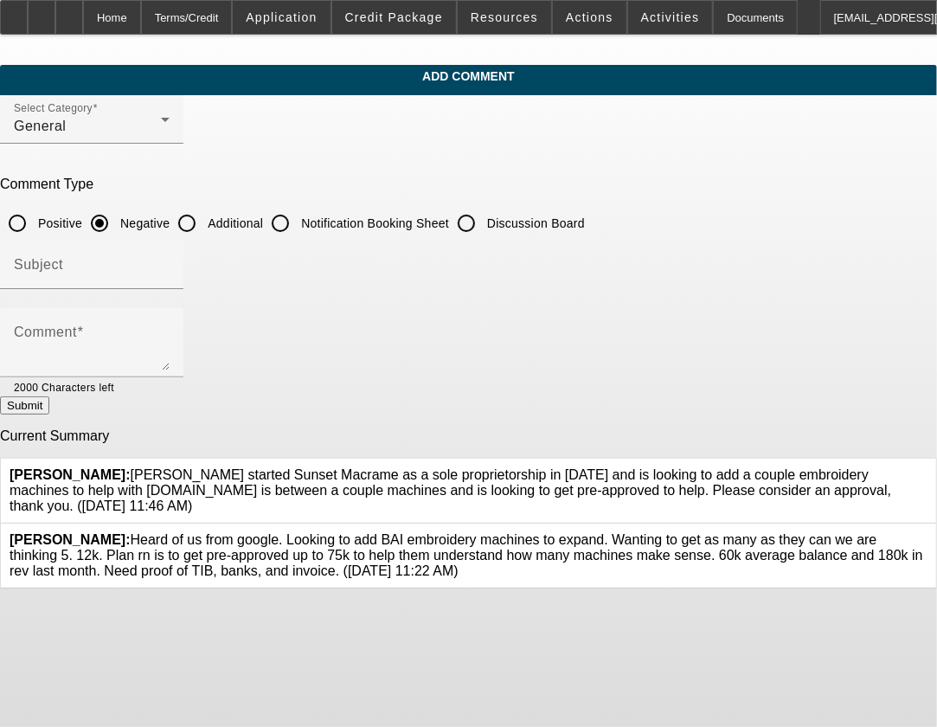
click at [767, 532] on icon at bounding box center [927, 532] width 0 height 0
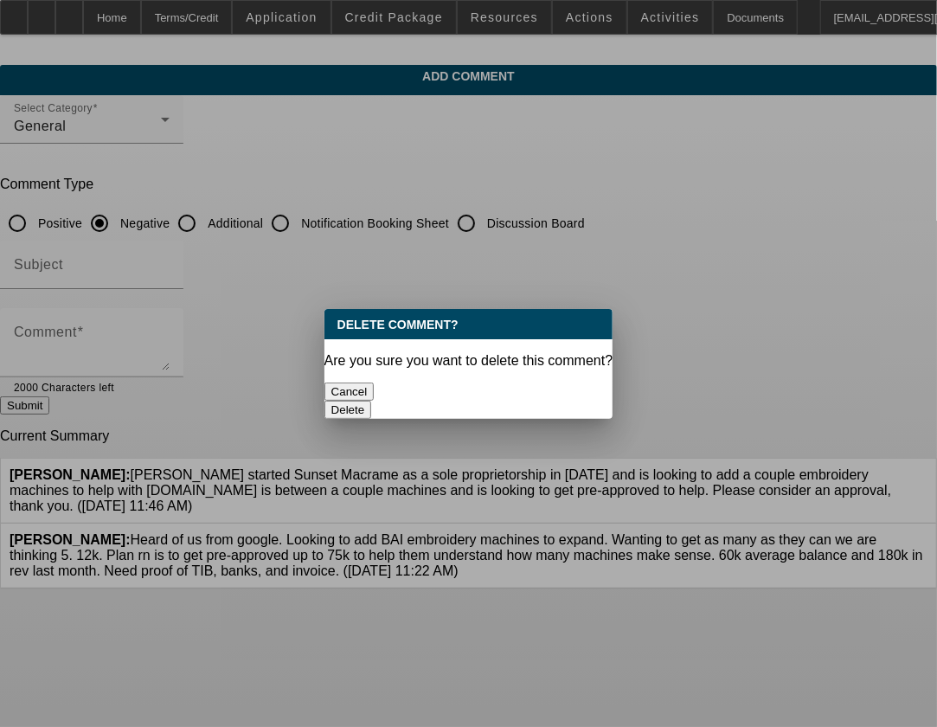
click at [372, 400] on button "Delete" at bounding box center [348, 409] width 48 height 18
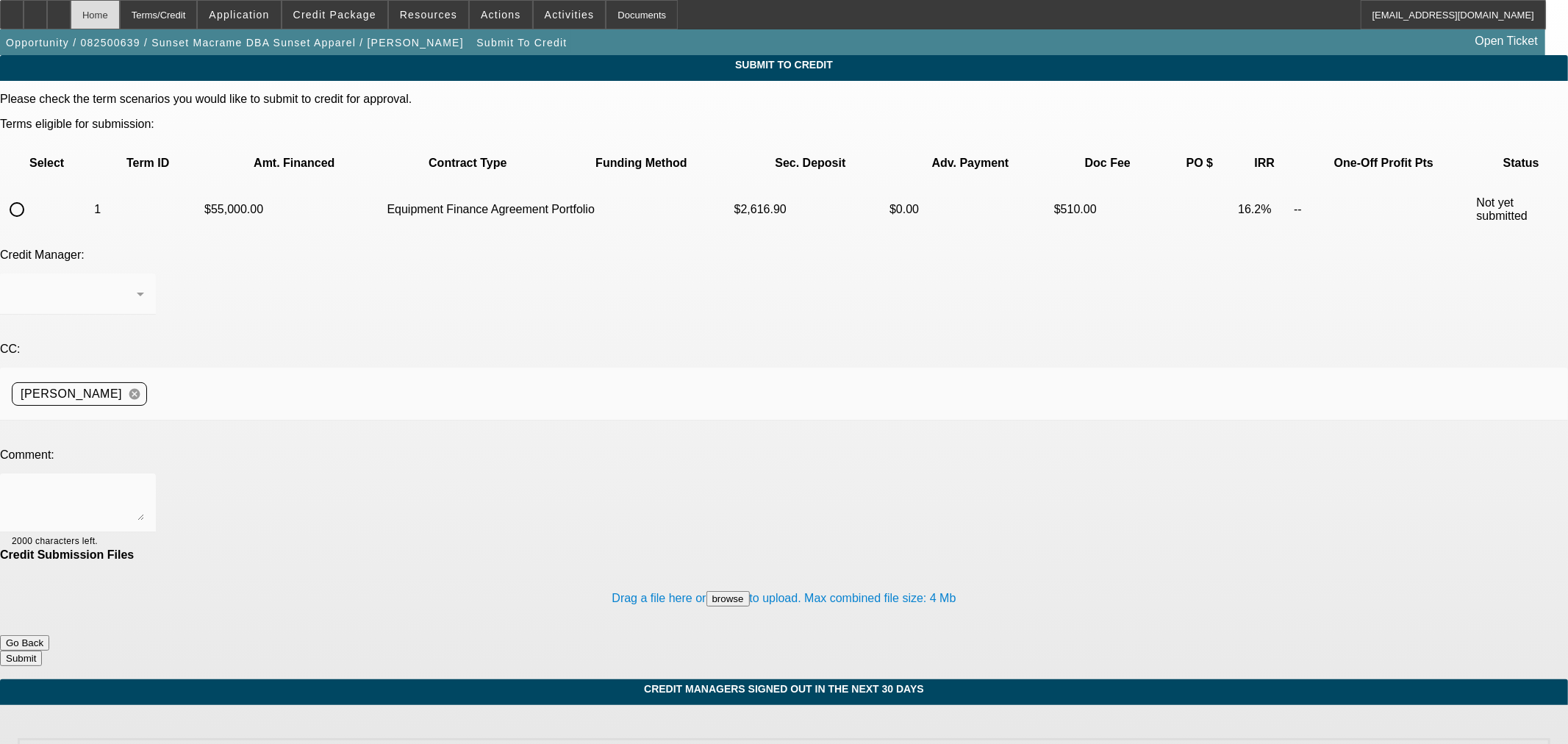
click at [120, 26] on div "Home" at bounding box center [95, 14] width 49 height 30
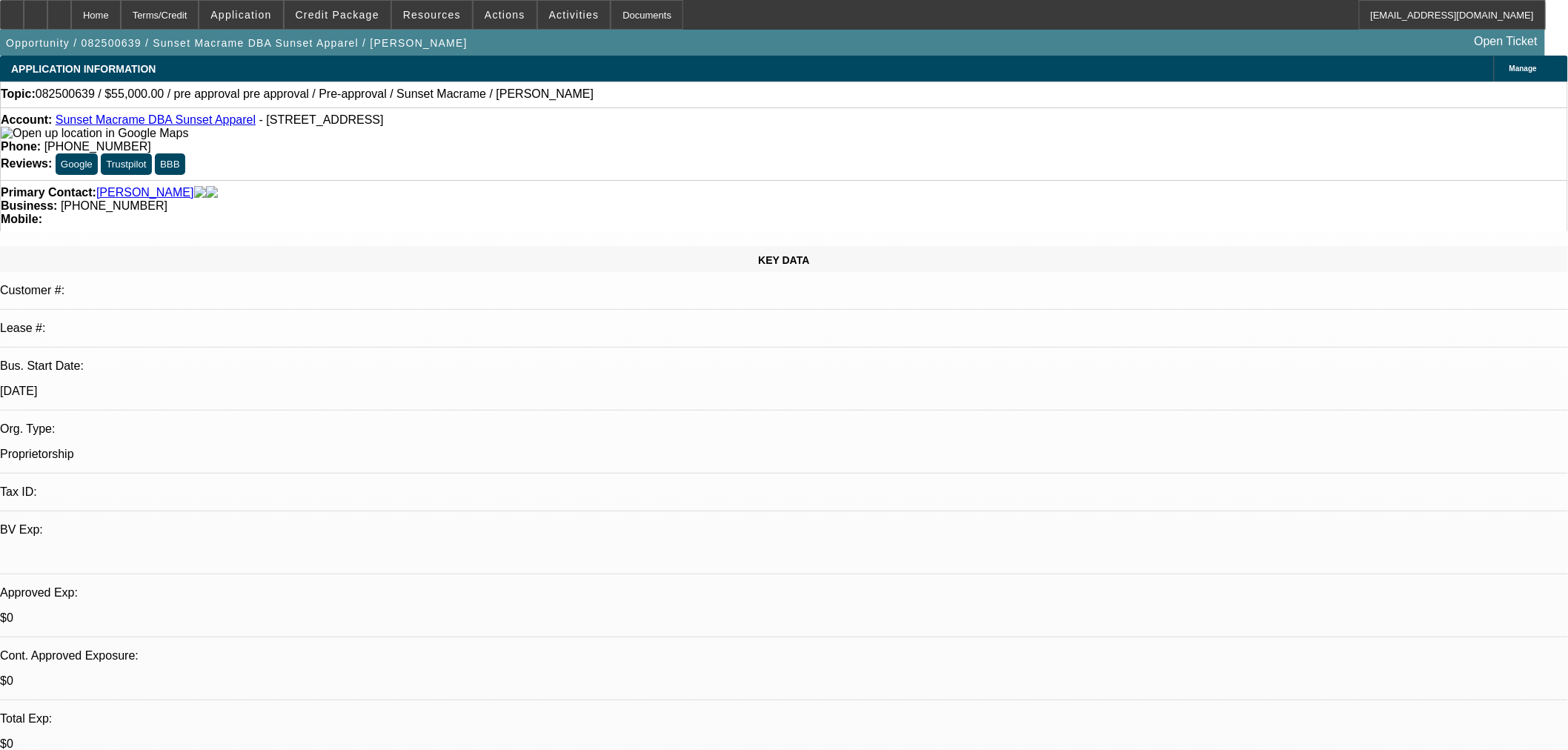
select select "0"
select select "2"
select select "0"
select select "6"
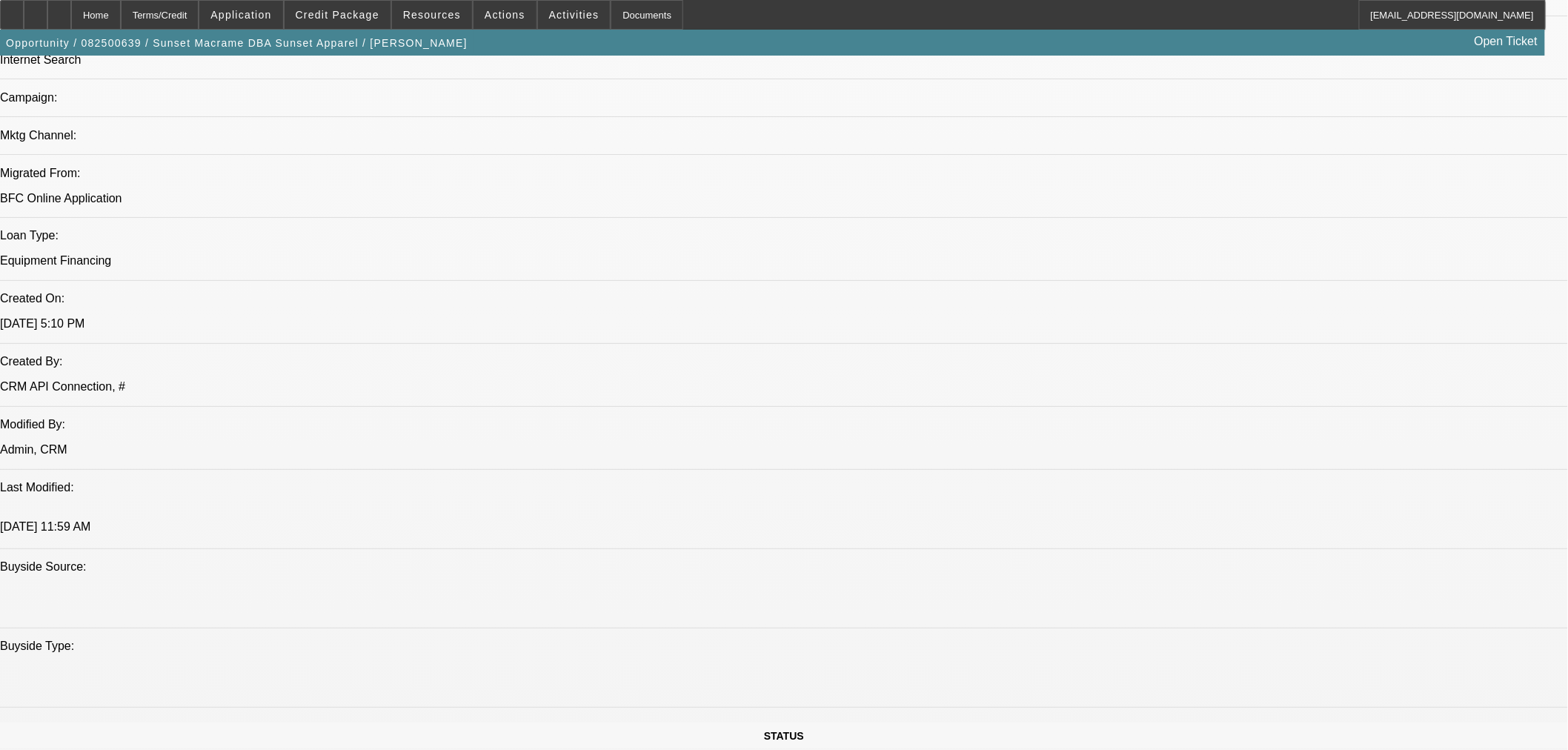
scroll to position [1071, 0]
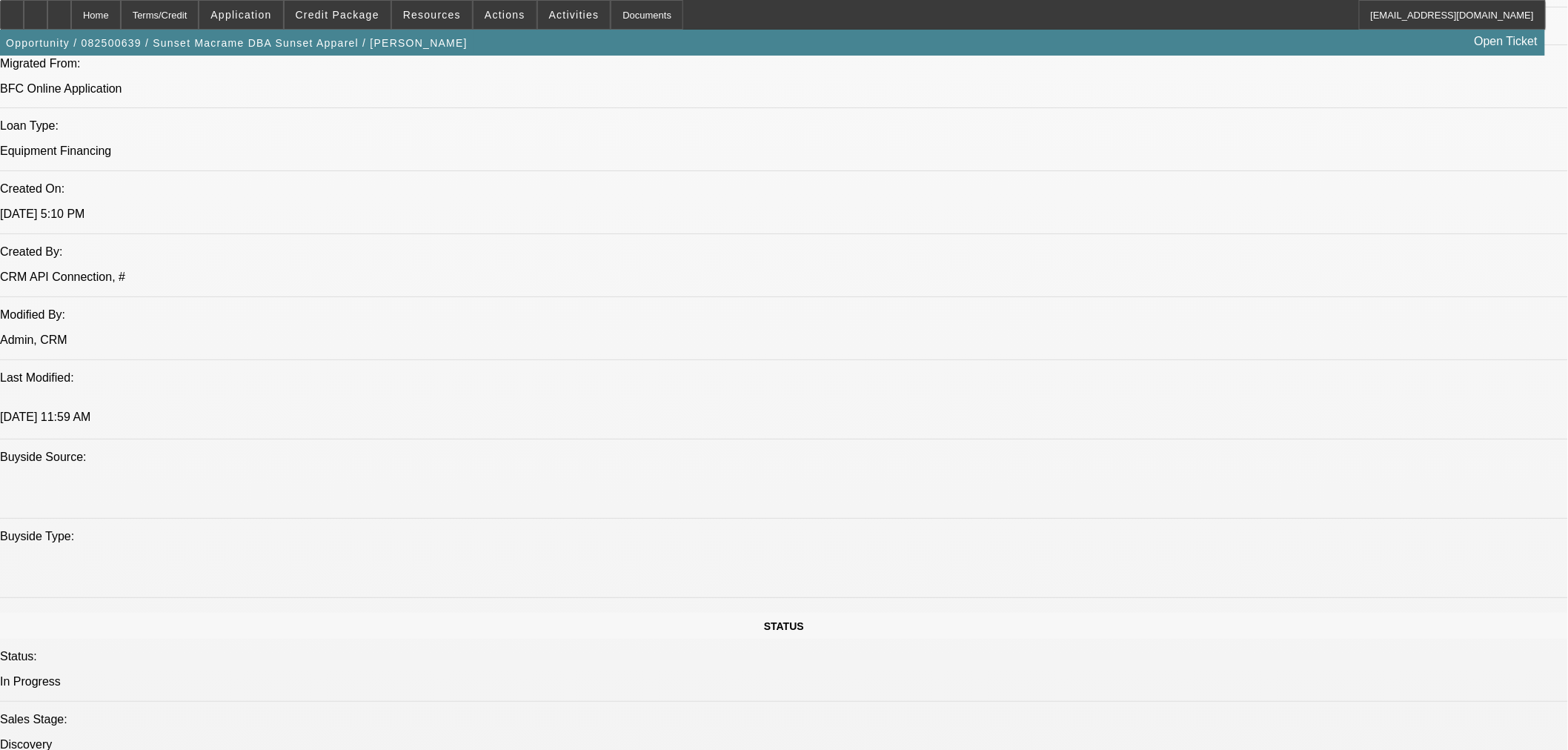
drag, startPoint x: 1475, startPoint y: 425, endPoint x: 1043, endPoint y: 383, distance: 434.0
drag, startPoint x: 1487, startPoint y: 409, endPoint x: 1058, endPoint y: 387, distance: 429.6
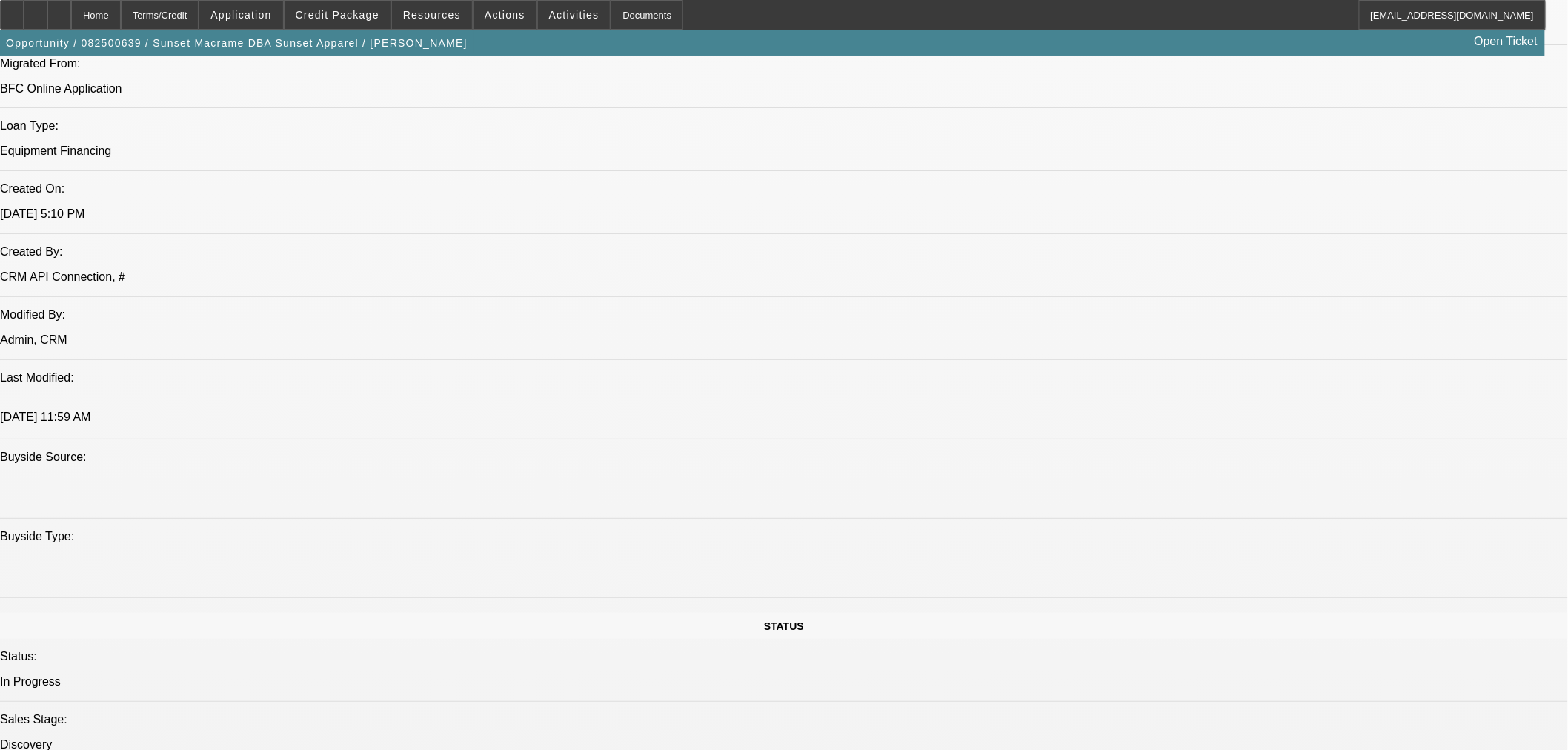
copy div "[PERSON_NAME] started Sunset Macrame as a sole proprietorship in [DATE] and is …"
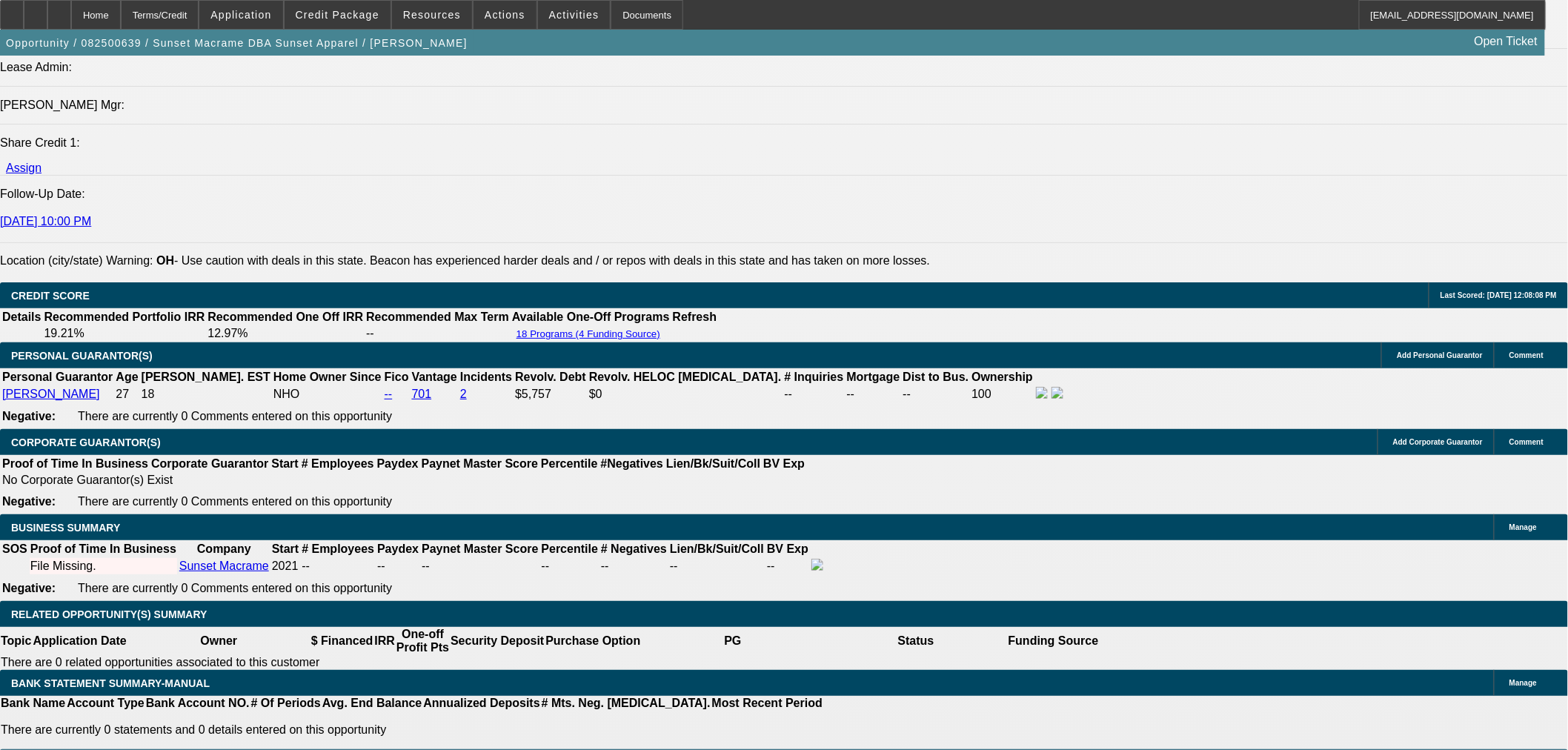
scroll to position [1977, 0]
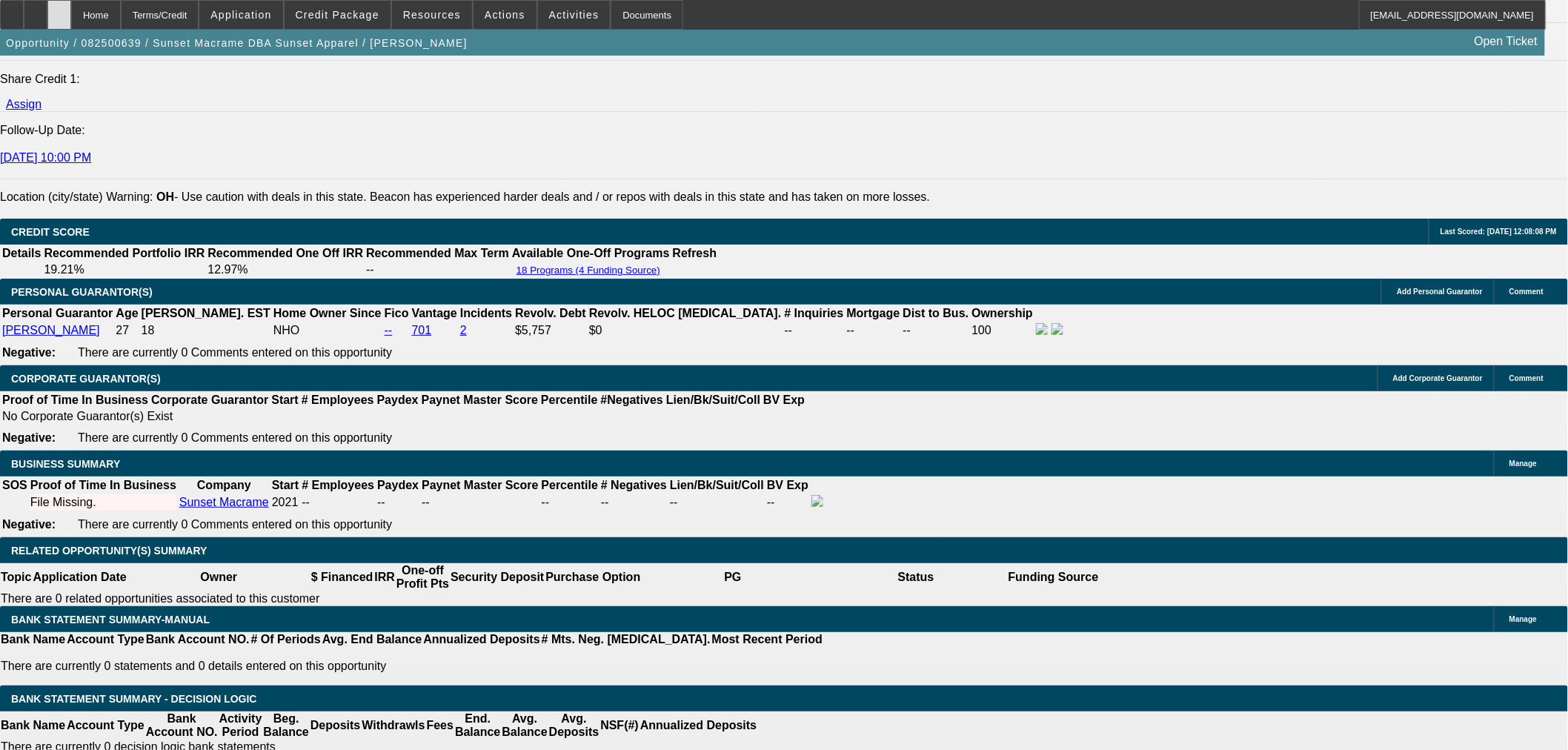
drag, startPoint x: 95, startPoint y: 15, endPoint x: 115, endPoint y: 5, distance: 22.4
click at [59, 9] on icon at bounding box center [59, 9] width 0 height 0
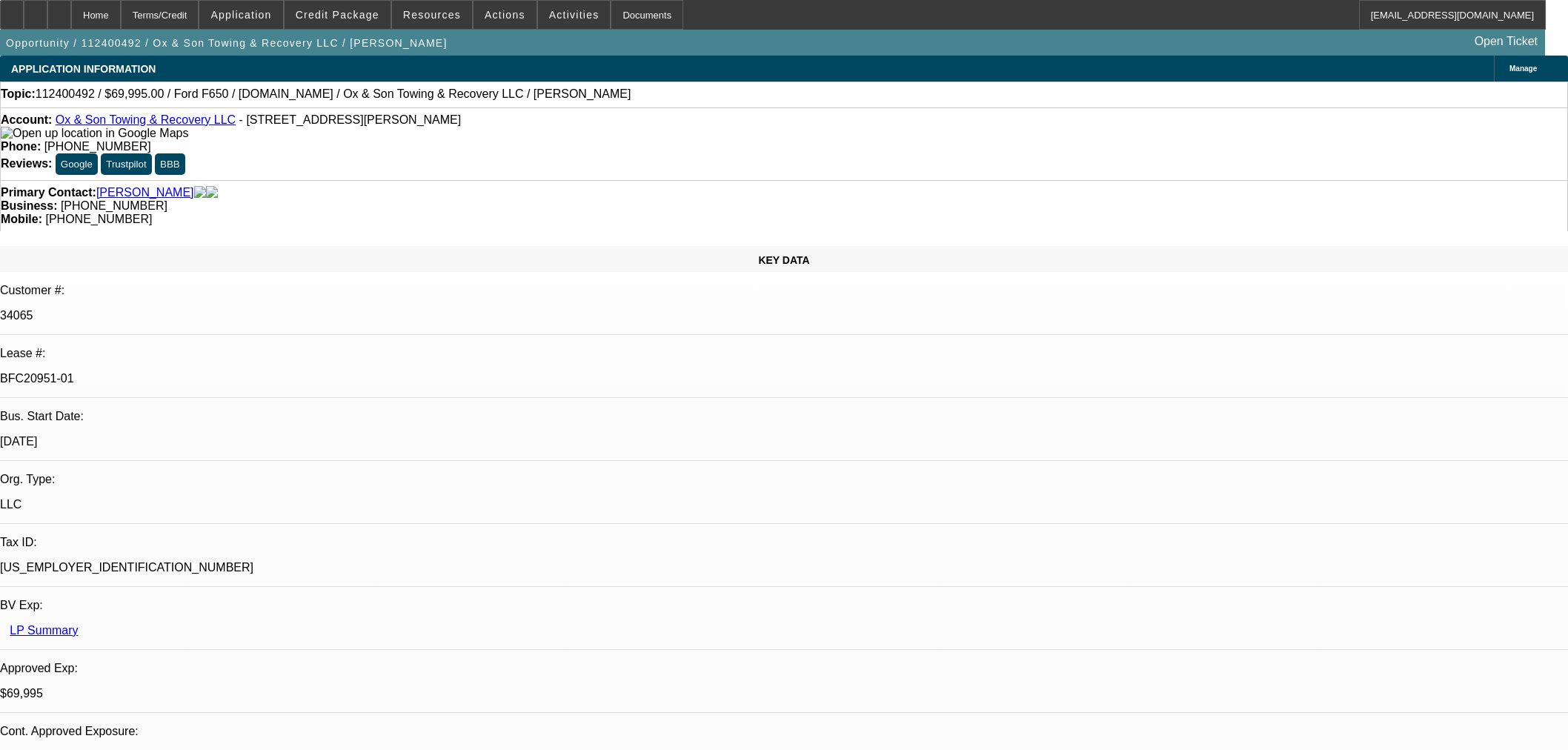
select select "0"
select select "3"
select select "0"
select select "6"
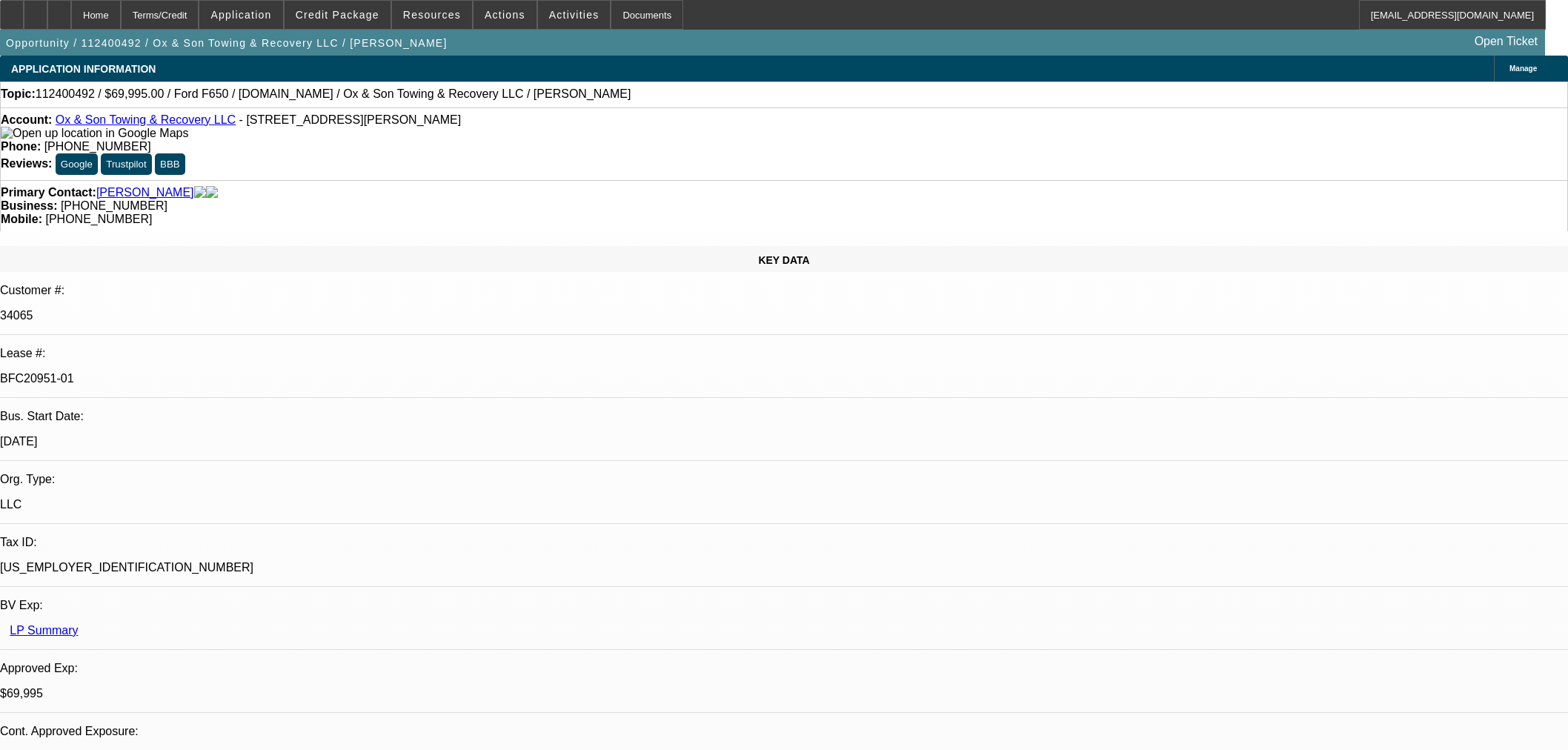
select select "0"
select select "3"
select select "0"
select select "6"
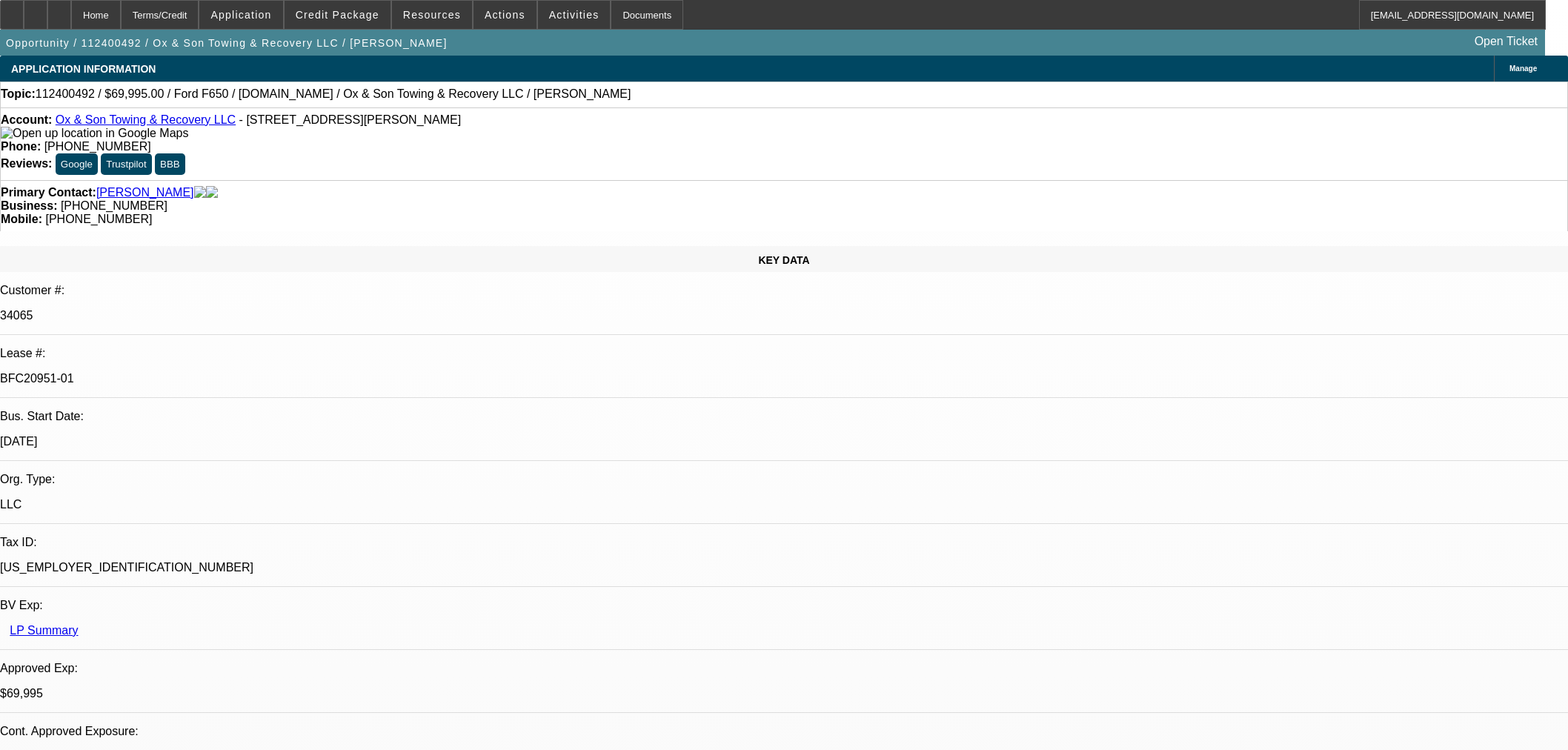
select select "0"
select select "3"
select select "0"
select select "6"
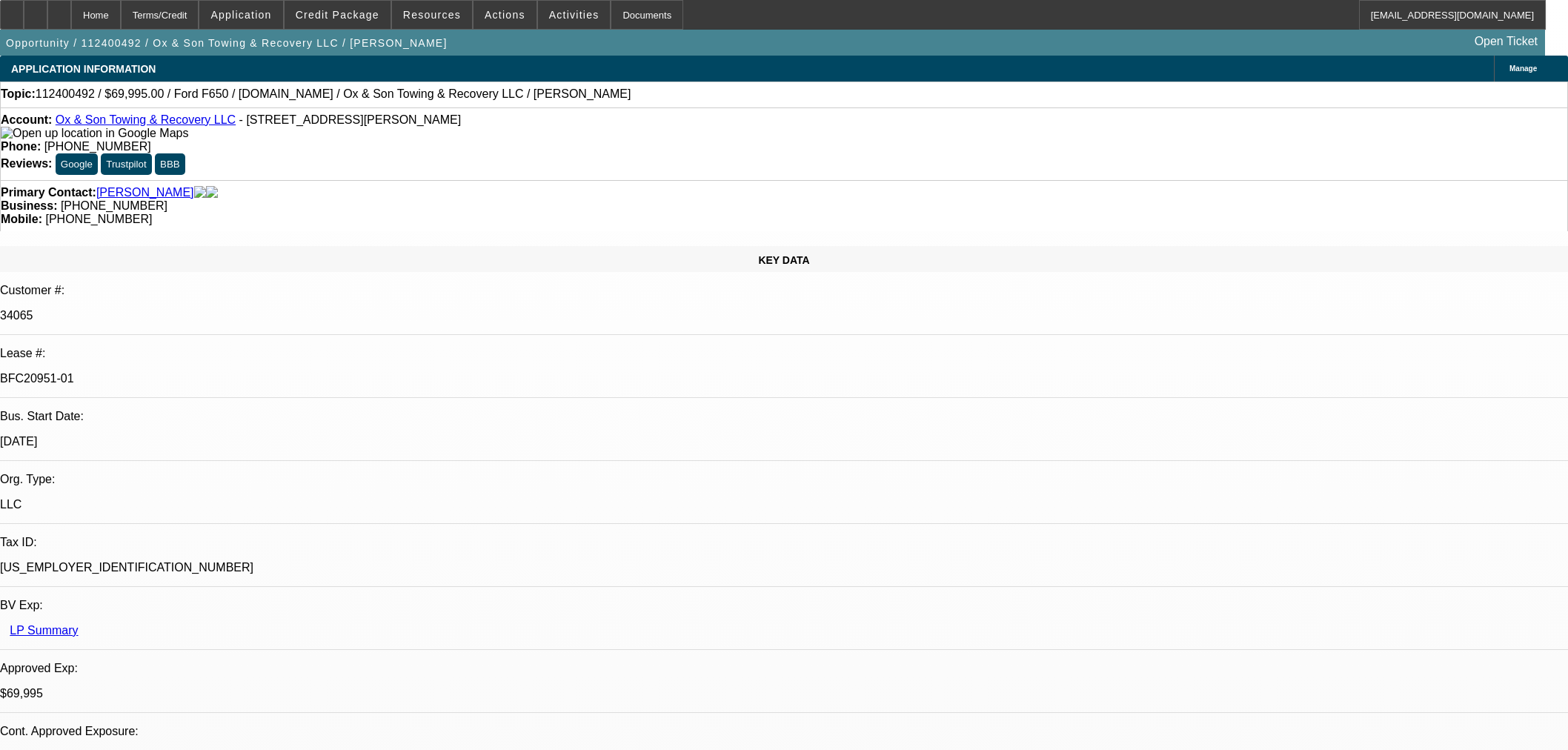
select select "0"
select select "3"
select select "0"
select select "6"
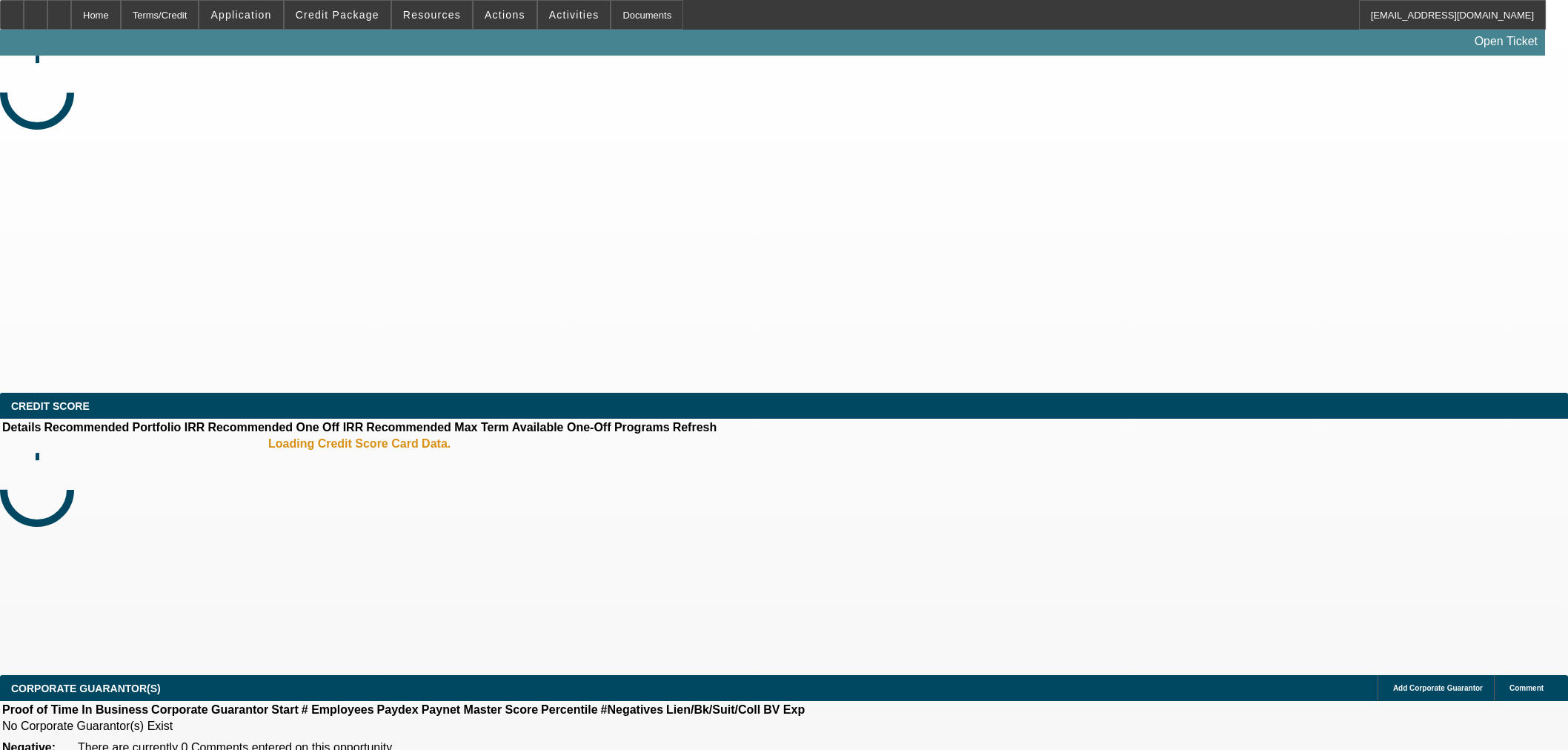
select select "0"
select select "2"
select select "0"
select select "6"
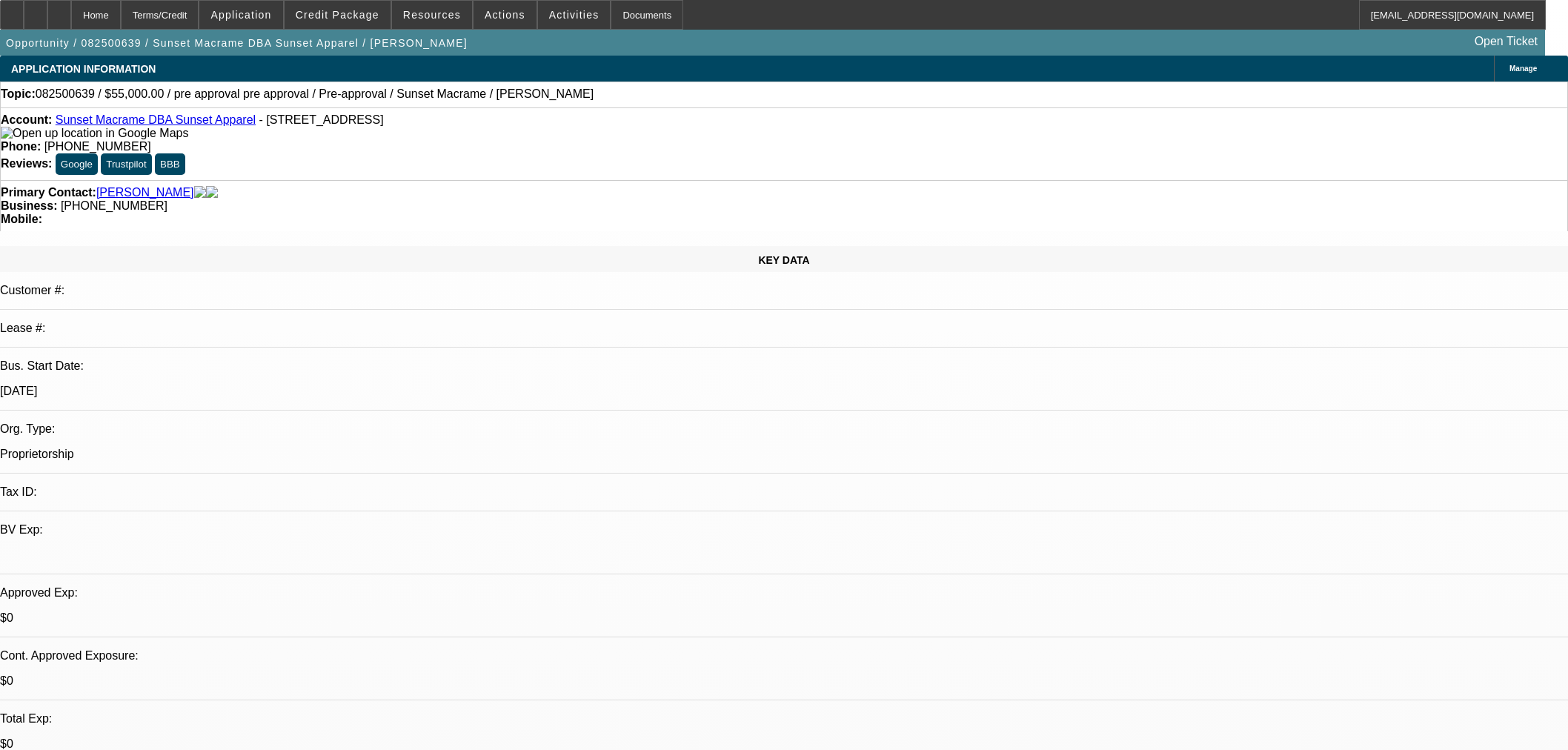
scroll to position [1977, 0]
select select "0"
select select "2"
select select "0"
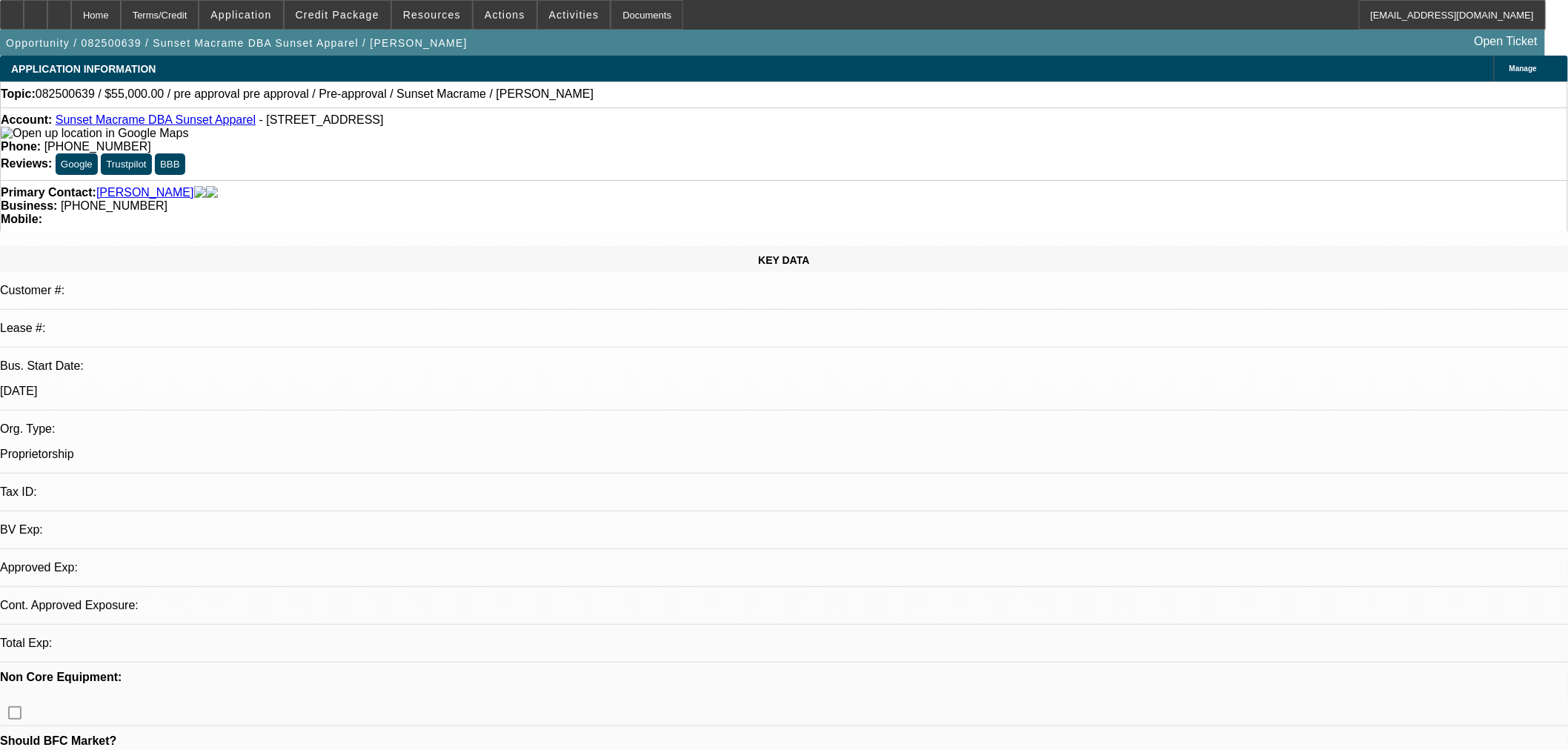
select select "6"
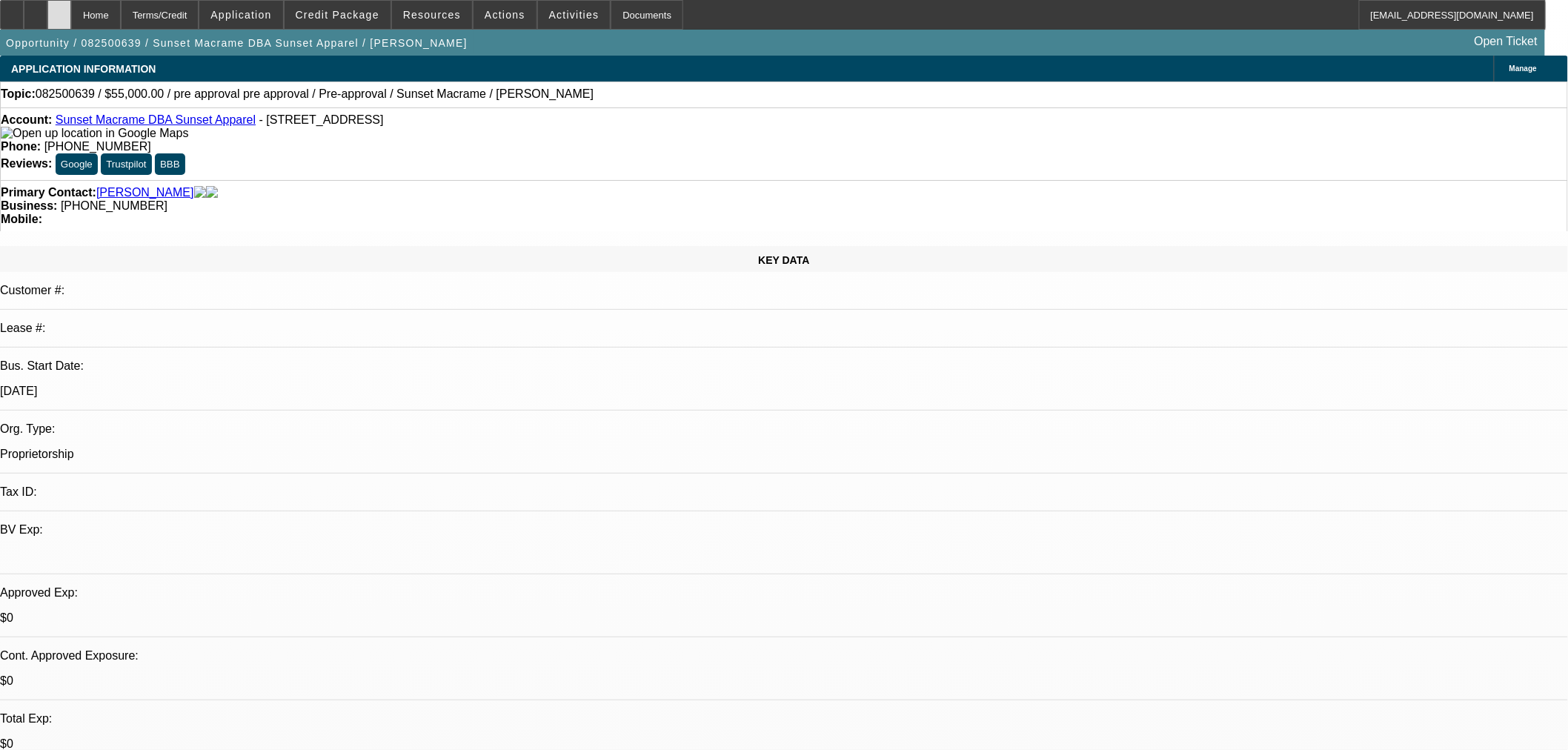
click at [59, 9] on icon at bounding box center [59, 9] width 0 height 0
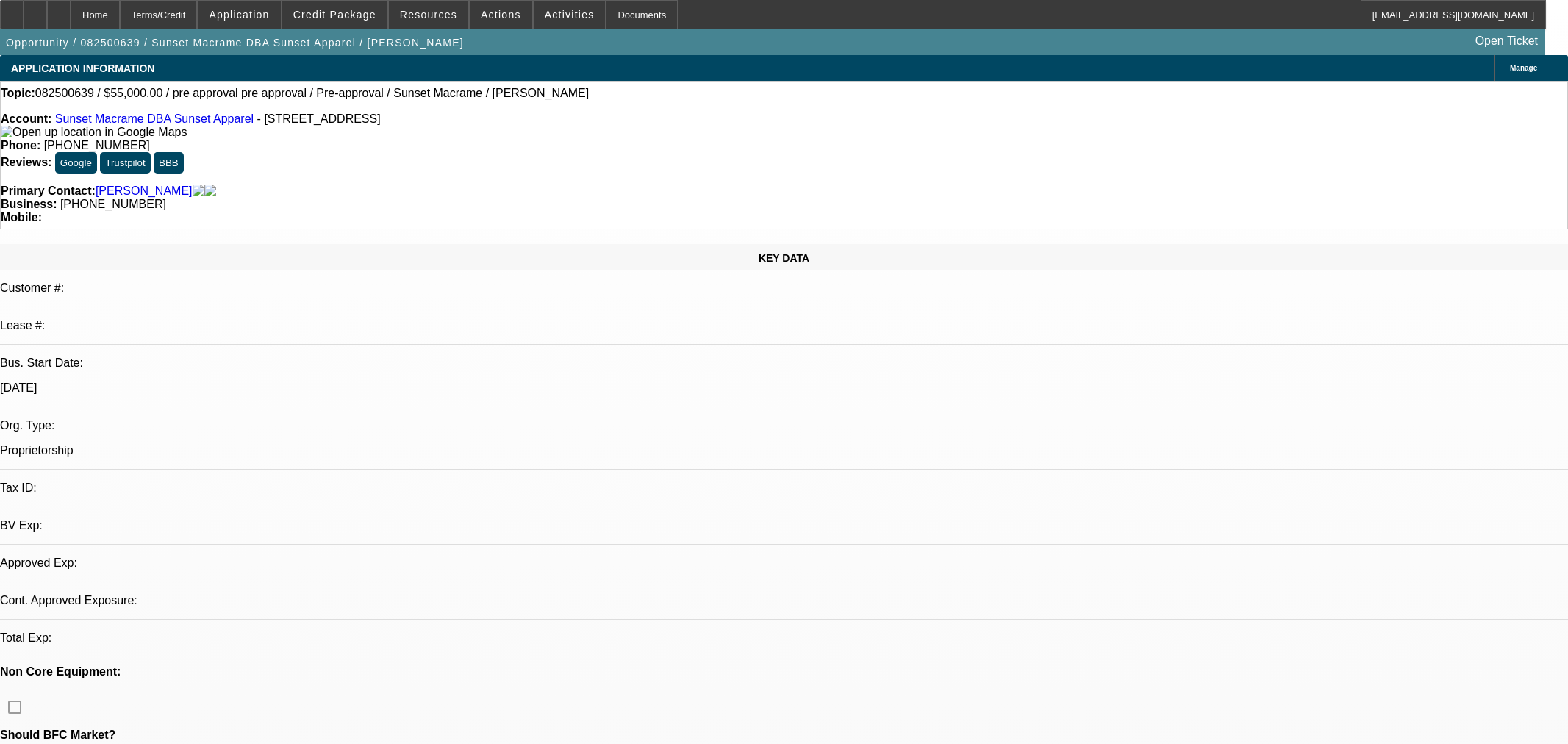
select select "0"
select select "2"
select select "0"
select select "6"
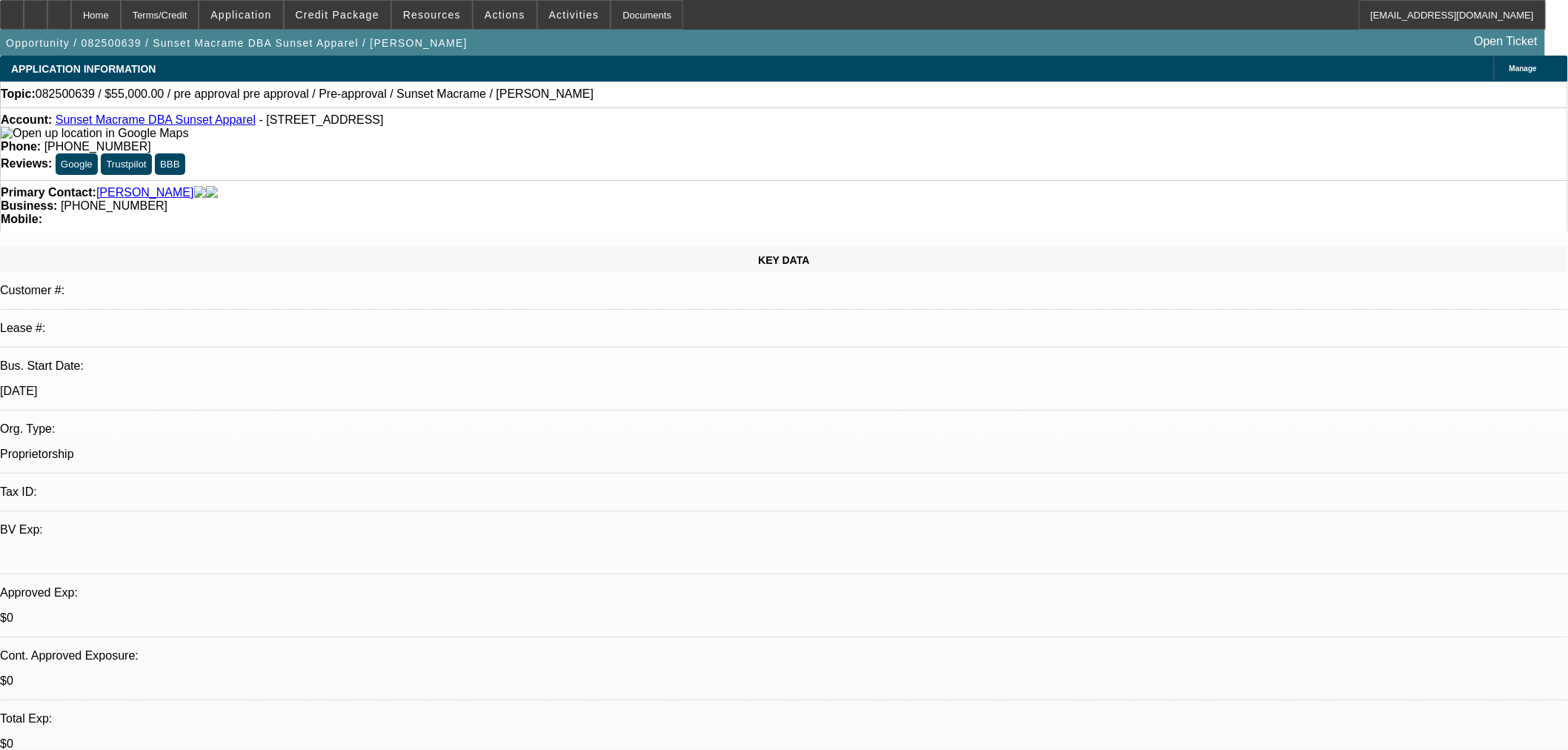
click at [71, 19] on div at bounding box center [59, 15] width 24 height 30
select select "0"
select select "2"
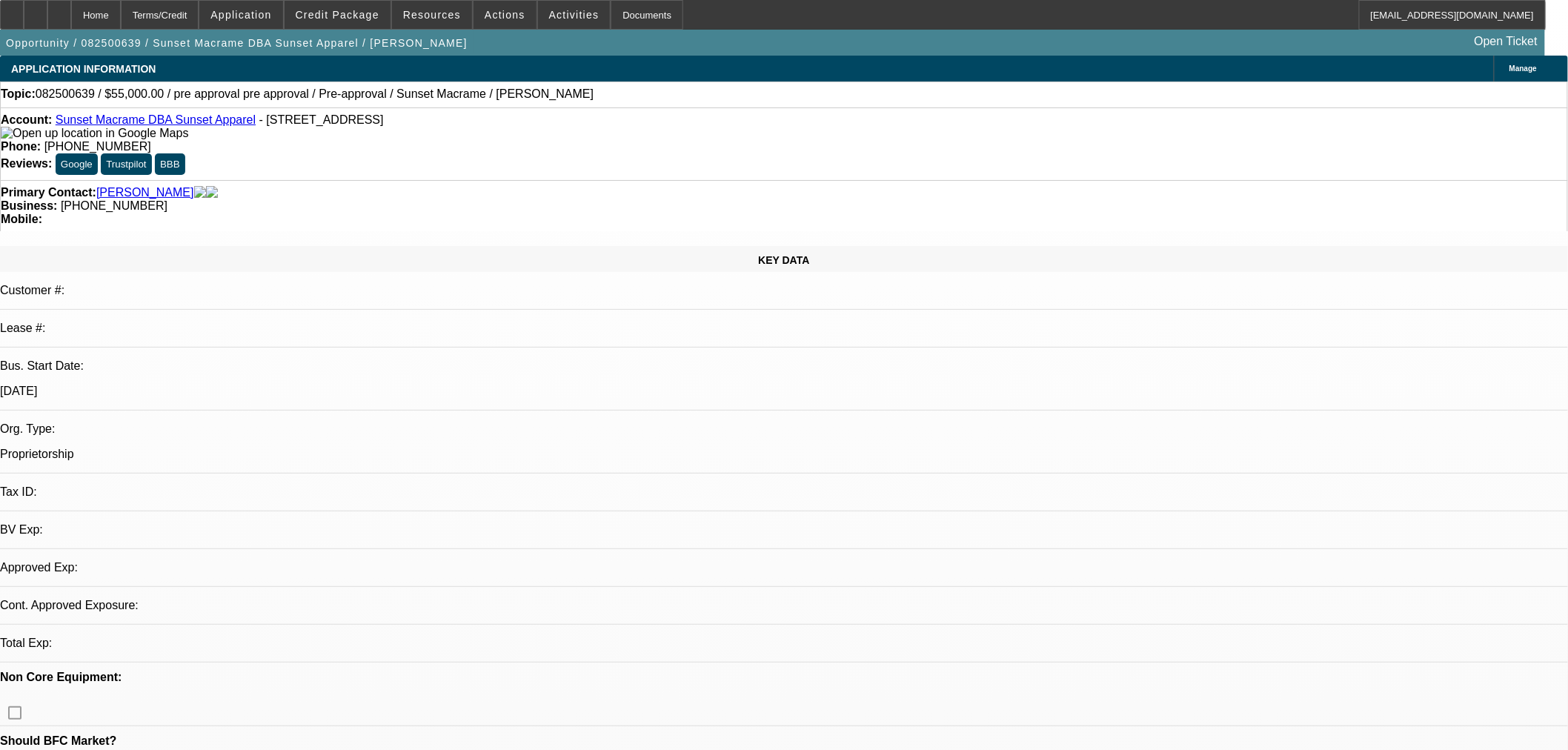
select select "0"
select select "6"
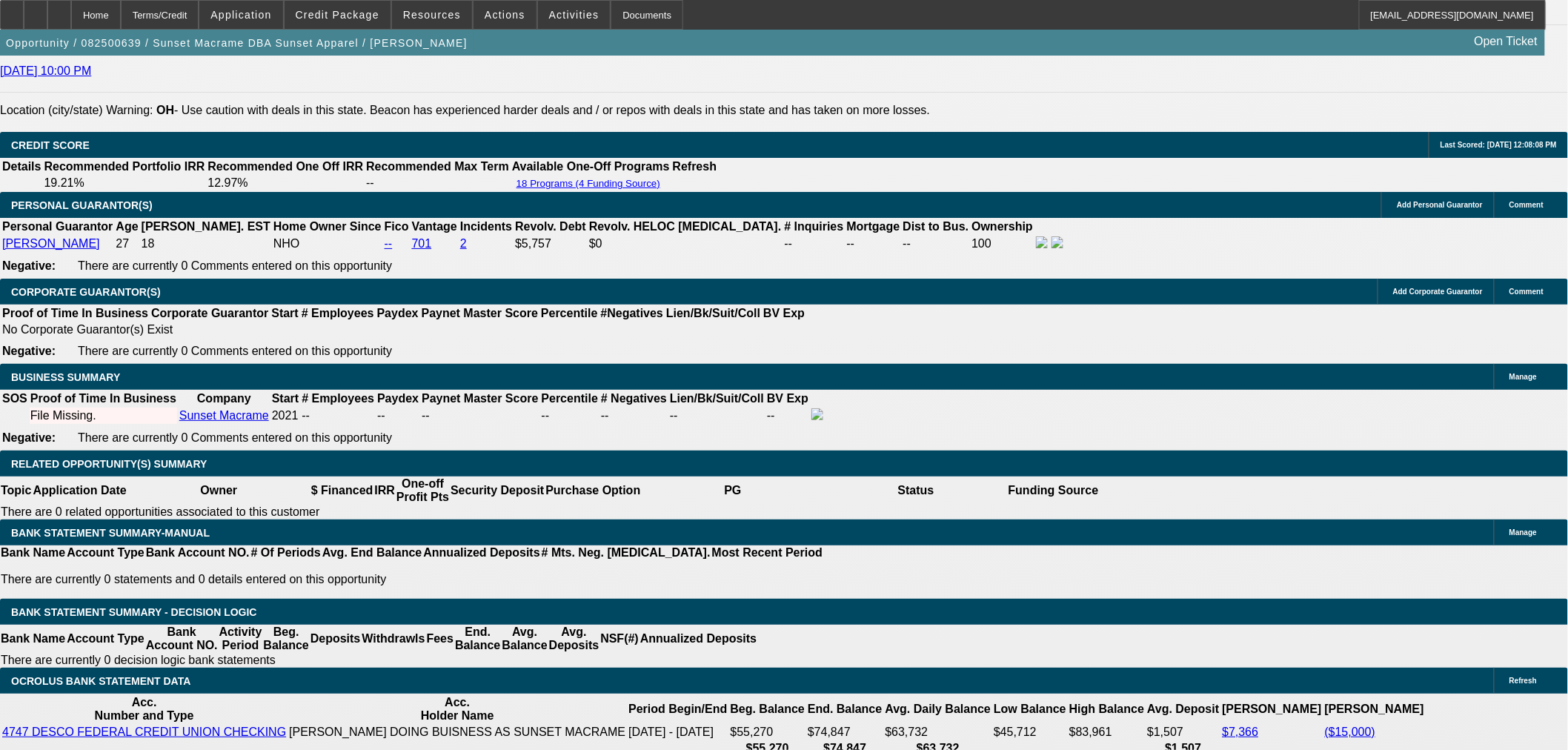
scroll to position [2059, 0]
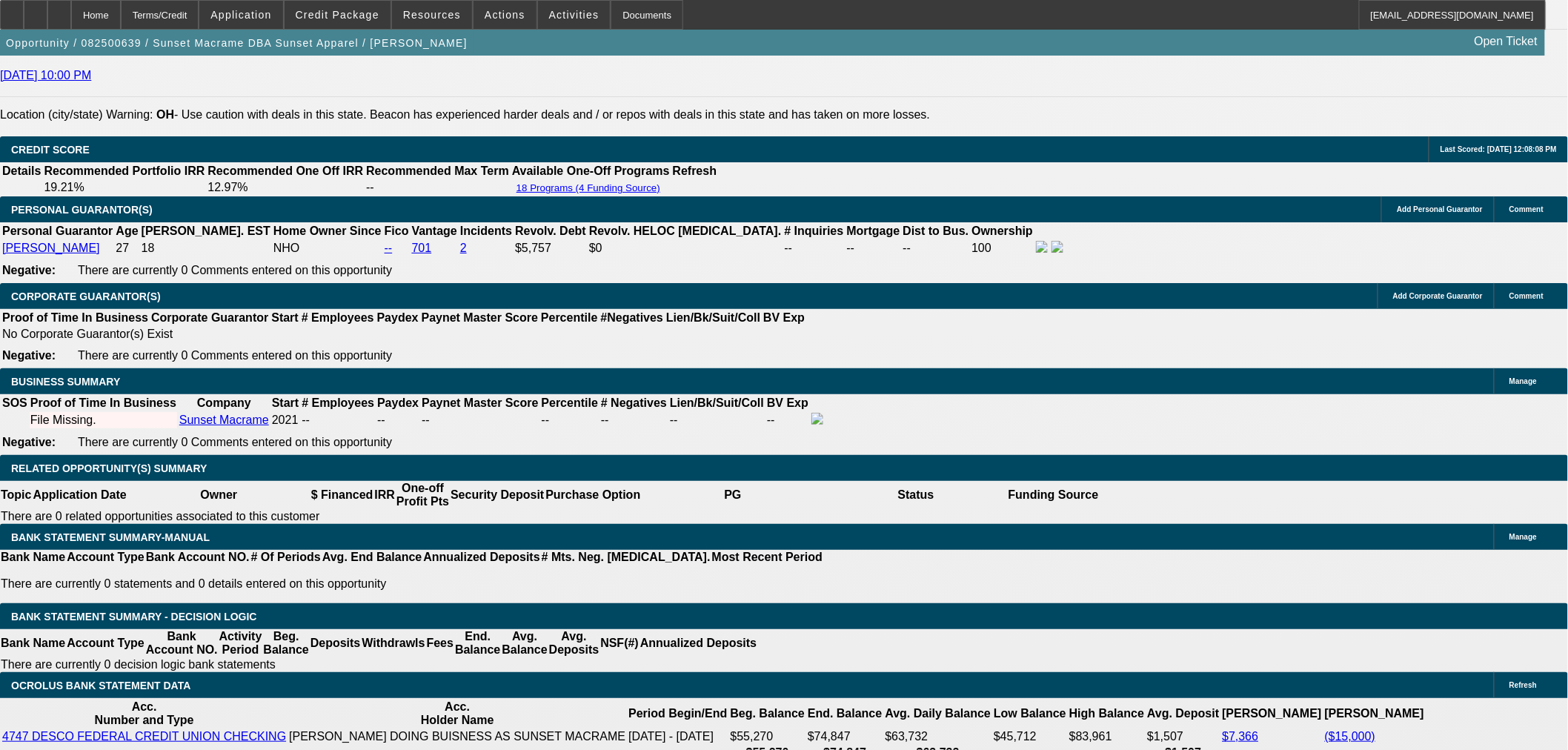
click at [317, 3] on span at bounding box center [338, 15] width 106 height 36
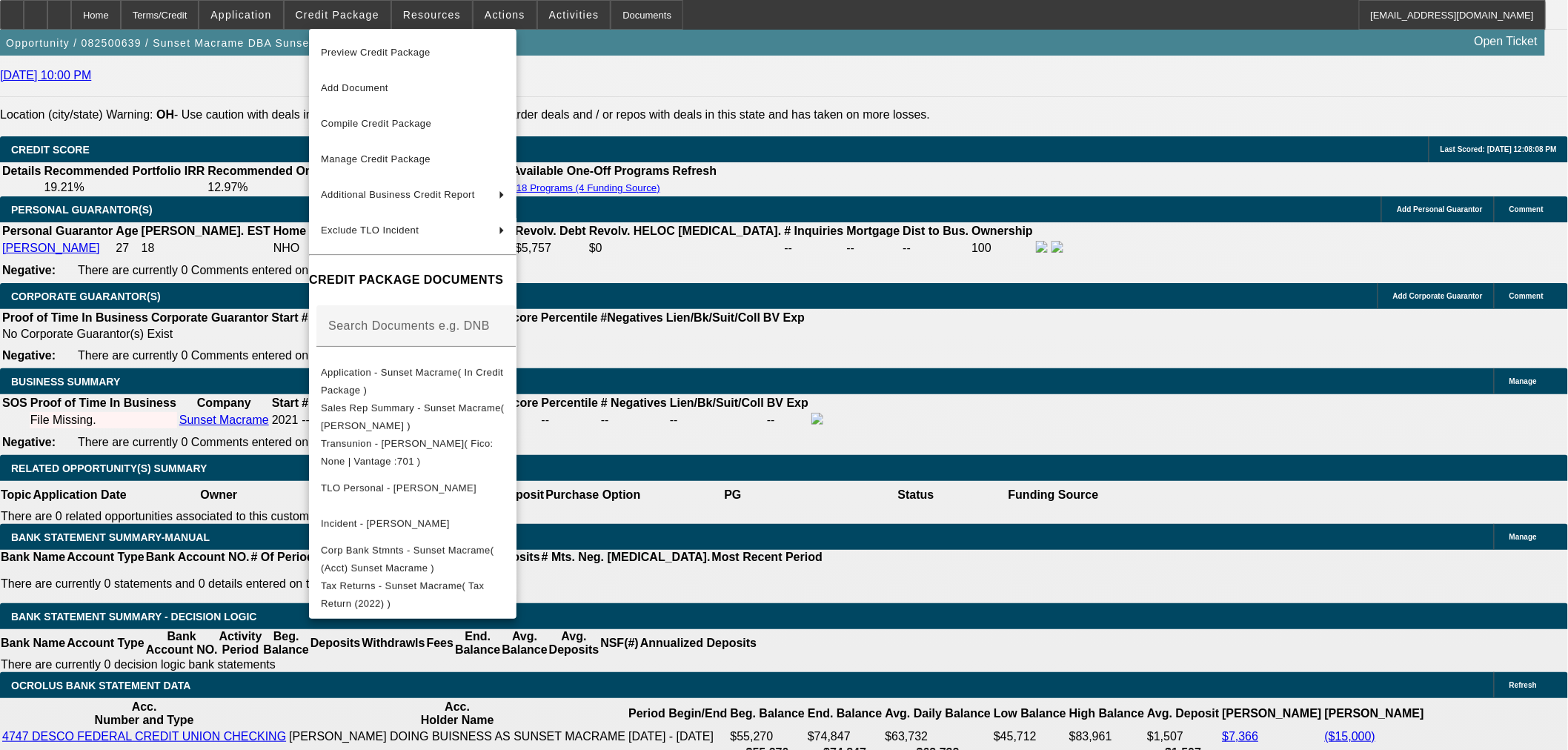
drag, startPoint x: 865, startPoint y: 201, endPoint x: 727, endPoint y: 113, distance: 163.7
click at [865, 201] on div at bounding box center [784, 375] width 1568 height 750
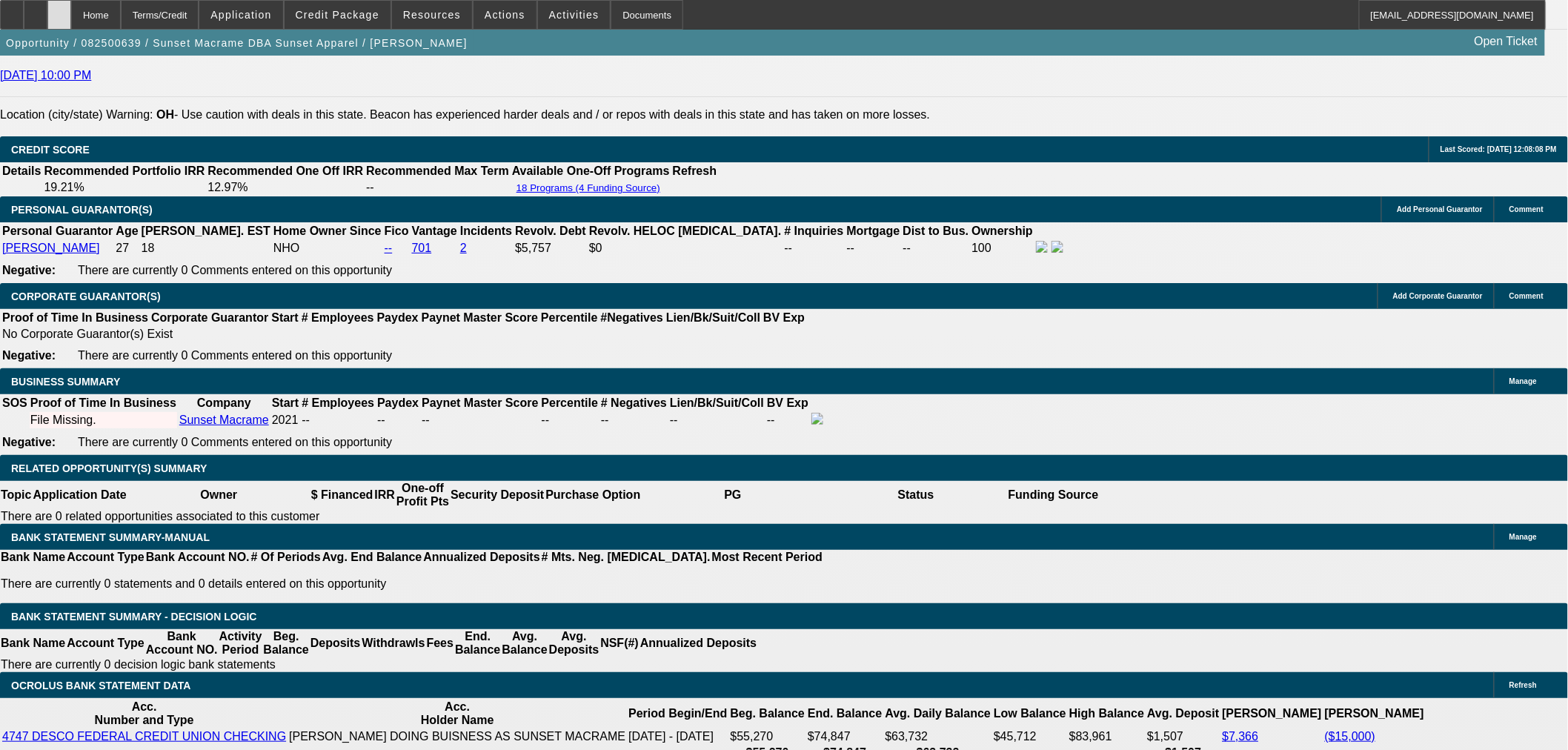
click at [59, 9] on icon at bounding box center [59, 9] width 0 height 0
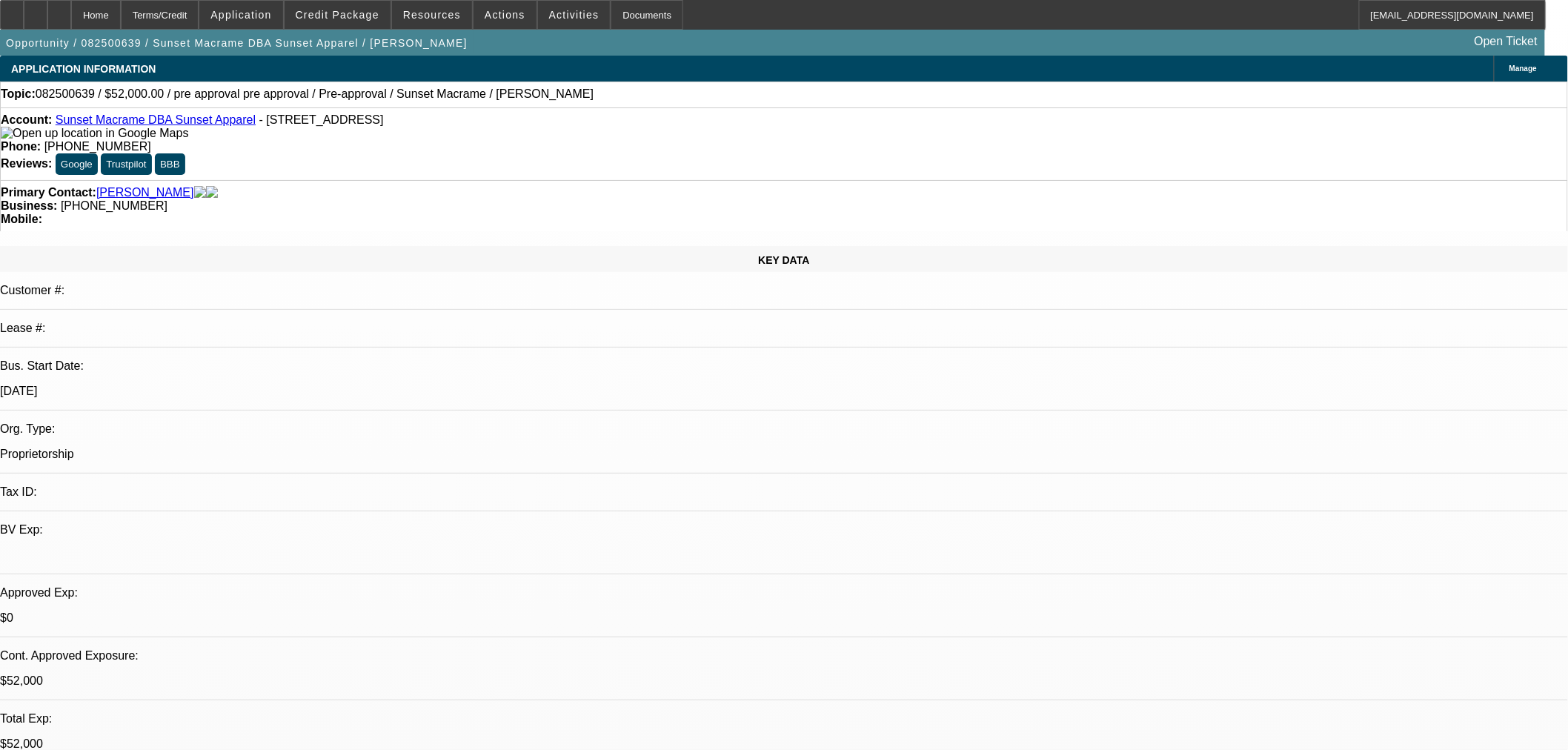
select select "0"
select select "2"
select select "0"
select select "6"
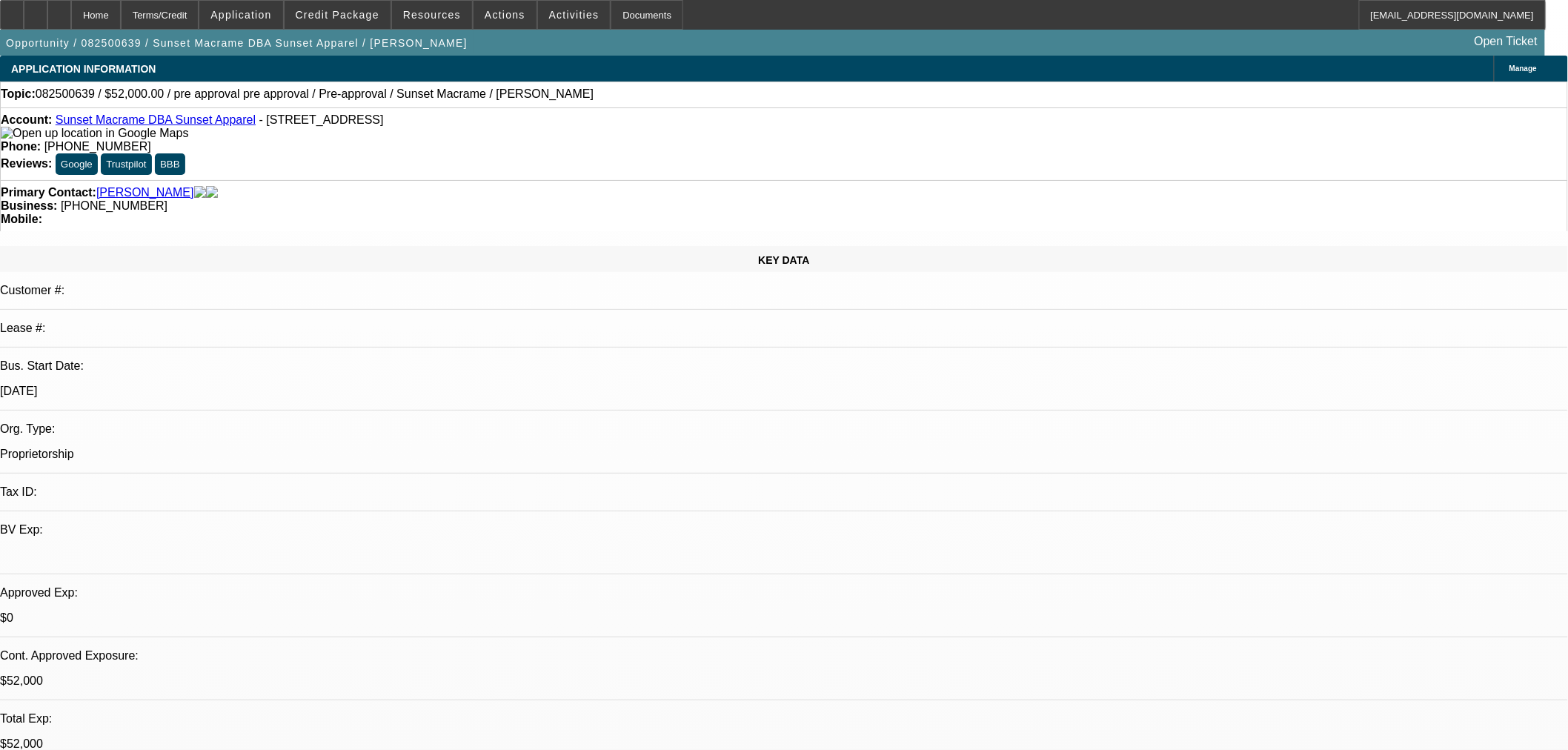
select select "0"
select select "2"
select select "0"
select select "6"
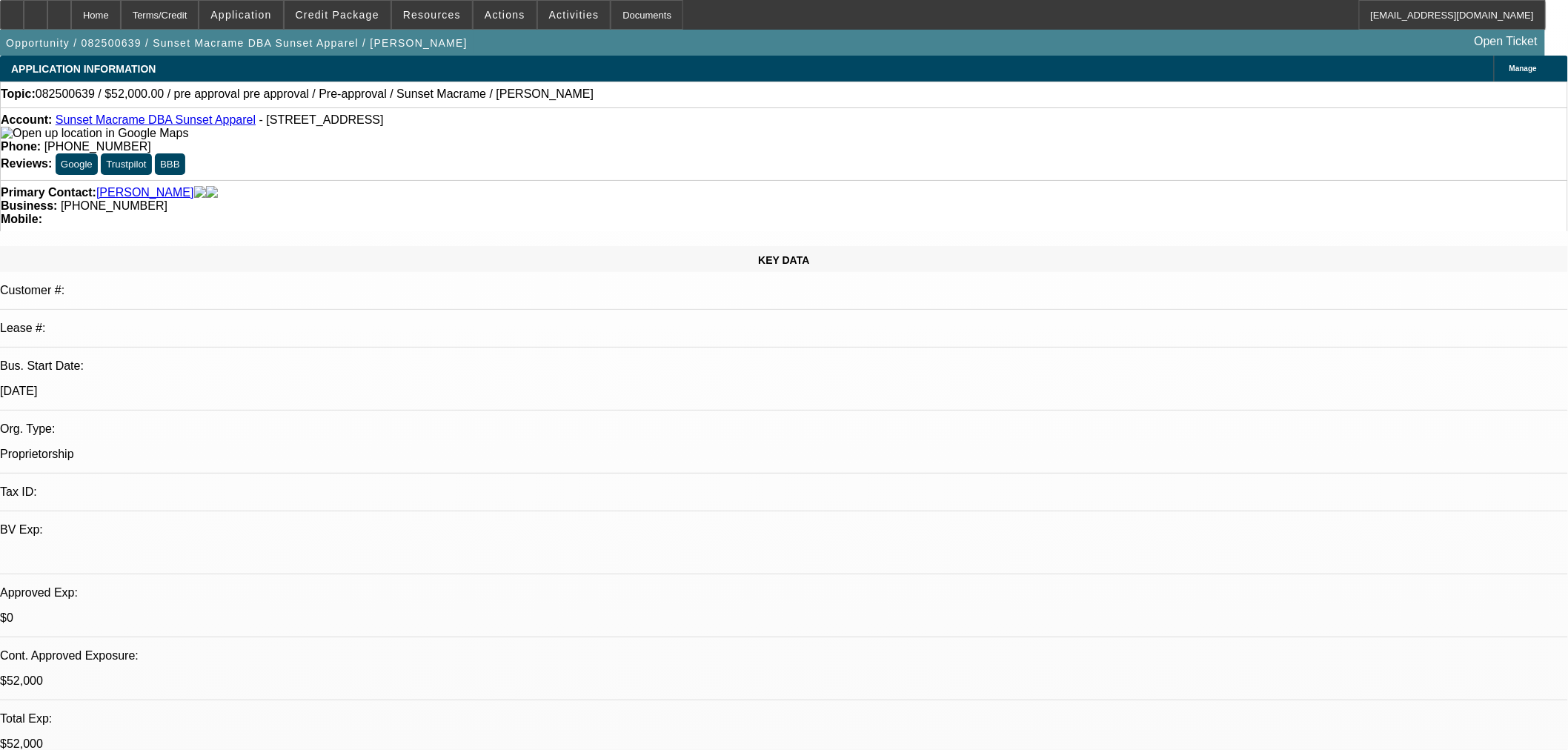
select select "0"
select select "2"
select select "0"
select select "6"
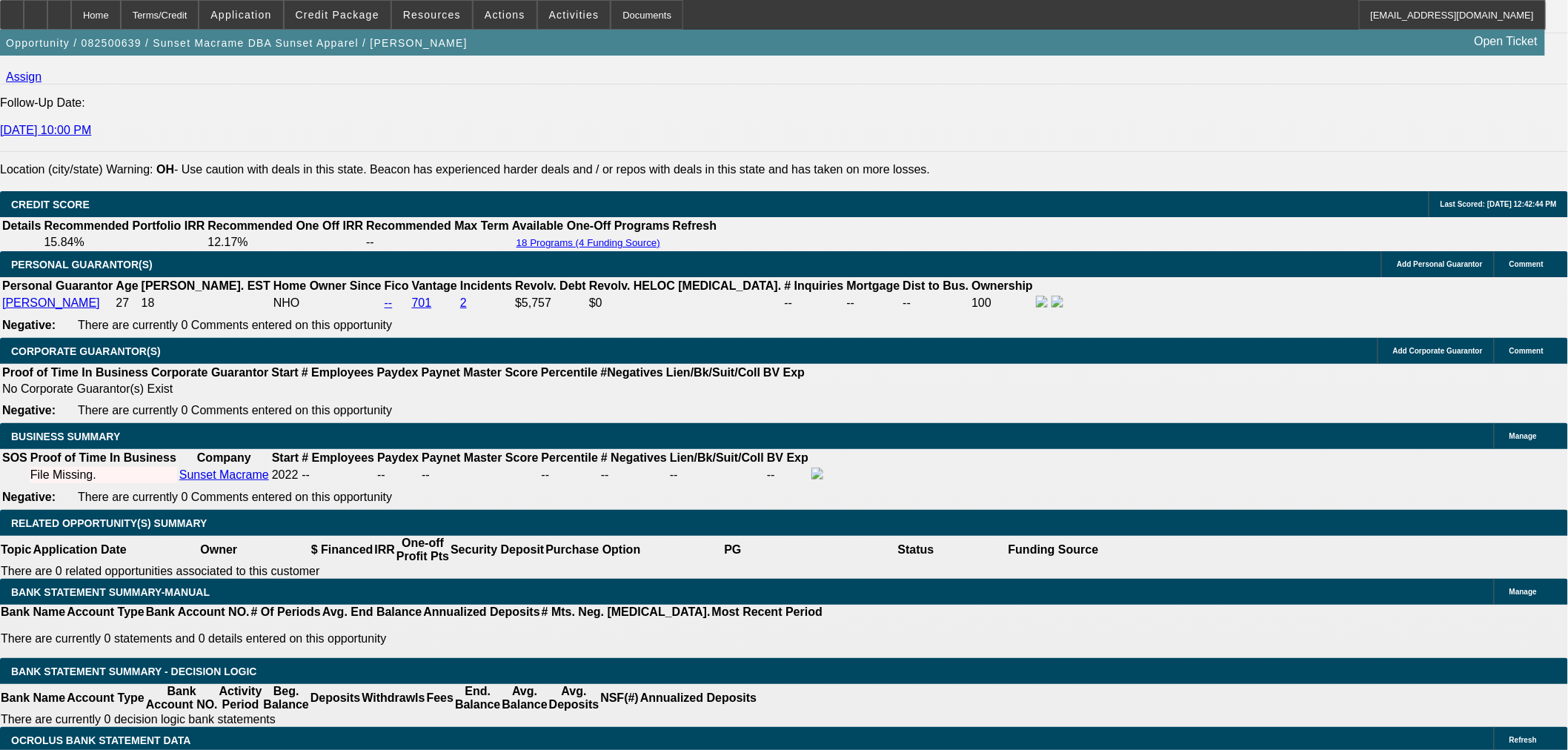
scroll to position [2141, 0]
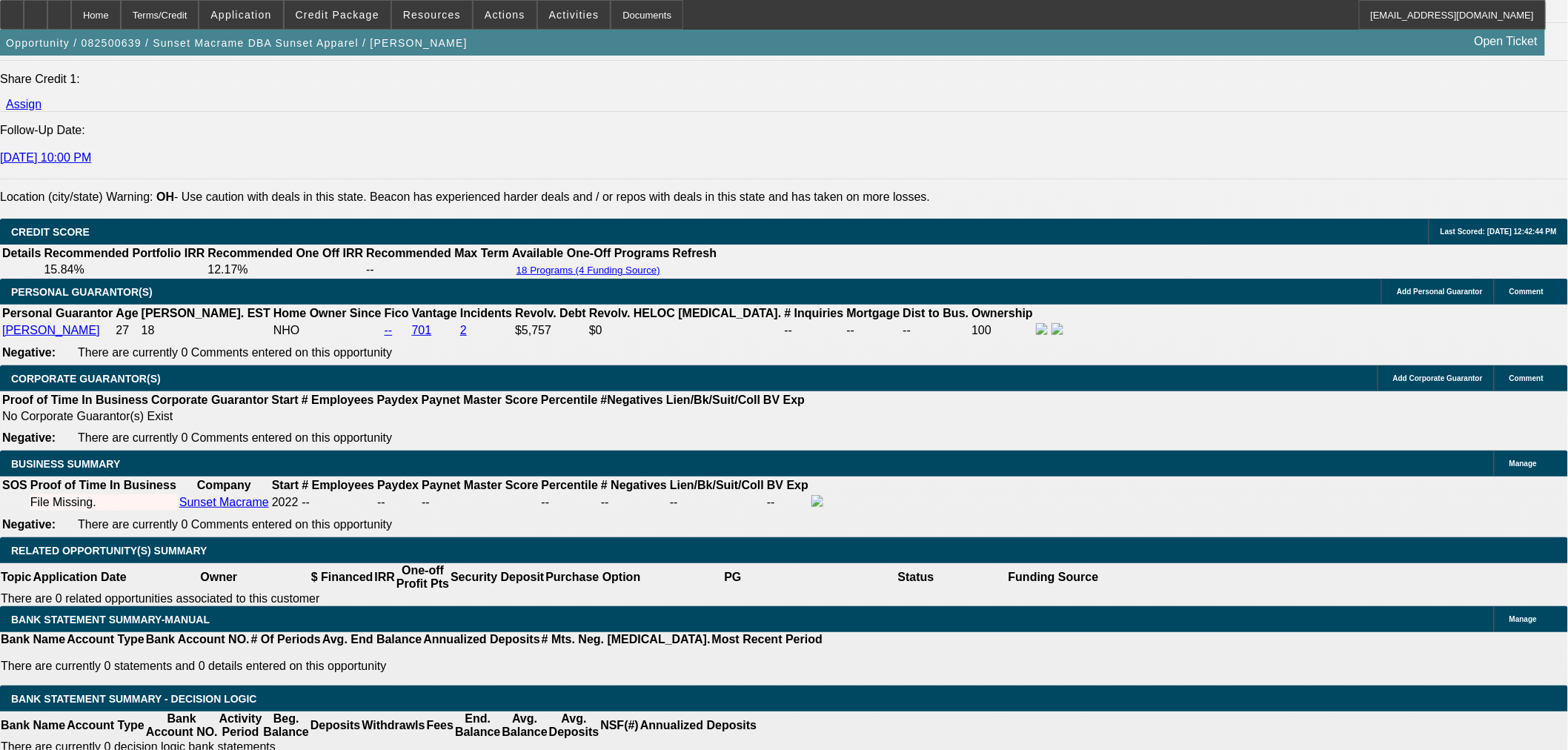
scroll to position [2059, 0]
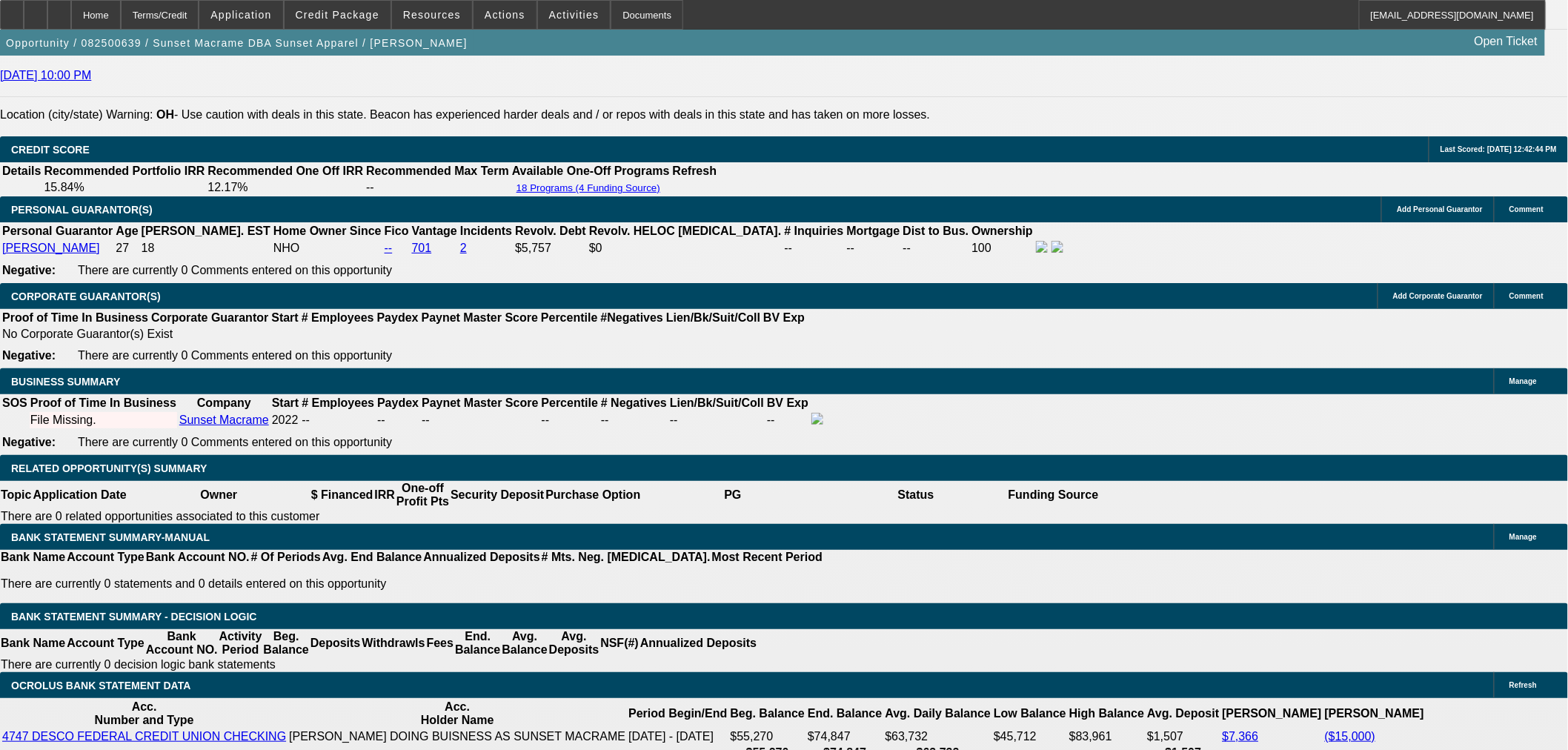
drag, startPoint x: 337, startPoint y: 213, endPoint x: 380, endPoint y: 221, distance: 43.7
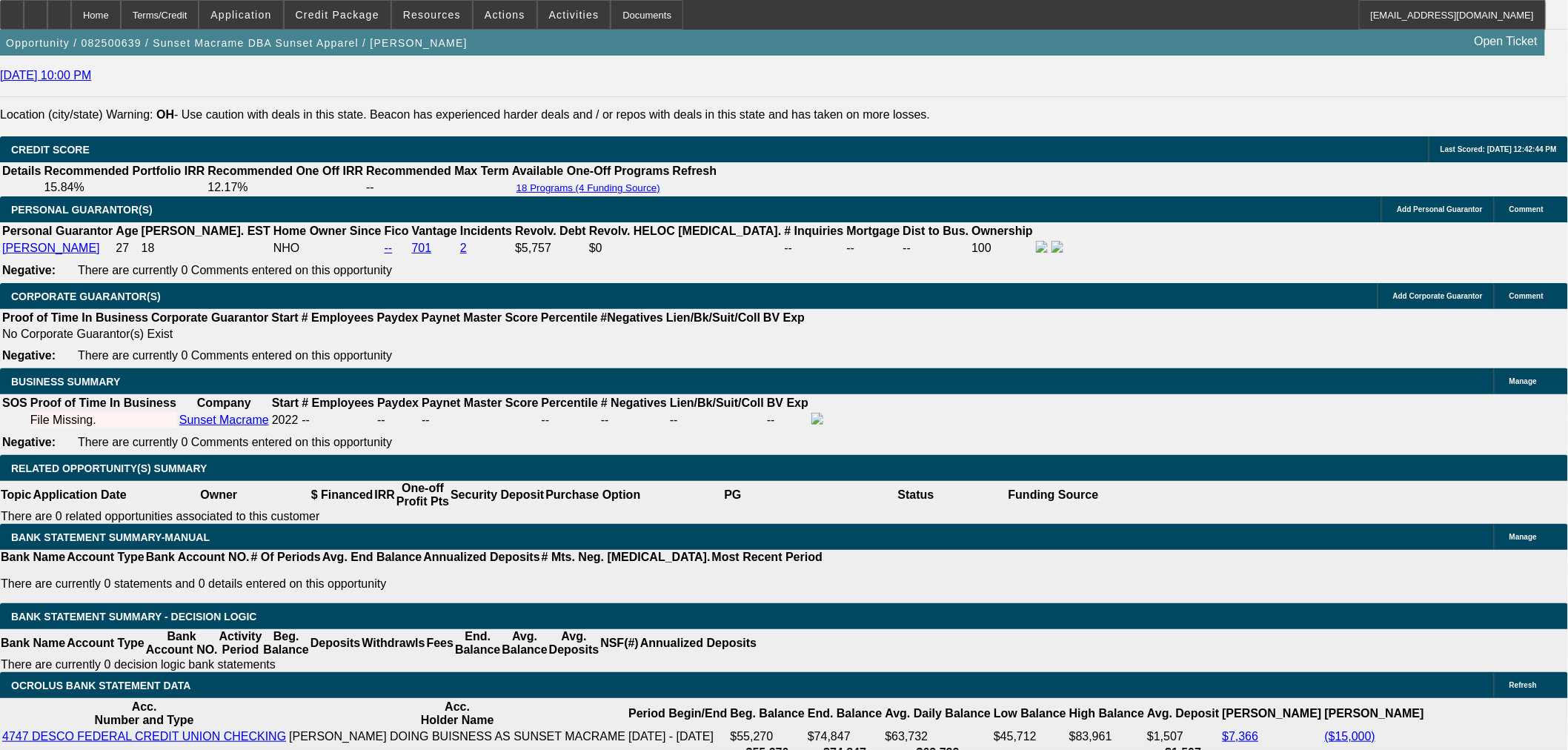
drag, startPoint x: 381, startPoint y: 398, endPoint x: 339, endPoint y: 398, distance: 42.0
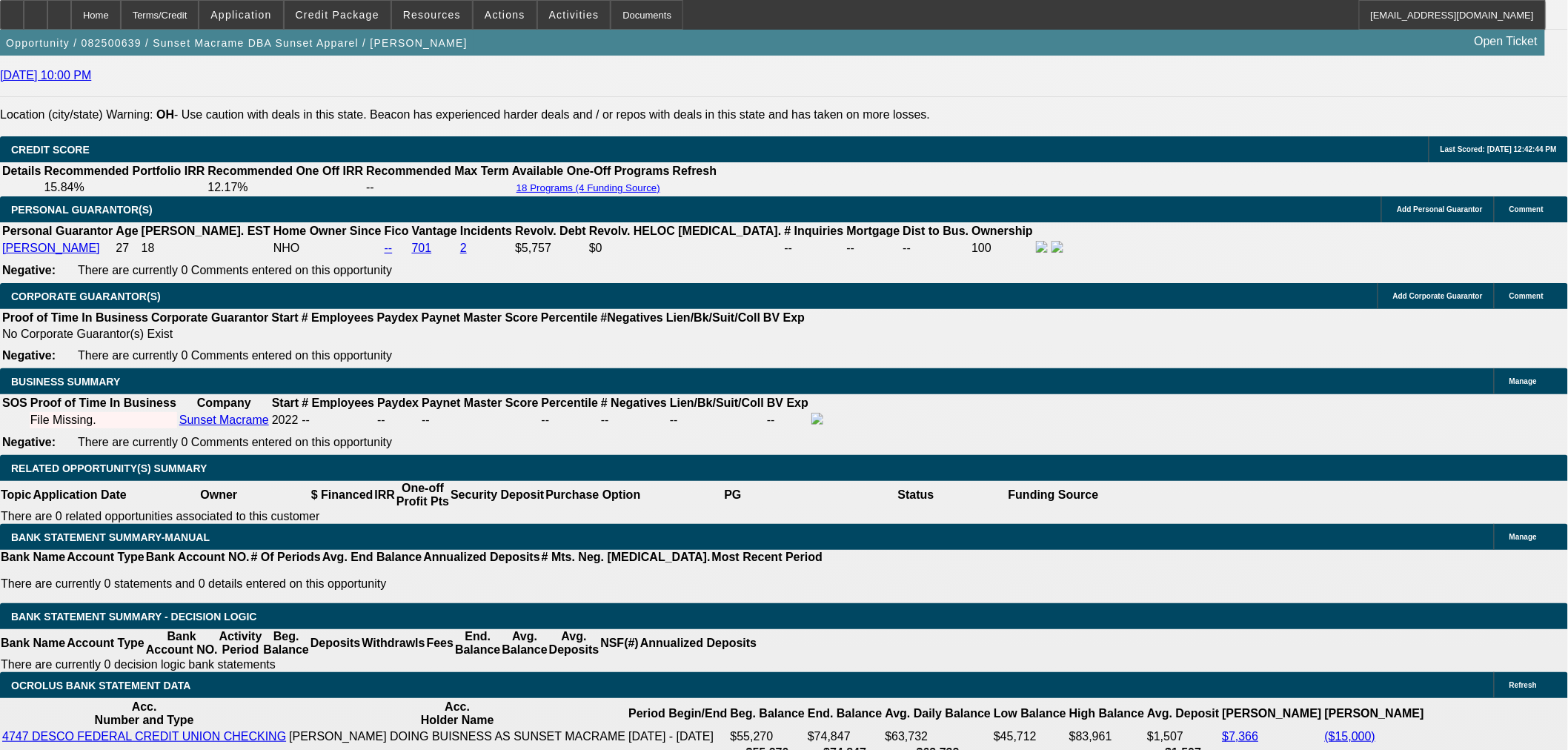
drag, startPoint x: 339, startPoint y: 398, endPoint x: 372, endPoint y: 395, distance: 33.1
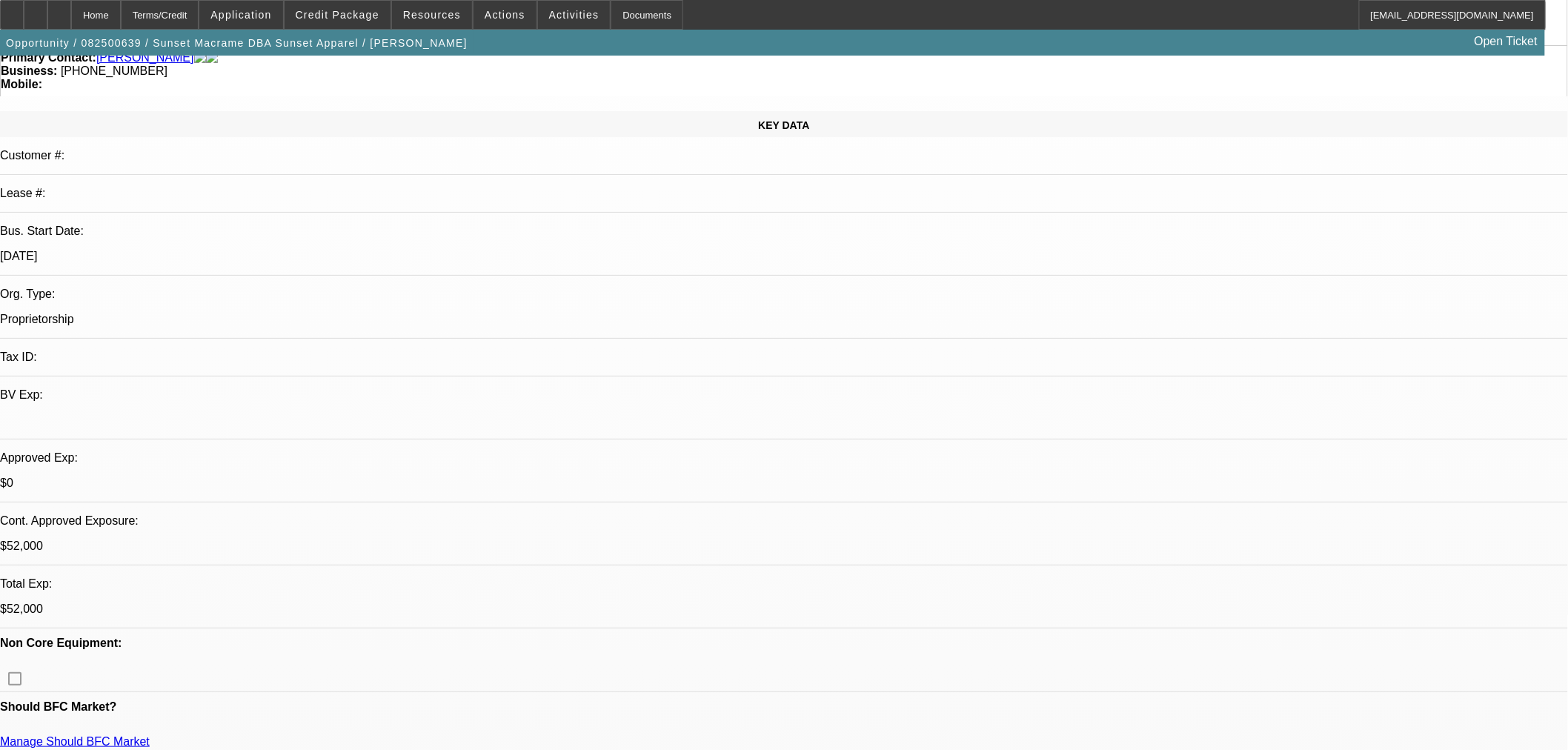
scroll to position [0, 0]
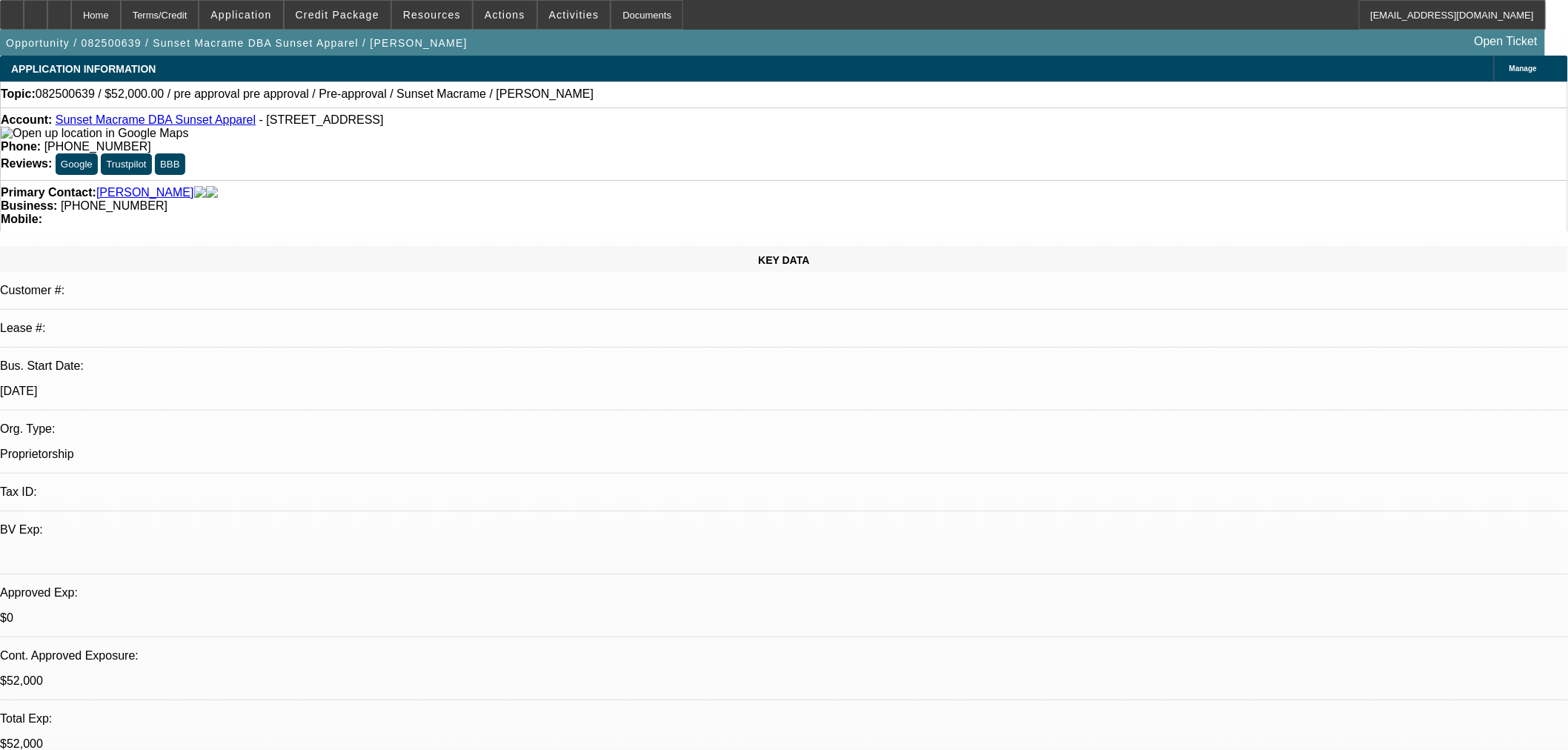
radio input "true"
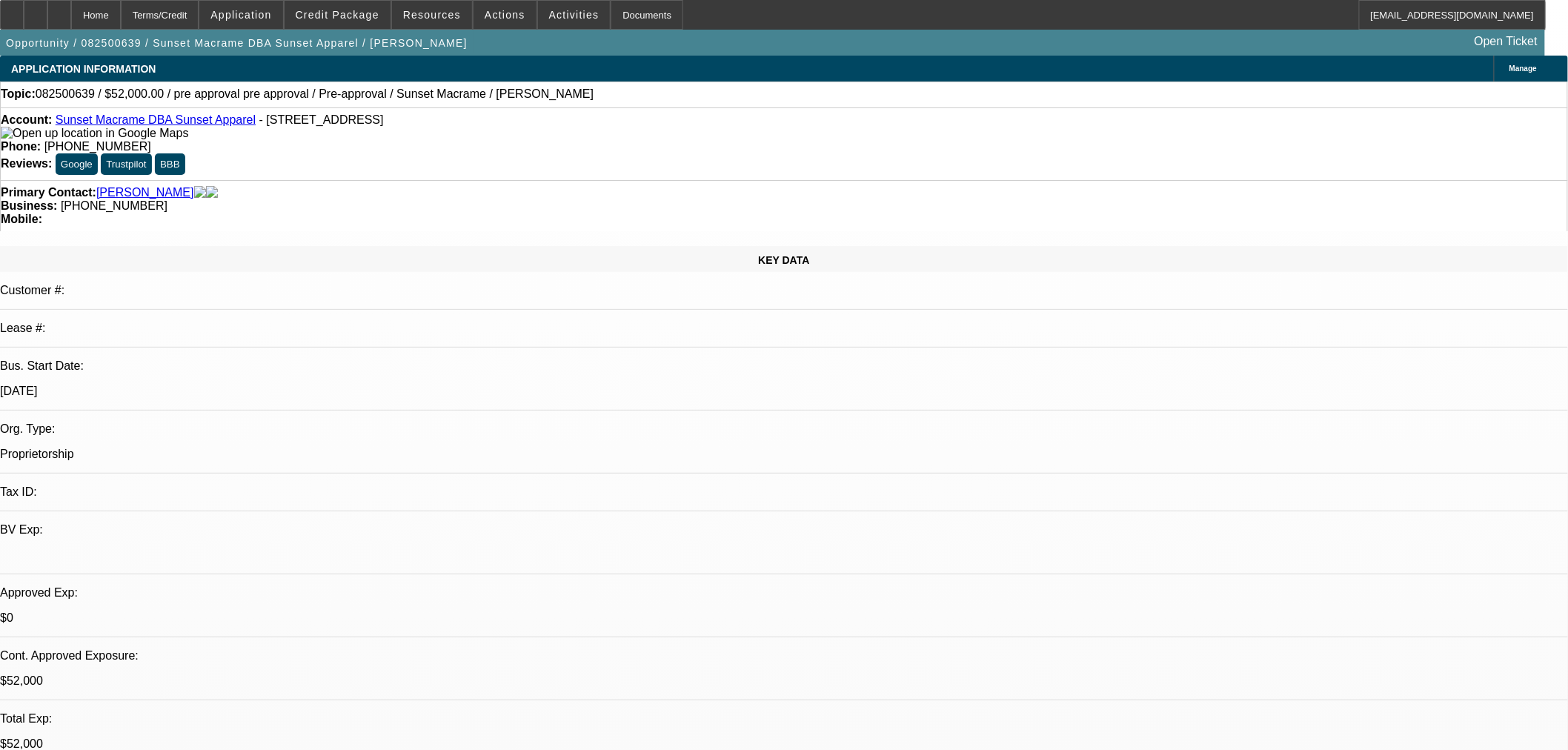
drag, startPoint x: 1415, startPoint y: 307, endPoint x: 1457, endPoint y: 288, distance: 46.1
drag, startPoint x: 1423, startPoint y: 293, endPoint x: 1403, endPoint y: 291, distance: 20.1
type textarea "Going to send over invoice and try and figure out how many units they want. cha…"
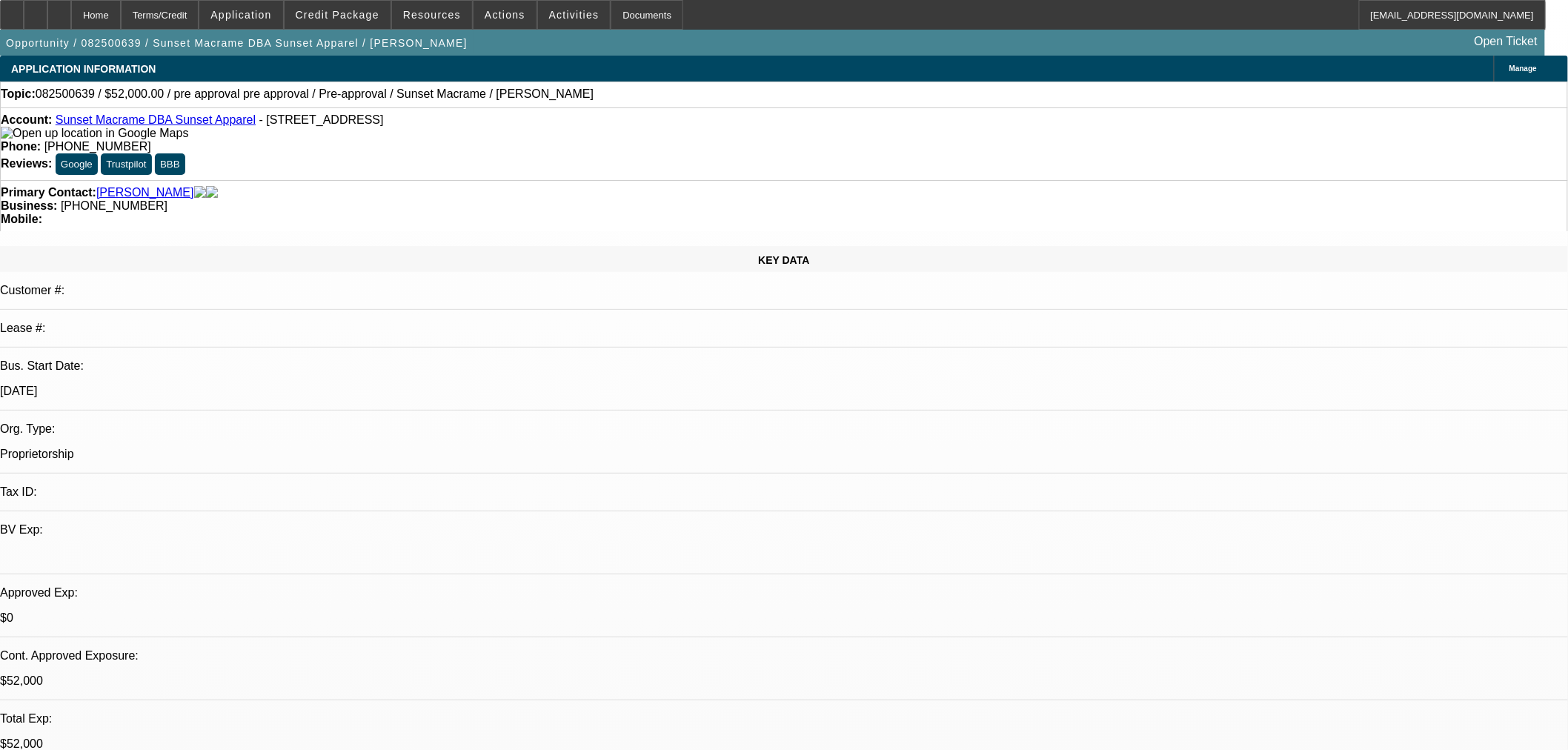
radio input "true"
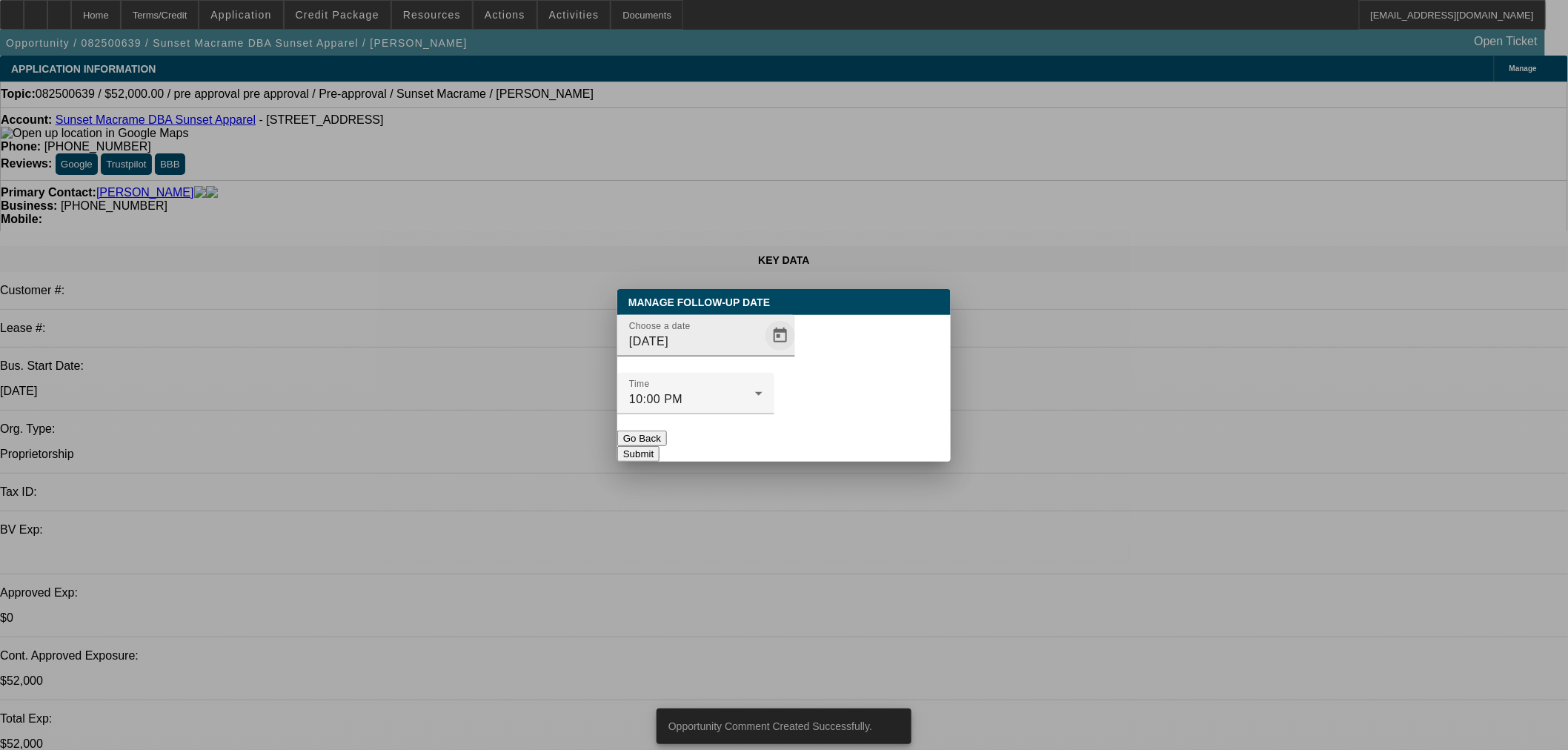
drag, startPoint x: 750, startPoint y: 335, endPoint x: 749, endPoint y: 361, distance: 26.0
click at [750, 339] on div "Manage Follow-Up Date Choose a date 8/26/2025 Time 10:00 PM Go Back Submit" at bounding box center [783, 375] width 333 height 173
click at [763, 354] on span "Open calendar" at bounding box center [781, 336] width 36 height 36
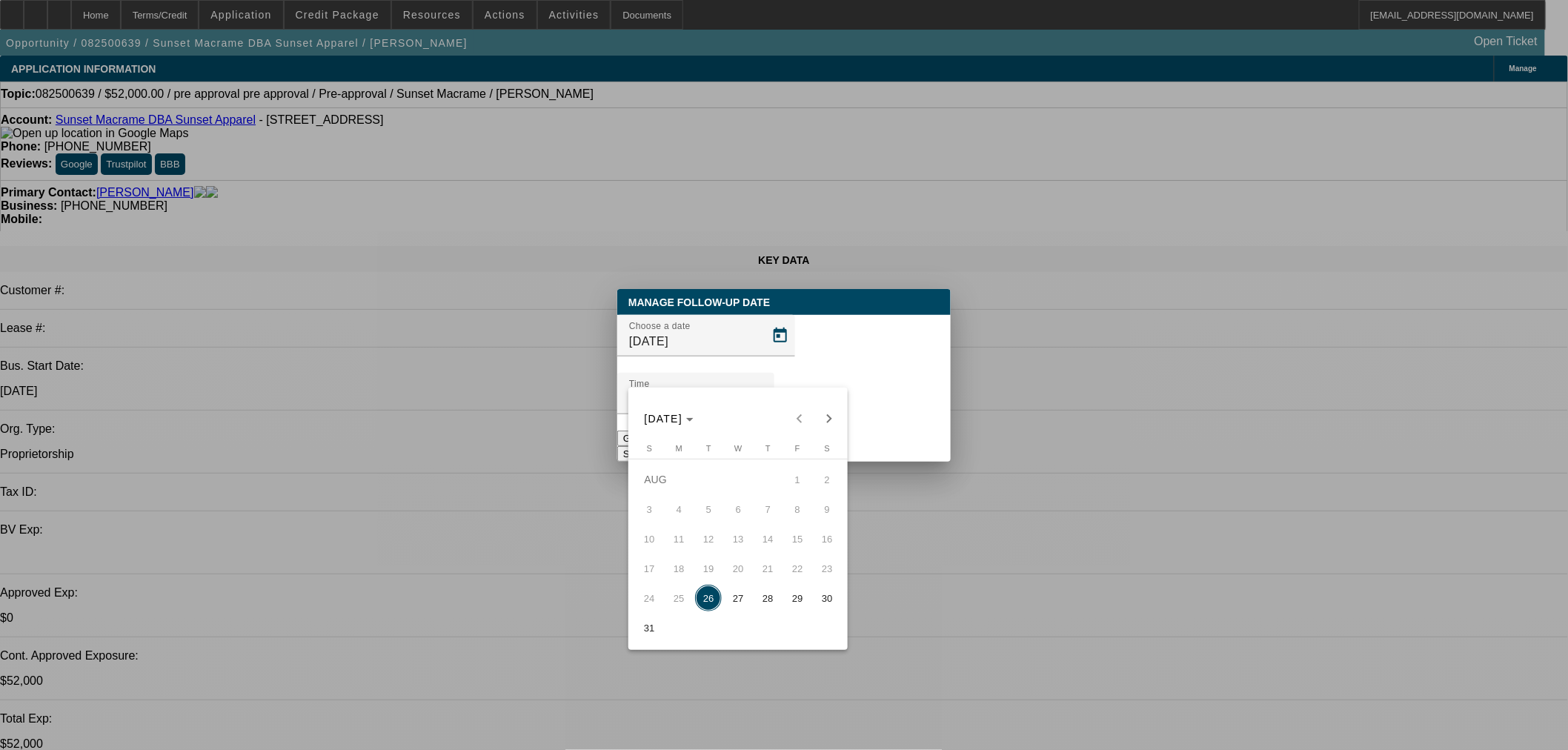
drag, startPoint x: 732, startPoint y: 603, endPoint x: 810, endPoint y: 480, distance: 145.6
click at [733, 603] on span "27" at bounding box center [738, 597] width 27 height 27
type input "8/27/2025"
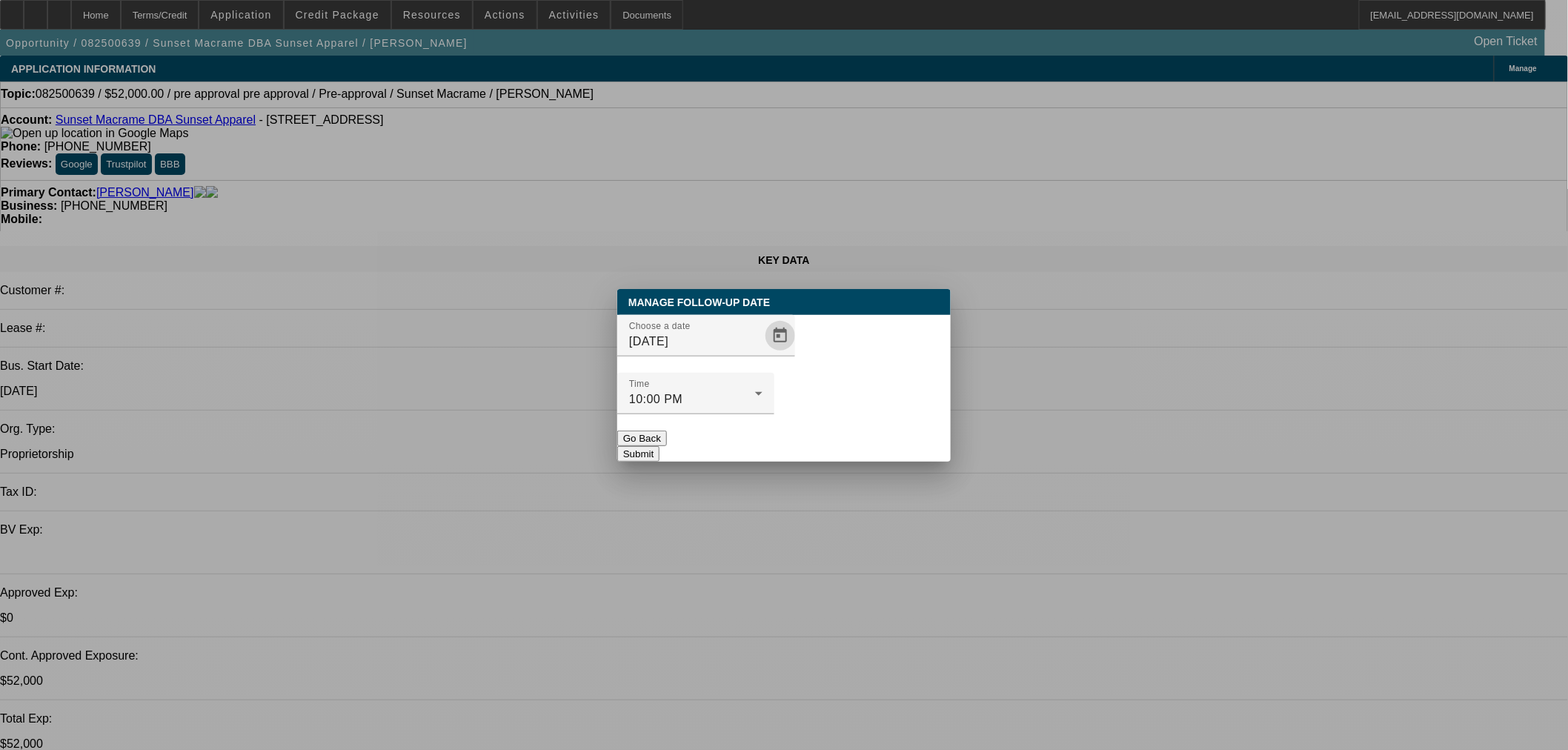
drag, startPoint x: 861, startPoint y: 413, endPoint x: 836, endPoint y: 372, distance: 48.0
click at [660, 447] on button "Submit" at bounding box center [637, 454] width 42 height 15
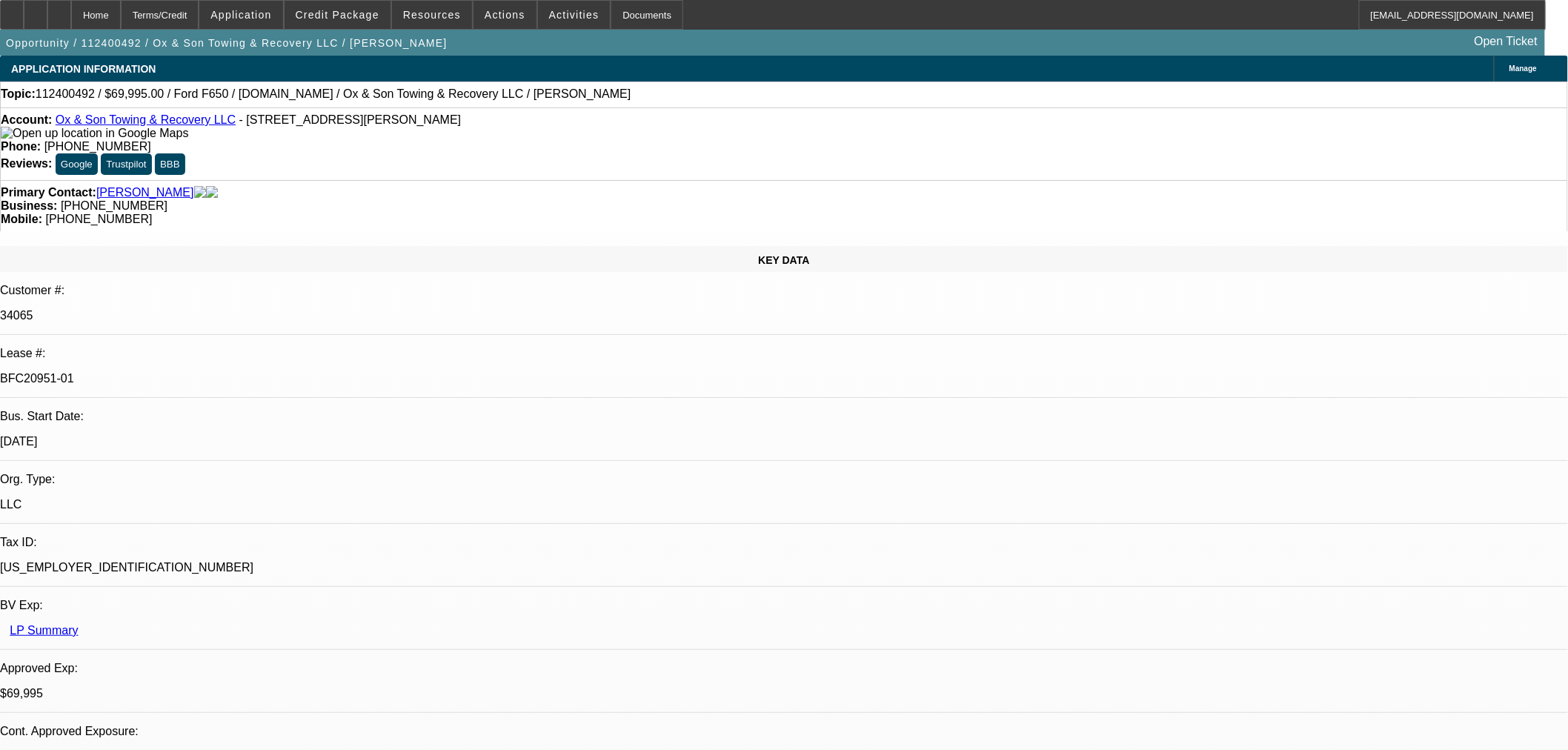
select select "0"
select select "3"
select select "0"
select select "6"
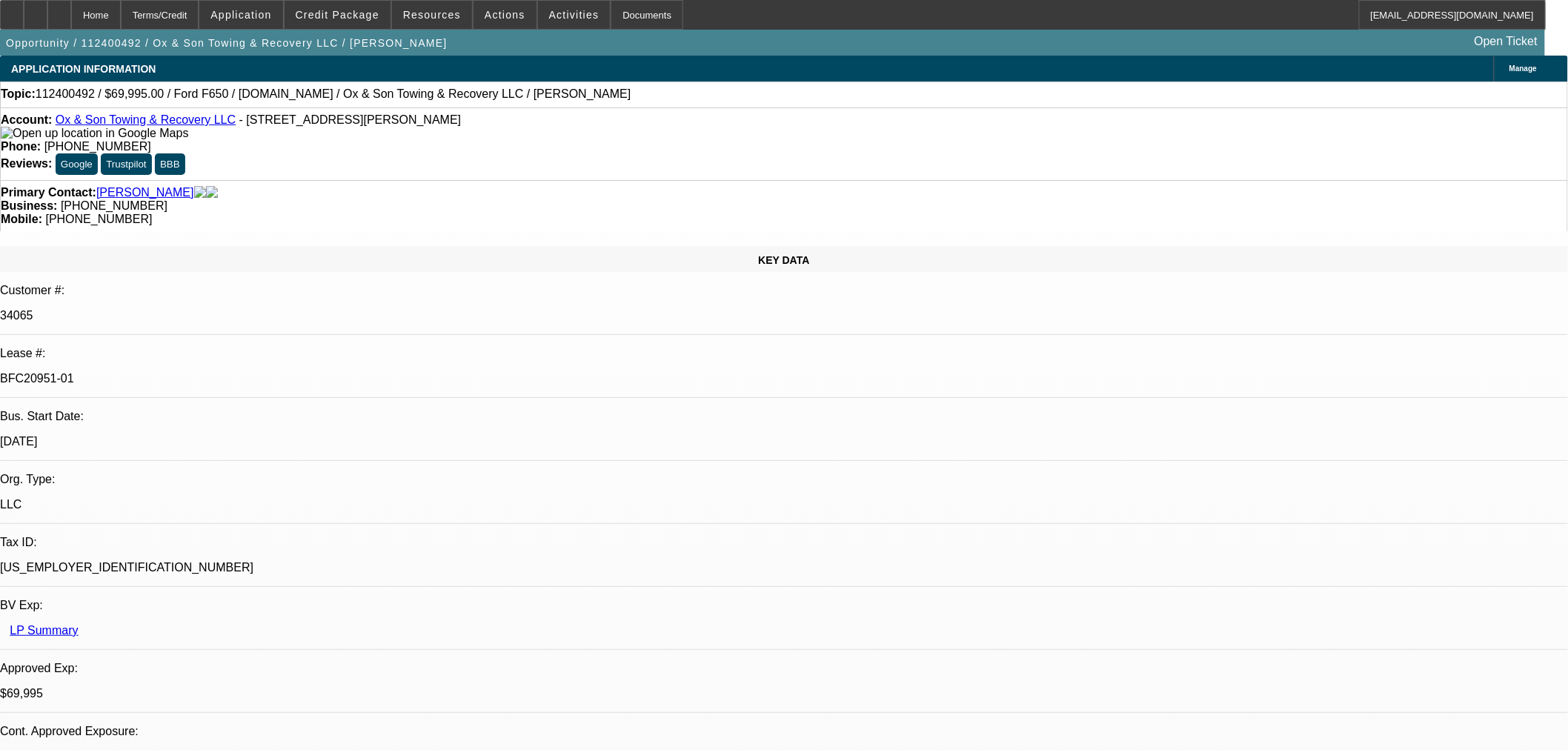
select select "0"
select select "3"
select select "0"
select select "6"
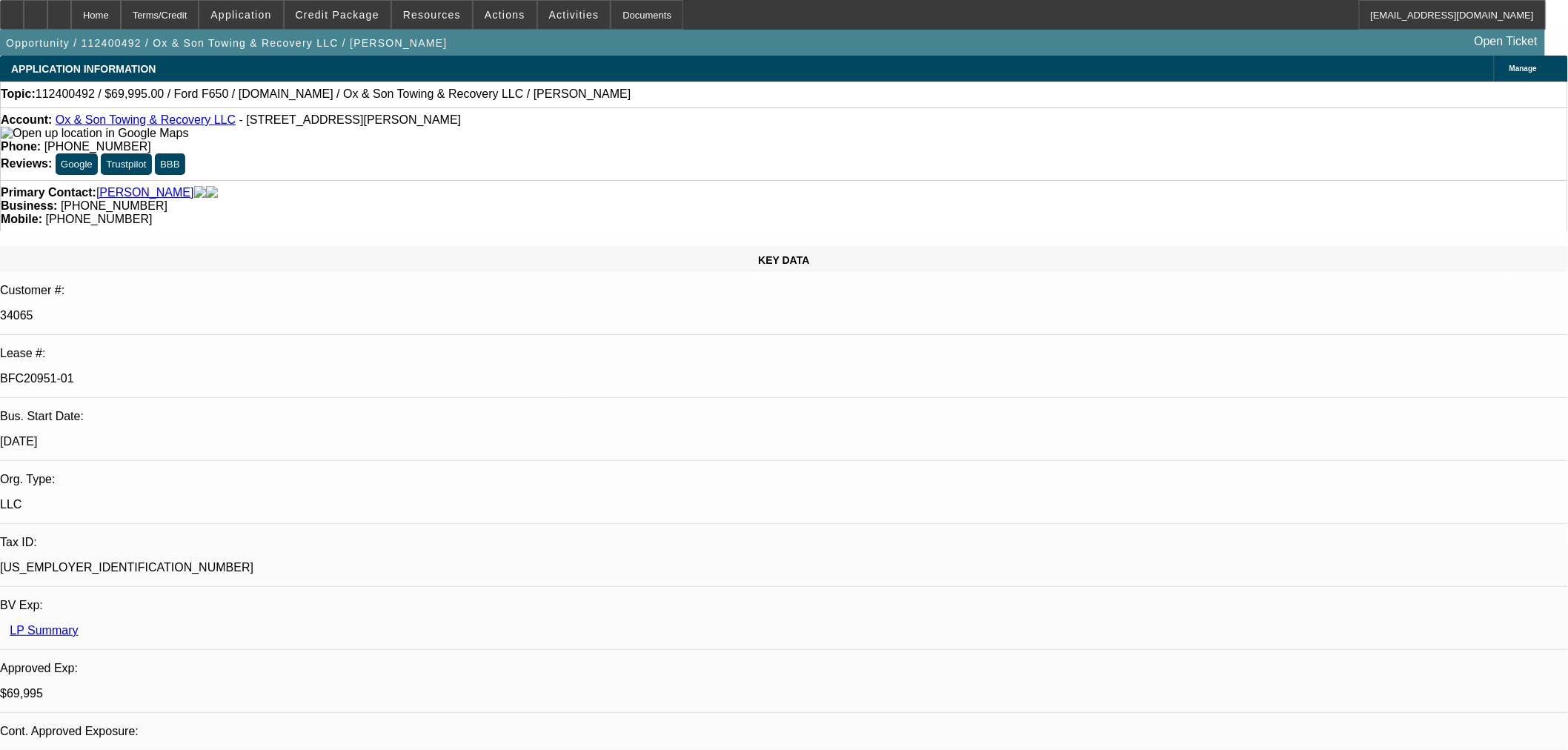
select select "0"
select select "3"
select select "0"
select select "6"
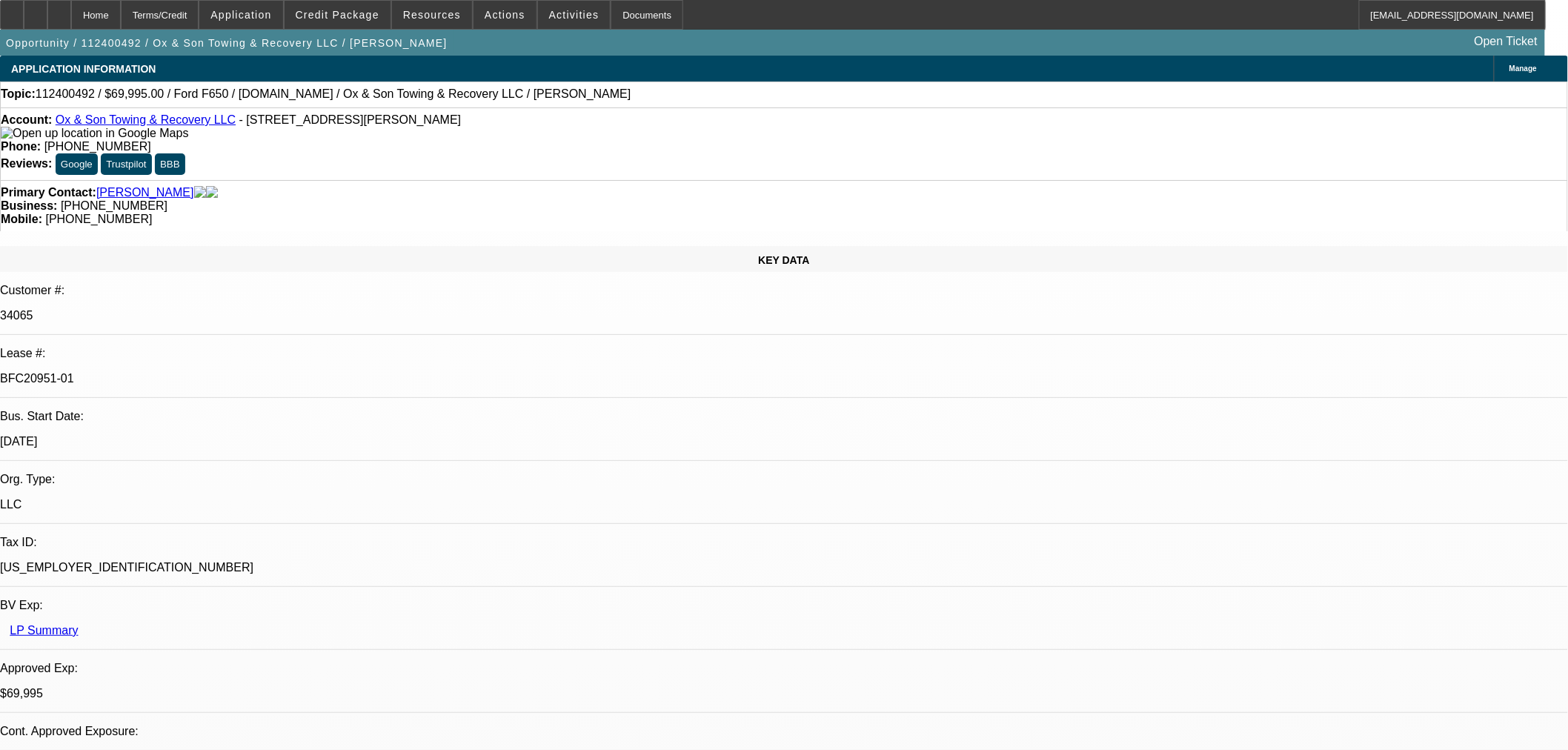
select select "0"
select select "3"
select select "0"
select select "6"
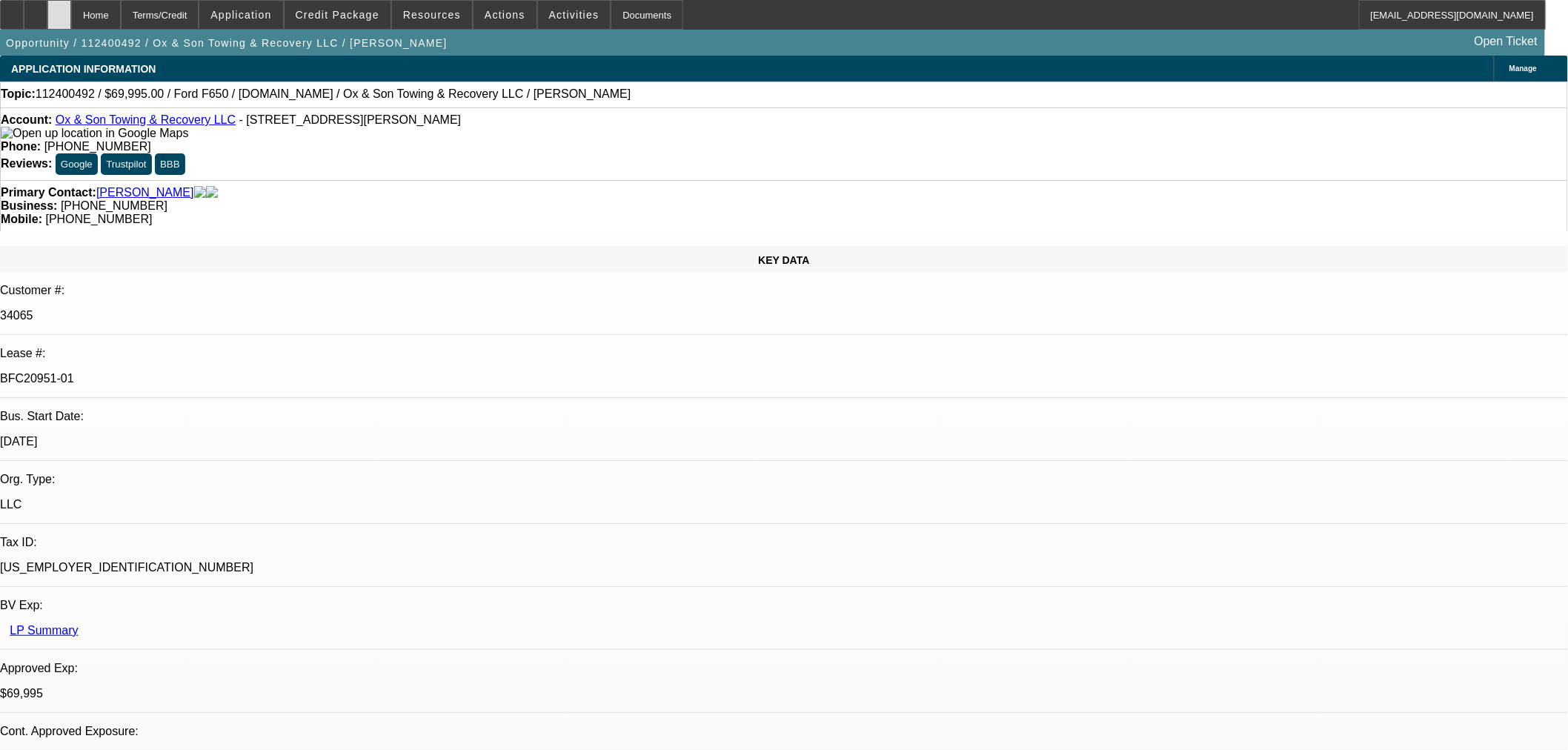
click at [71, 22] on div at bounding box center [59, 15] width 24 height 30
select select "0"
select select "3"
select select "0"
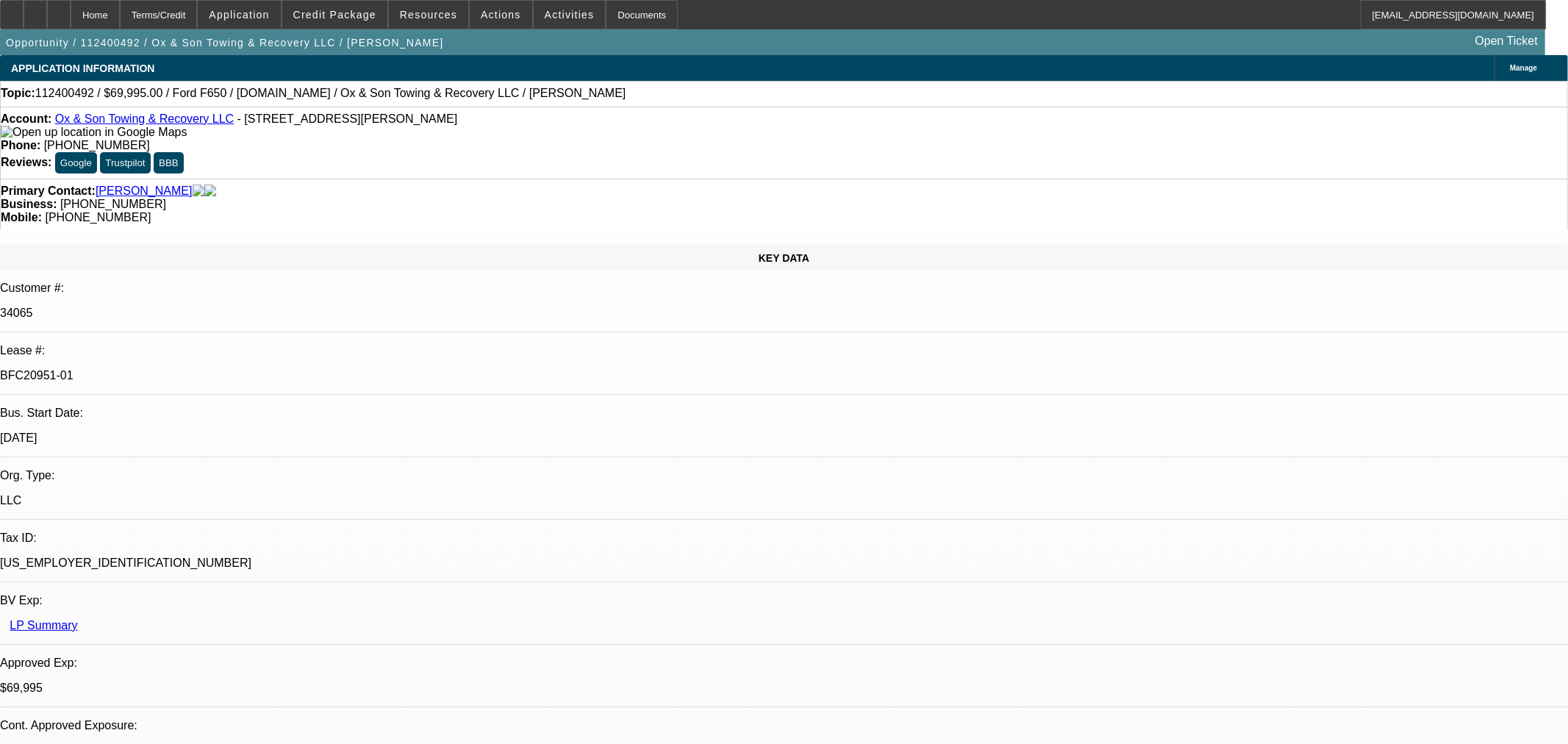
select select "6"
select select "0"
select select "3"
select select "0"
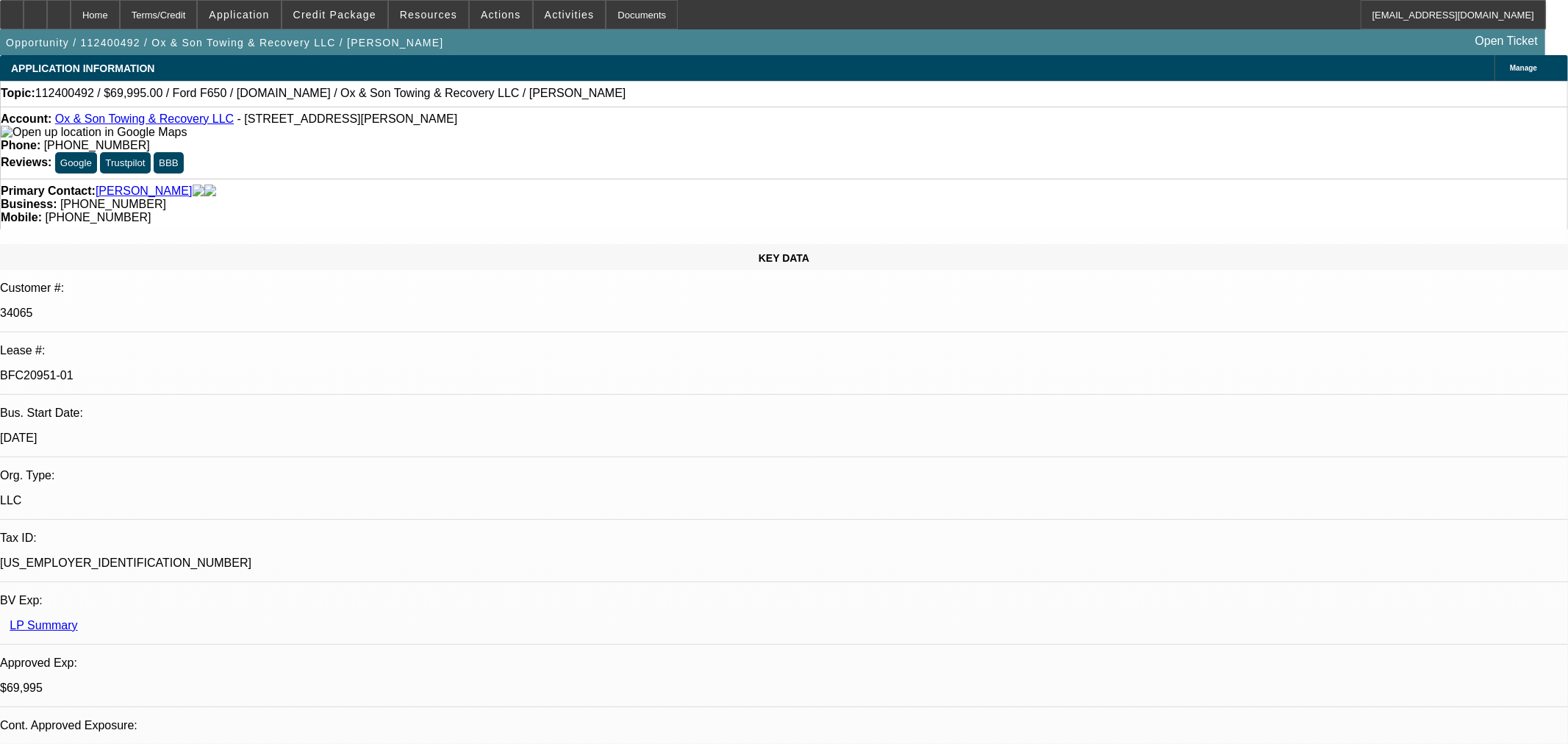
select select "6"
select select "0"
select select "3"
select select "0"
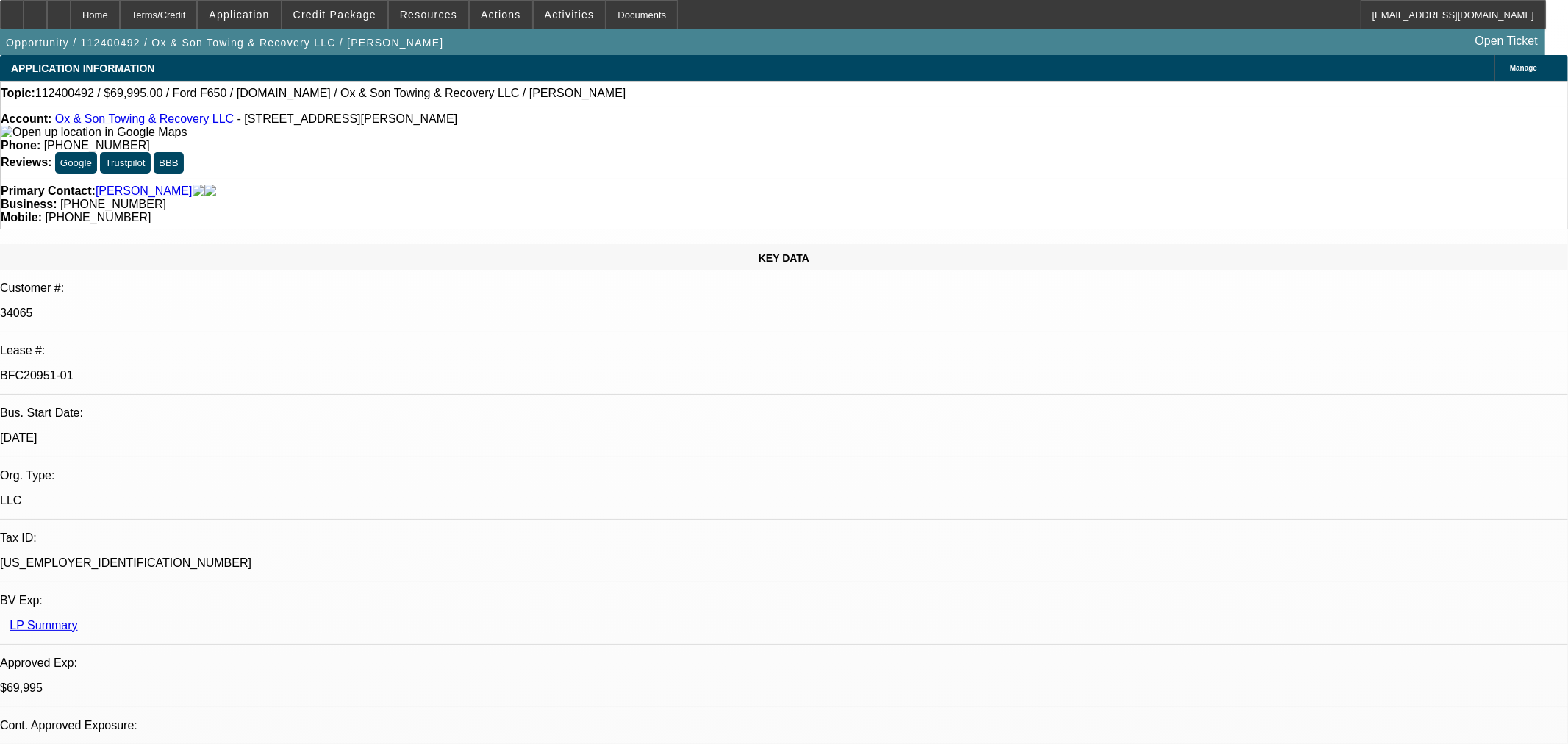
select select "6"
select select "0"
select select "3"
select select "0"
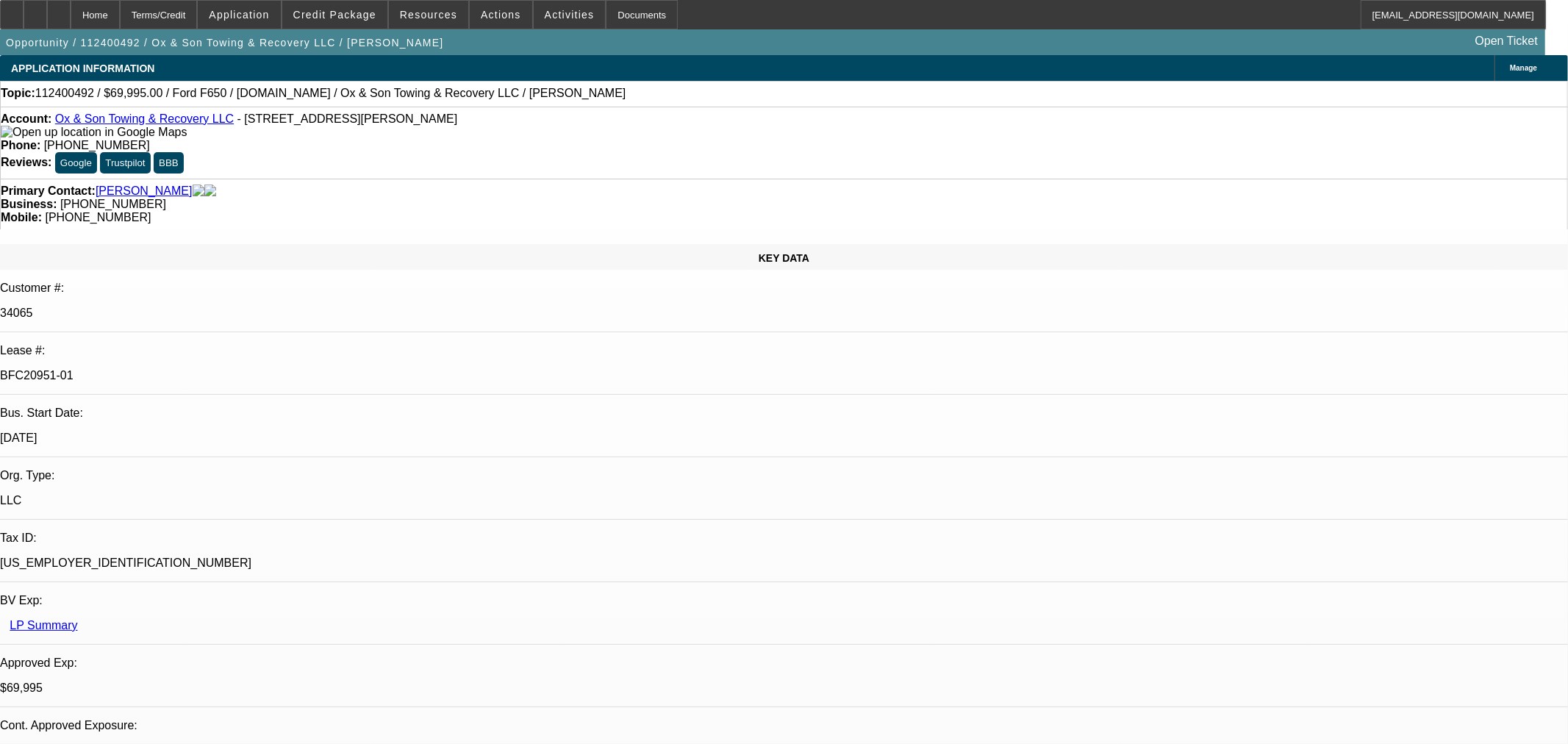
select select "6"
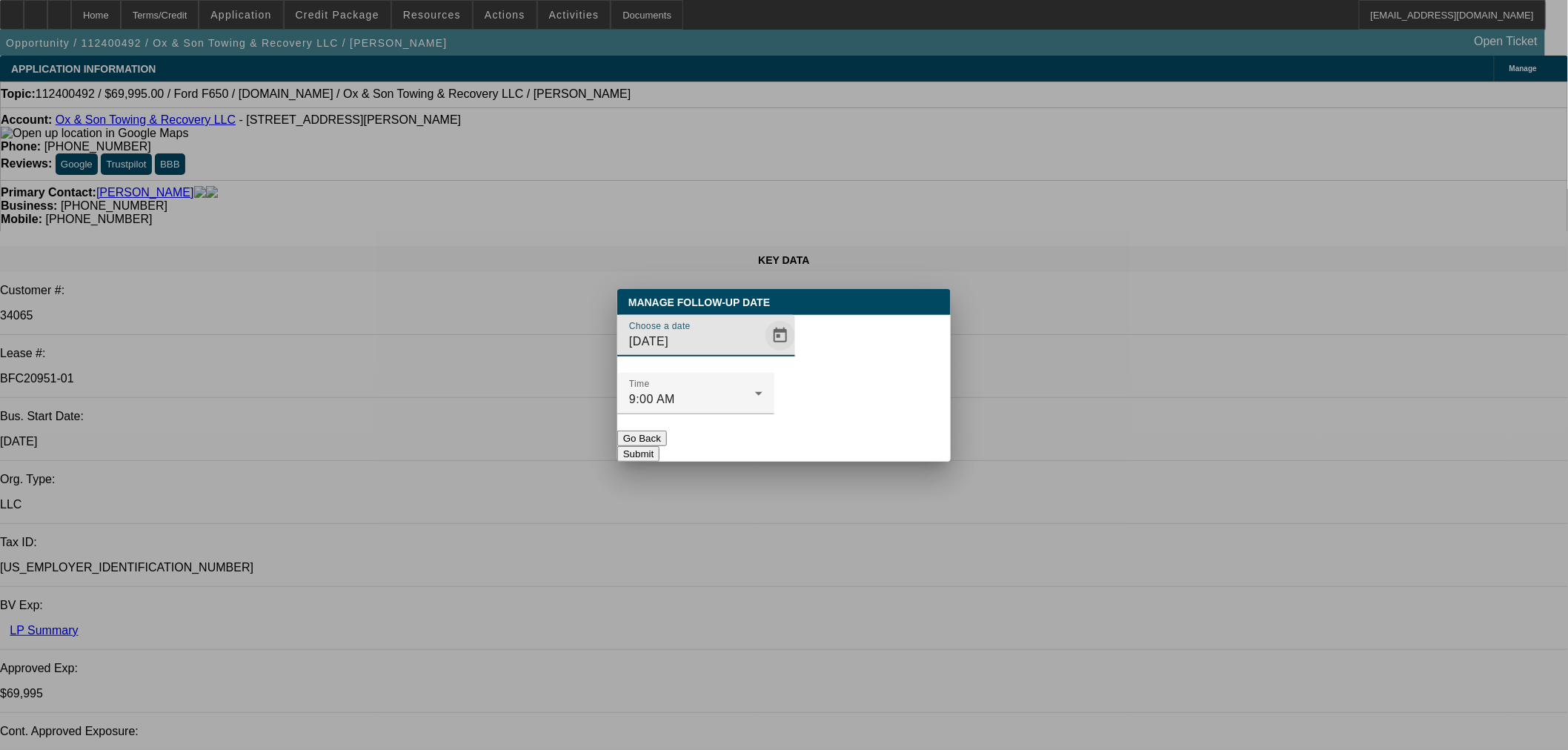
click at [763, 354] on span "Open calendar" at bounding box center [781, 336] width 36 height 36
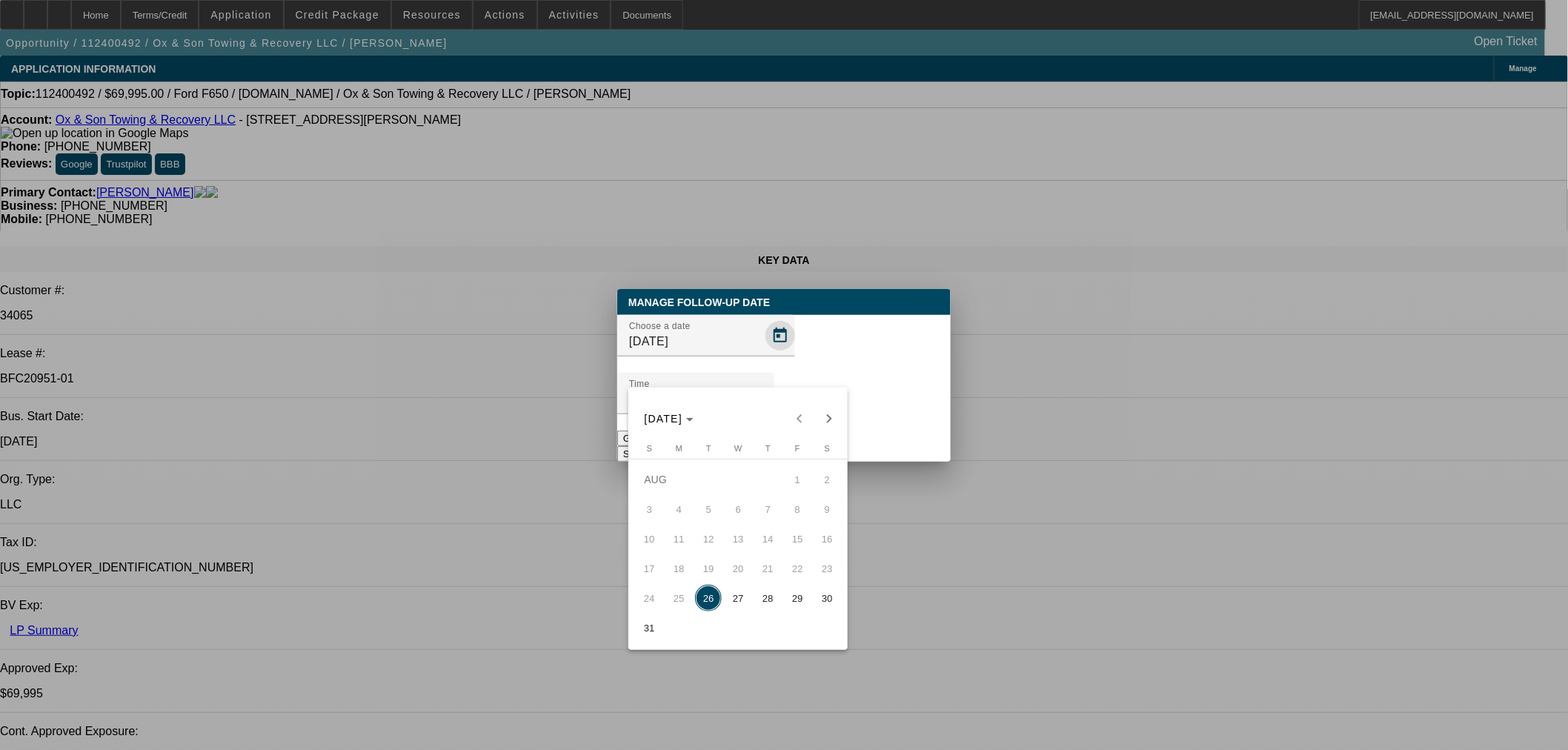
click at [741, 590] on span "27" at bounding box center [738, 597] width 27 height 27
type input "[DATE]"
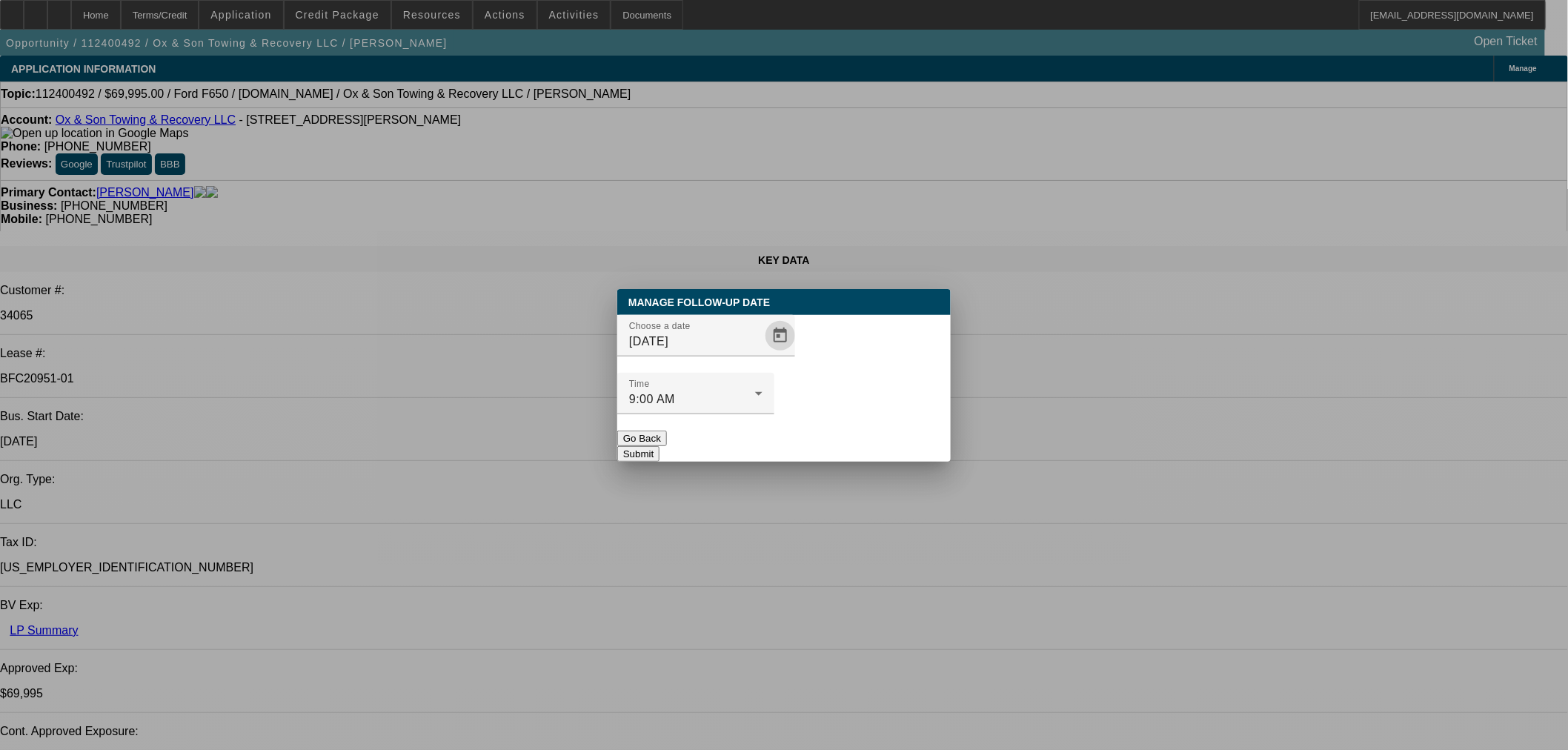
click at [660, 447] on button "Submit" at bounding box center [637, 454] width 42 height 15
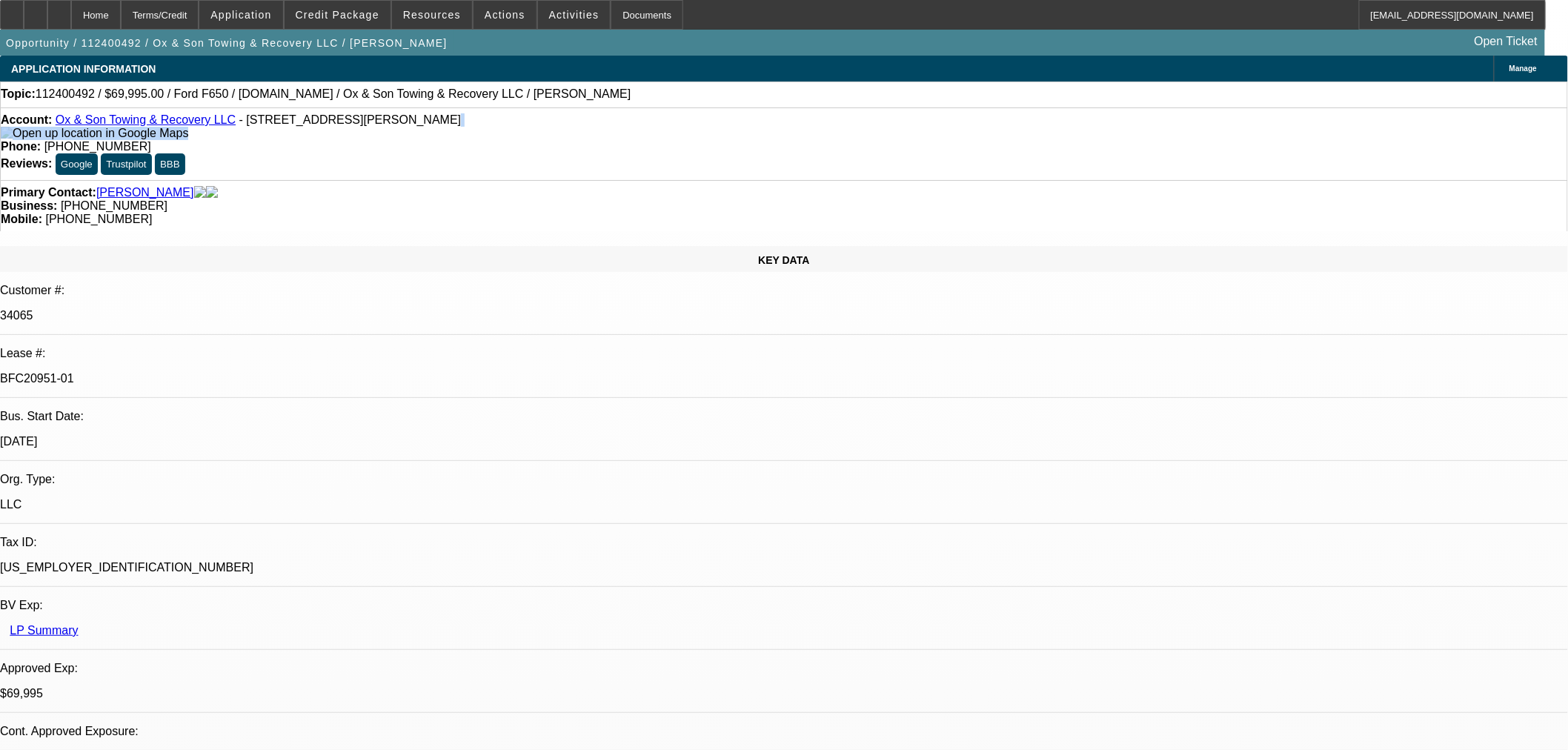
drag, startPoint x: 469, startPoint y: 135, endPoint x: 601, endPoint y: 282, distance: 197.6
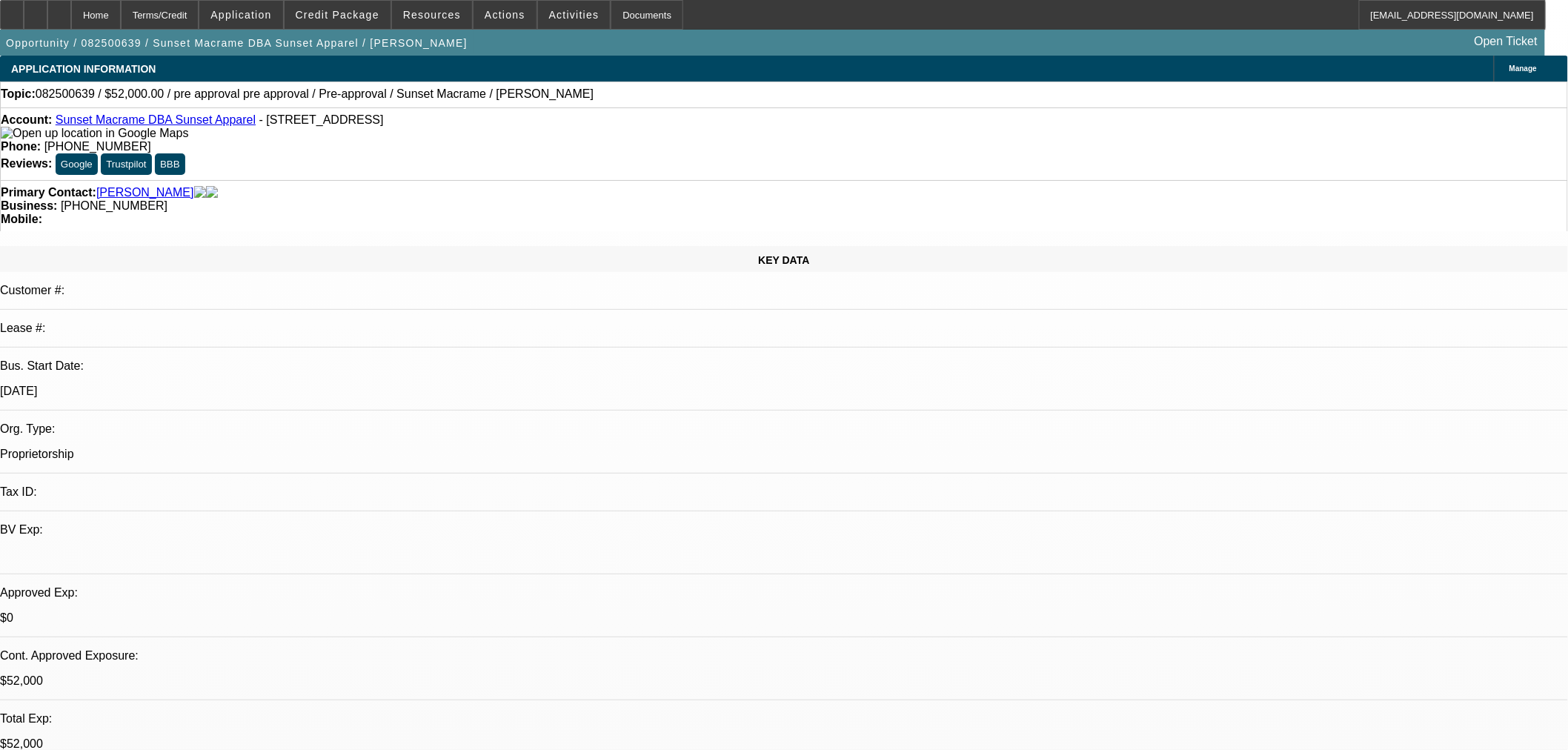
select select "0"
select select "2"
select select "0"
select select "6"
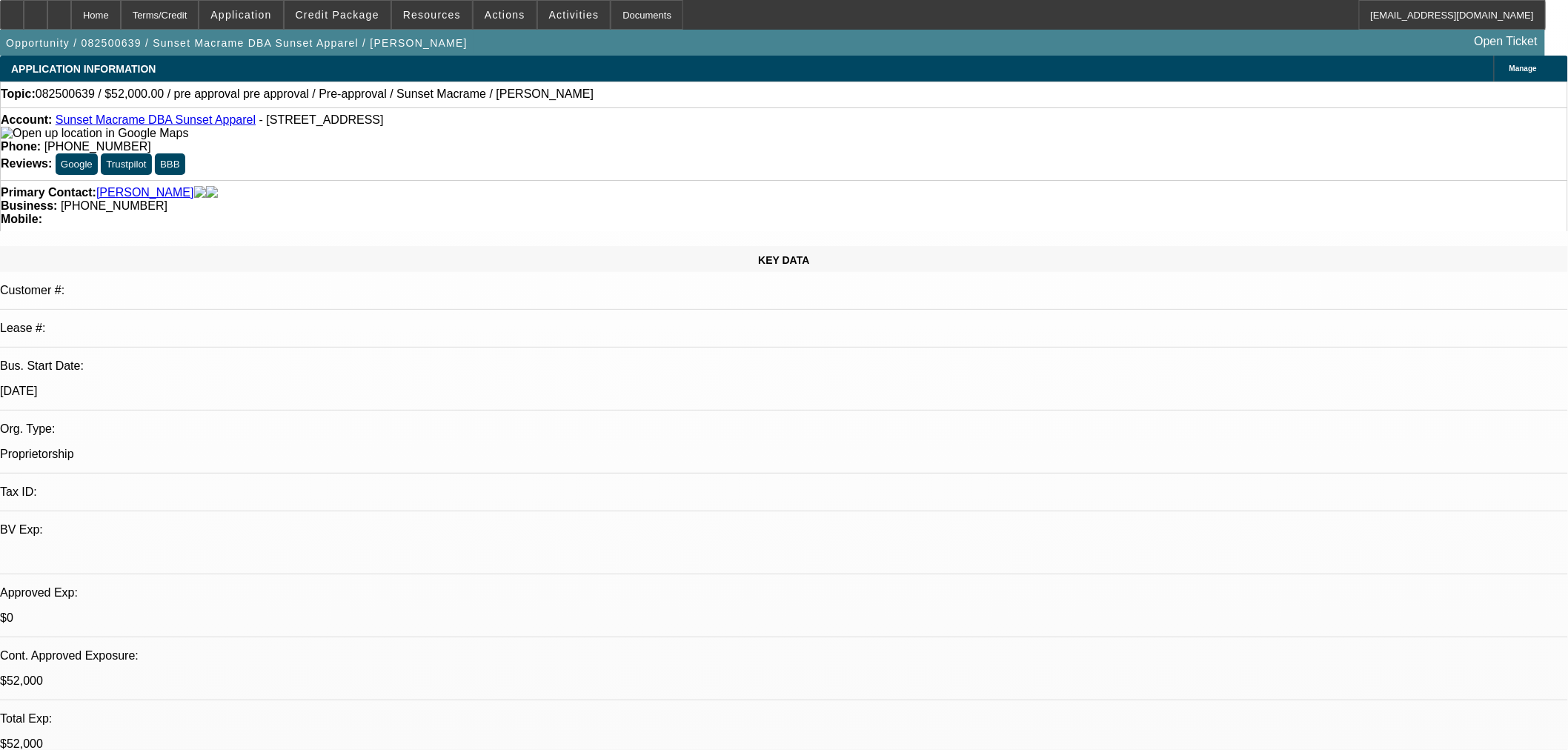
select select "0"
select select "2"
select select "0"
select select "6"
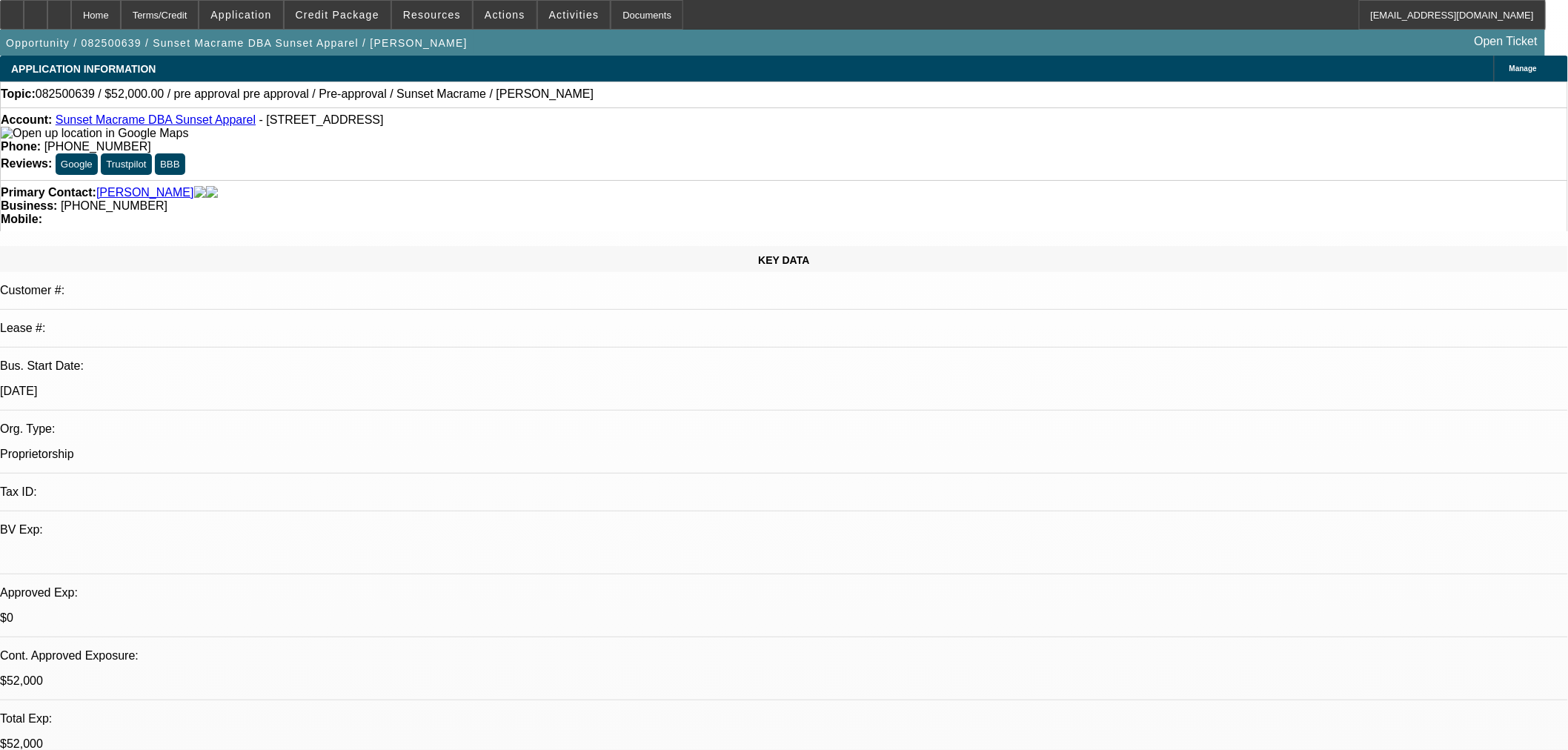
select select "0"
select select "2"
select select "0"
select select "6"
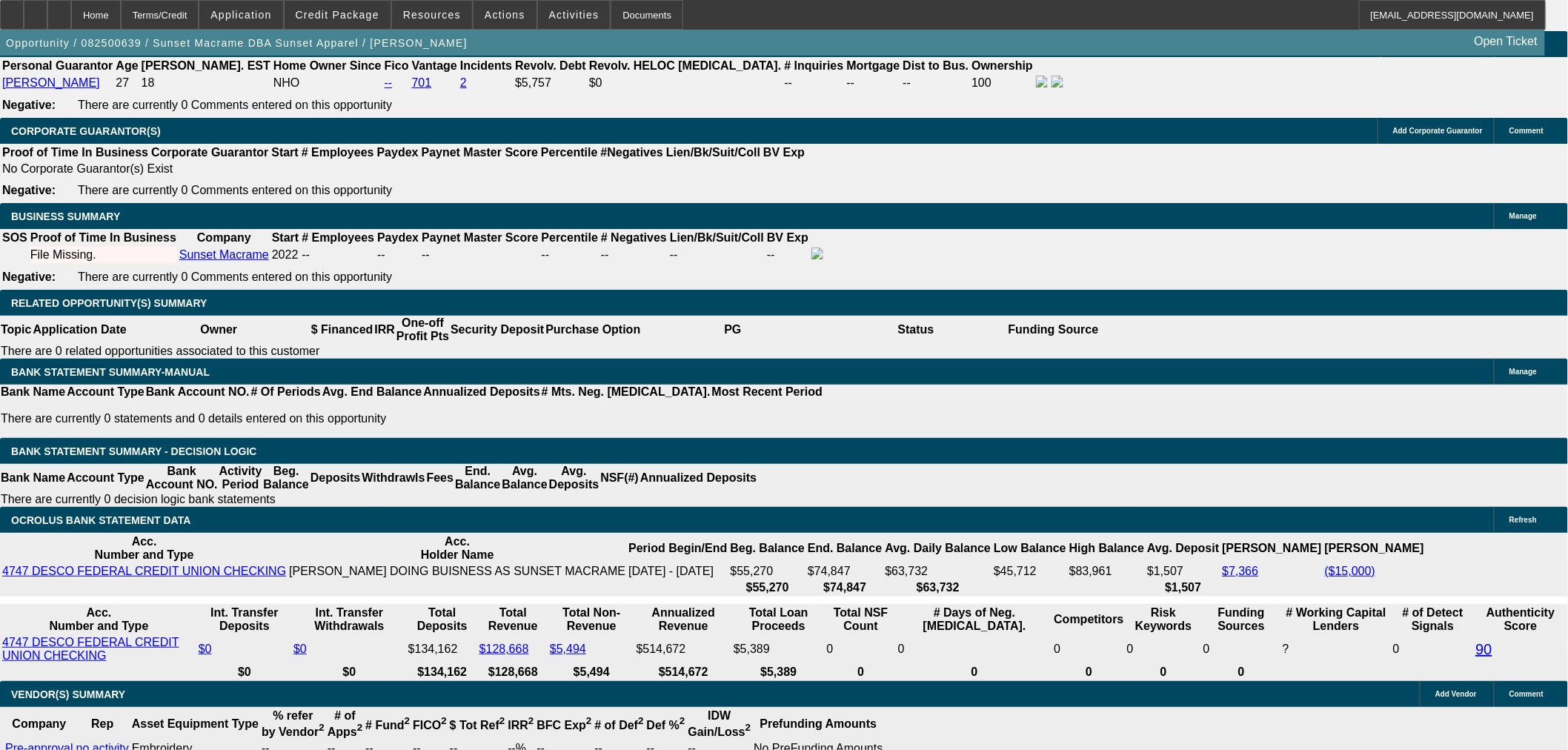
scroll to position [82, 0]
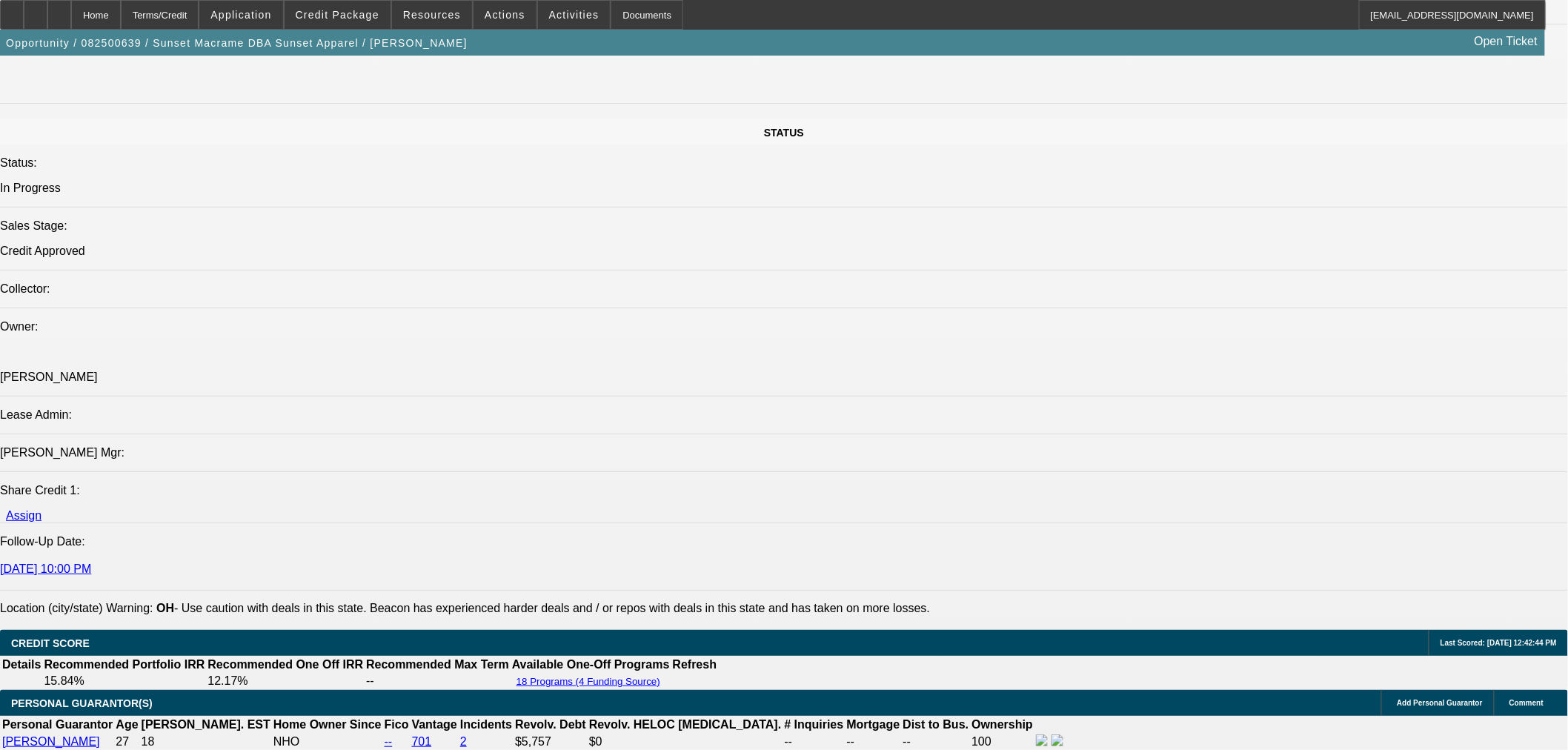
scroll to position [0, 0]
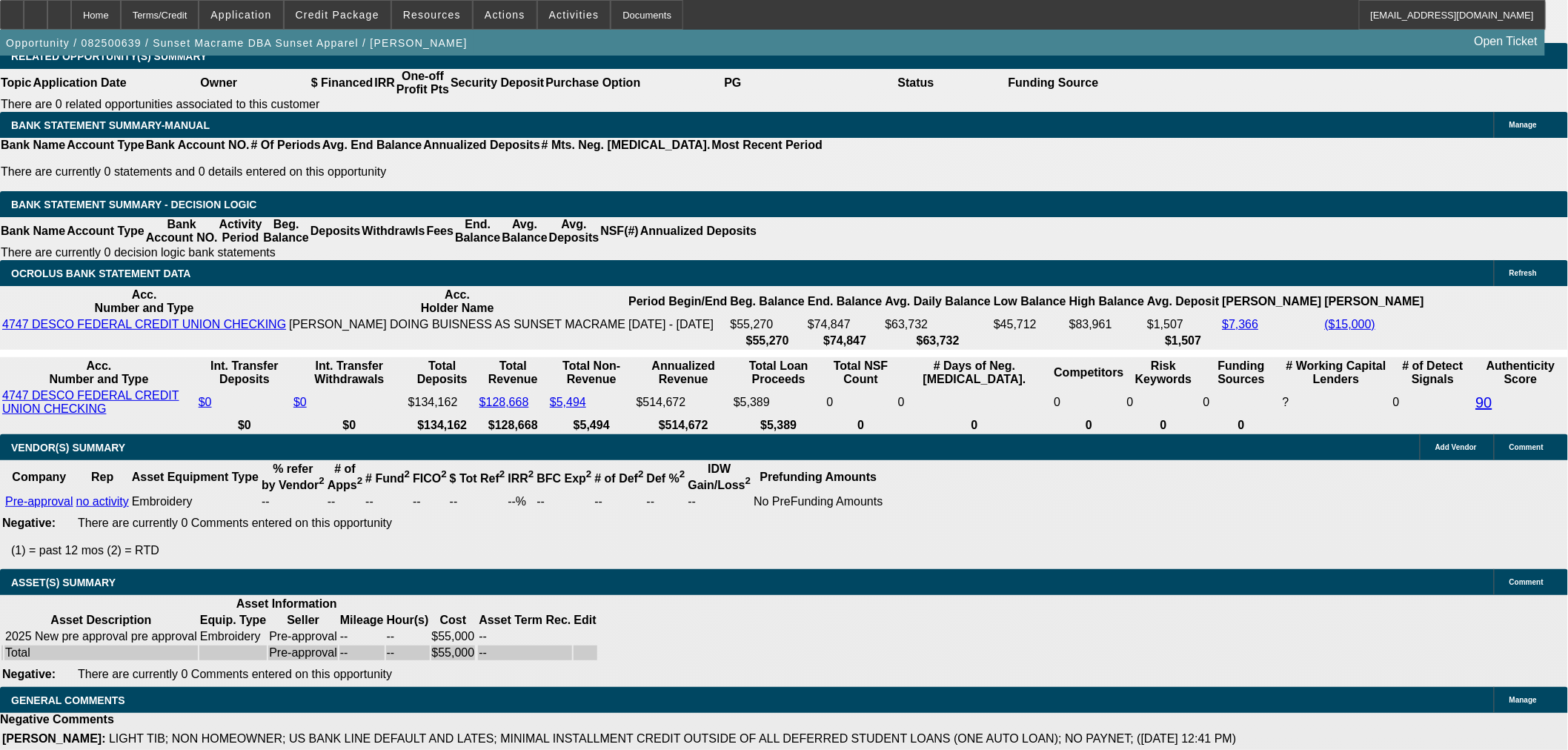
scroll to position [2059, 0]
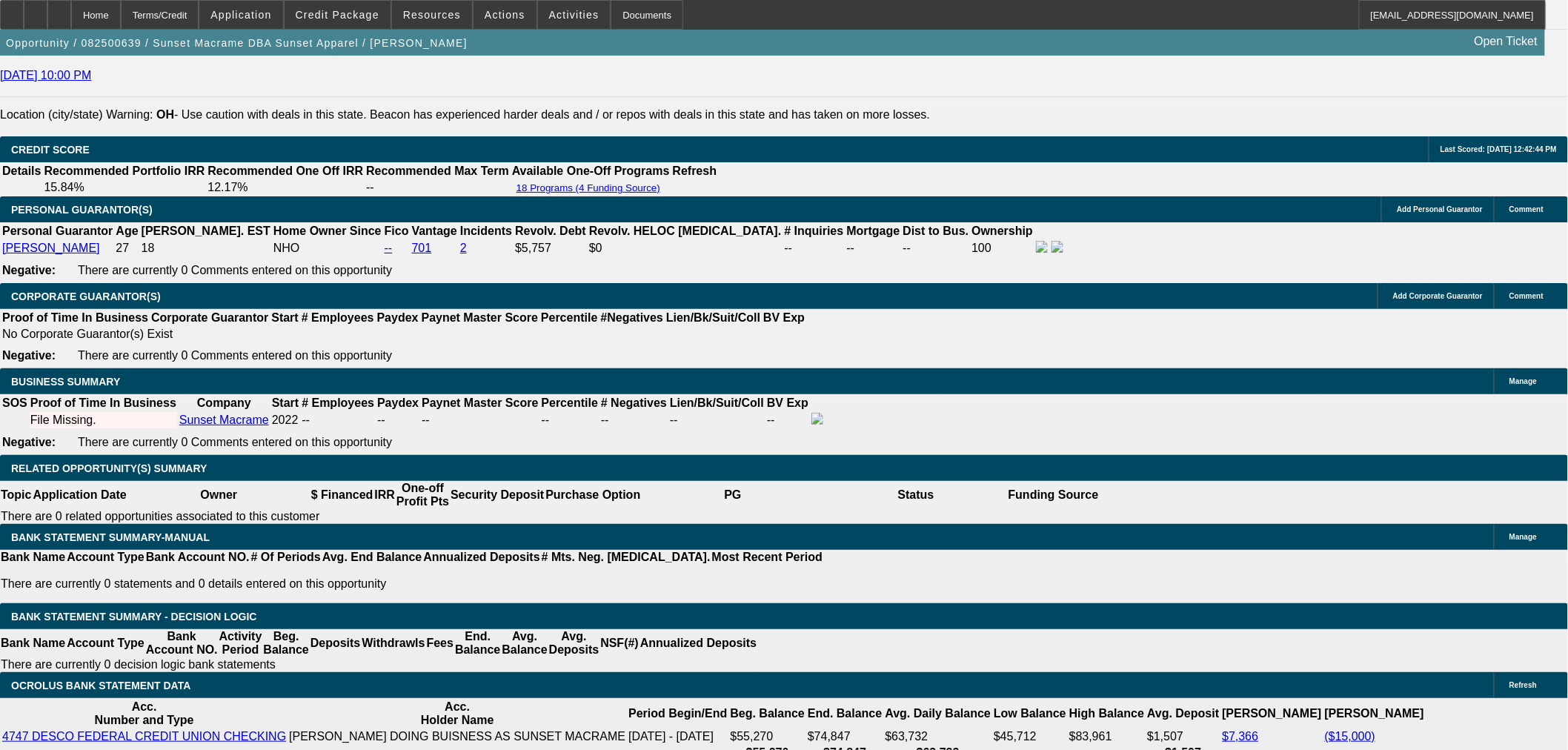
drag, startPoint x: 293, startPoint y: 491, endPoint x: 307, endPoint y: 491, distance: 14.0
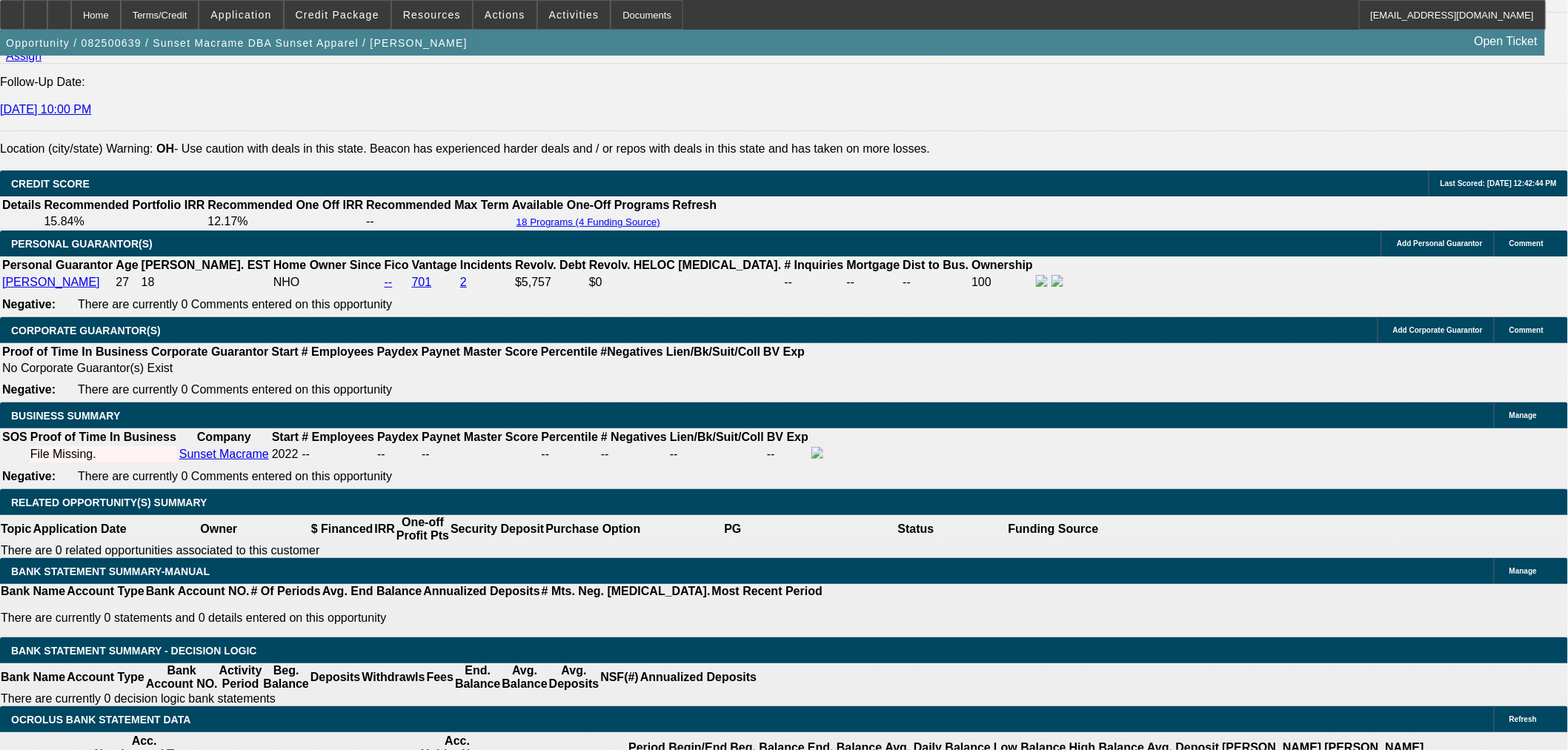
scroll to position [2141, 0]
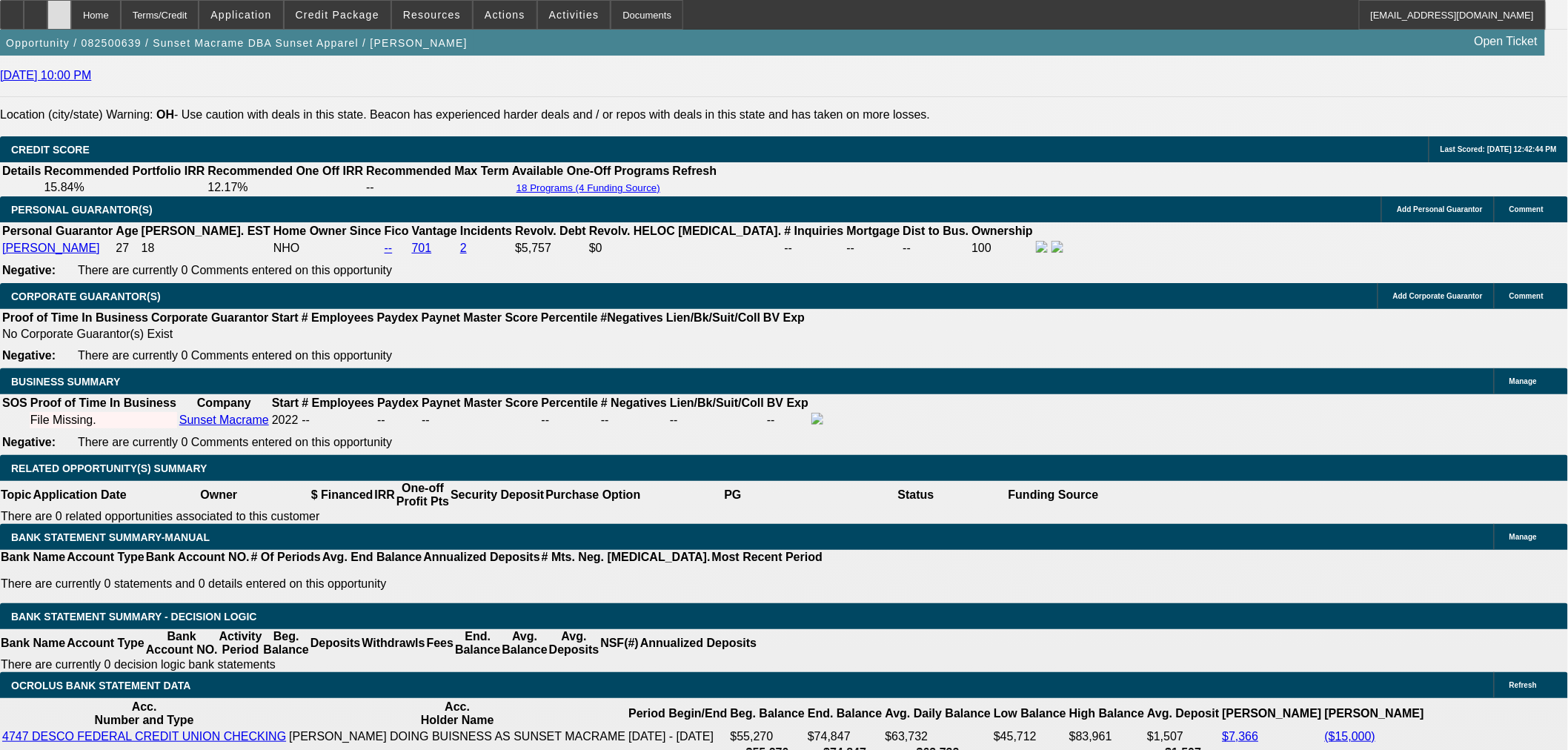
click at [71, 17] on div at bounding box center [59, 15] width 24 height 30
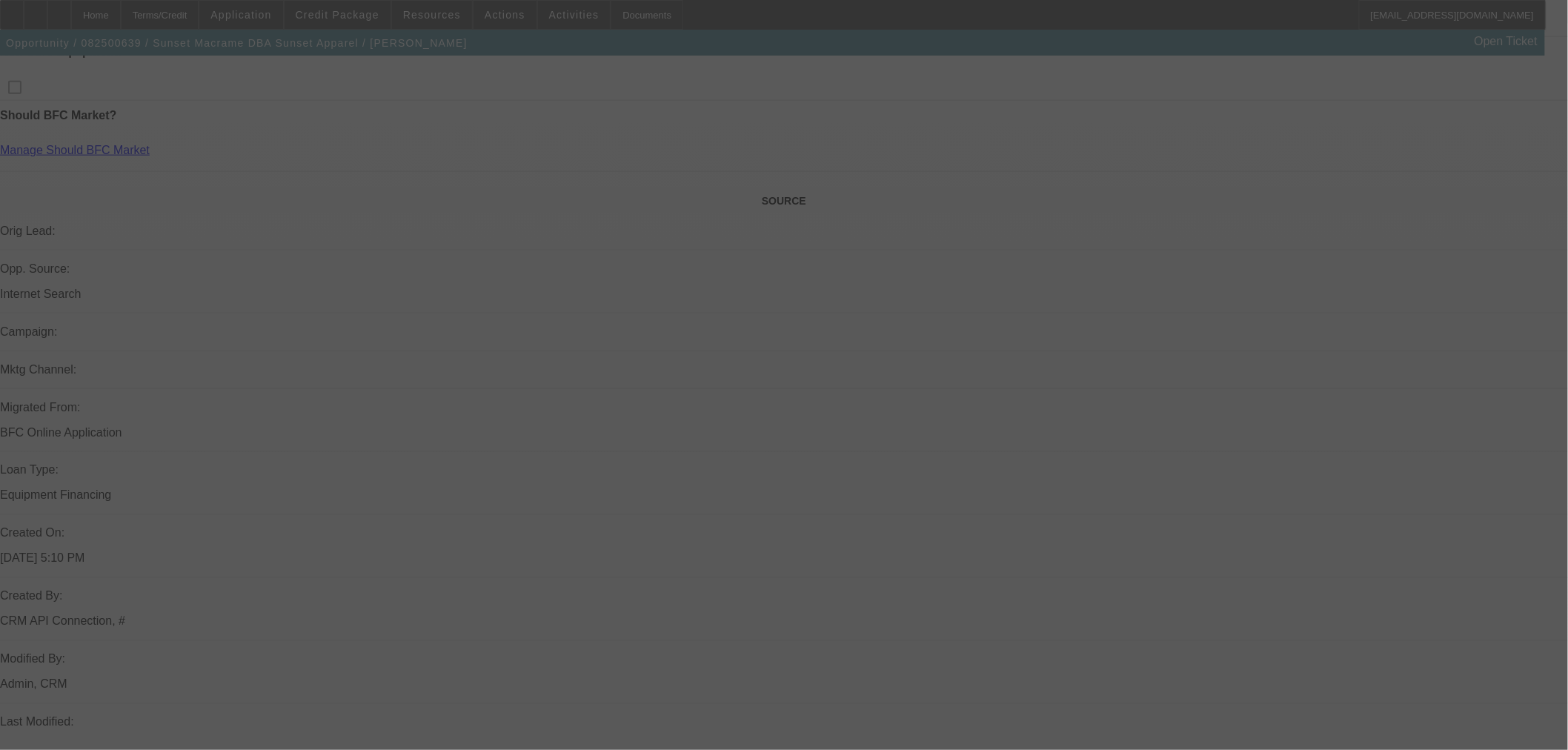
scroll to position [749, 0]
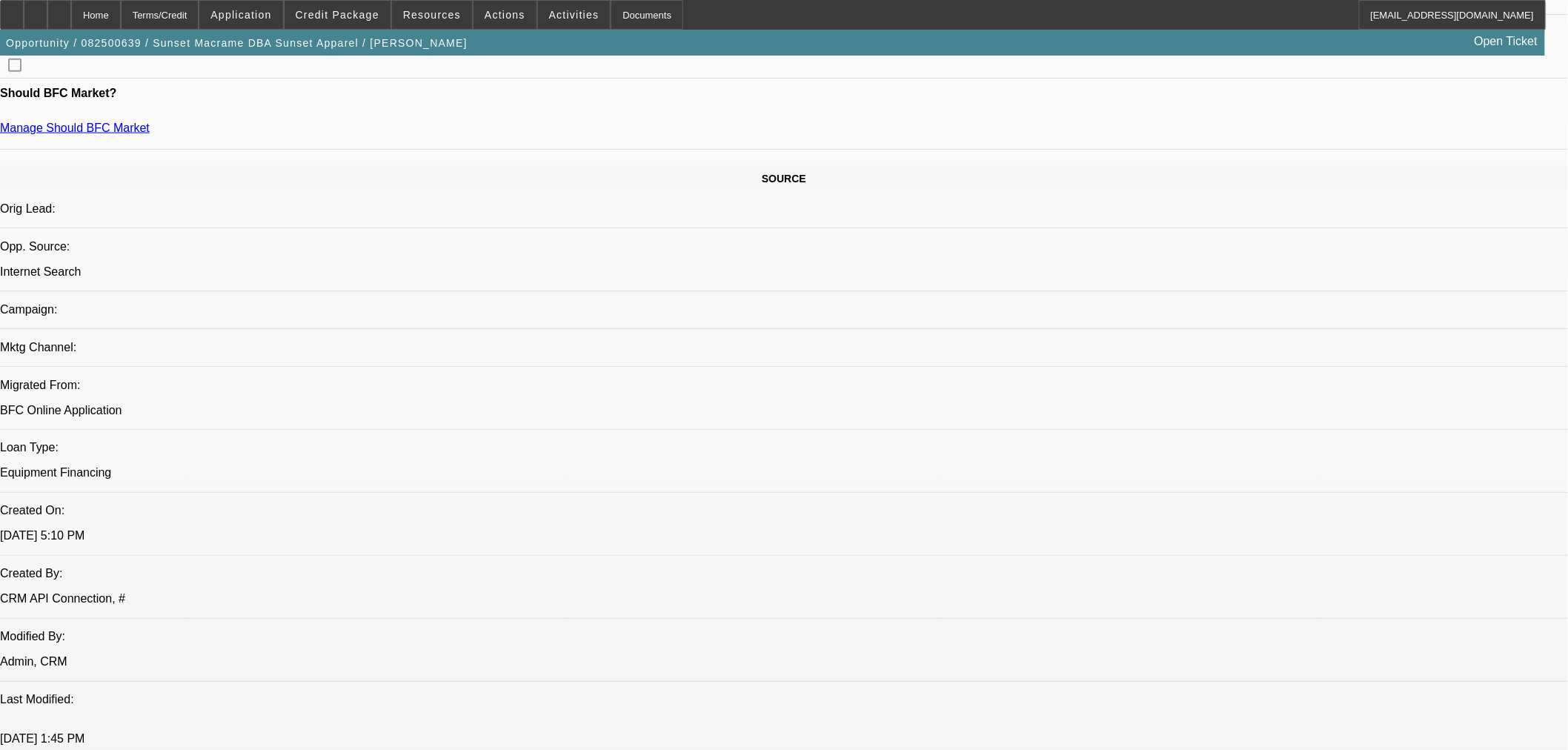
select select "0"
select select "2"
select select "0"
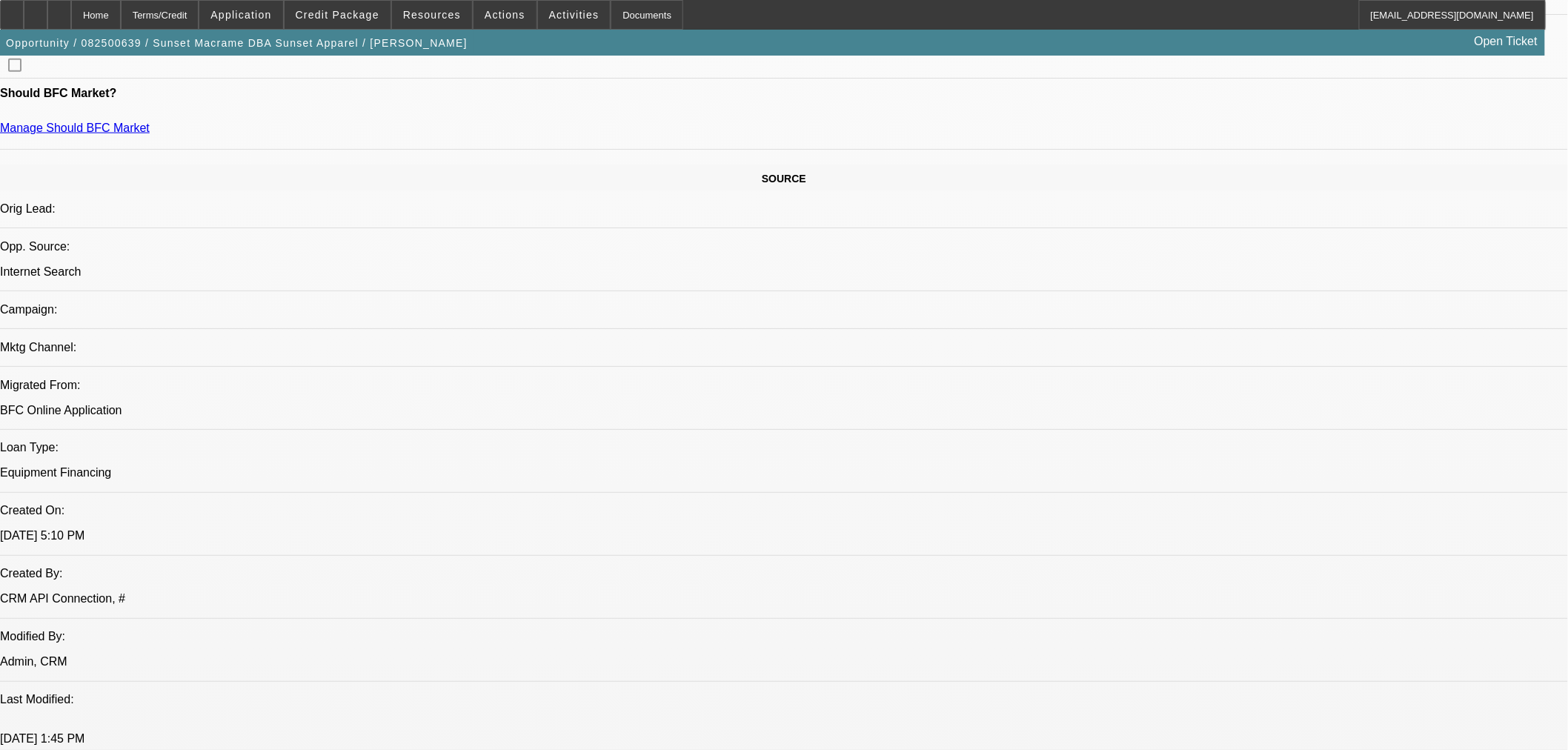
select select "2"
select select "0"
select select "2"
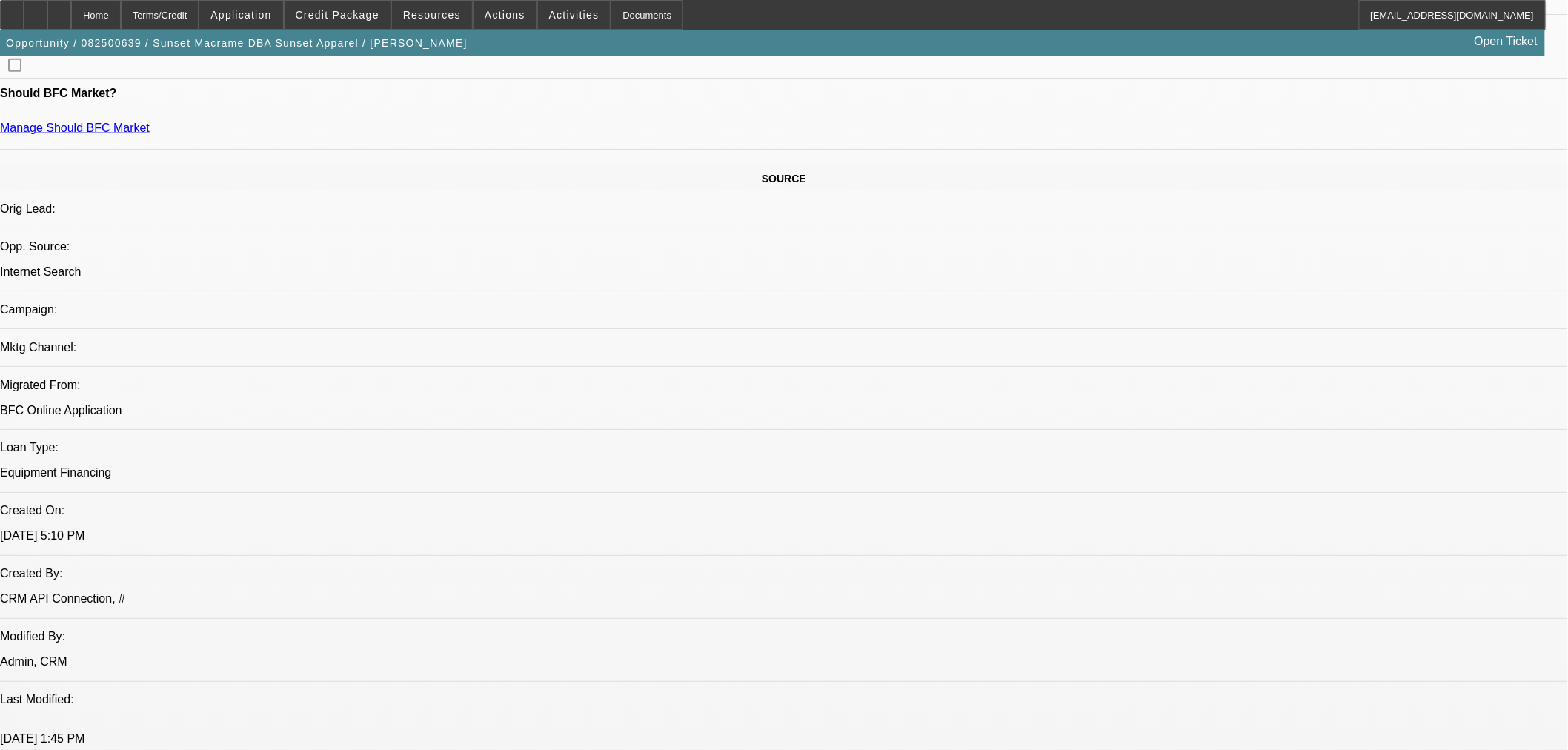
select select "2"
select select "0"
select select "6"
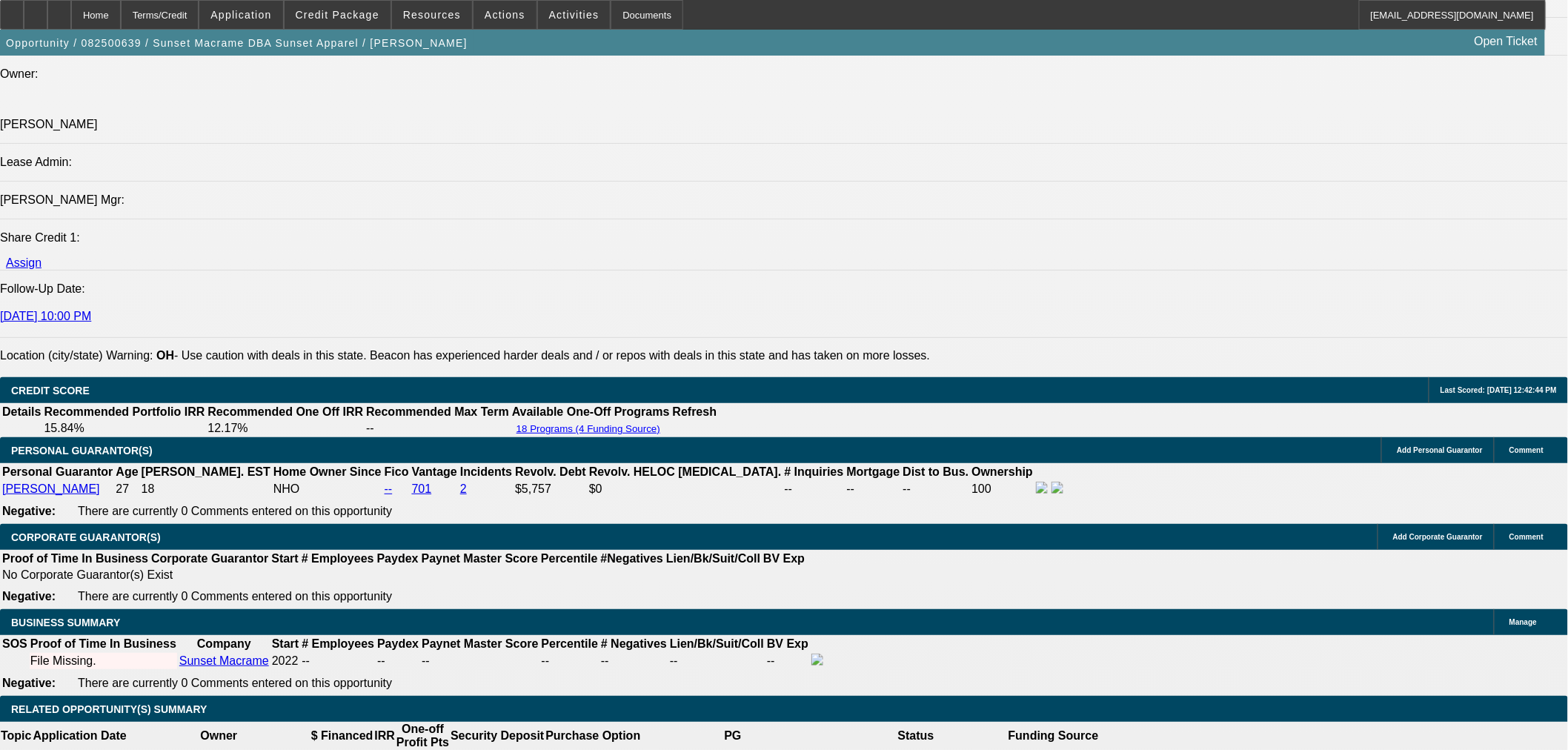
scroll to position [2030, 0]
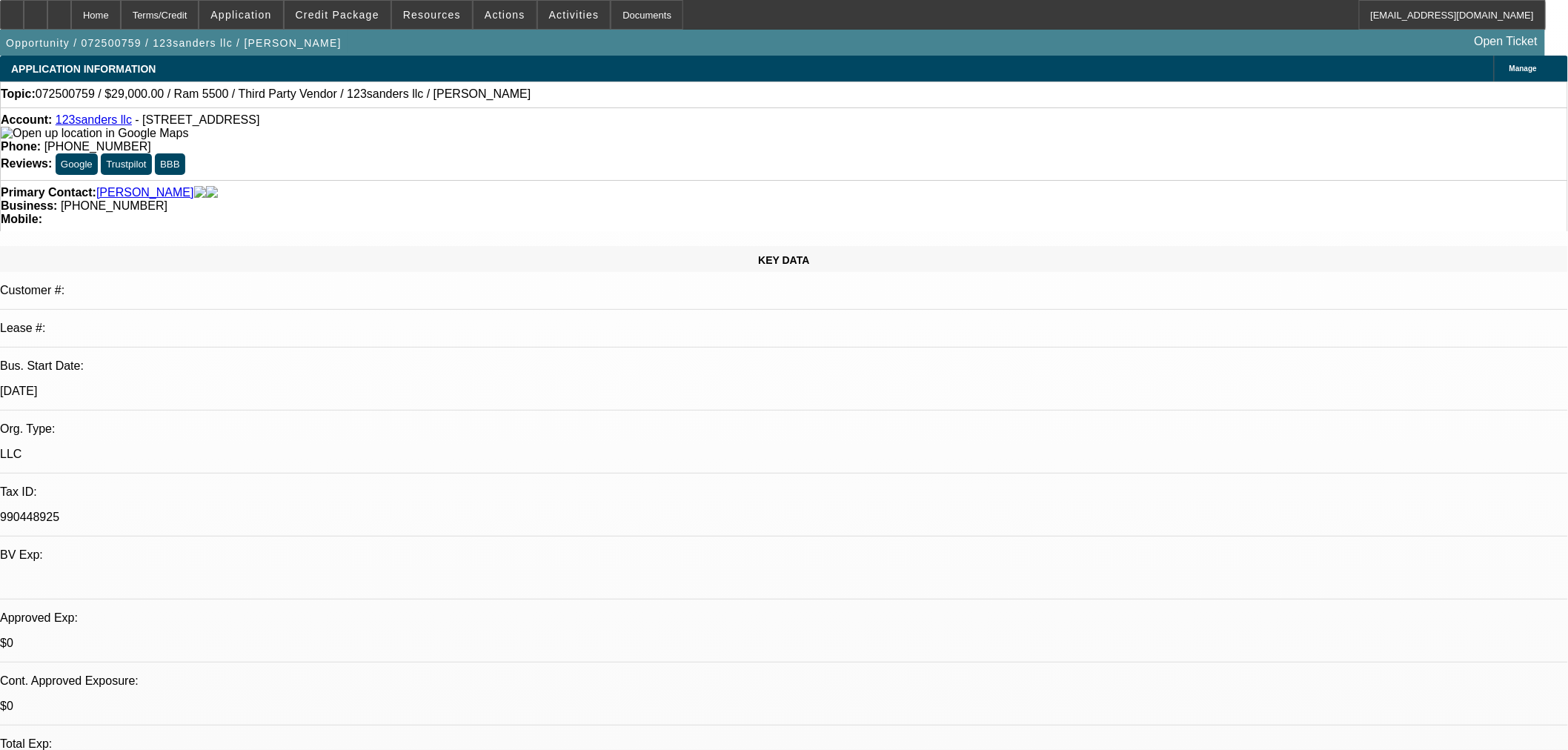
select select "0"
select select "6"
select select "0"
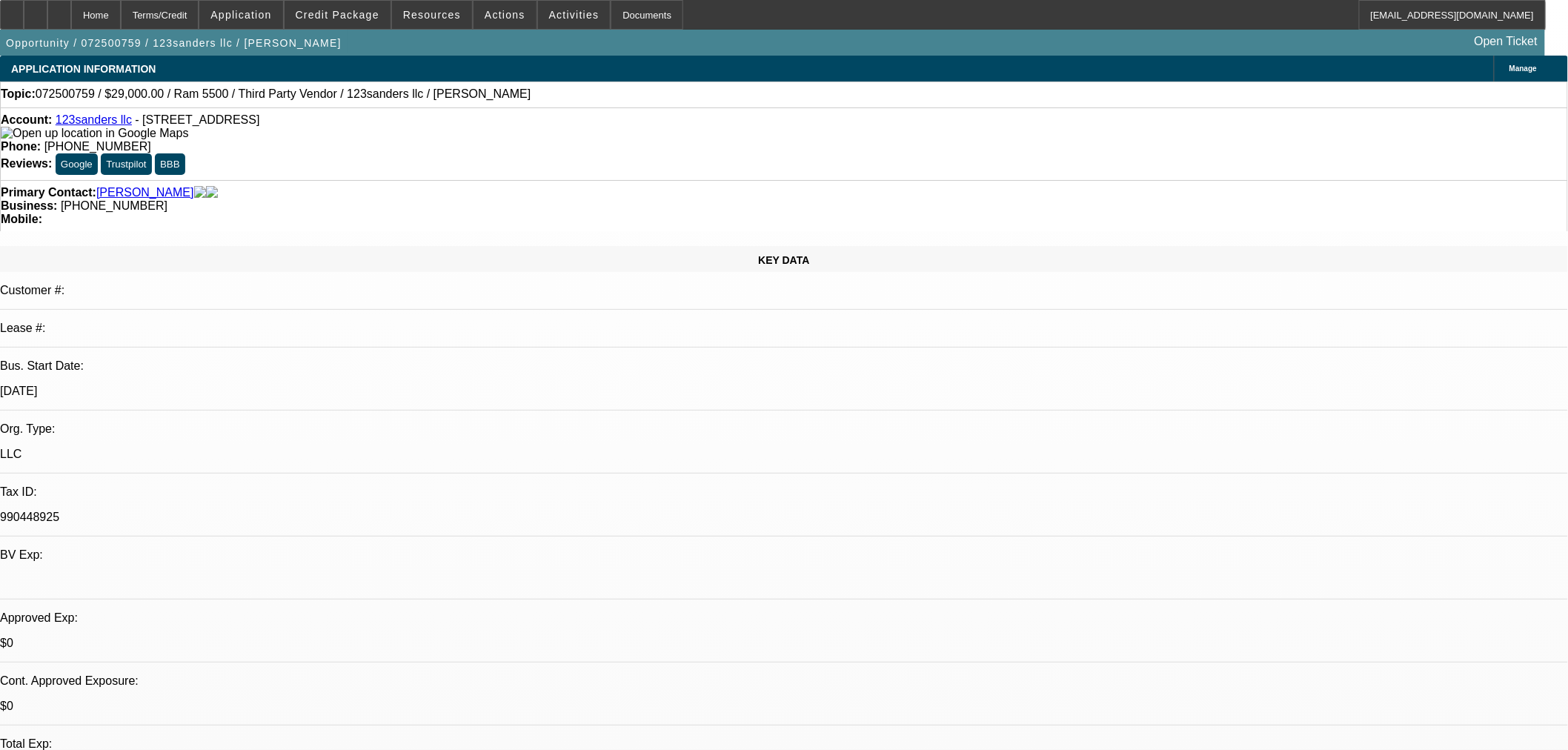
select select "0"
select select "6"
select select "0"
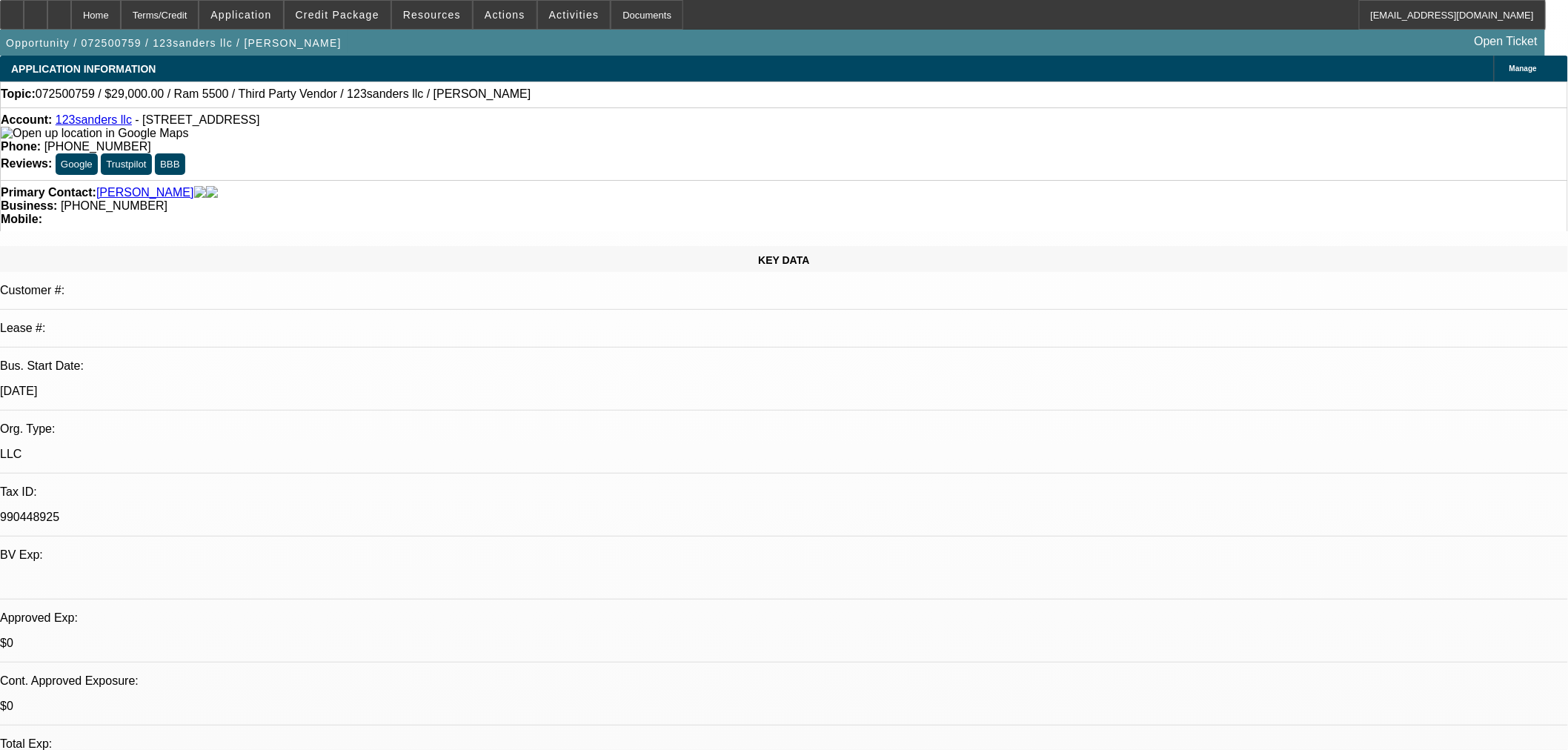
select select "2"
select select "0"
select select "6"
select select "0"
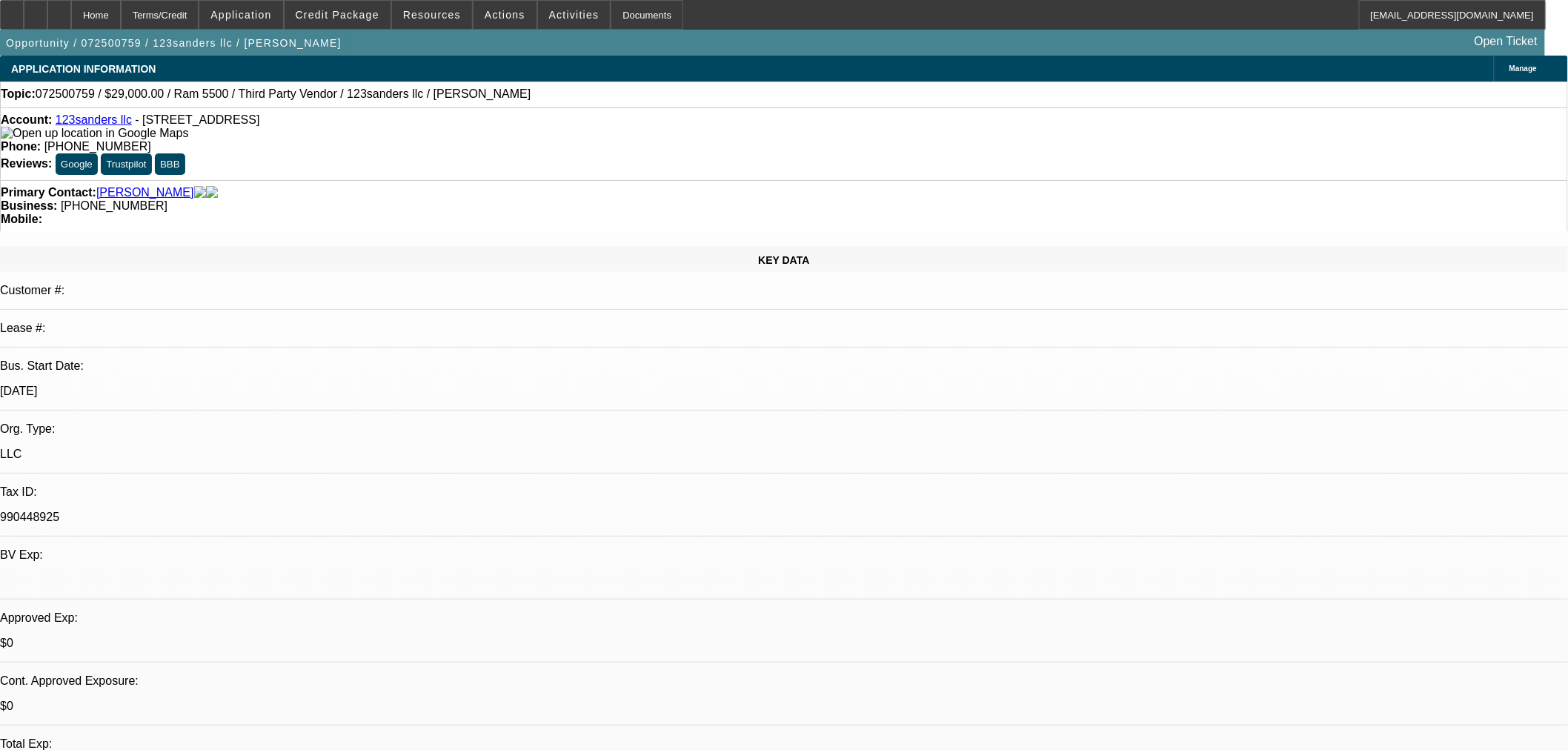
select select "0"
select select "6"
drag, startPoint x: 298, startPoint y: 12, endPoint x: 467, endPoint y: 45, distance: 172.2
click at [364, 33] on div "Home Terms/Credit Application Credit Package Resources Actions Activities Docum…" at bounding box center [784, 27] width 1568 height 56
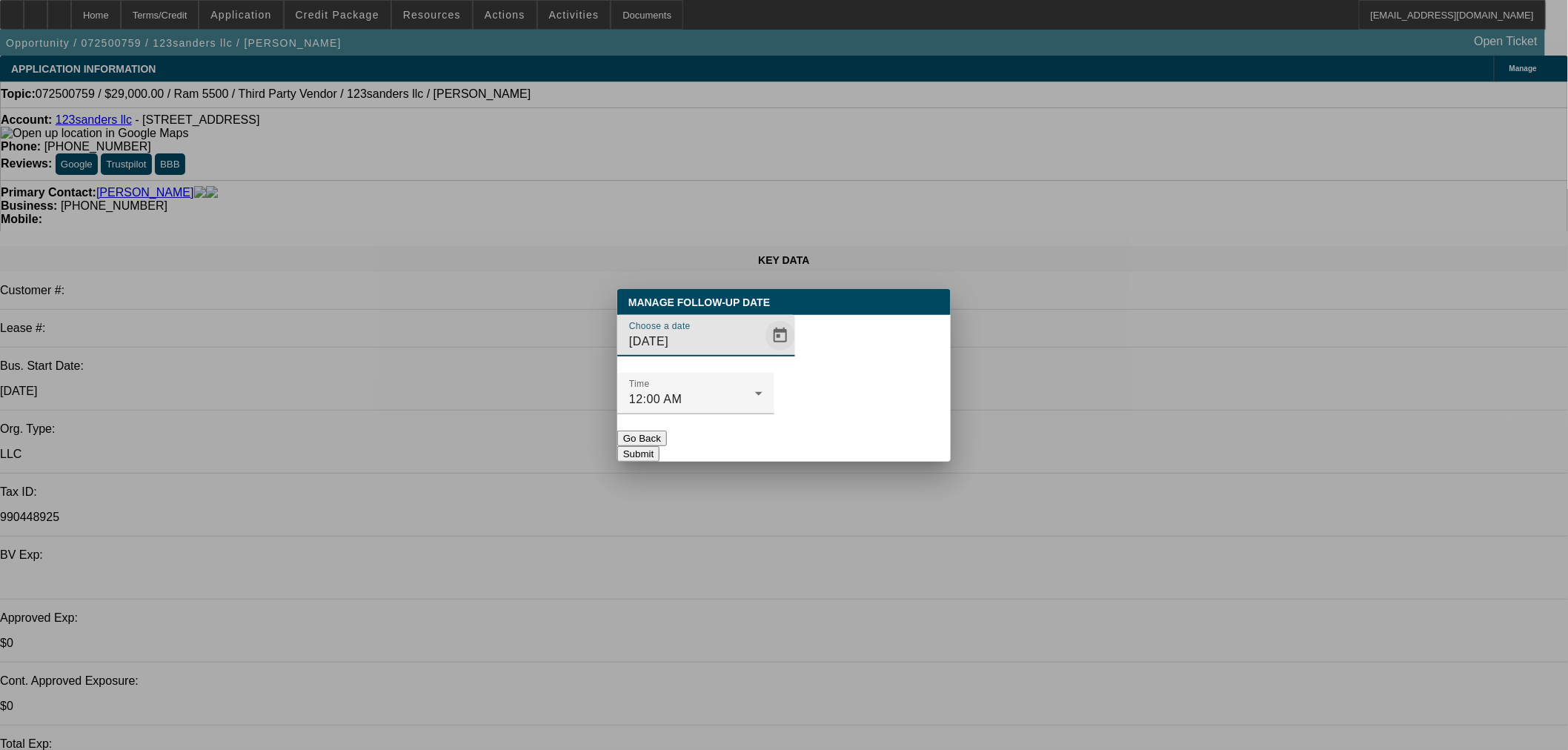
click at [763, 354] on span "Open calendar" at bounding box center [781, 336] width 36 height 36
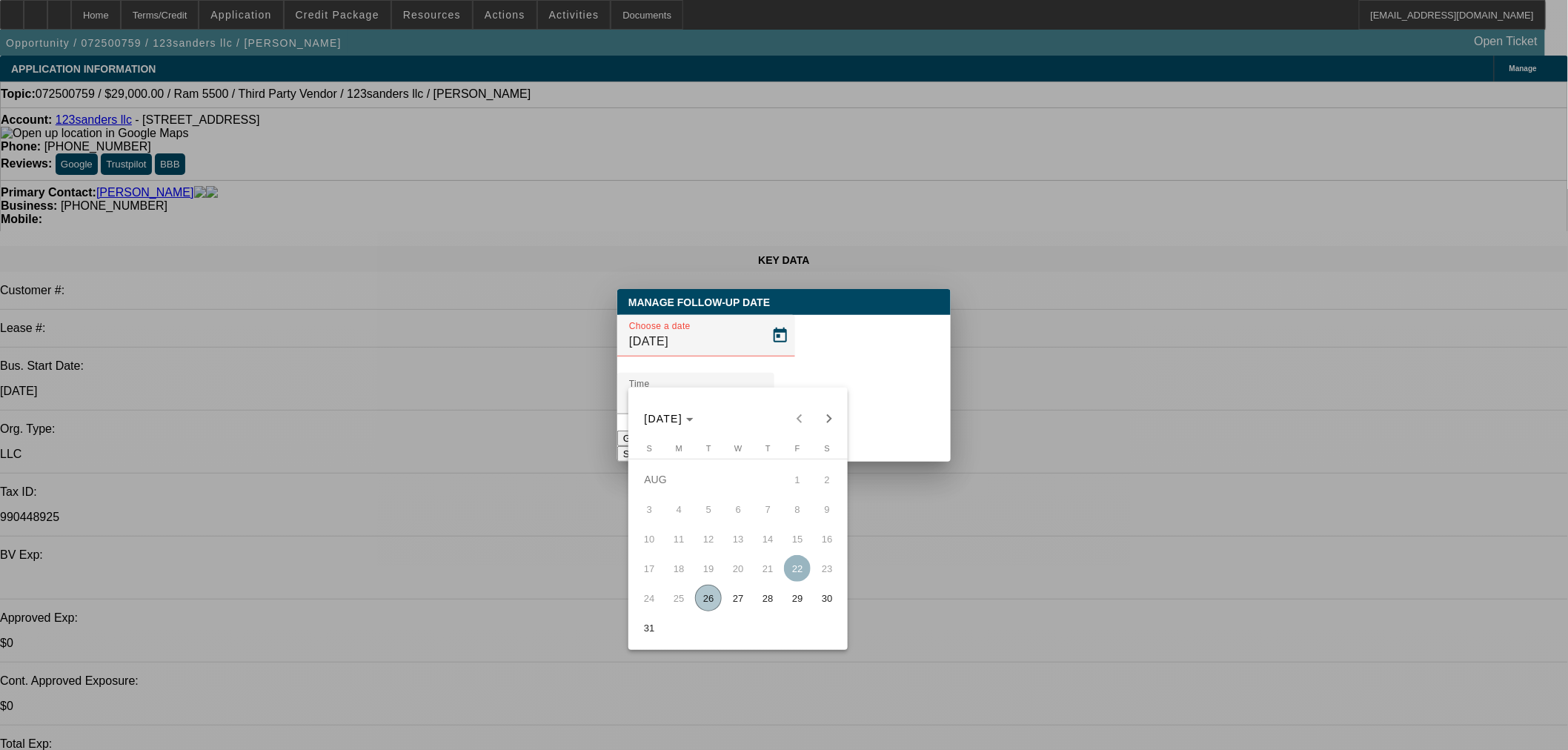
drag, startPoint x: 738, startPoint y: 611, endPoint x: 871, endPoint y: 475, distance: 190.2
click at [738, 609] on span "27" at bounding box center [738, 597] width 27 height 27
type input "[DATE]"
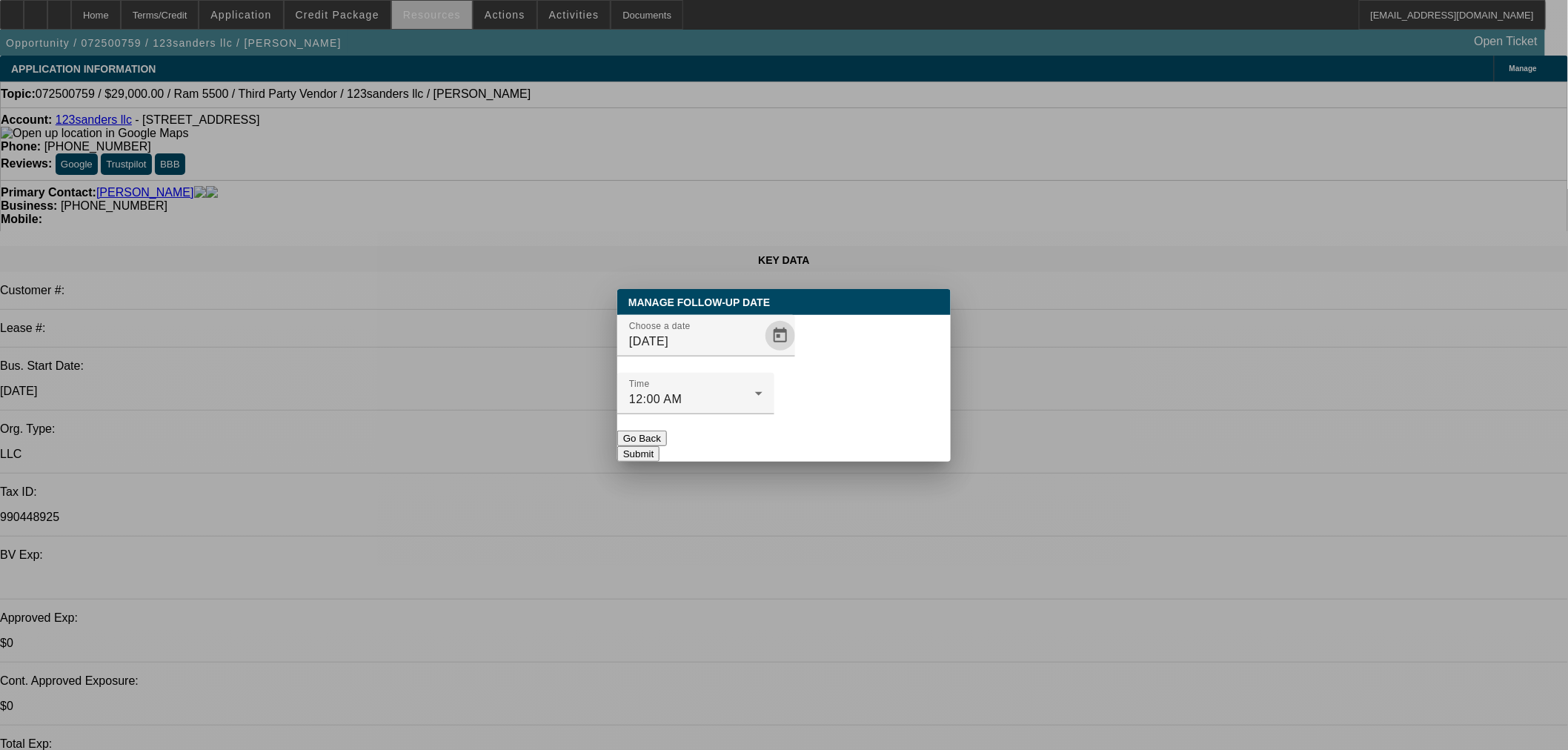
drag, startPoint x: 861, startPoint y: 415, endPoint x: 447, endPoint y: 4, distance: 583.4
click at [660, 447] on button "Submit" at bounding box center [637, 454] width 42 height 15
